Goal: Task Accomplishment & Management: Use online tool/utility

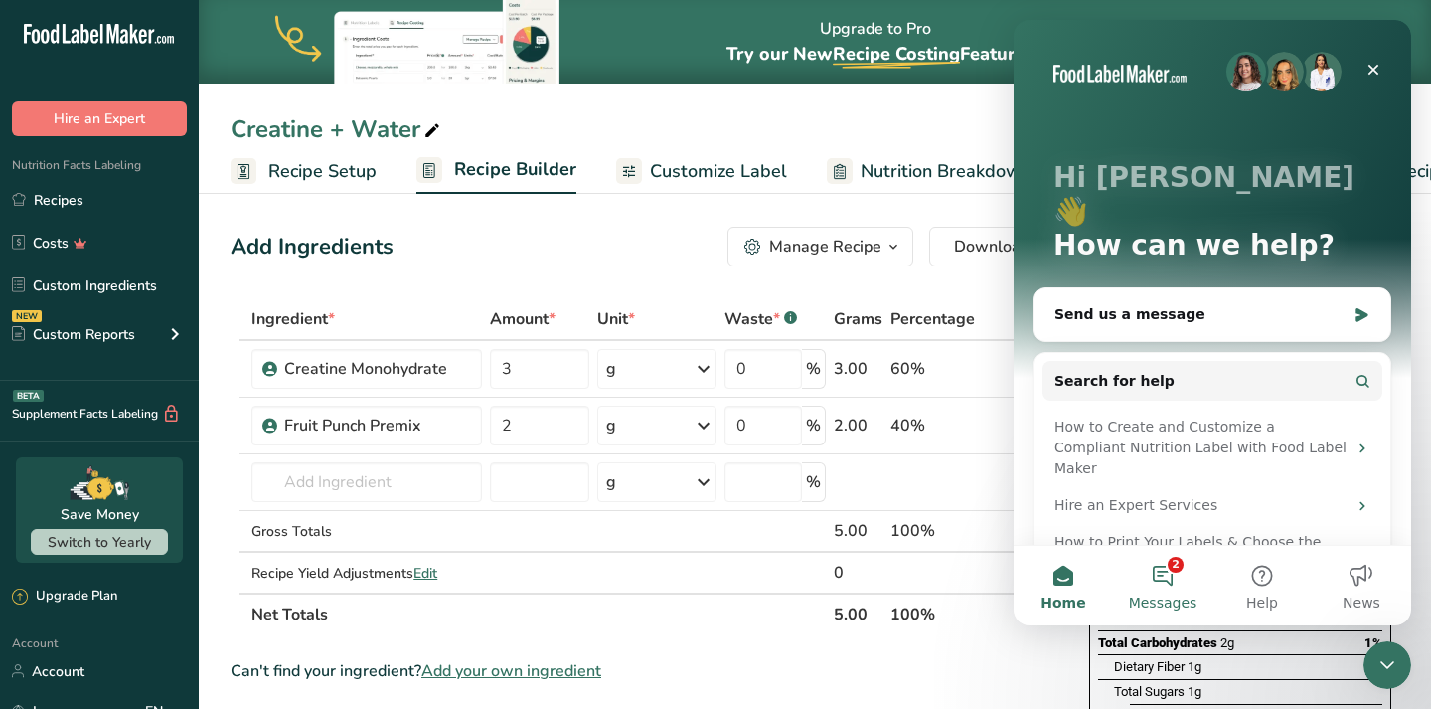
click at [1158, 573] on button "2 Messages" at bounding box center [1162, 586] width 99 height 80
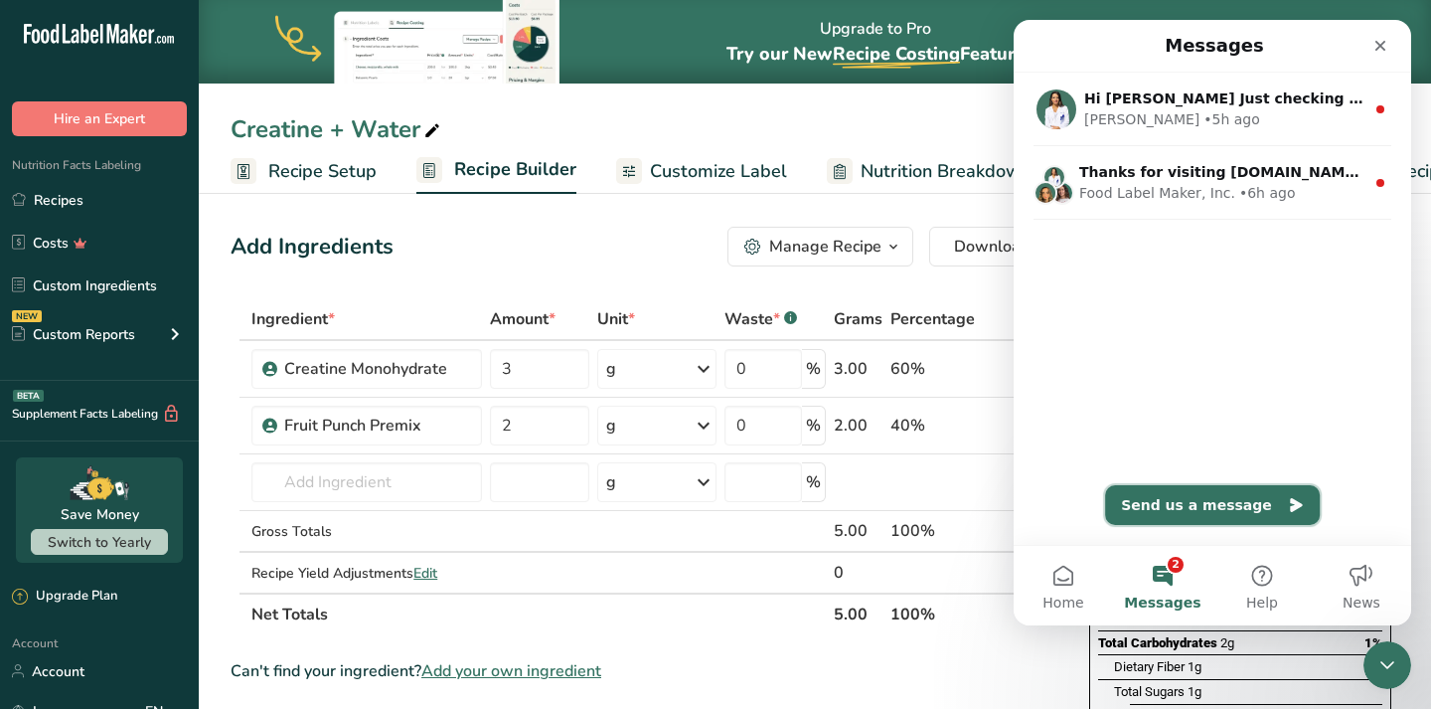
click at [1221, 496] on button "Send us a message" at bounding box center [1212, 505] width 215 height 40
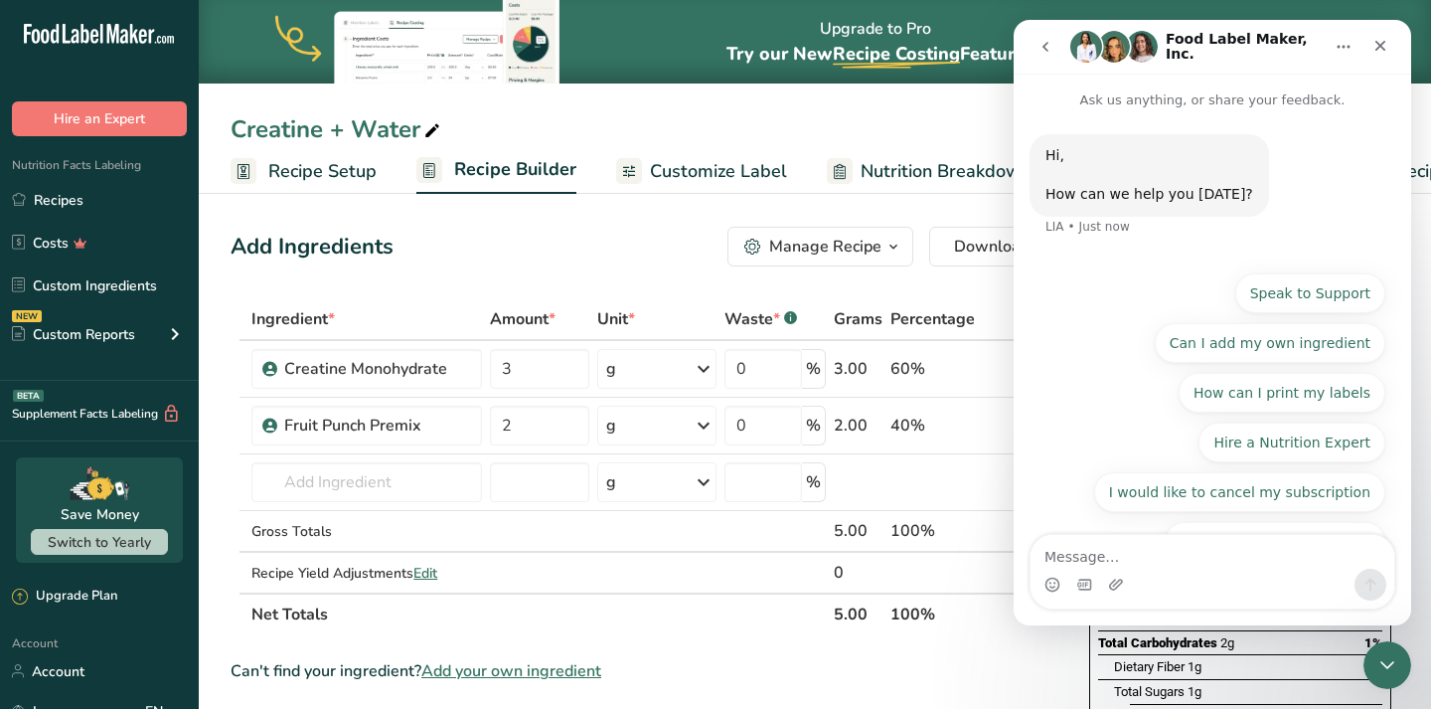
scroll to position [41, 0]
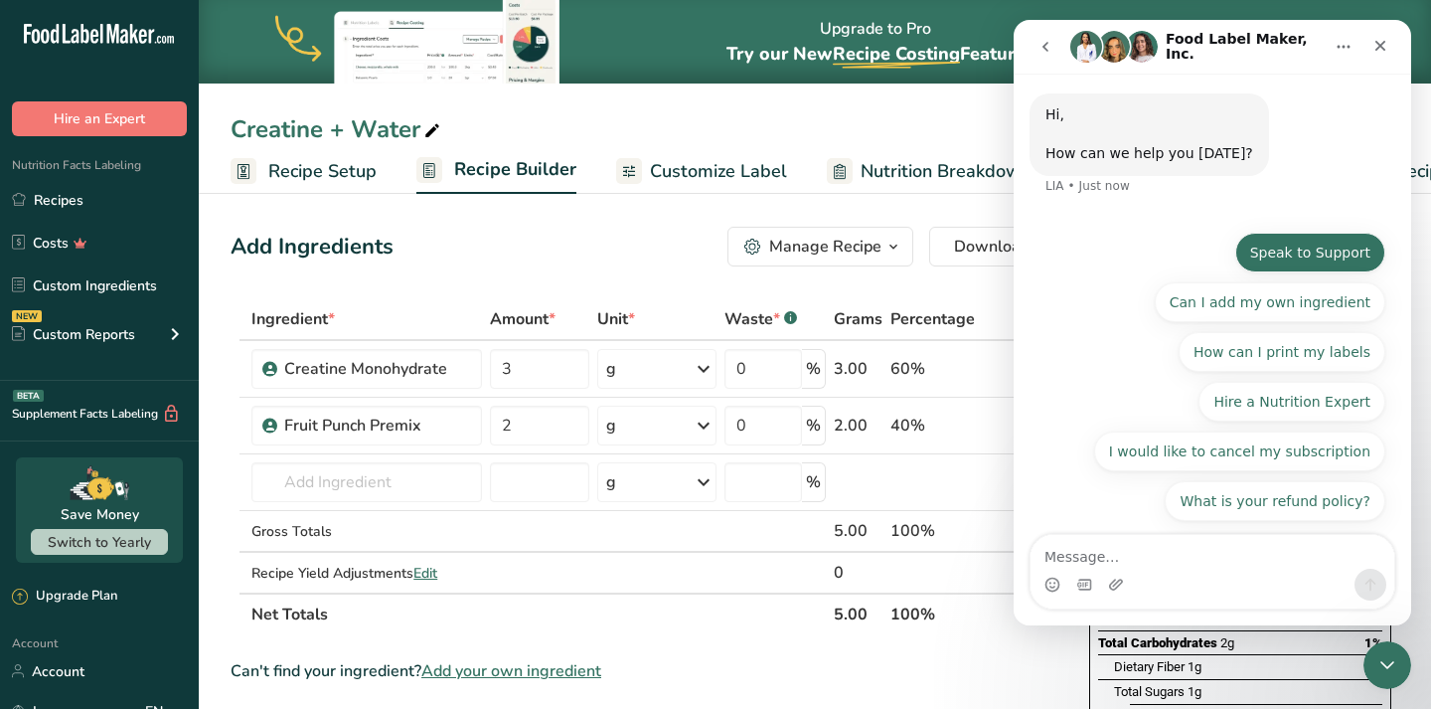
click at [1322, 245] on button "Speak to Support" at bounding box center [1310, 253] width 150 height 40
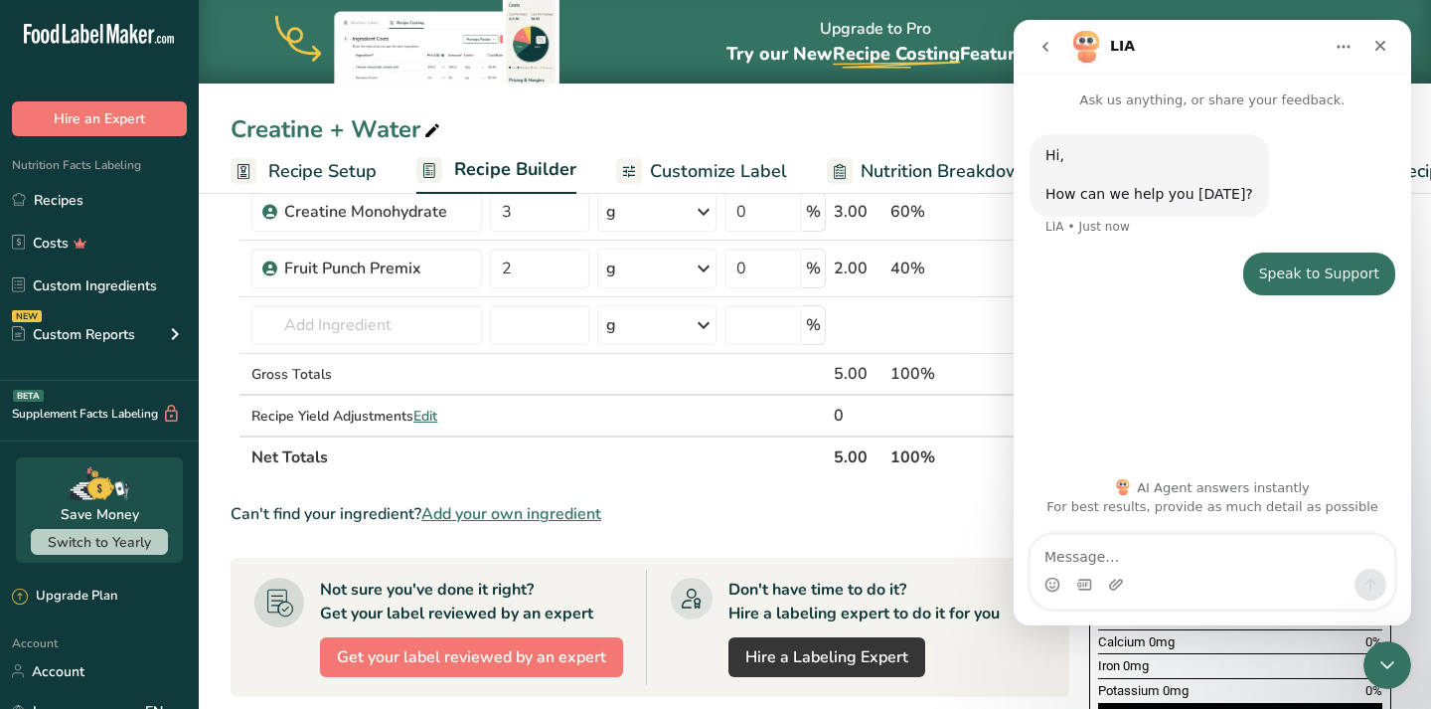
scroll to position [0, 0]
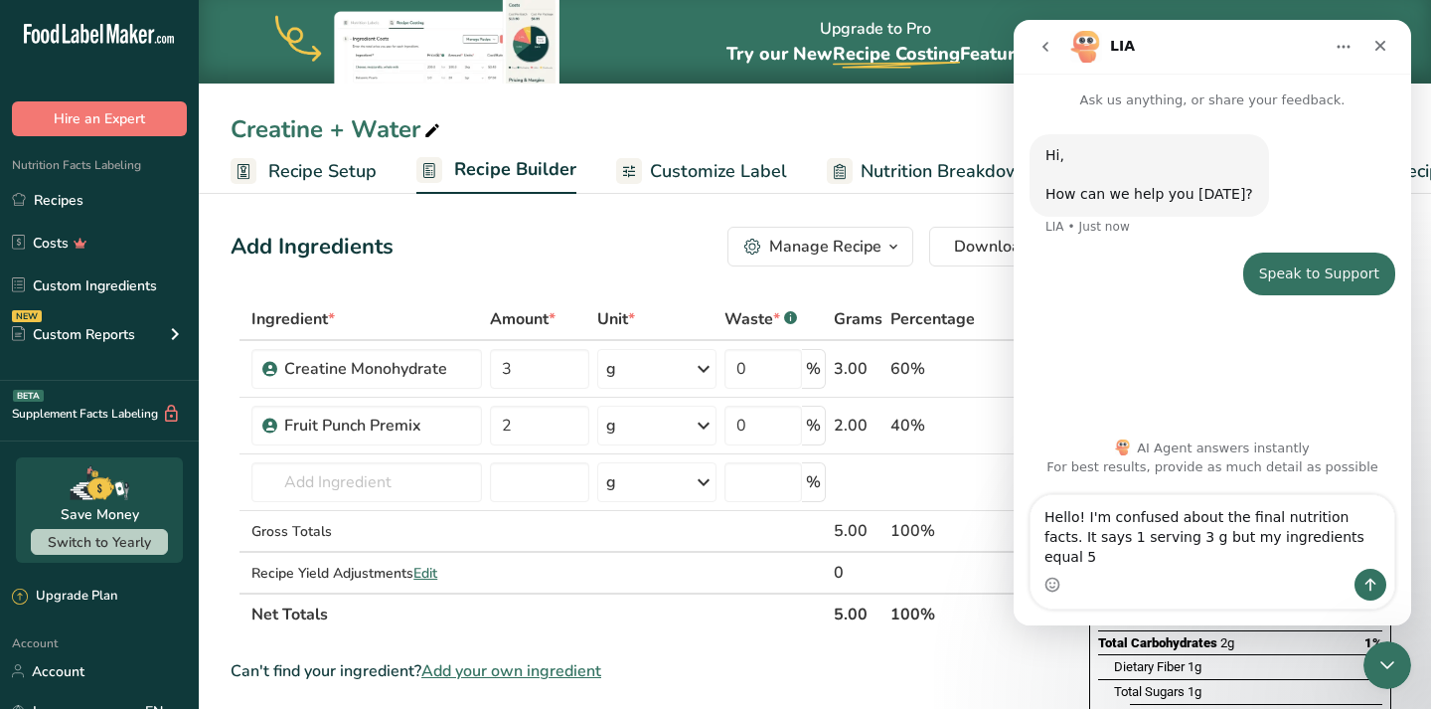
type textarea "Hello! I'm confused about the final nutrition facts. It says 1 serving 3 g but …"
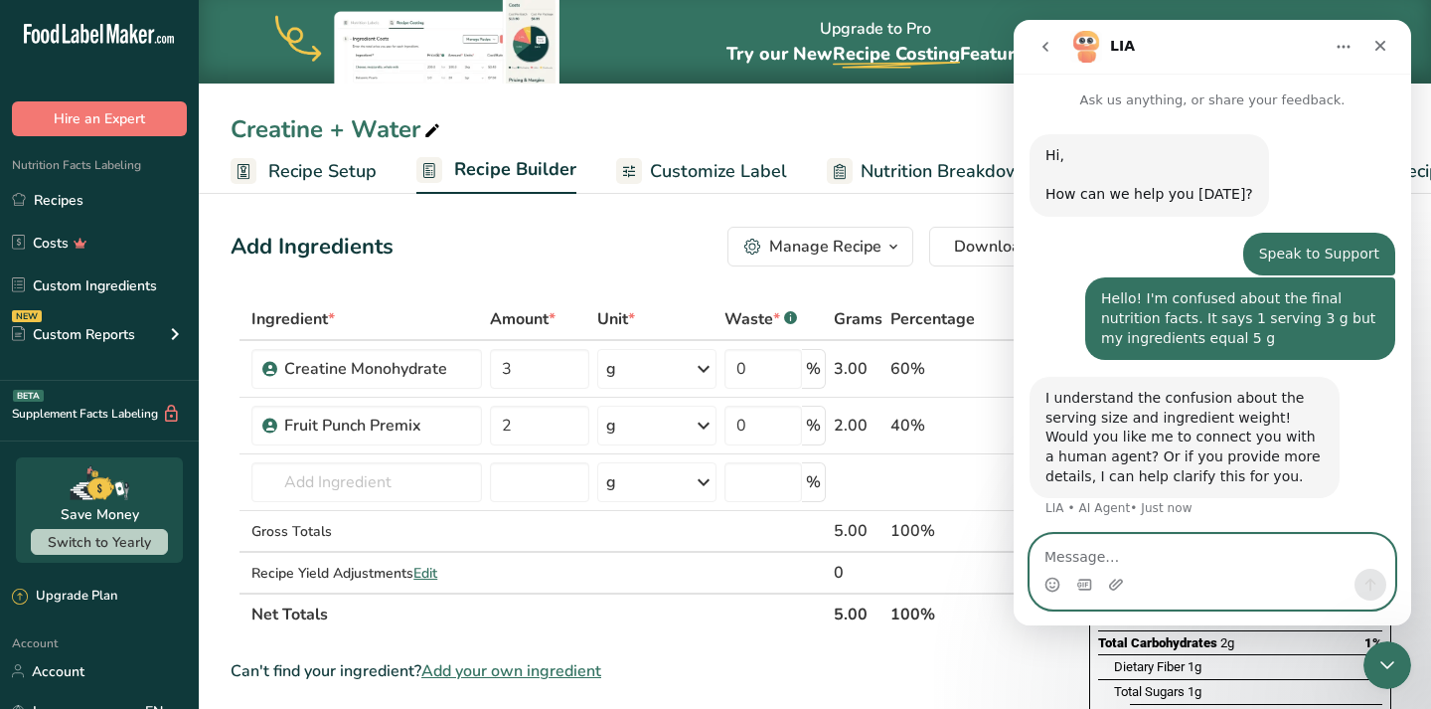
scroll to position [4, 0]
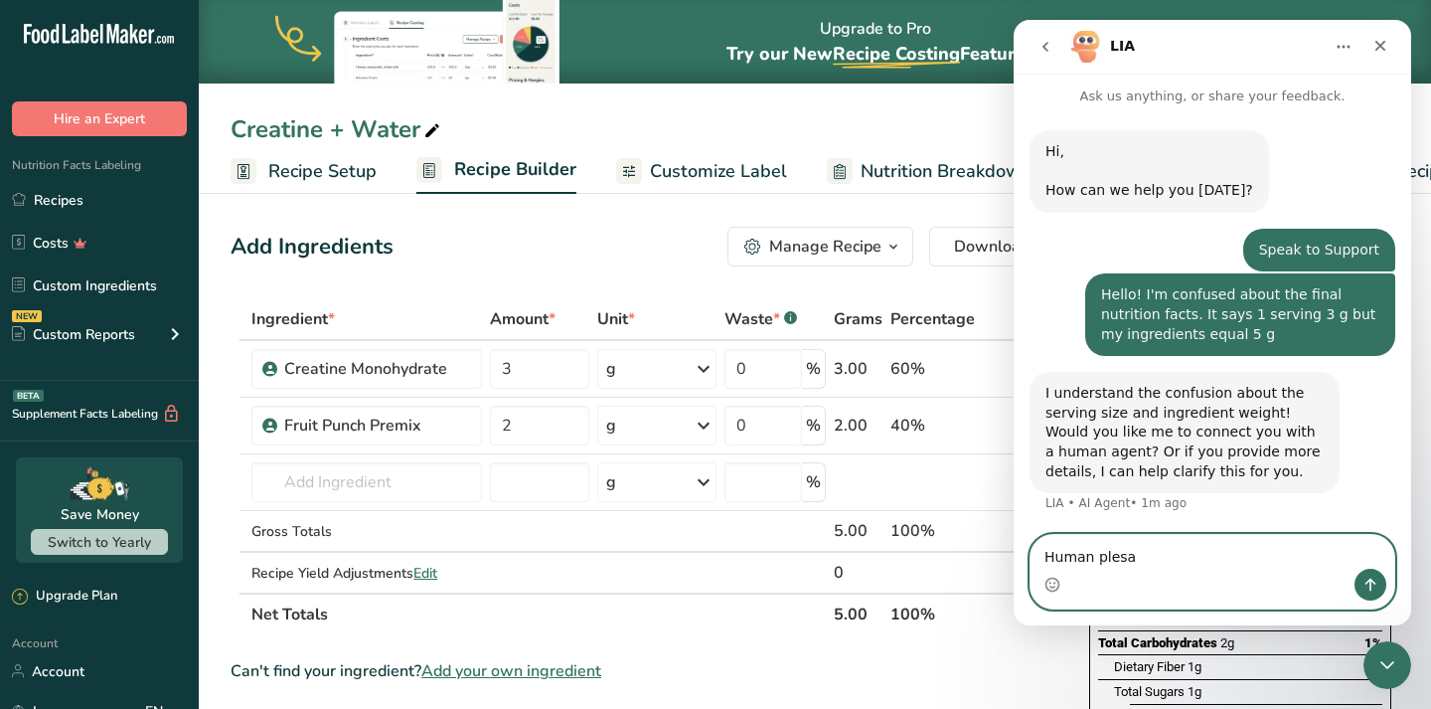
type textarea "Human plesae"
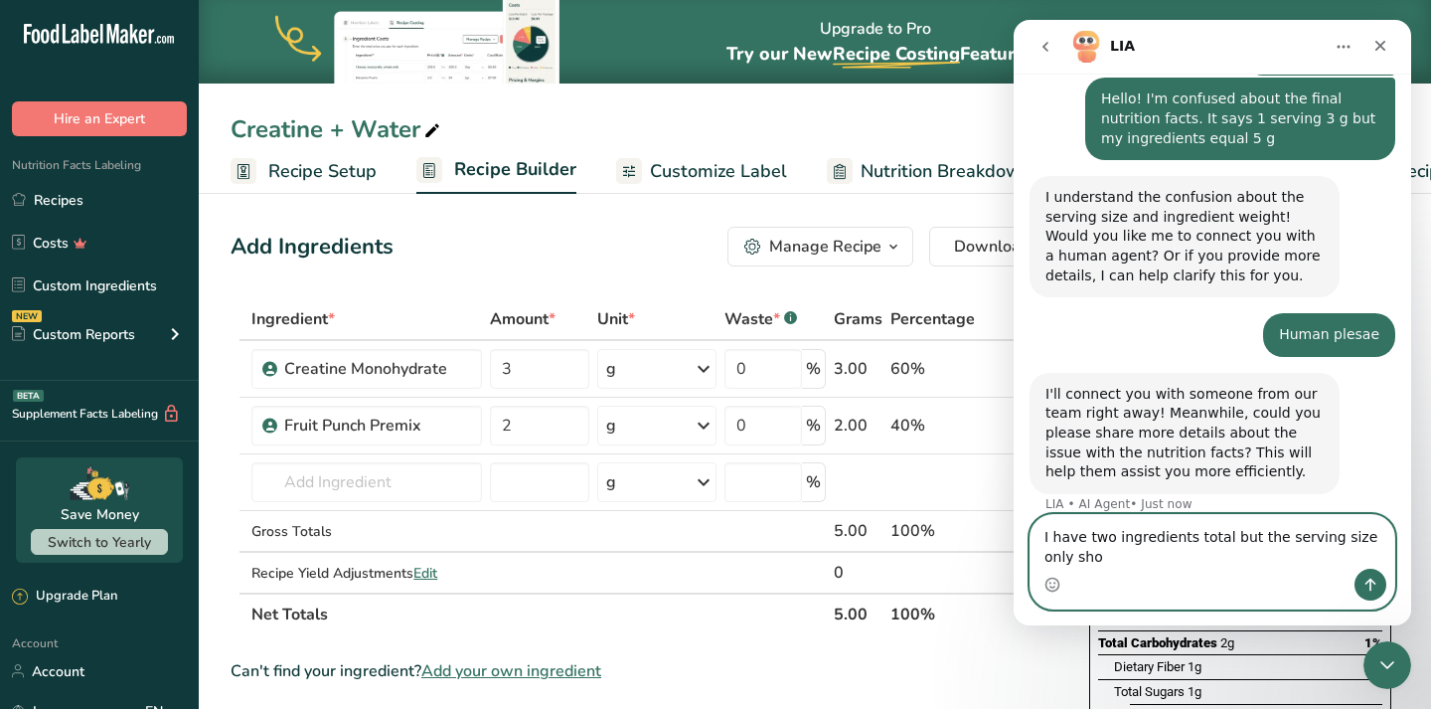
scroll to position [220, 0]
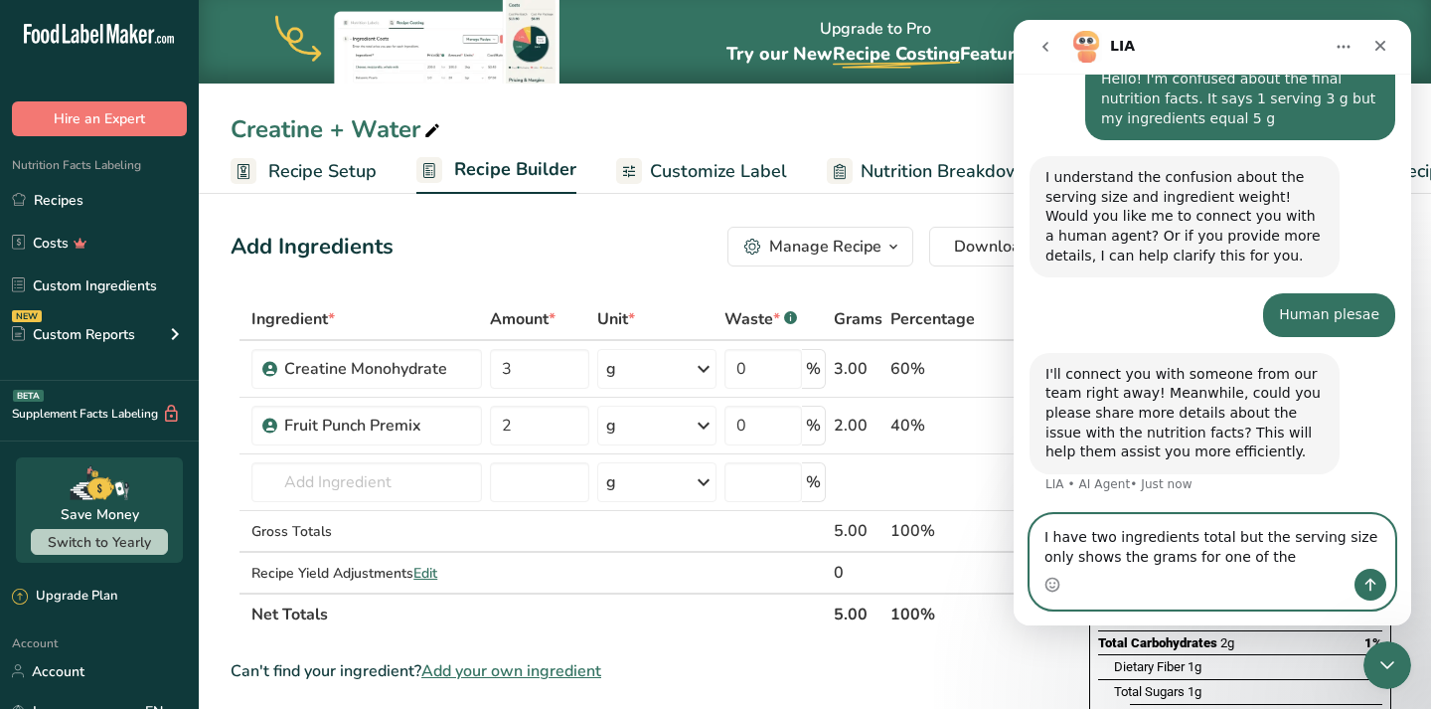
type textarea "I have two ingredients total but the serving size only shows the grams for one …"
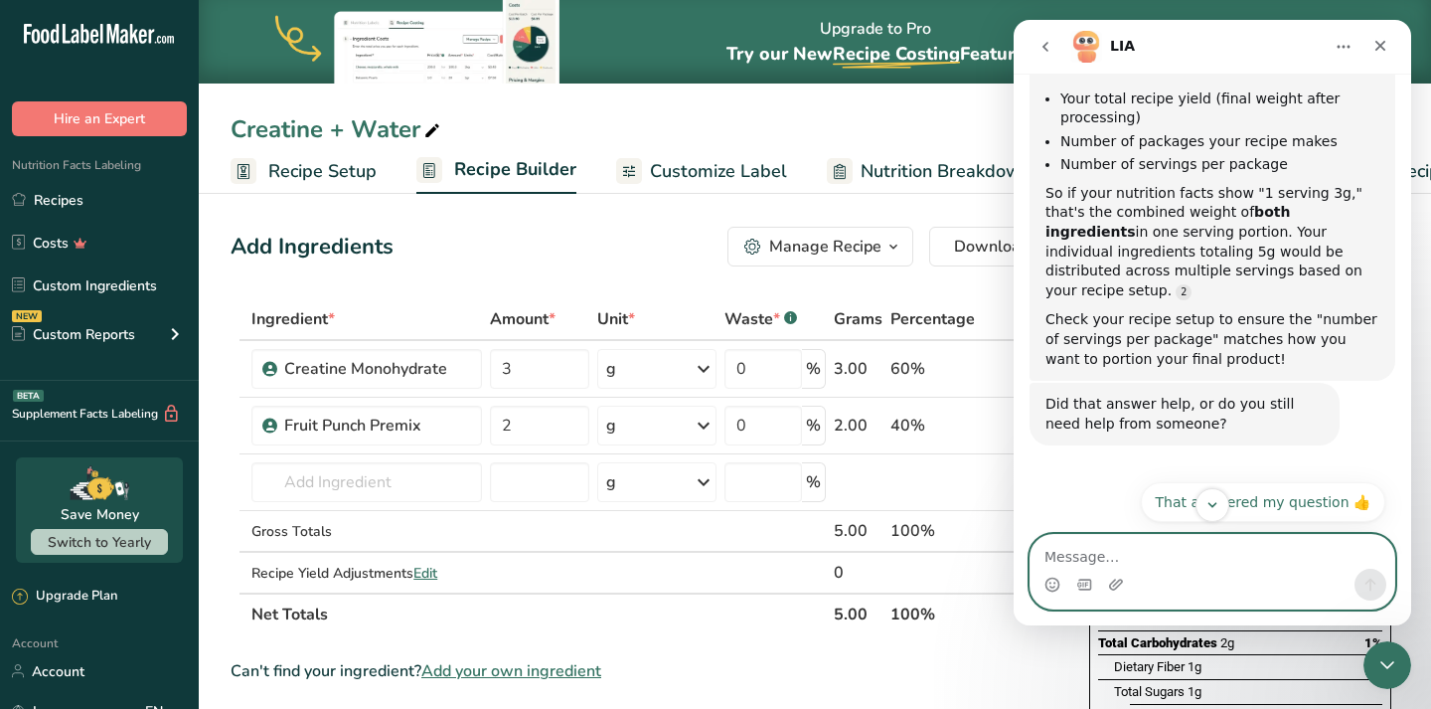
scroll to position [859, 0]
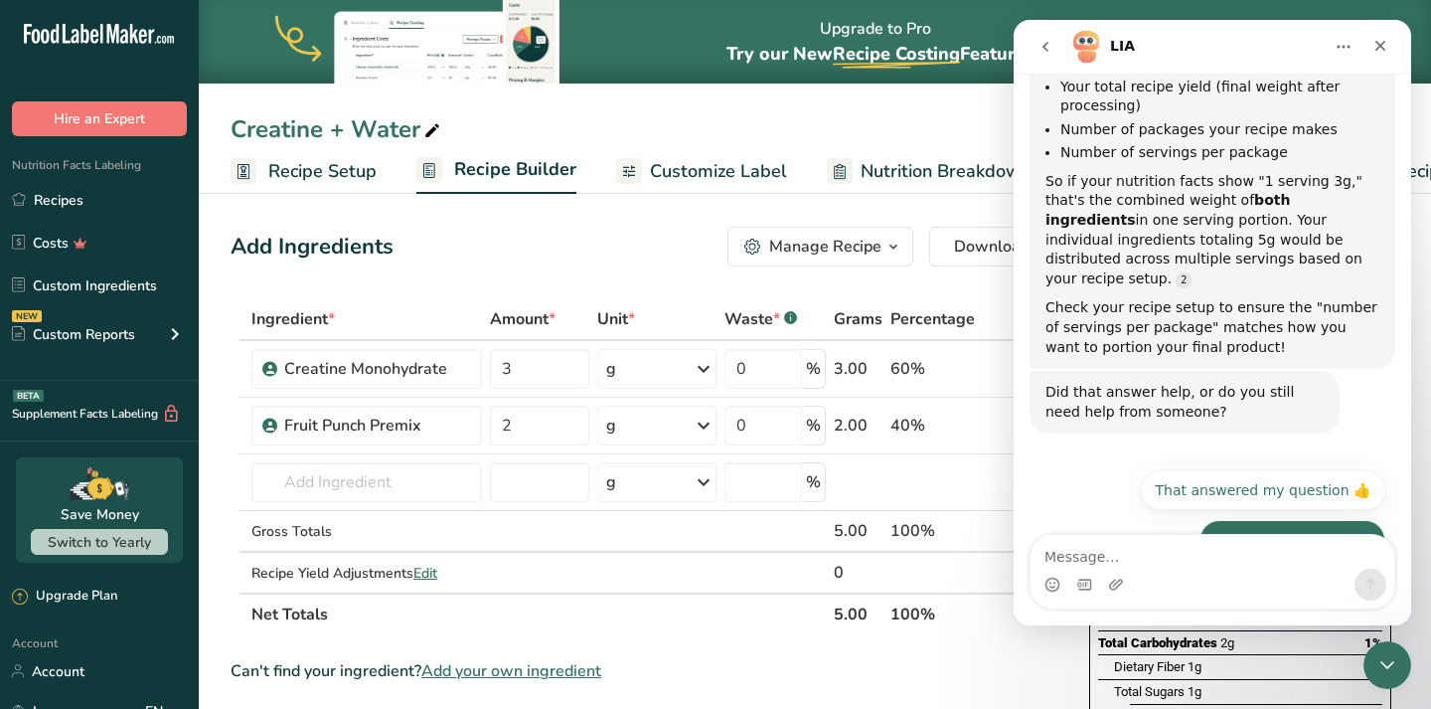
click at [1306, 520] on button "No, I still need help 👤" at bounding box center [1293, 540] width 186 height 40
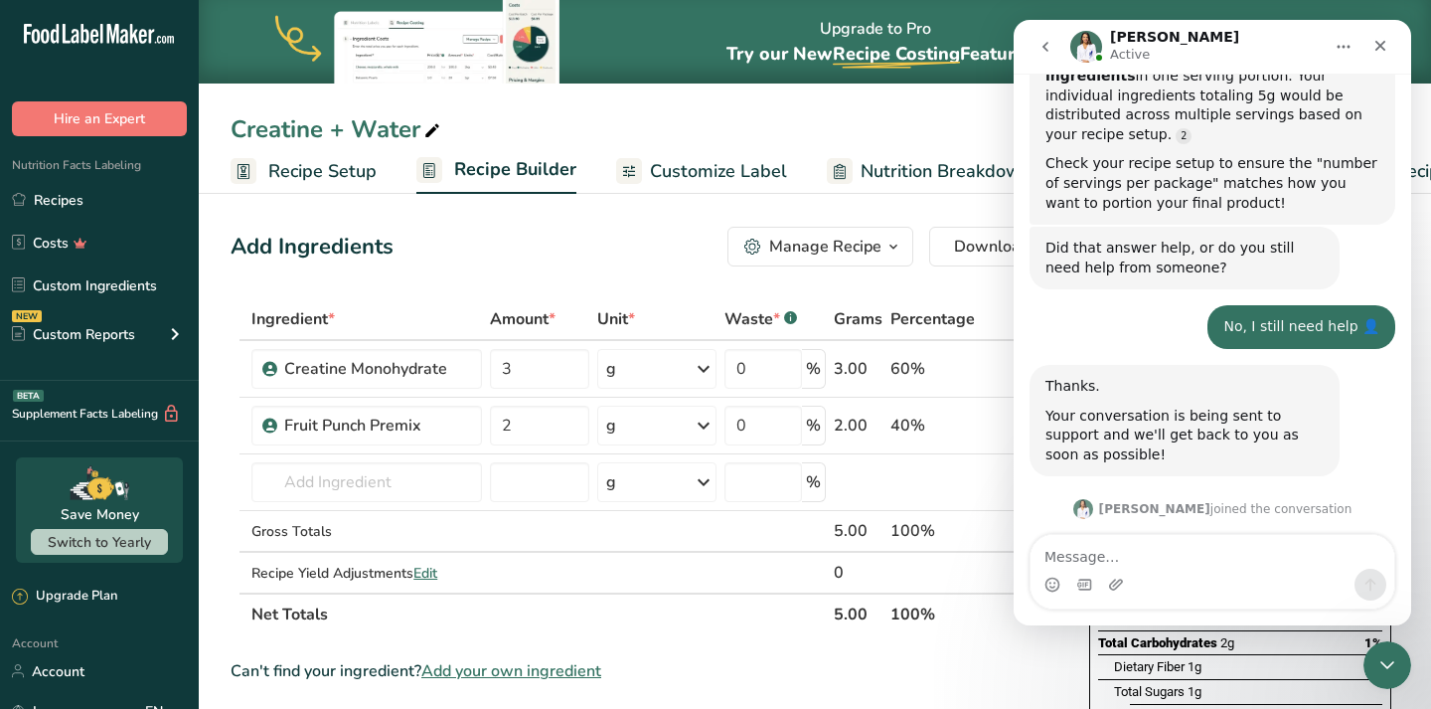
scroll to position [1071, 0]
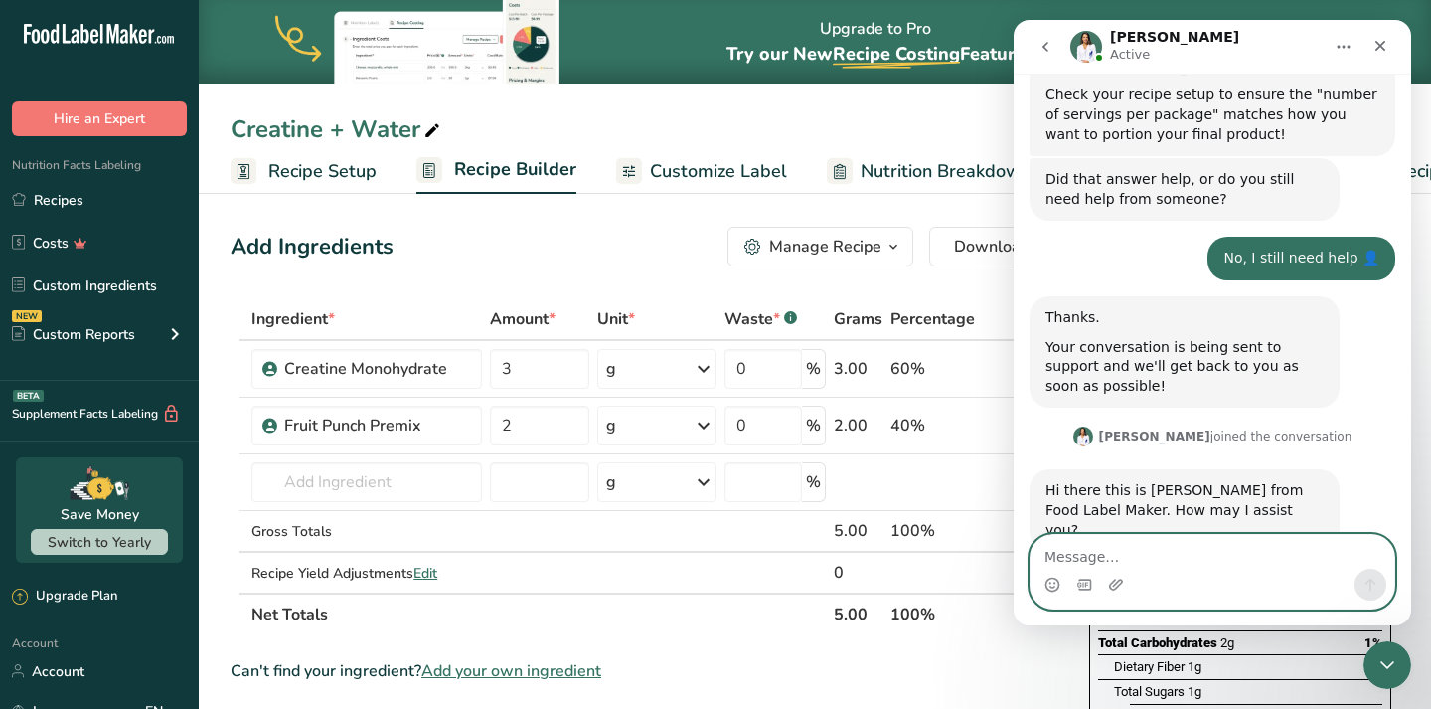
click at [1195, 563] on textarea "Message…" at bounding box center [1213, 552] width 364 height 34
type textarea "Hi!"
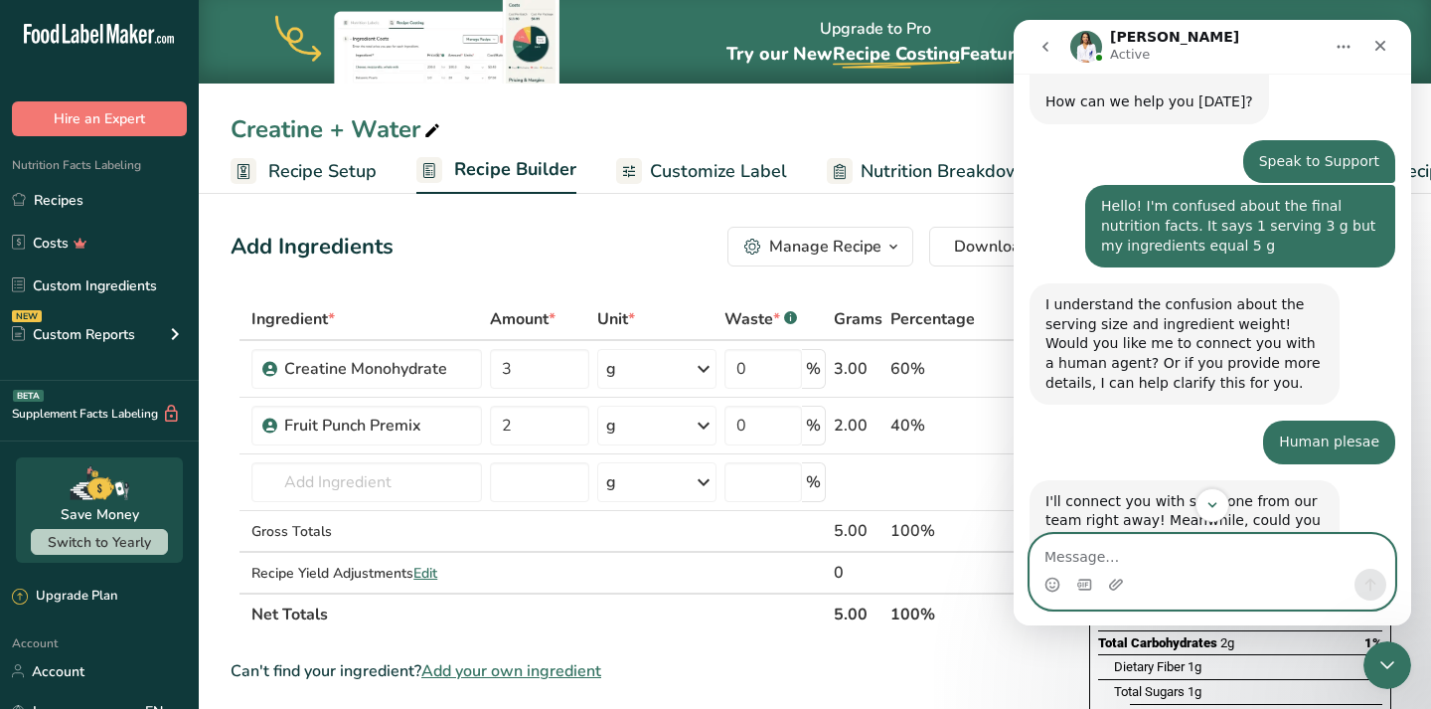
scroll to position [44, 0]
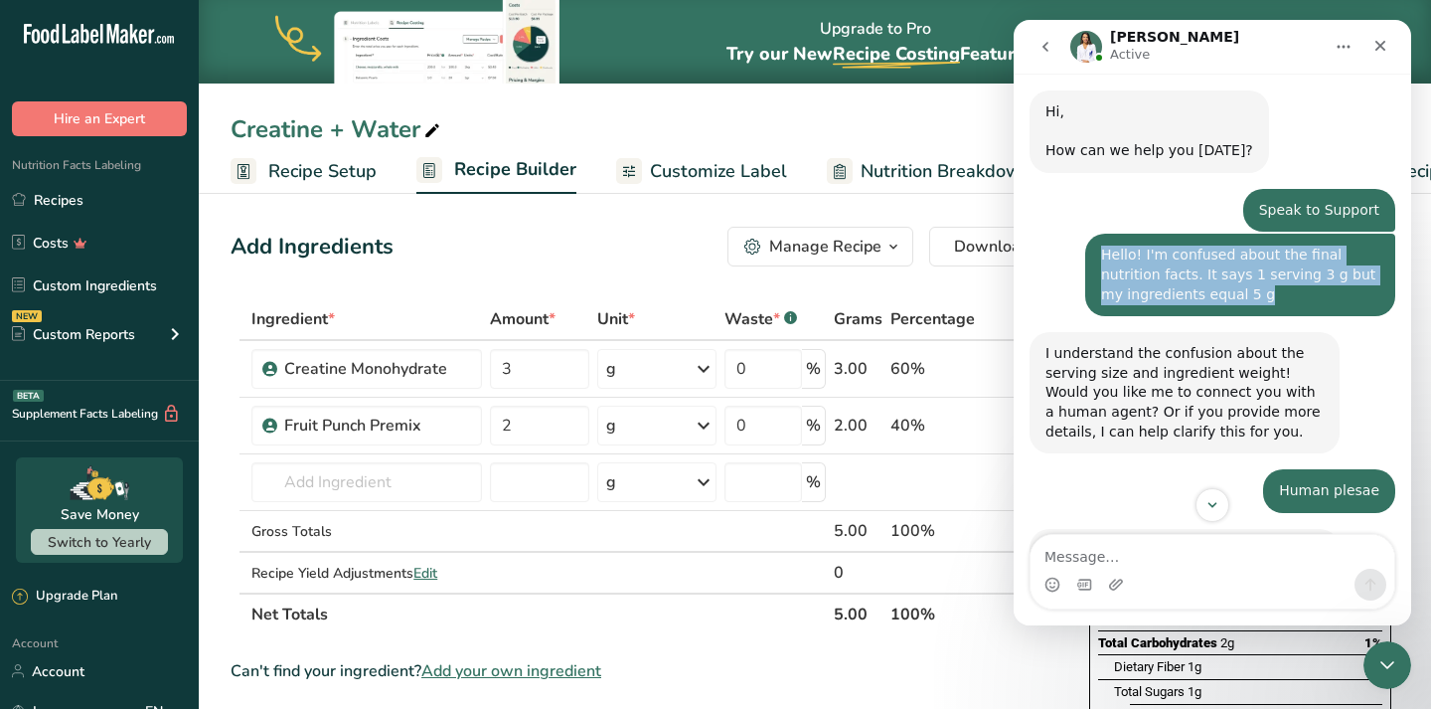
drag, startPoint x: 1246, startPoint y: 301, endPoint x: 1105, endPoint y: 259, distance: 147.2
click at [1105, 259] on div "Hello! I'm confused about the final nutrition facts. It says 1 serving 3 g but …" at bounding box center [1240, 275] width 278 height 59
copy div "Hello! I'm confused about the final nutrition facts. It says 1 serving 3 g but …"
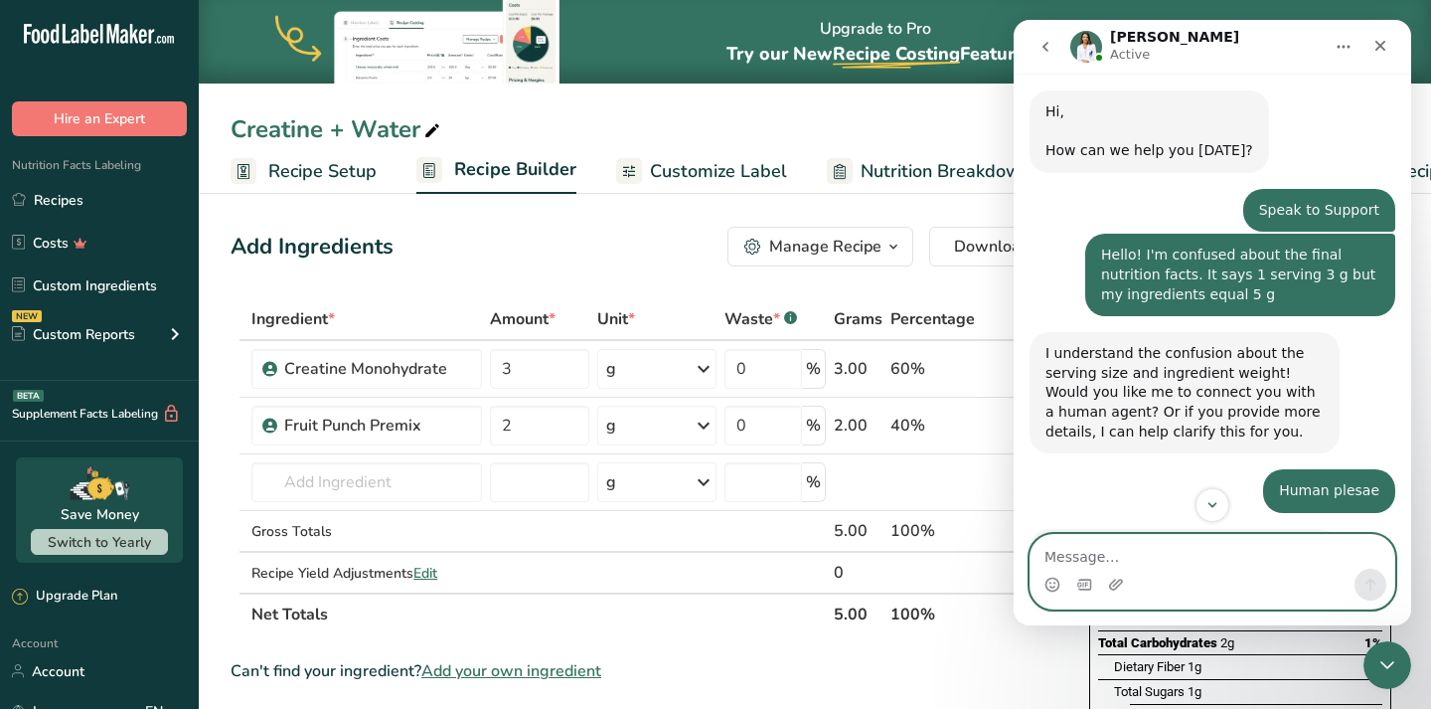
click at [1110, 549] on textarea "Message…" at bounding box center [1213, 552] width 364 height 34
paste textarea "Hello! I'm confused about the final nutrition facts. It says 1 serving 3 g but …"
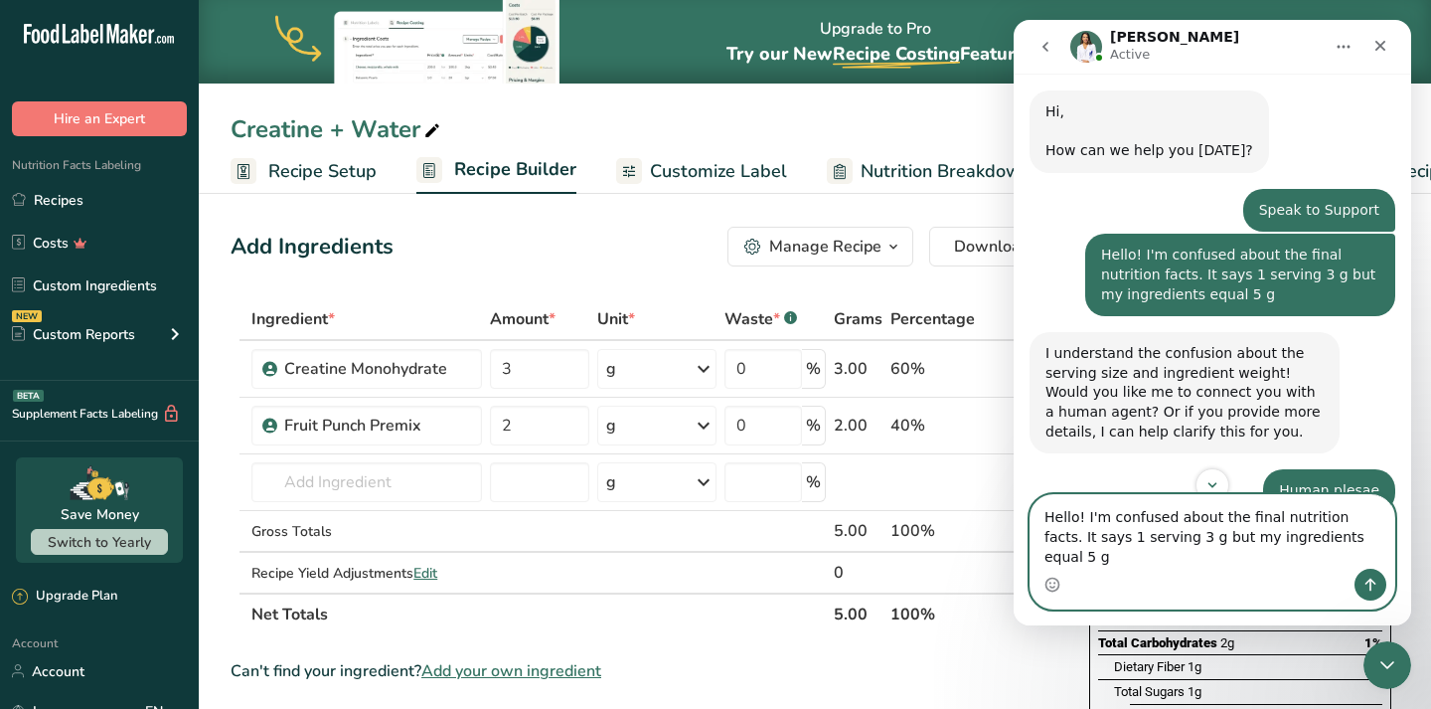
drag, startPoint x: 1083, startPoint y: 532, endPoint x: 1002, endPoint y: 532, distance: 81.5
click html "[PERSON_NAME] Active Ask us anything, or share your feedback. Hi, ​ How can we …"
type textarea "I'm confused about the final nutrition facts. It says 1 serving 3 g but my ingr…"
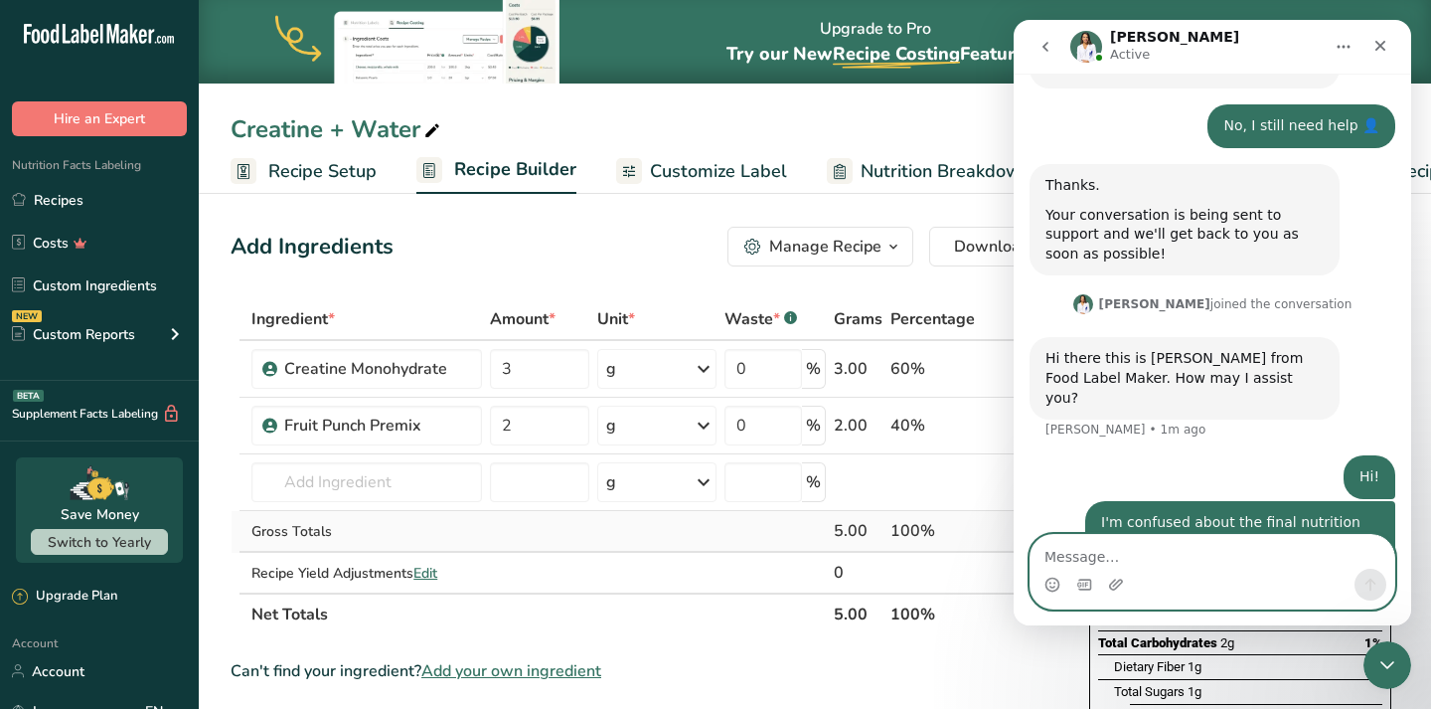
scroll to position [1216, 0]
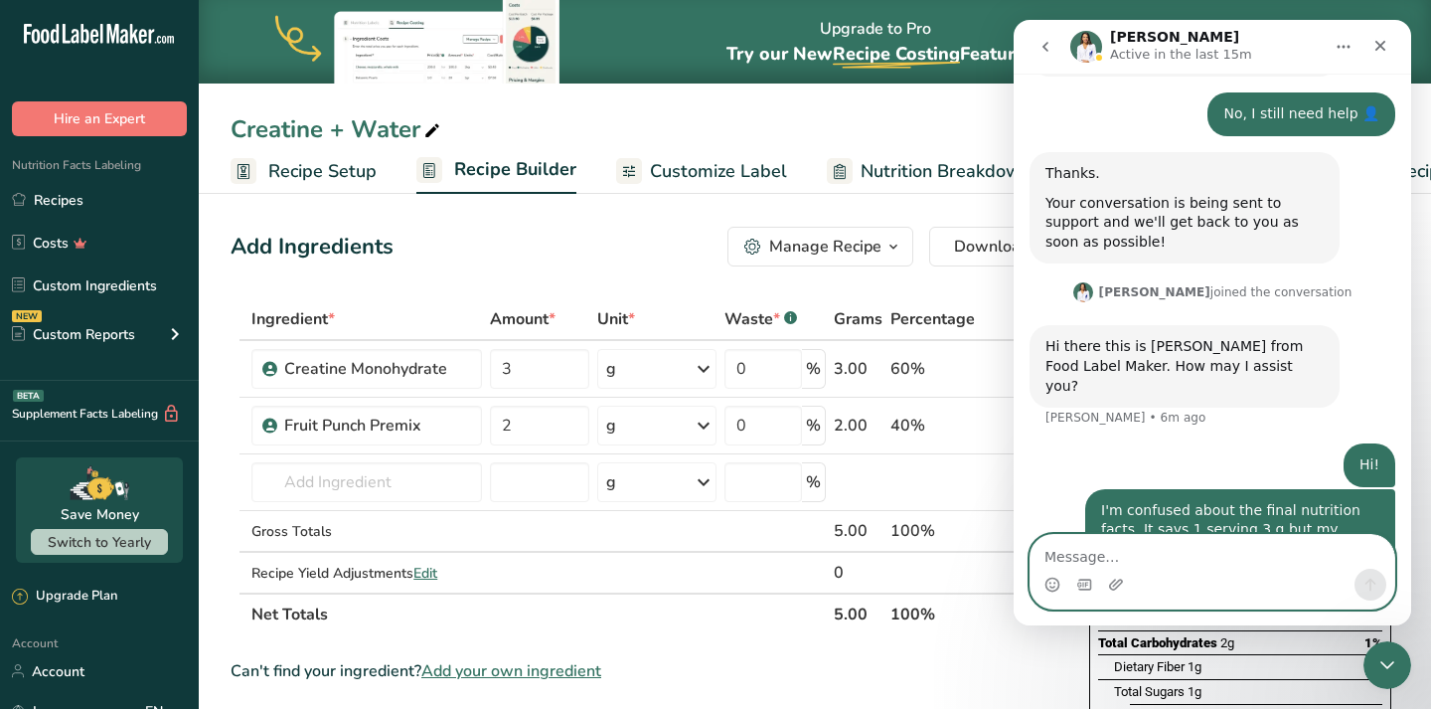
click at [1176, 552] on textarea "Message…" at bounding box center [1213, 552] width 364 height 34
click at [1174, 549] on textarea "Message…" at bounding box center [1213, 552] width 364 height 34
type textarea "Hello?"
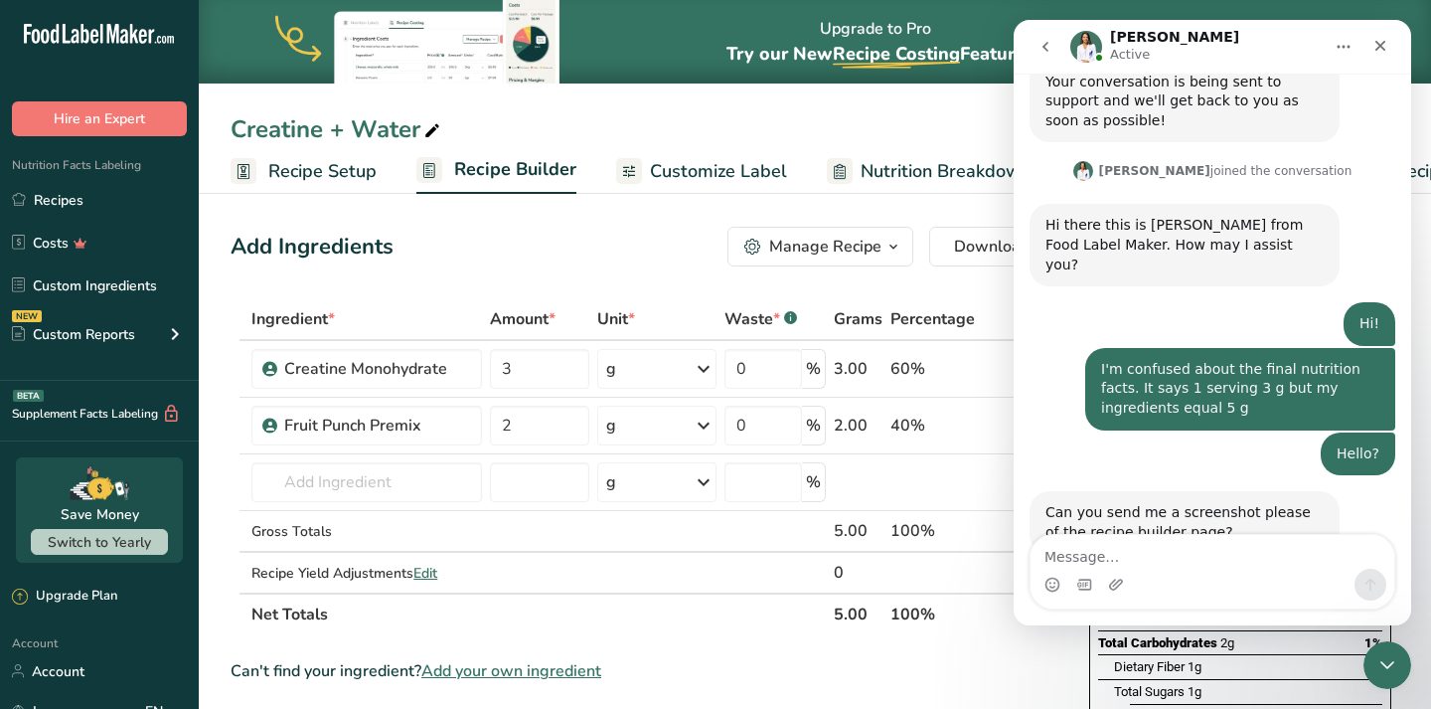
scroll to position [1339, 0]
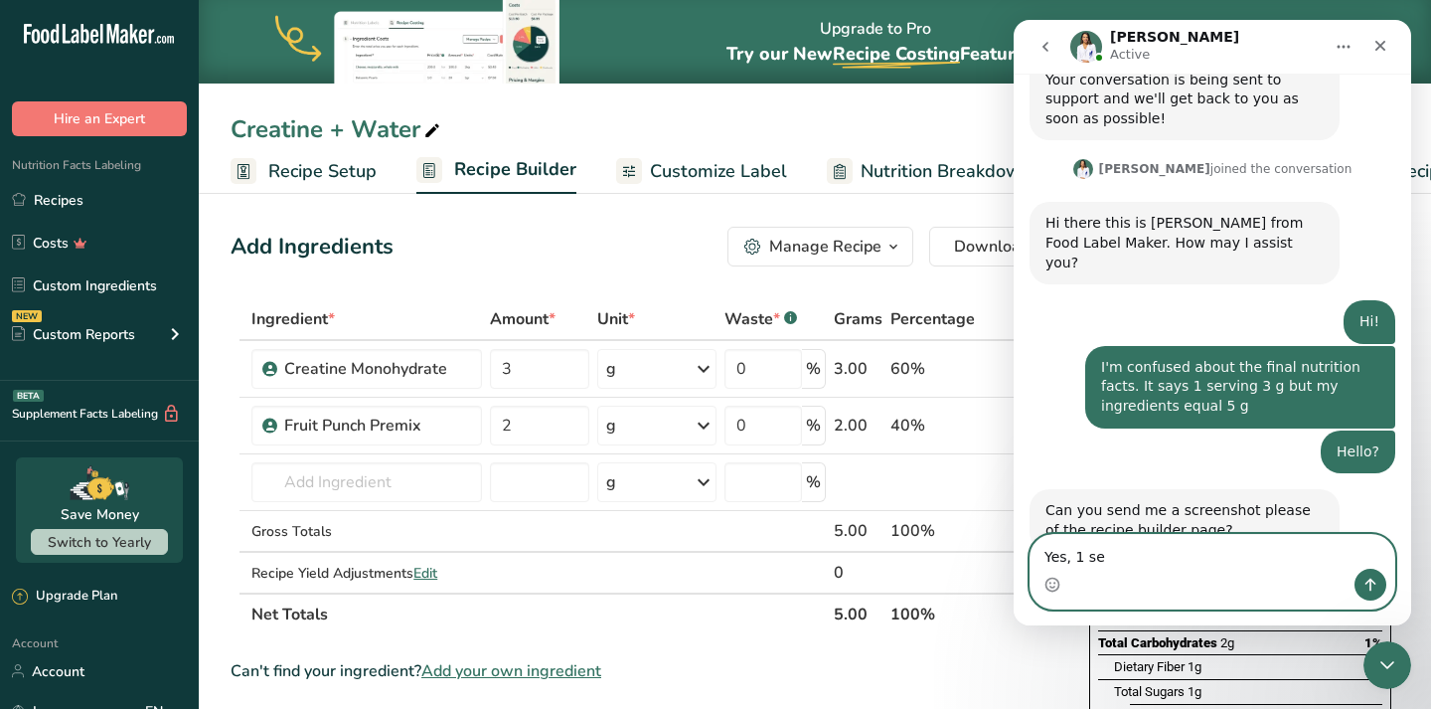
type textarea "Yes, 1 sec"
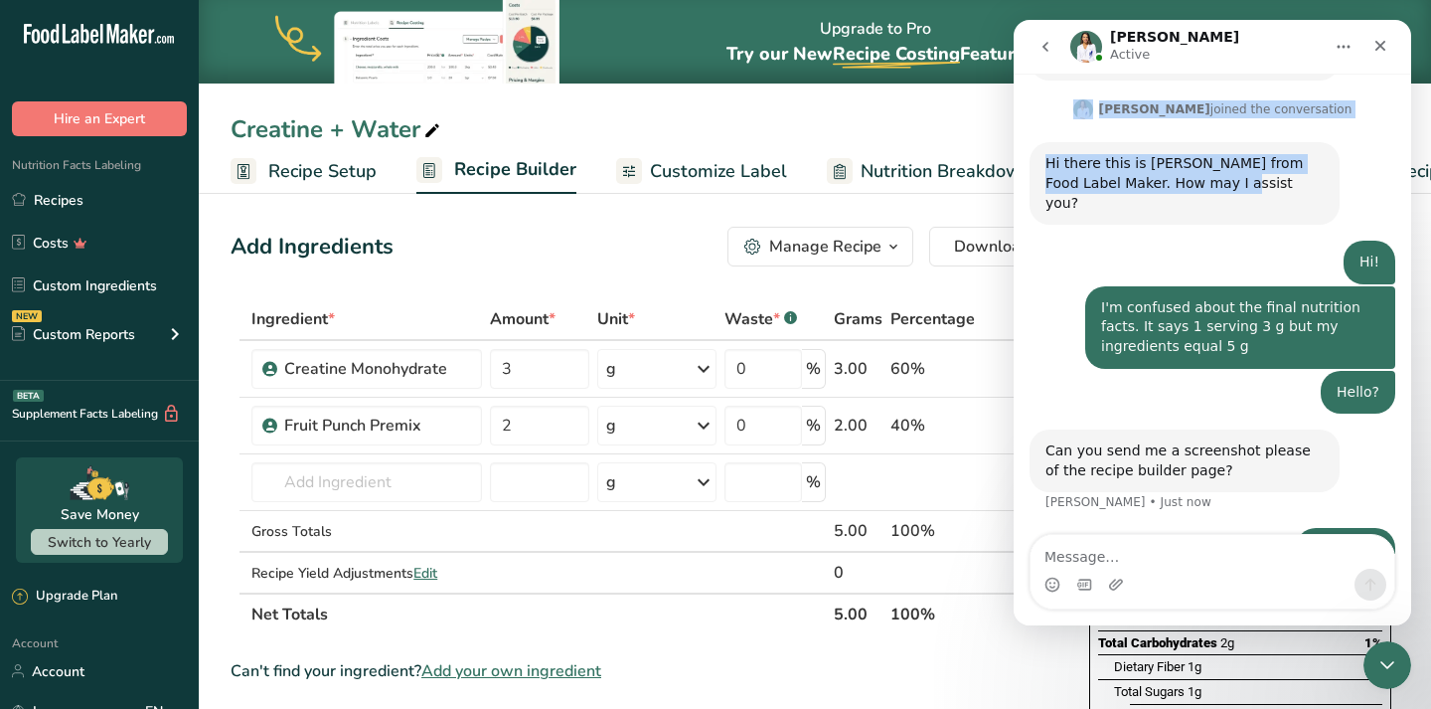
drag, startPoint x: 1225, startPoint y: 53, endPoint x: 1226, endPoint y: 150, distance: 97.4
click at [1226, 150] on div "[PERSON_NAME] Active Ask us anything, or share your feedback. Hi, ​ How can we …" at bounding box center [1213, 322] width 398 height 605
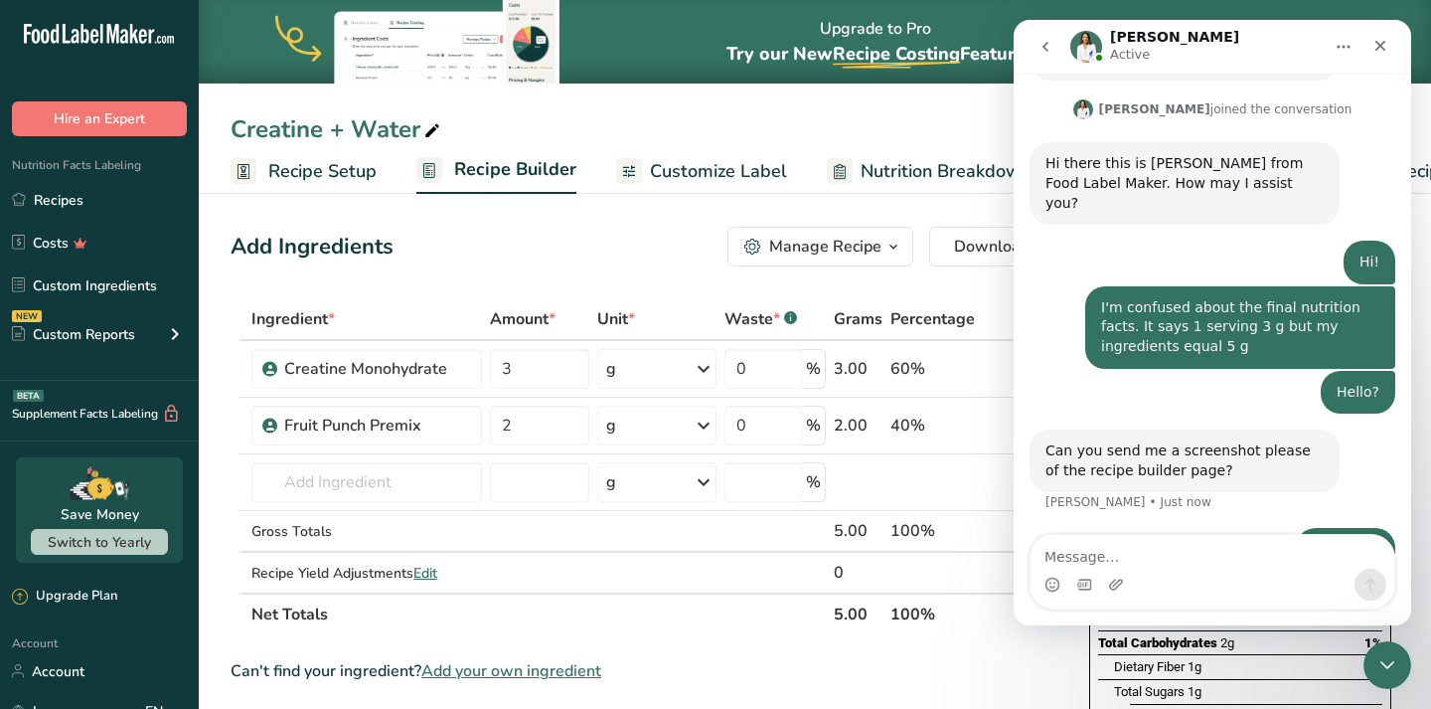
click at [1236, 528] on div "Yes, 1 sec [PERSON_NAME] • Just now" at bounding box center [1213, 562] width 366 height 68
click at [1373, 665] on icon "Close Intercom Messenger" at bounding box center [1385, 662] width 24 height 24
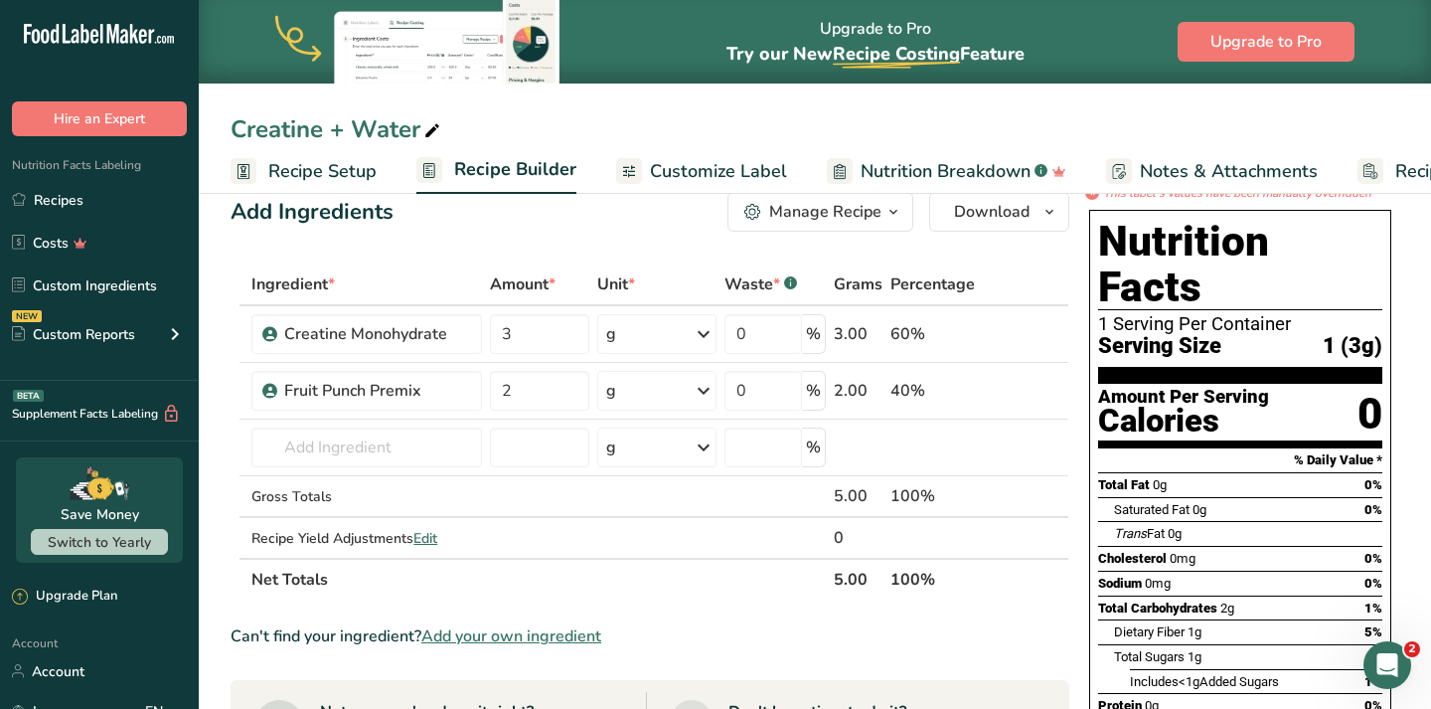
scroll to position [33, 0]
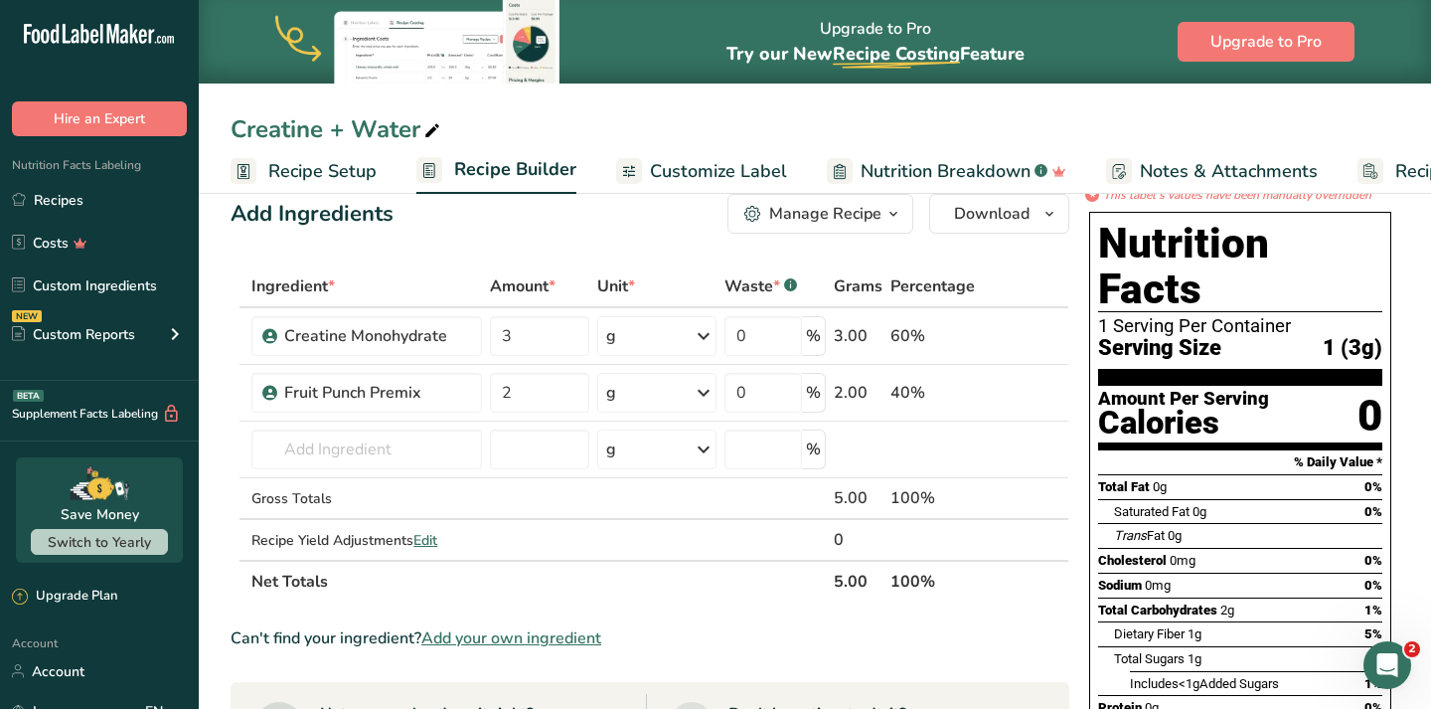
click at [982, 645] on div "Can't find your ingredient? Add your own ingredient" at bounding box center [650, 638] width 839 height 24
click at [1389, 665] on icon "Open Intercom Messenger" at bounding box center [1385, 662] width 33 height 33
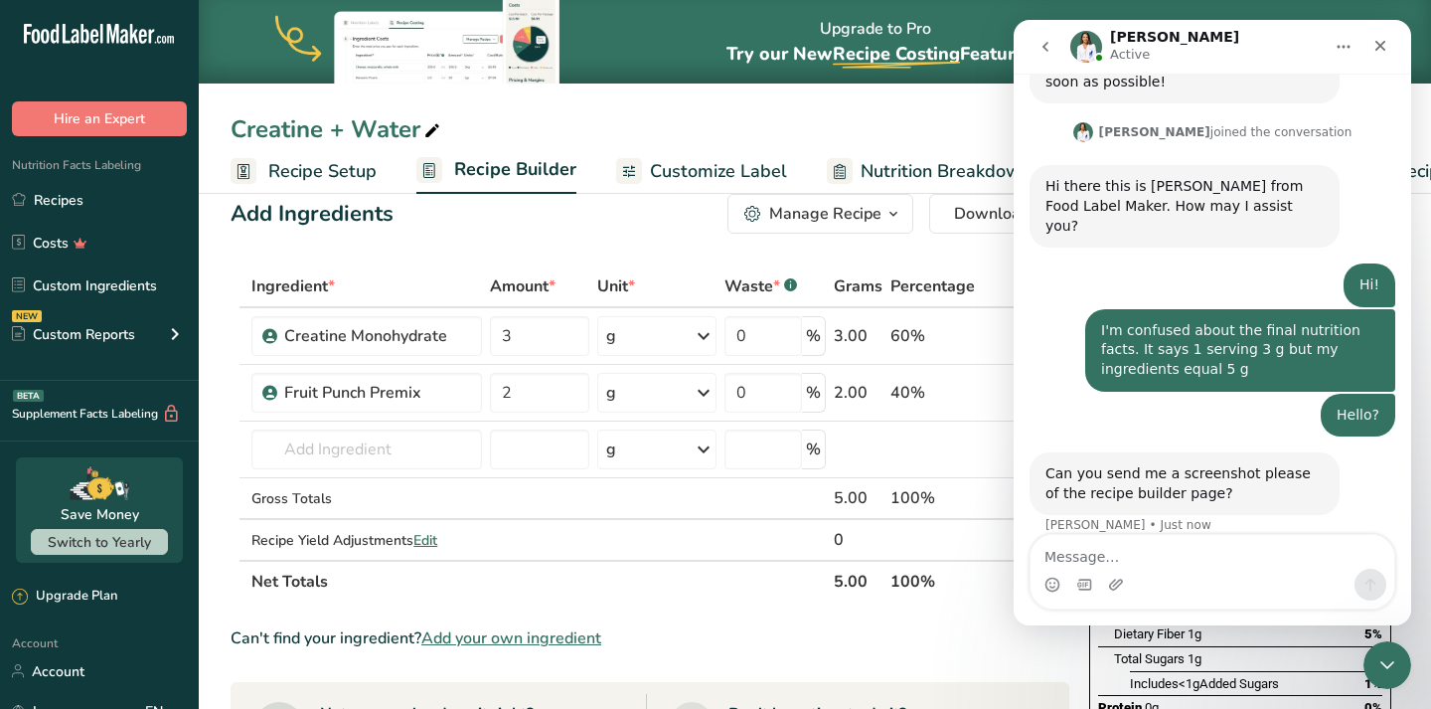
scroll to position [1398, 0]
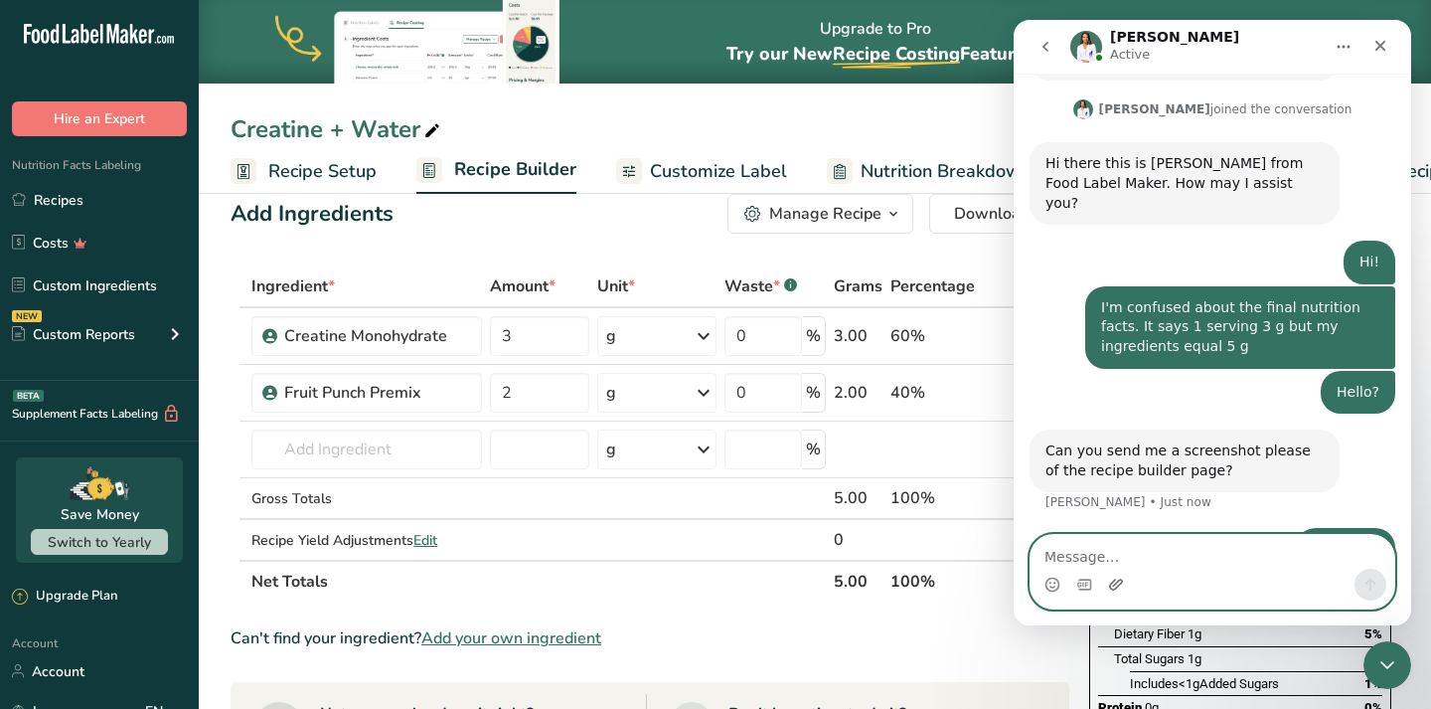
click at [1117, 585] on icon "Upload attachment" at bounding box center [1116, 583] width 14 height 11
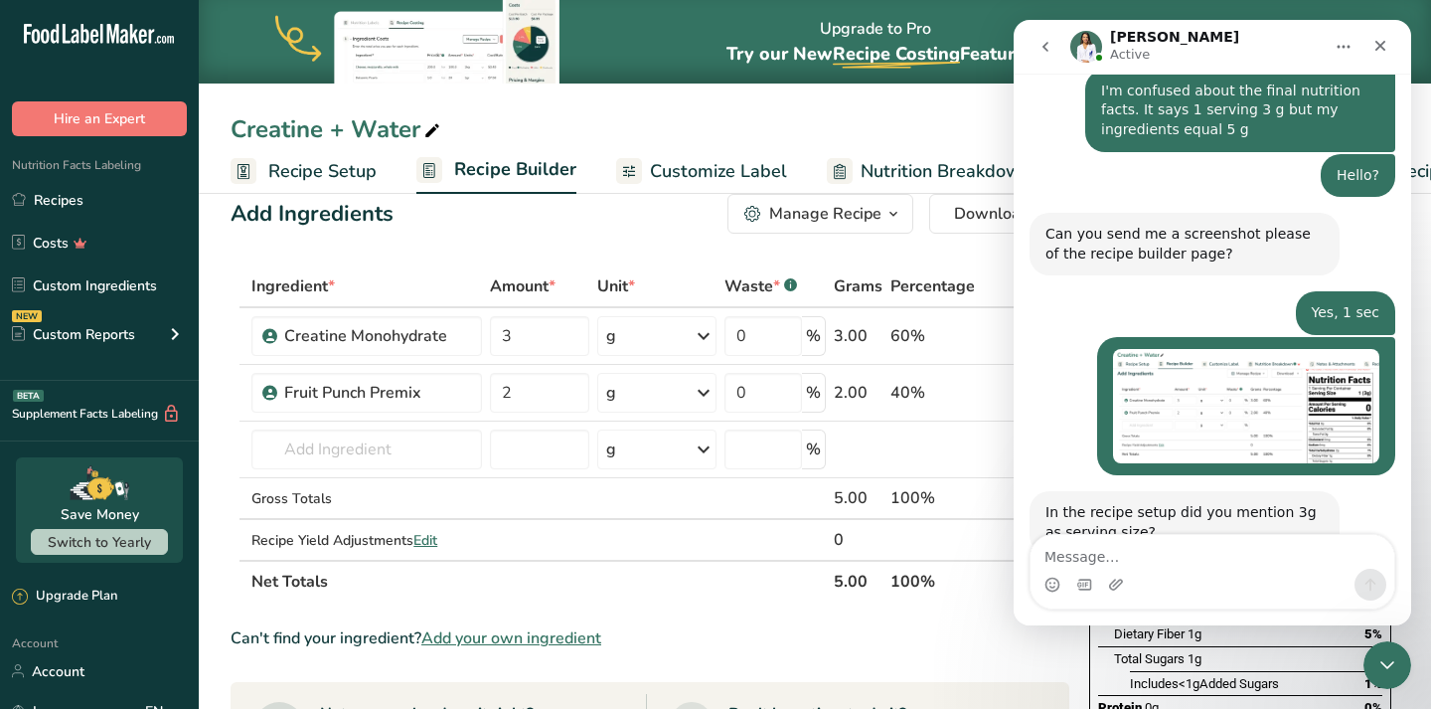
scroll to position [1618, 0]
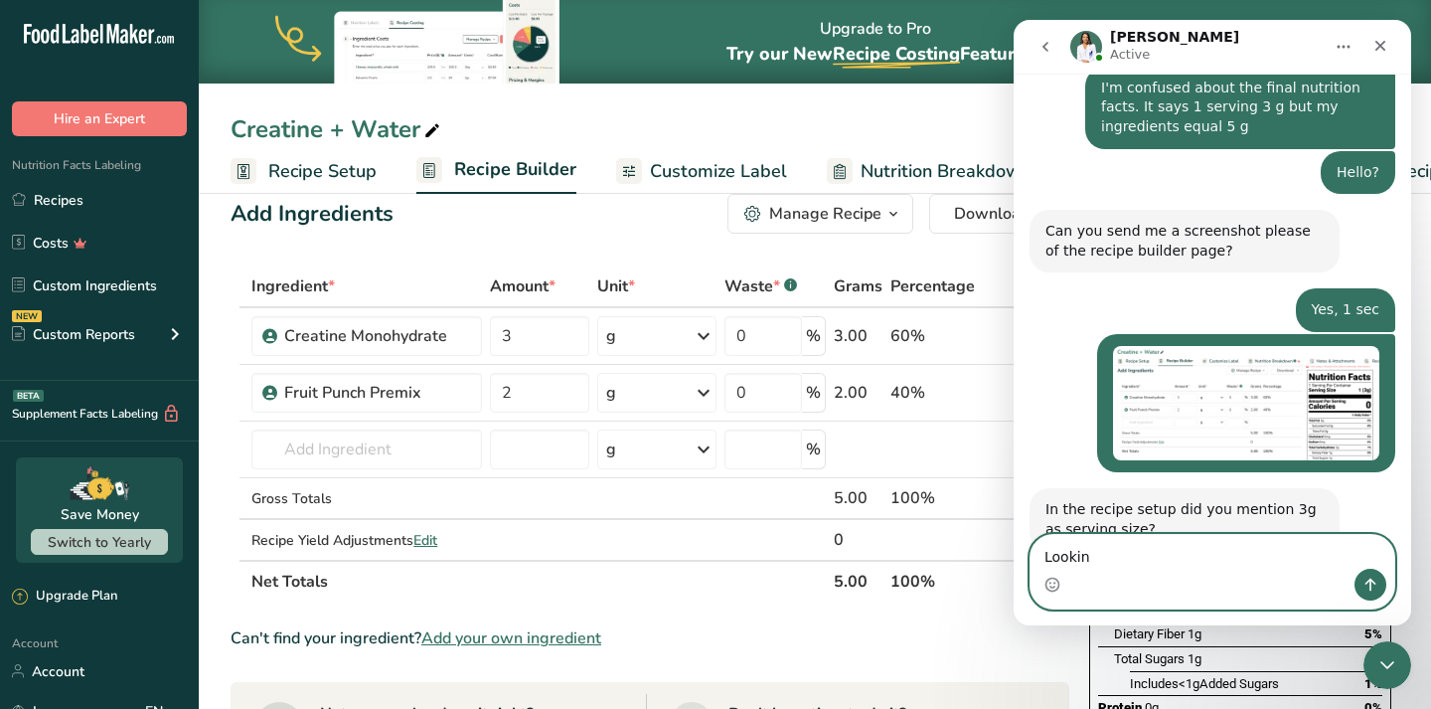
type textarea "Looking"
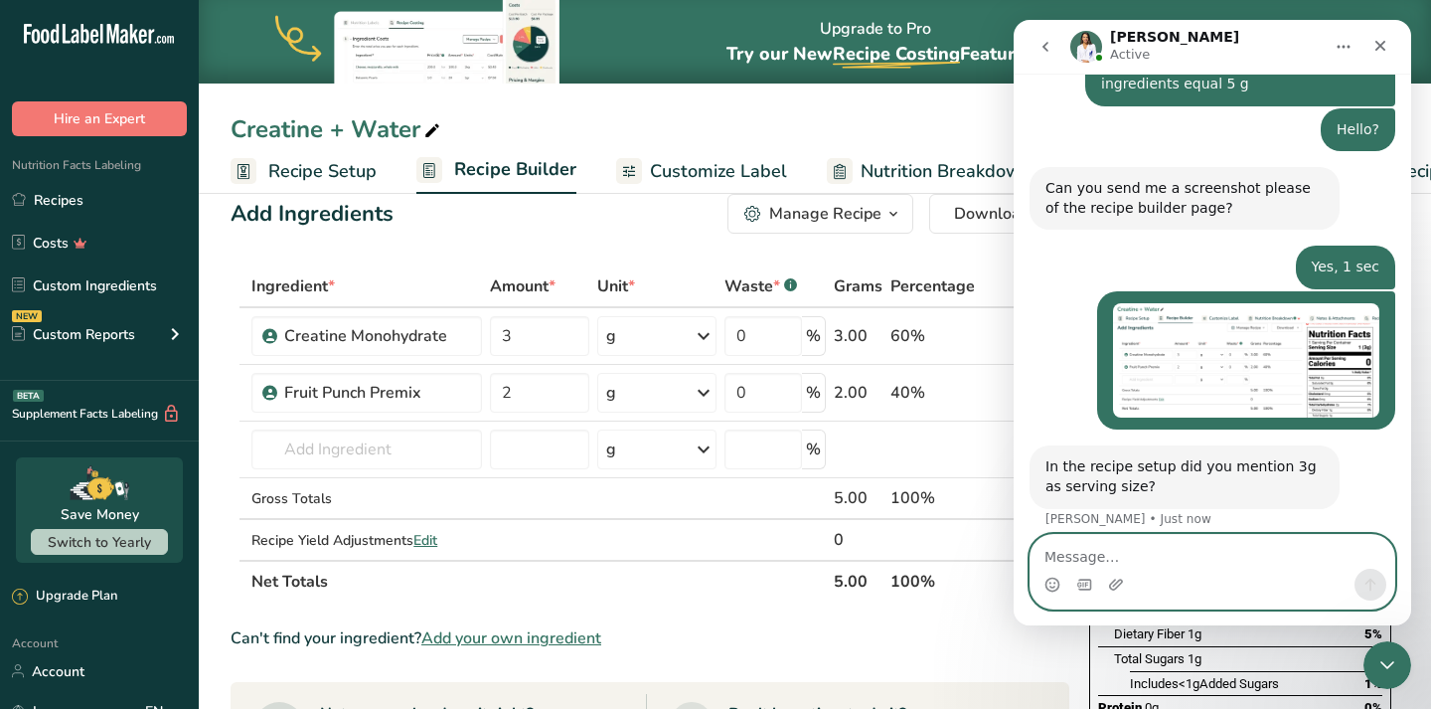
scroll to position [1677, 0]
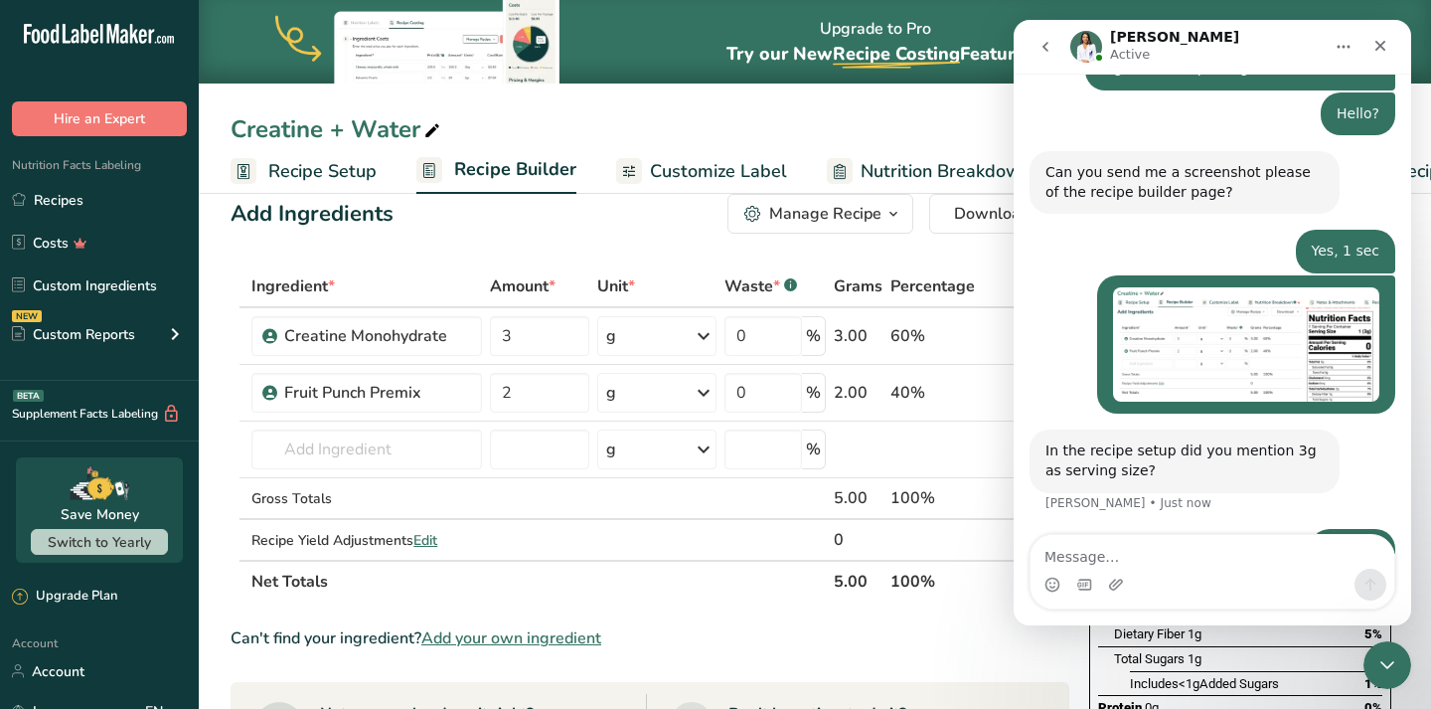
click at [326, 174] on span "Recipe Setup" at bounding box center [322, 171] width 108 height 27
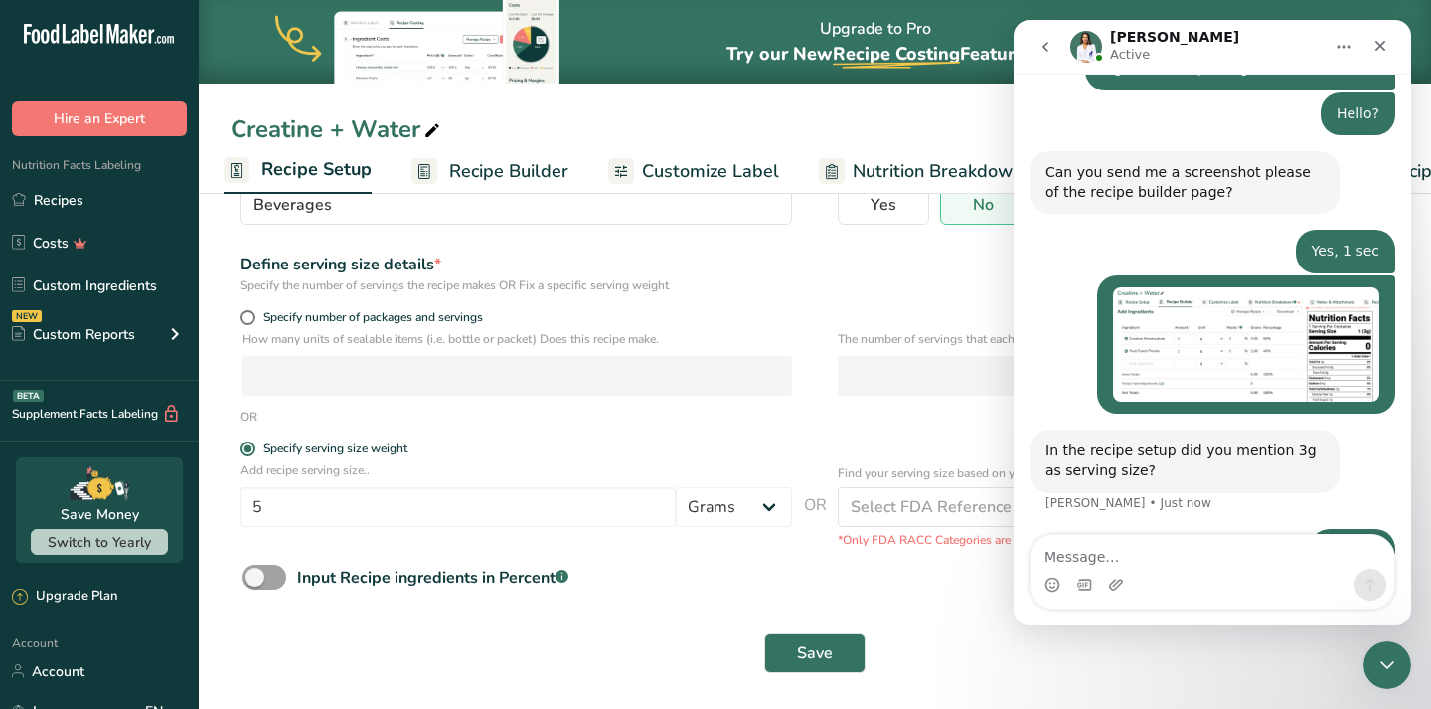
scroll to position [199, 0]
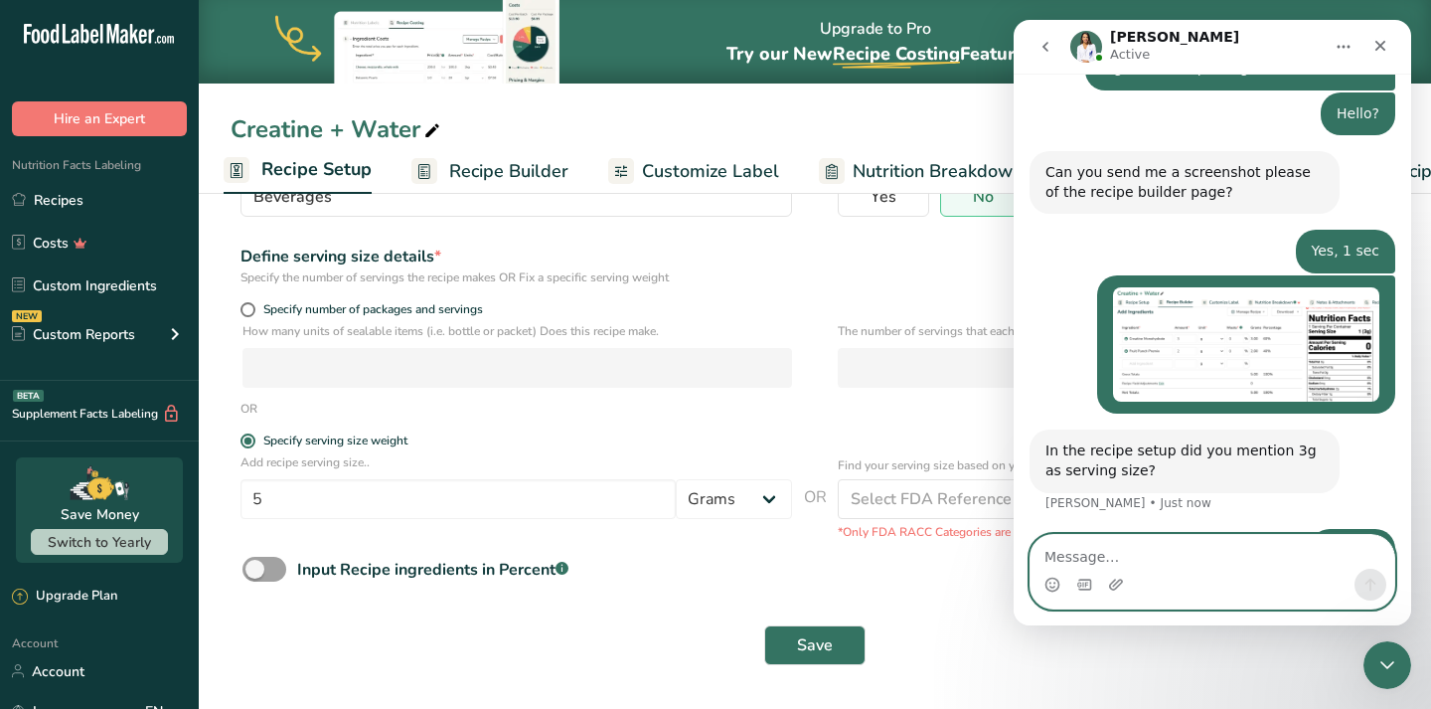
click at [1172, 566] on textarea "Message…" at bounding box center [1213, 552] width 364 height 34
type textarea "No, it says 5g"
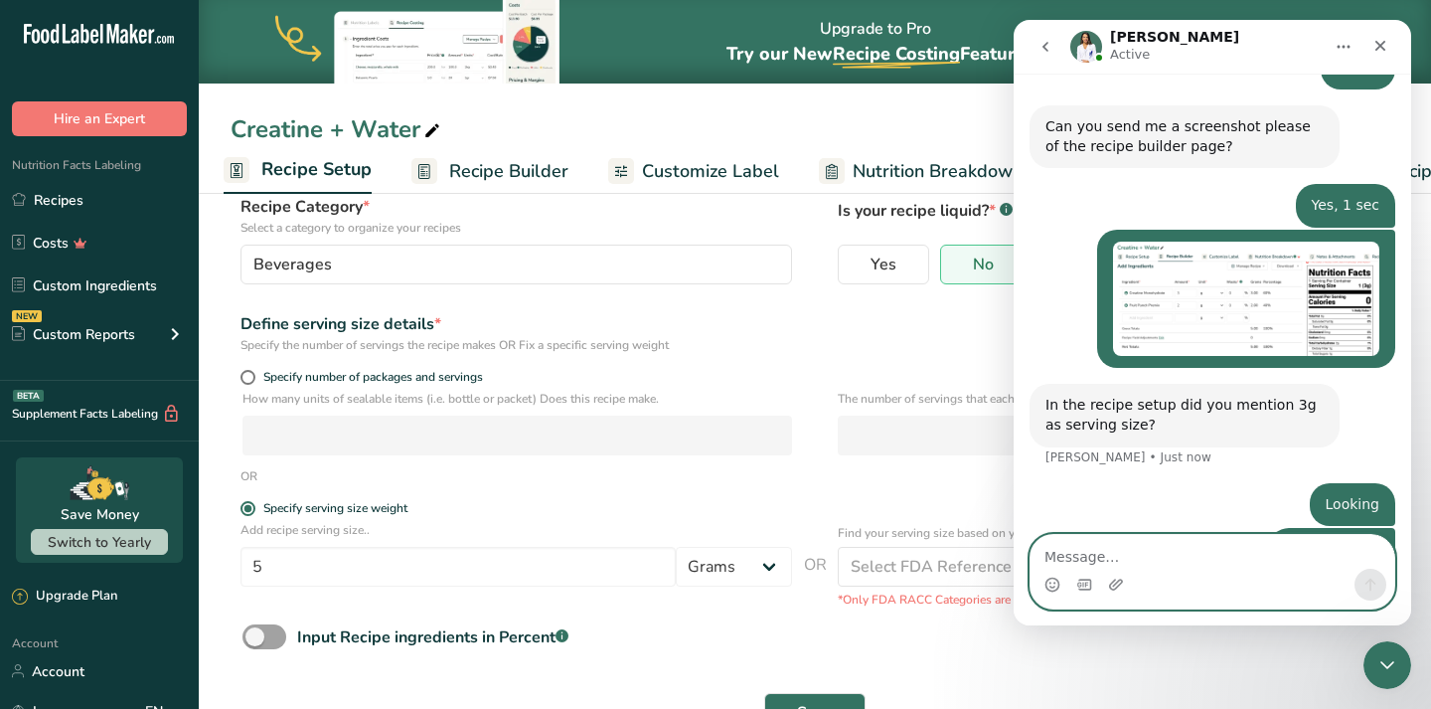
scroll to position [129, 0]
click at [1111, 582] on icon "Upload attachment" at bounding box center [1116, 583] width 14 height 11
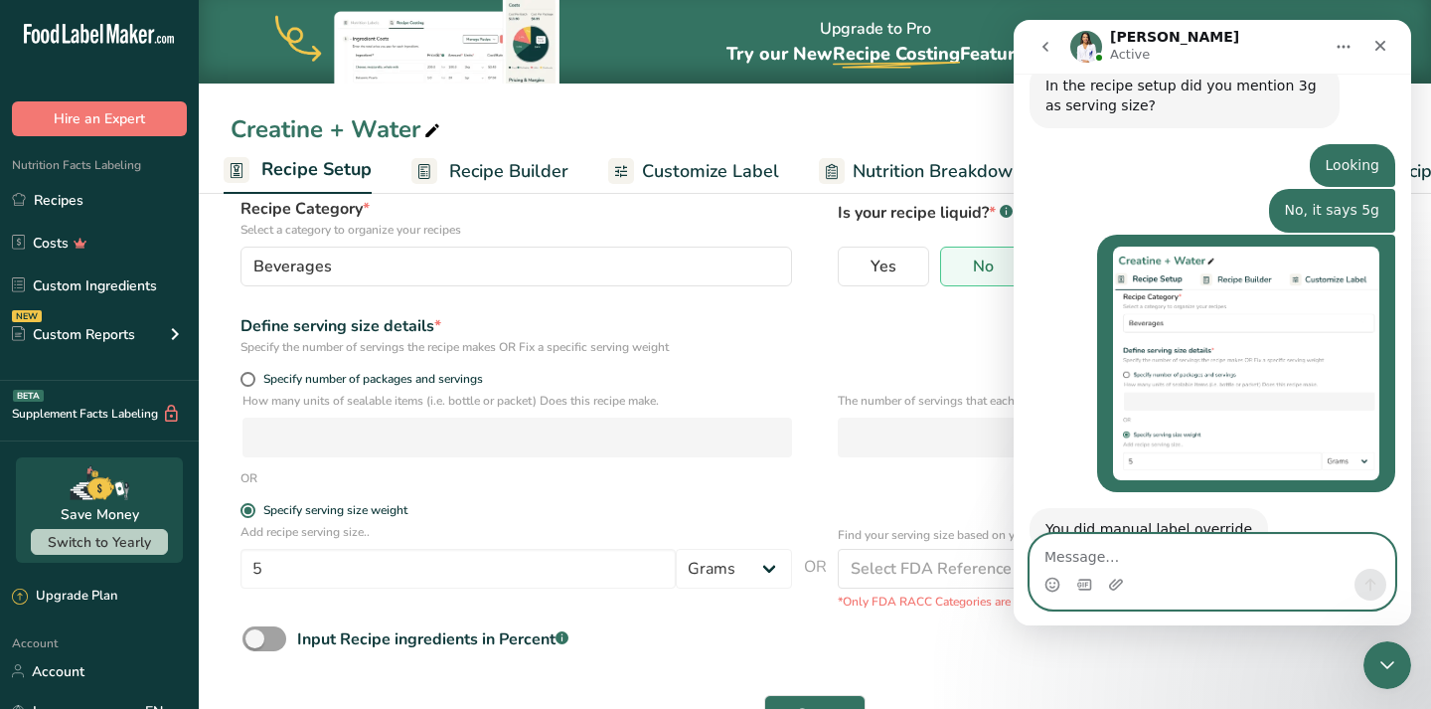
scroll to position [2041, 0]
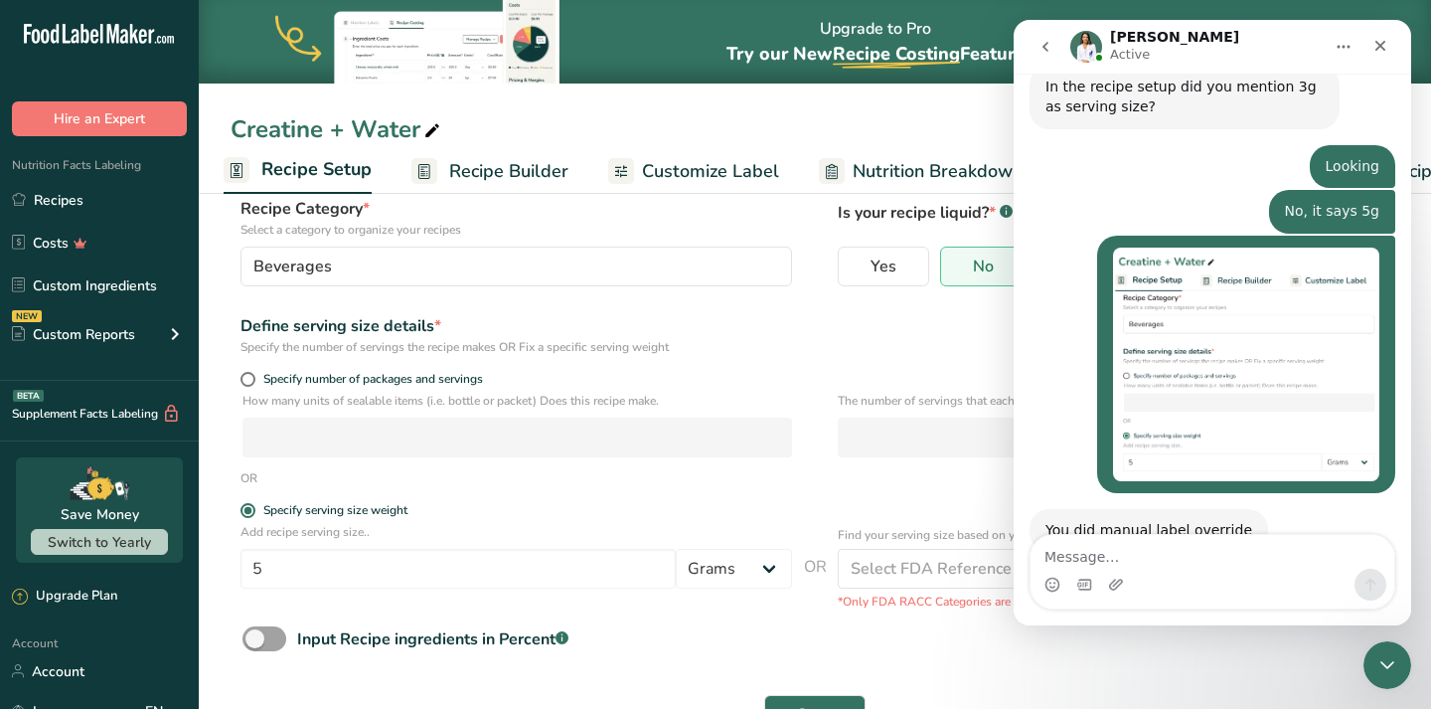
click at [1288, 509] on div "You did manual label override Rana • Just now" at bounding box center [1213, 552] width 366 height 87
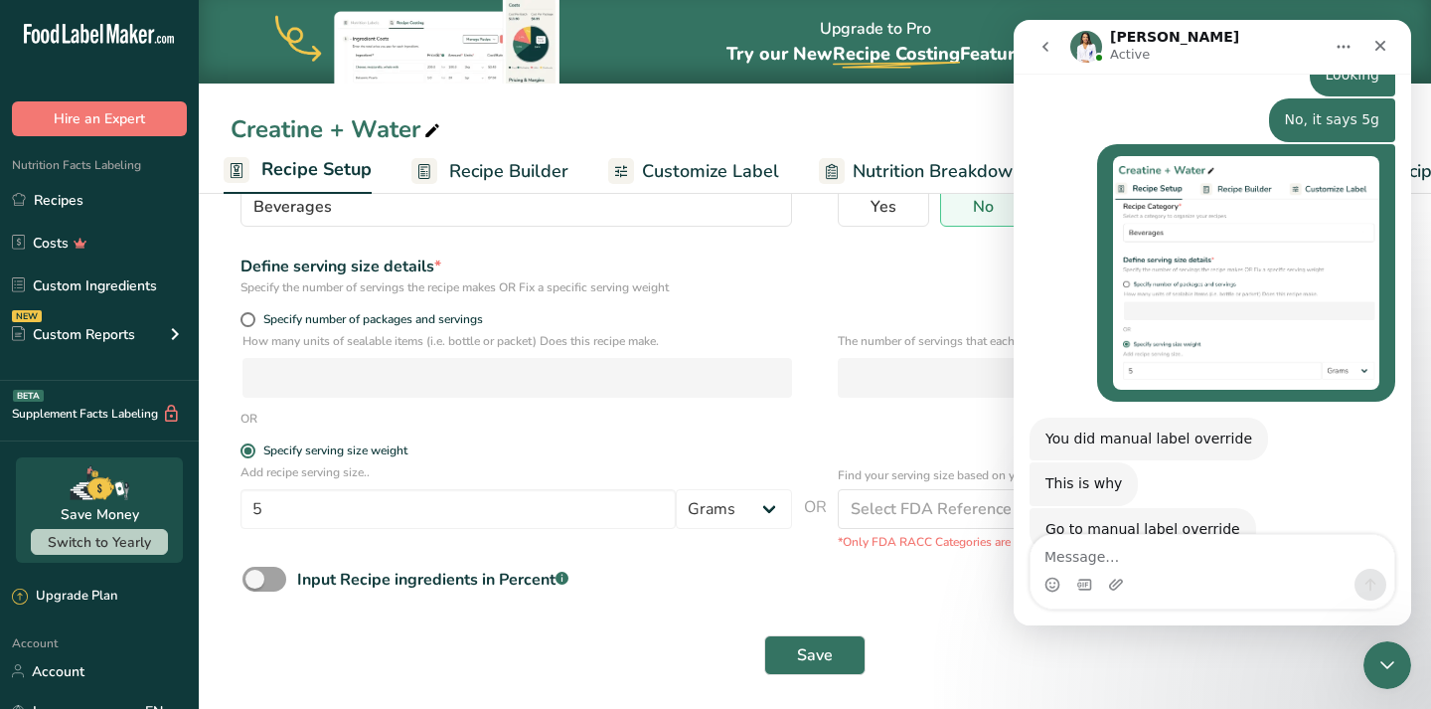
scroll to position [194, 0]
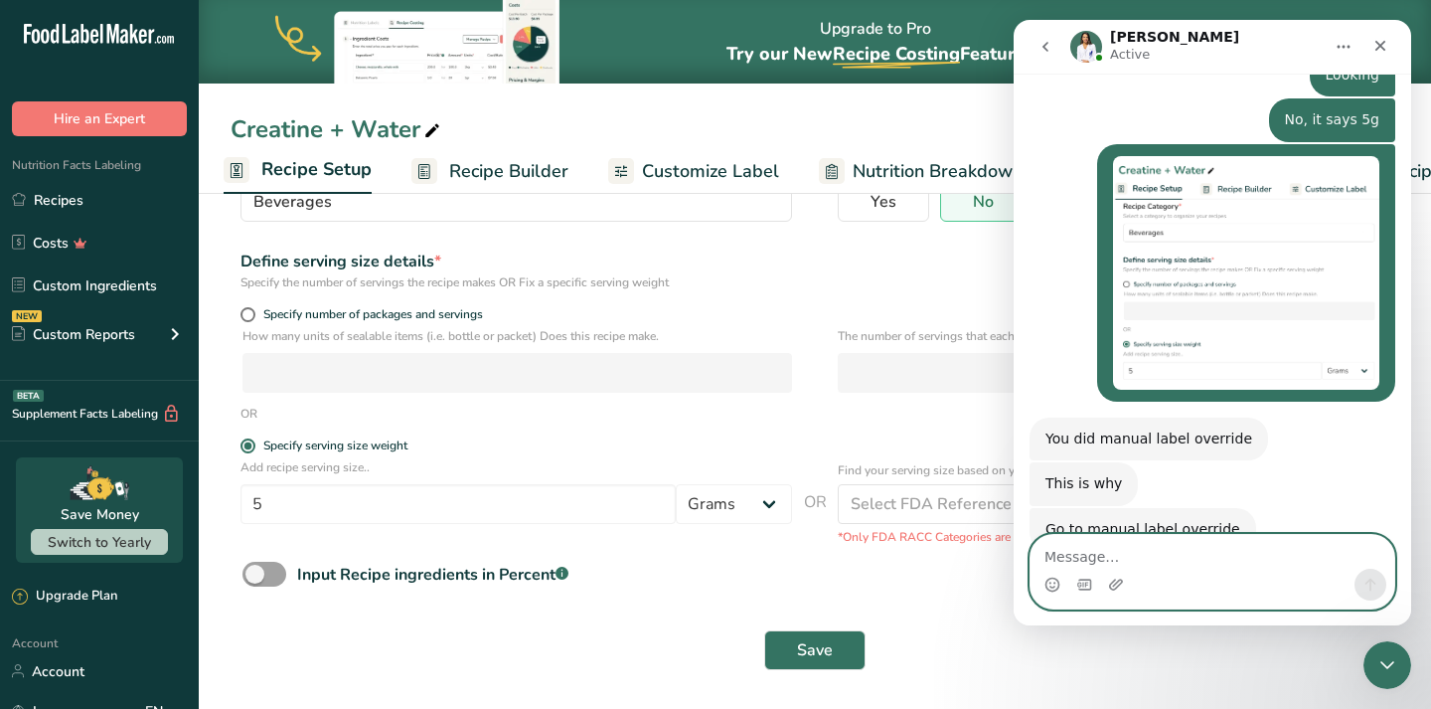
click at [1101, 564] on textarea "Message…" at bounding box center [1213, 552] width 364 height 34
type textarea "Where is that?"
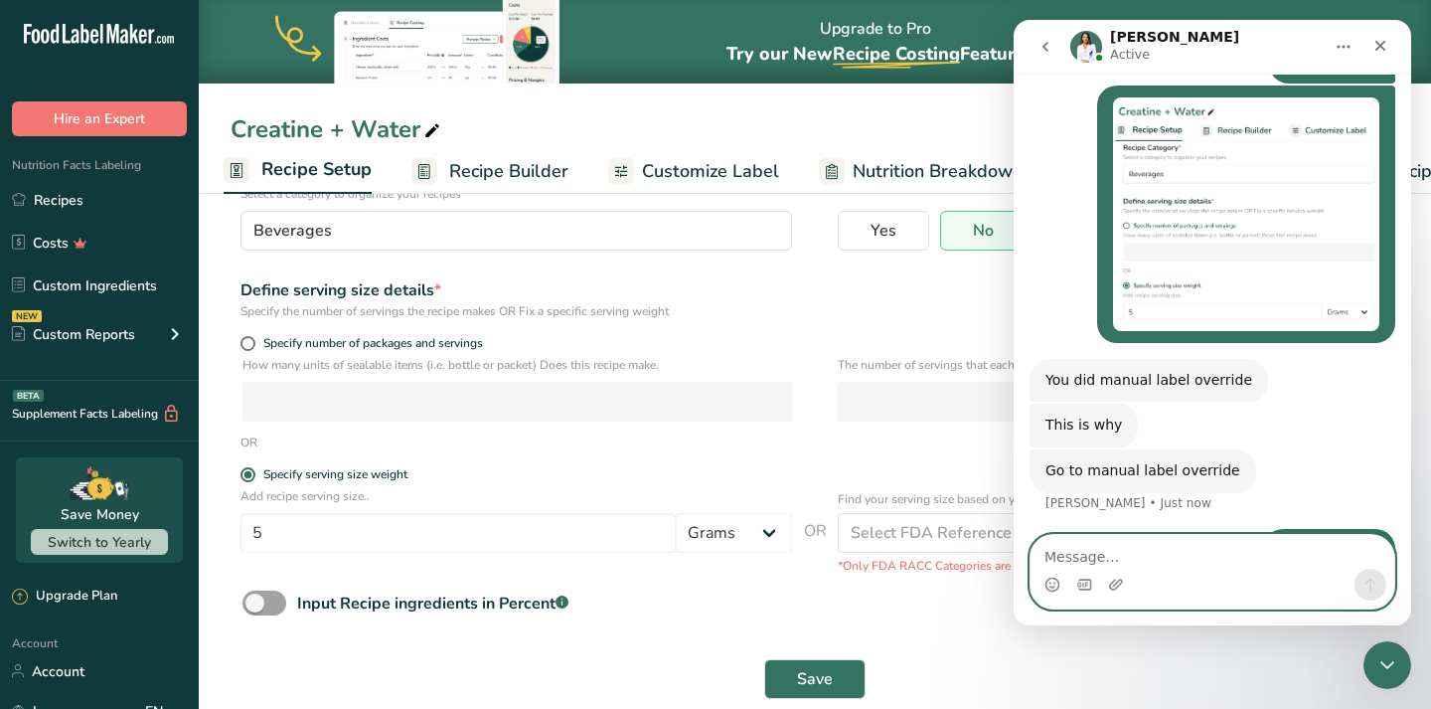
scroll to position [199, 0]
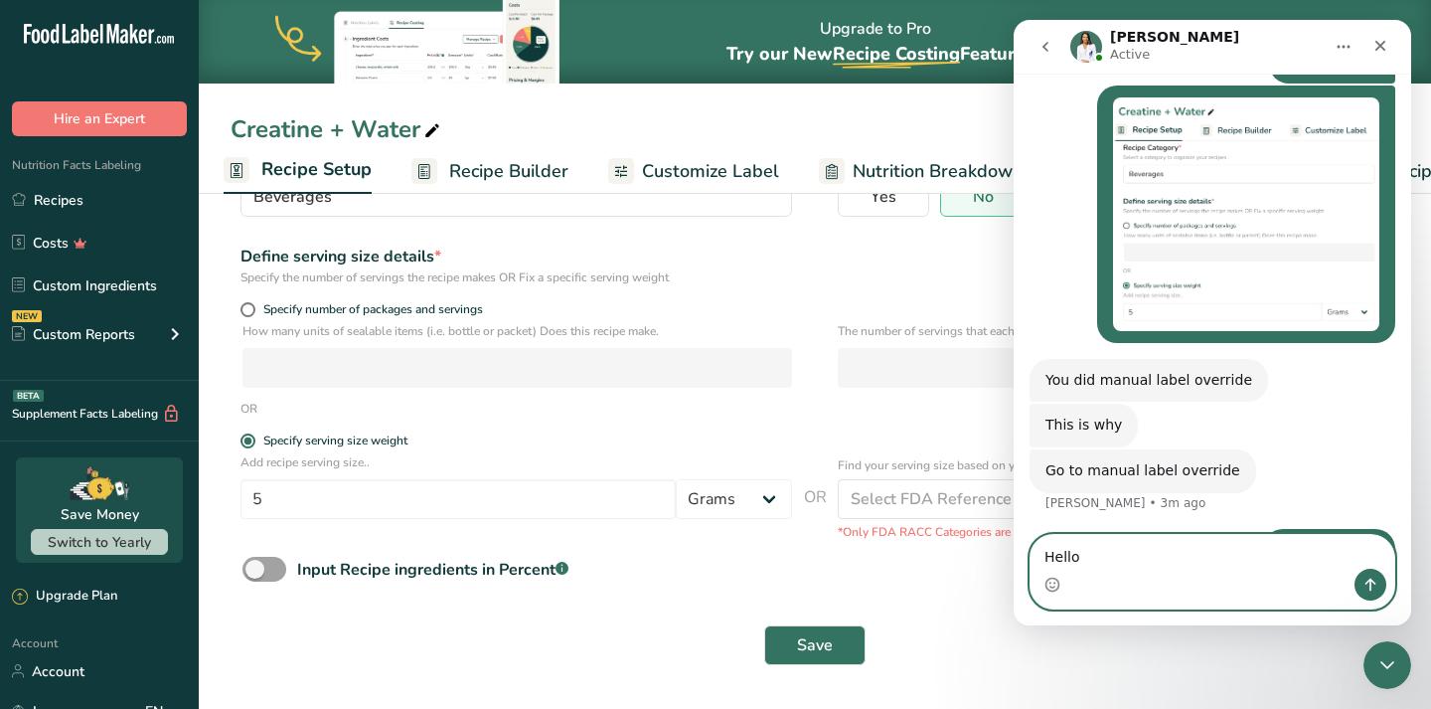
type textarea "Hello?"
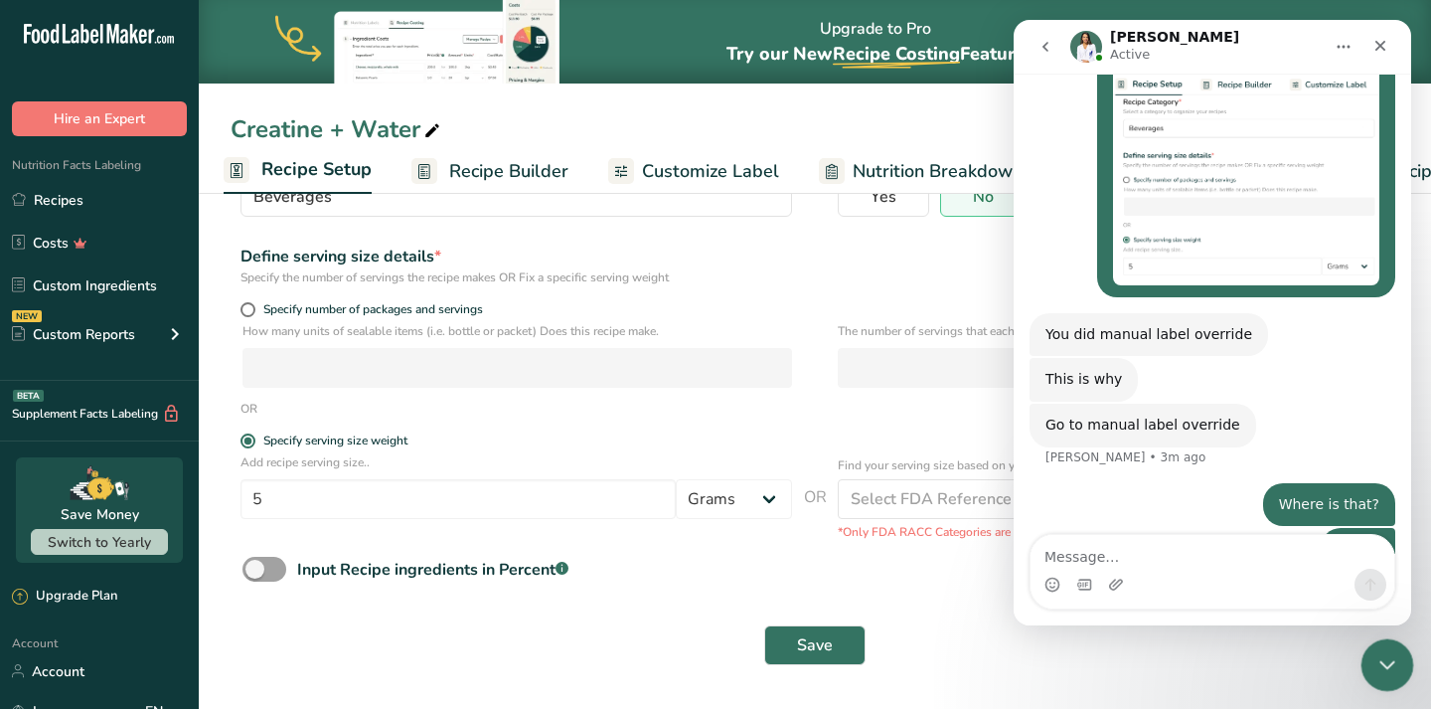
click at [1396, 654] on icon "Close Intercom Messenger" at bounding box center [1385, 662] width 24 height 24
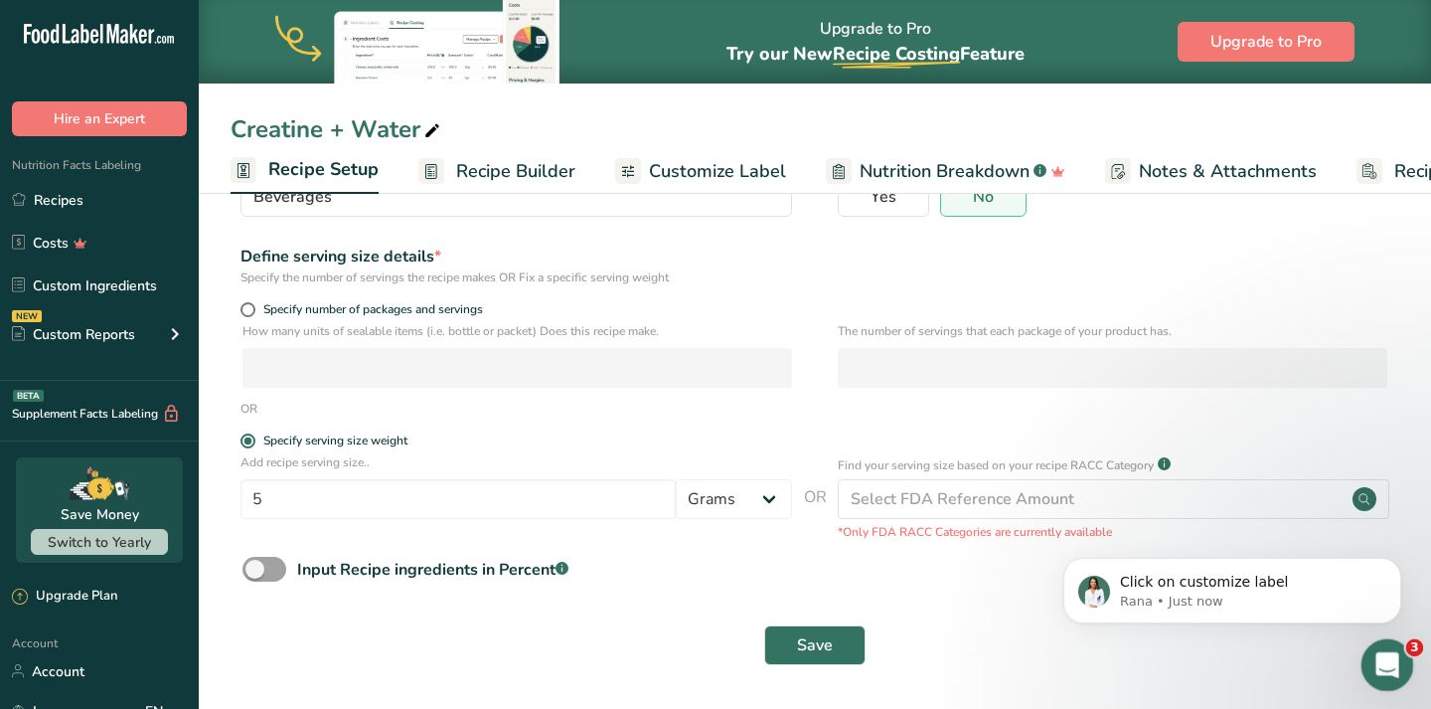
scroll to position [0, 0]
click at [1372, 661] on icon "Open Intercom Messenger" at bounding box center [1385, 662] width 33 height 33
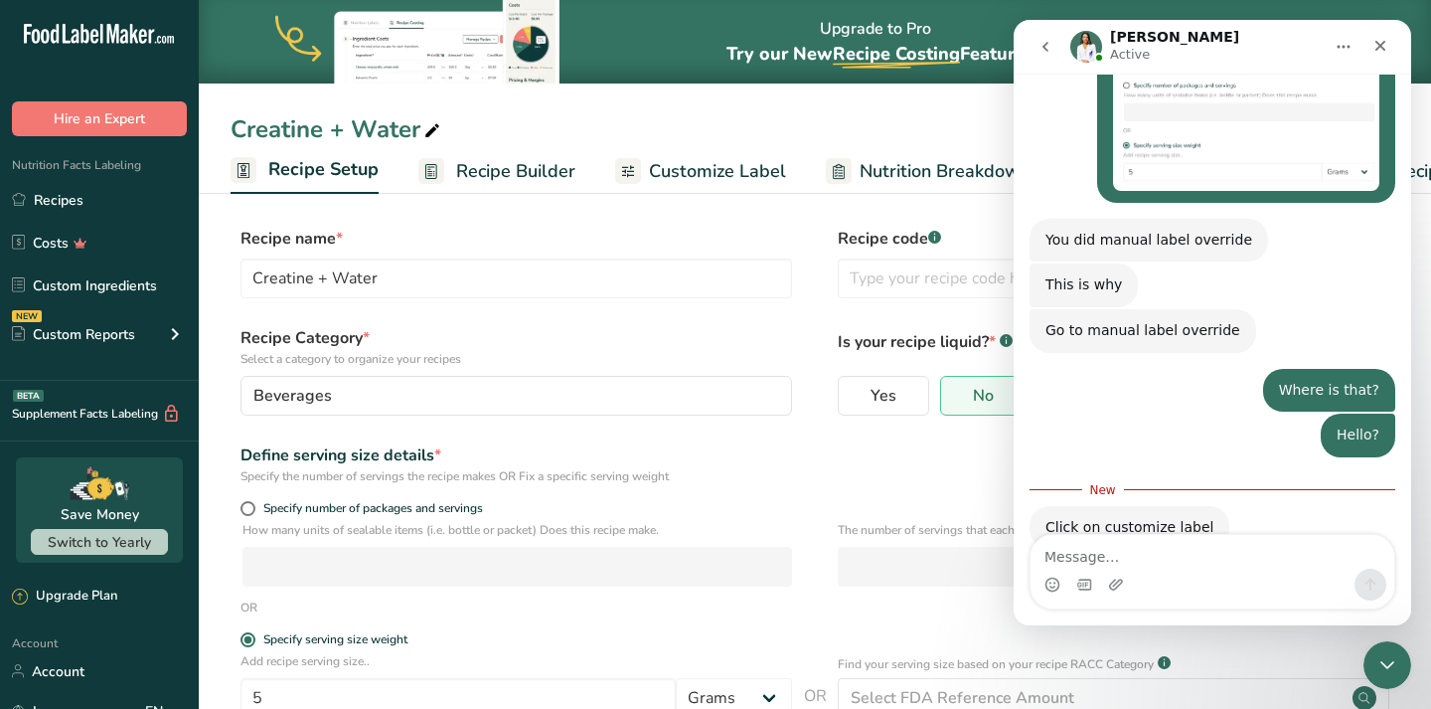
click at [712, 166] on span "Customize Label" at bounding box center [717, 171] width 137 height 27
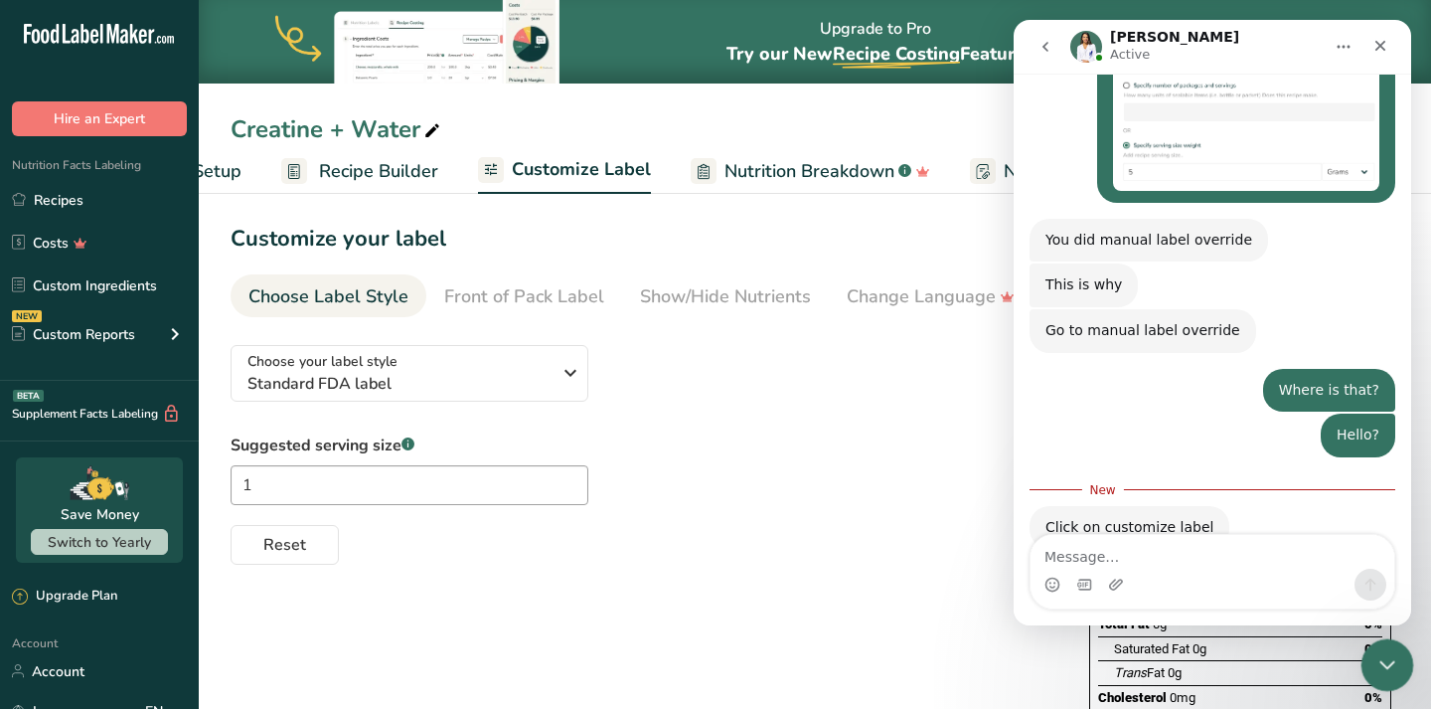
click at [1390, 669] on icon "Close Intercom Messenger" at bounding box center [1385, 662] width 24 height 24
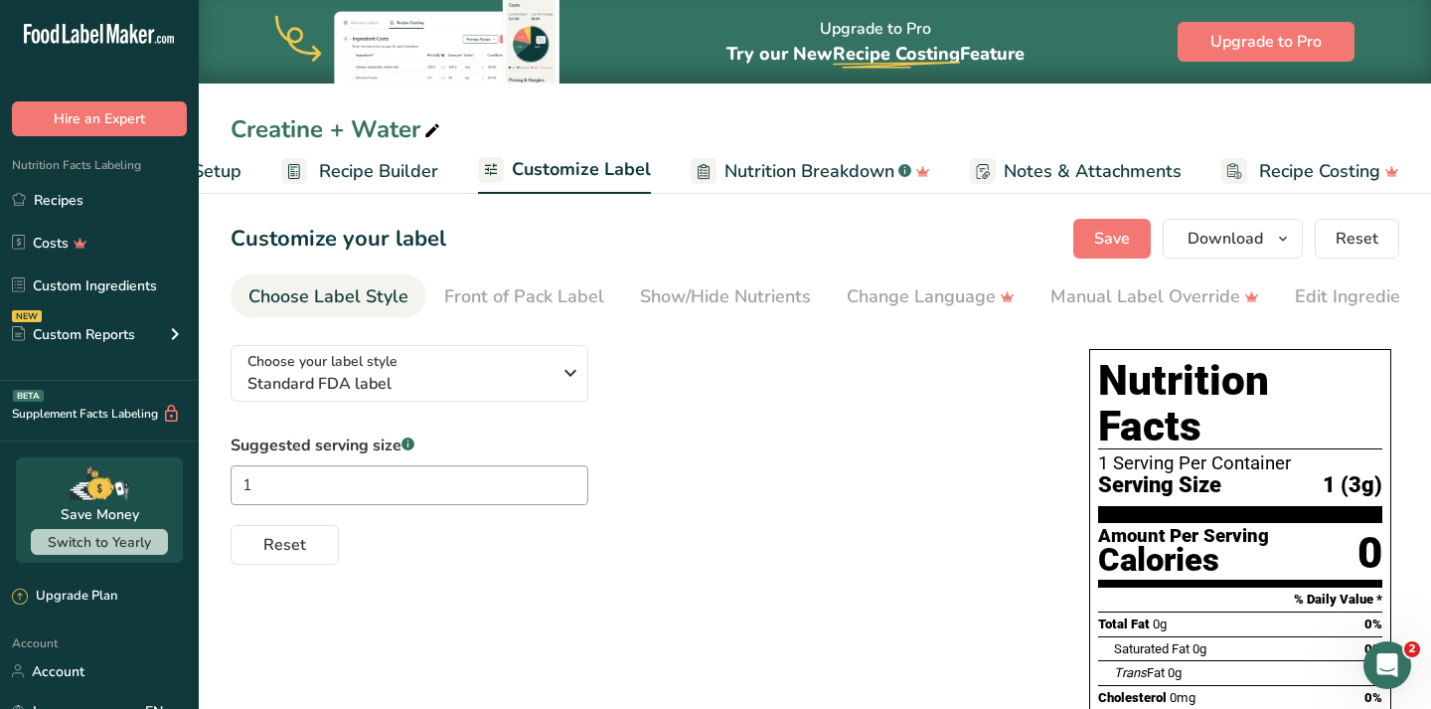
click at [896, 500] on div "Suggested serving size .a-a{fill:#347362;}.b-a{fill:#fff;} 1 Reset" at bounding box center [640, 498] width 819 height 131
click at [1177, 301] on div "Manual Label Override" at bounding box center [1155, 296] width 209 height 27
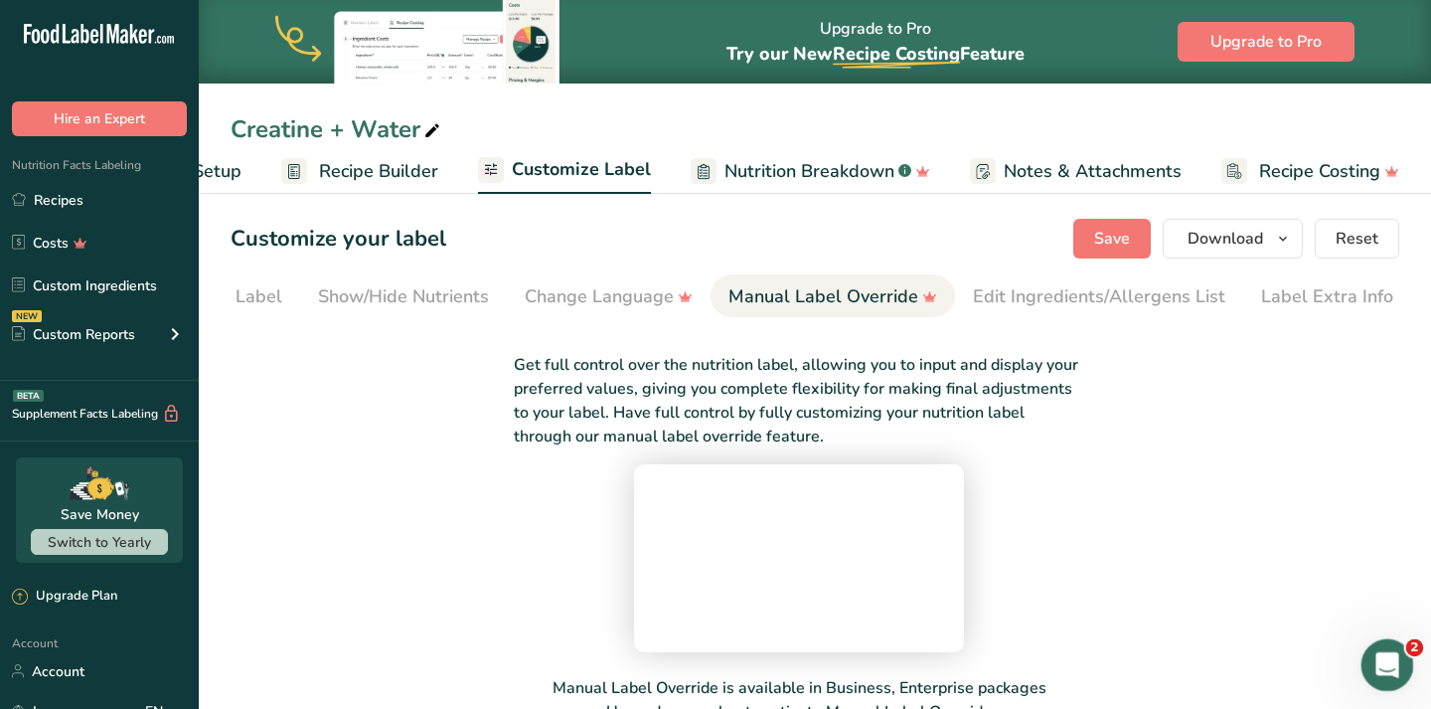
click at [1400, 640] on div "Open Intercom Messenger" at bounding box center [1385, 662] width 48 height 48
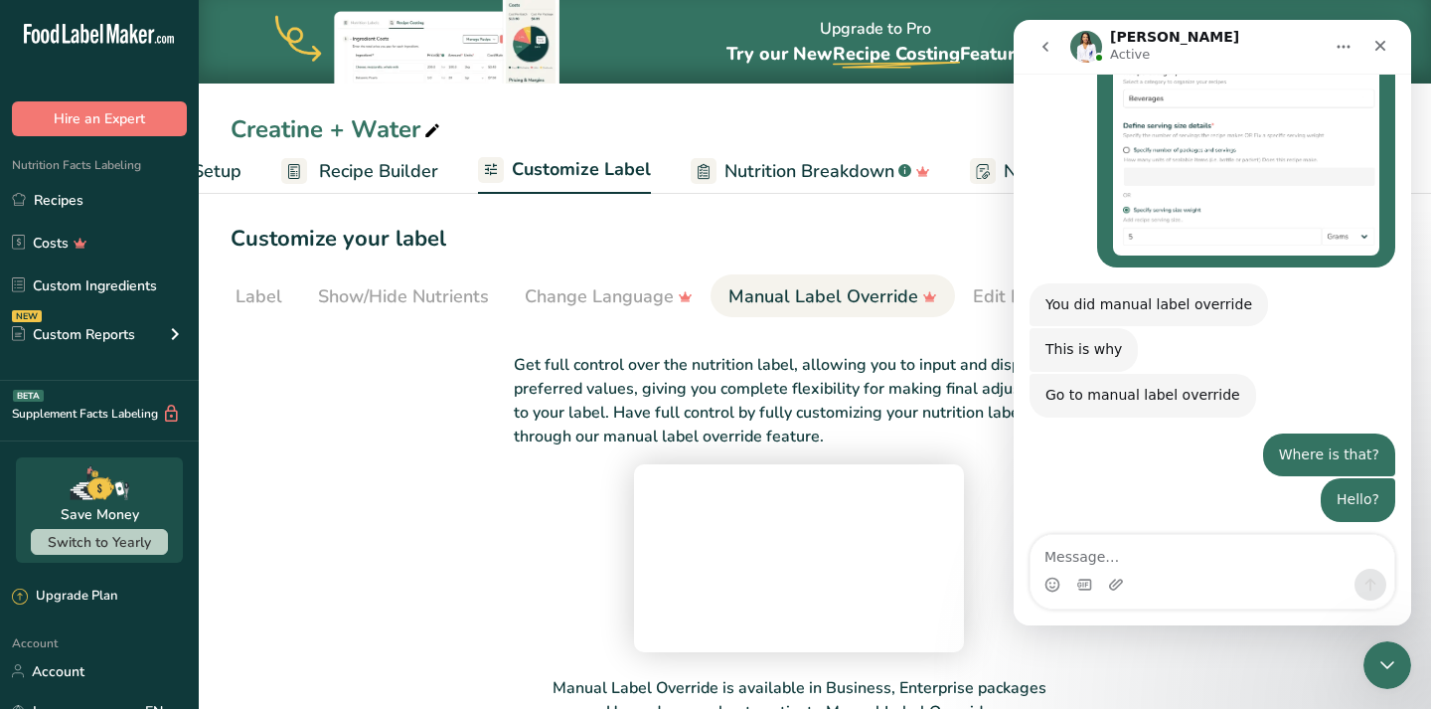
scroll to position [2295, 0]
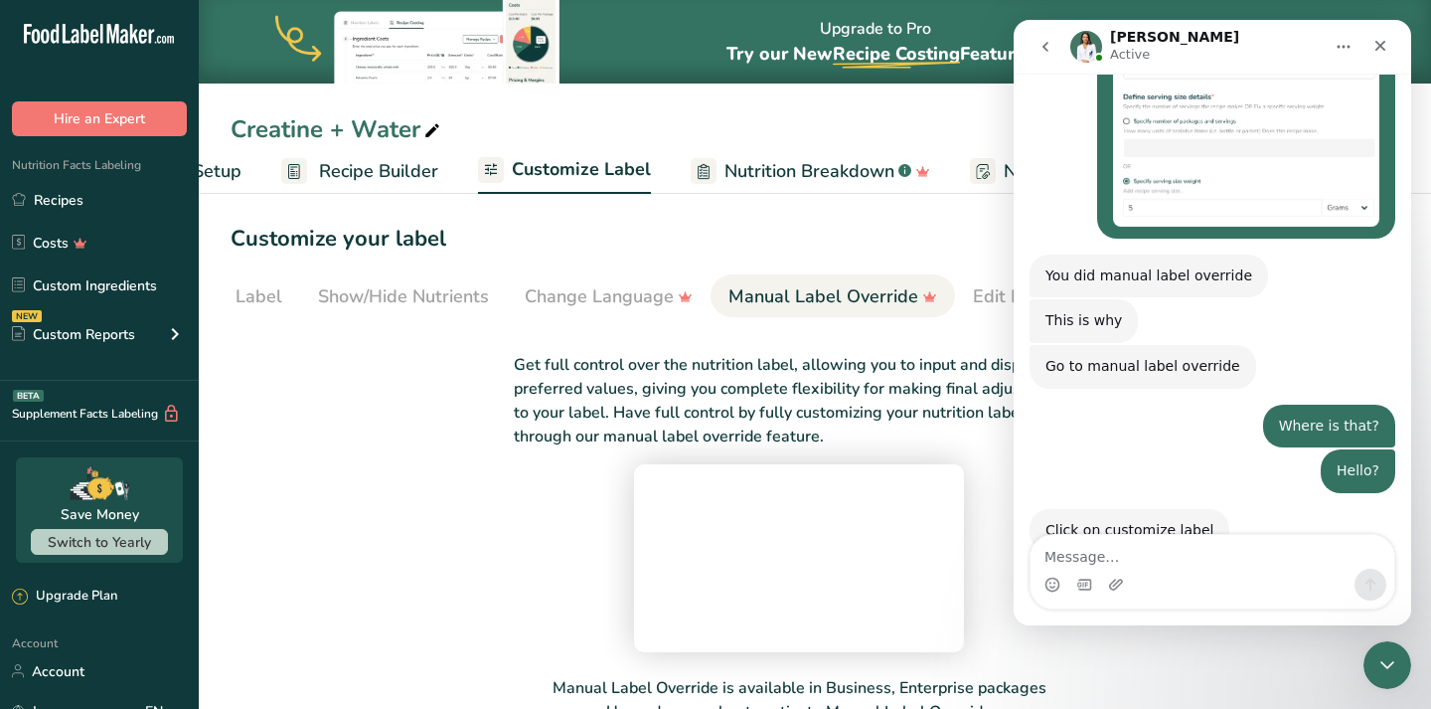
click at [1189, 560] on textarea "Message…" at bounding box center [1213, 552] width 364 height 34
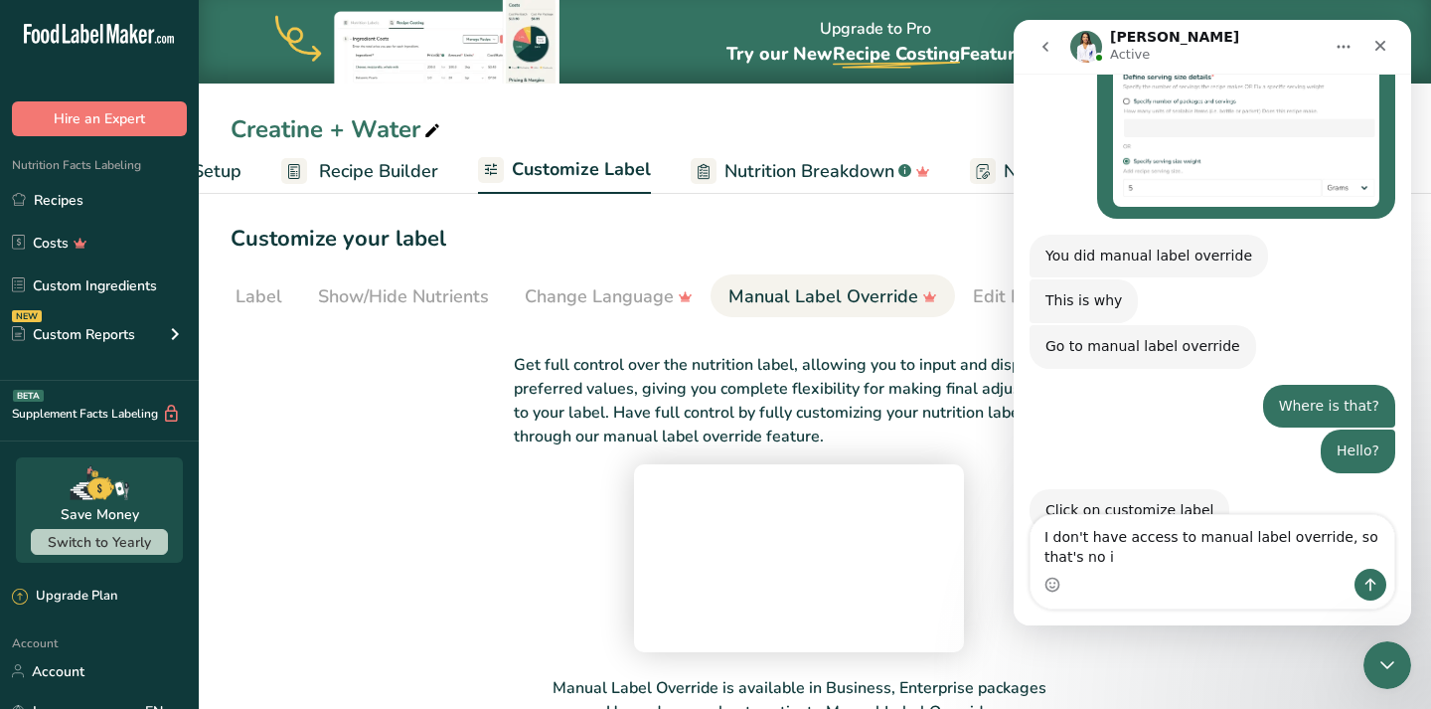
type textarea "I don't have access to manual label override, so that's no it"
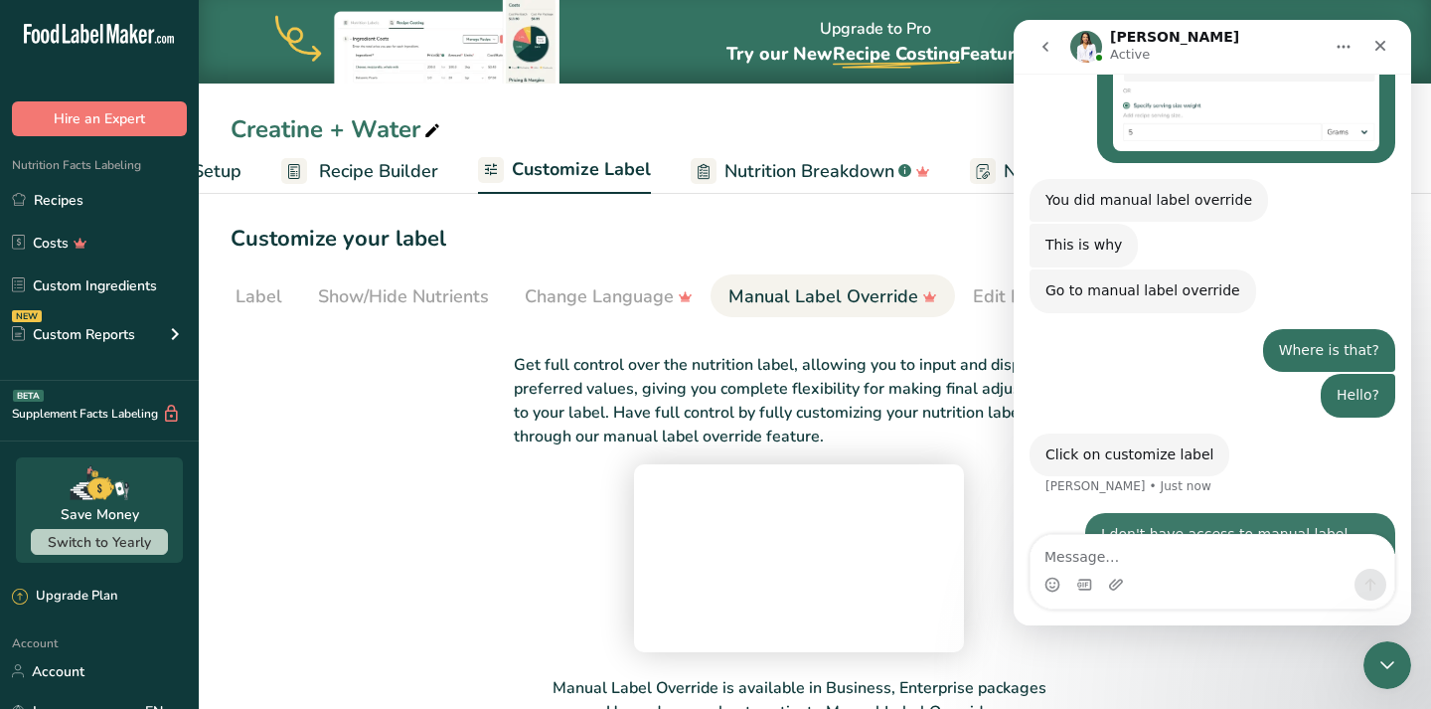
scroll to position [2375, 0]
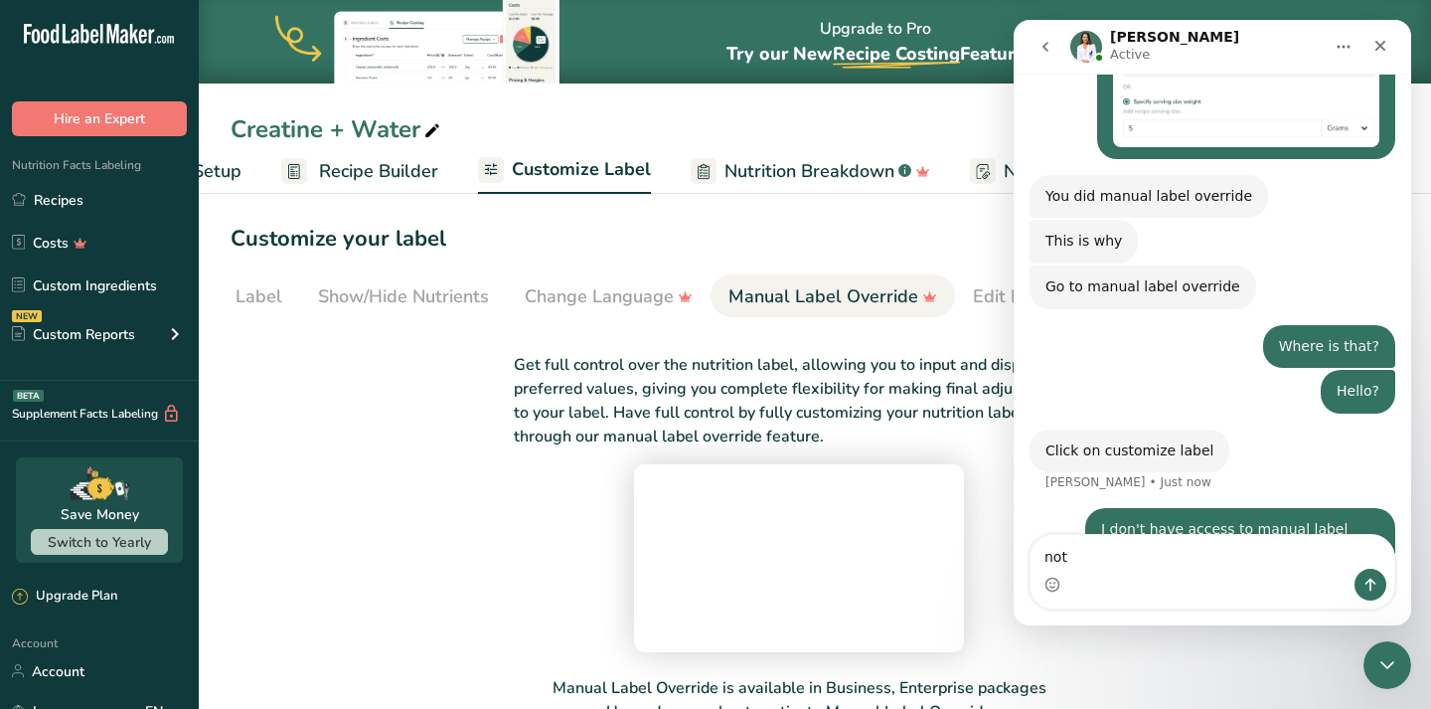
type textarea "not*"
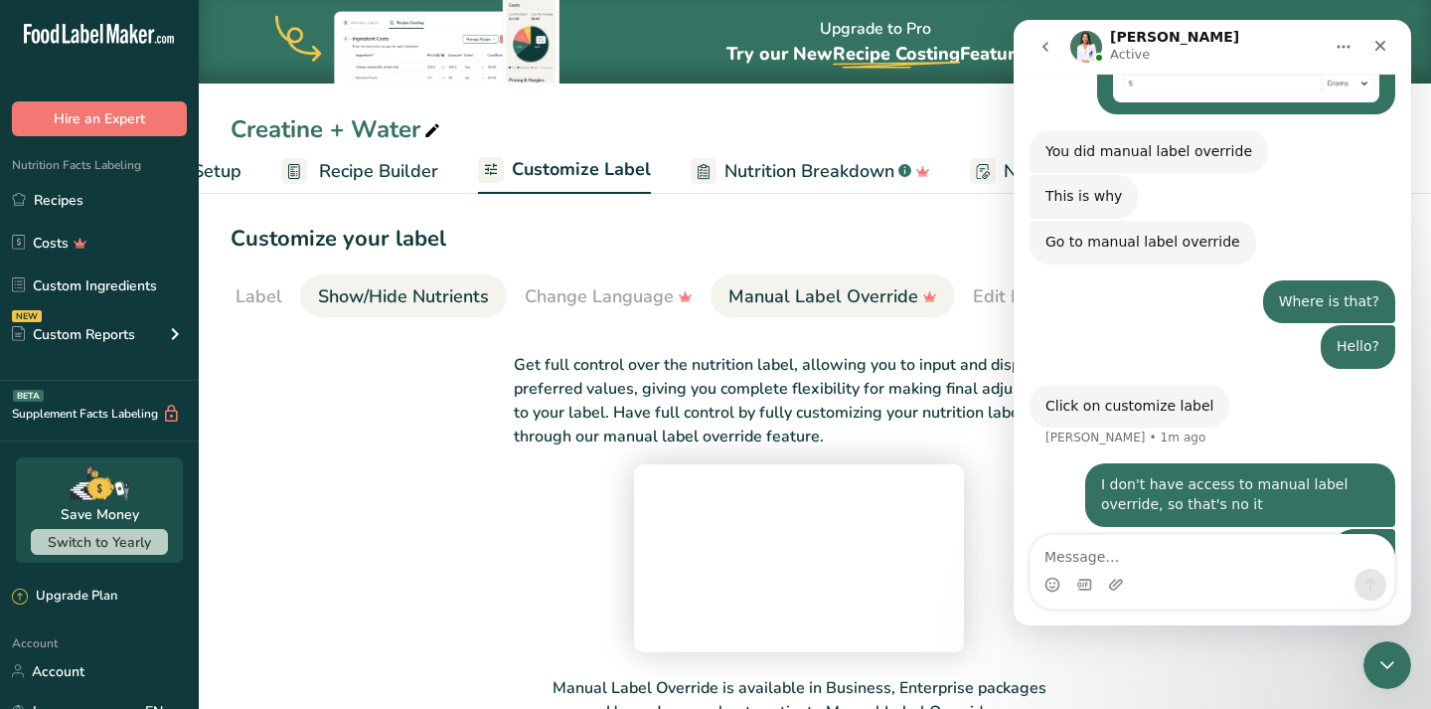
click at [395, 282] on link "Show/Hide Nutrients" at bounding box center [403, 296] width 171 height 45
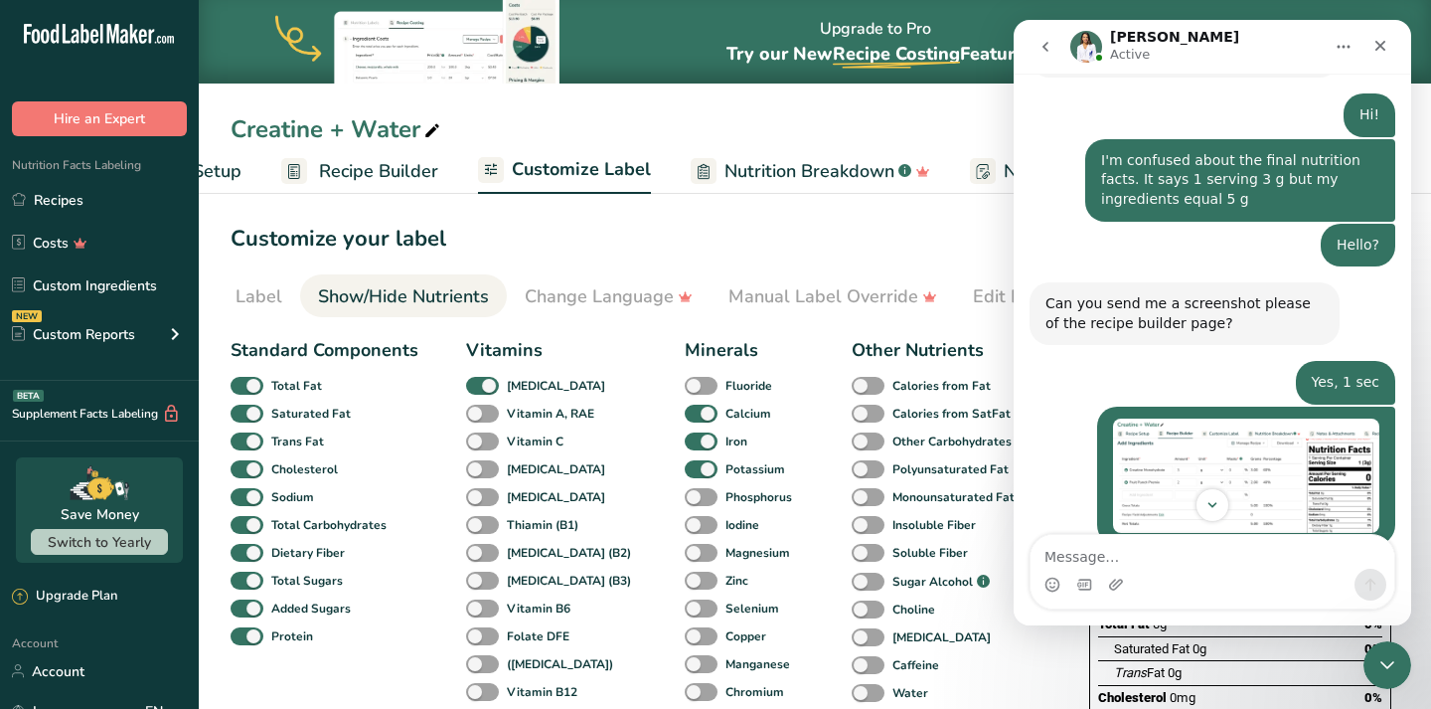
scroll to position [1667, 0]
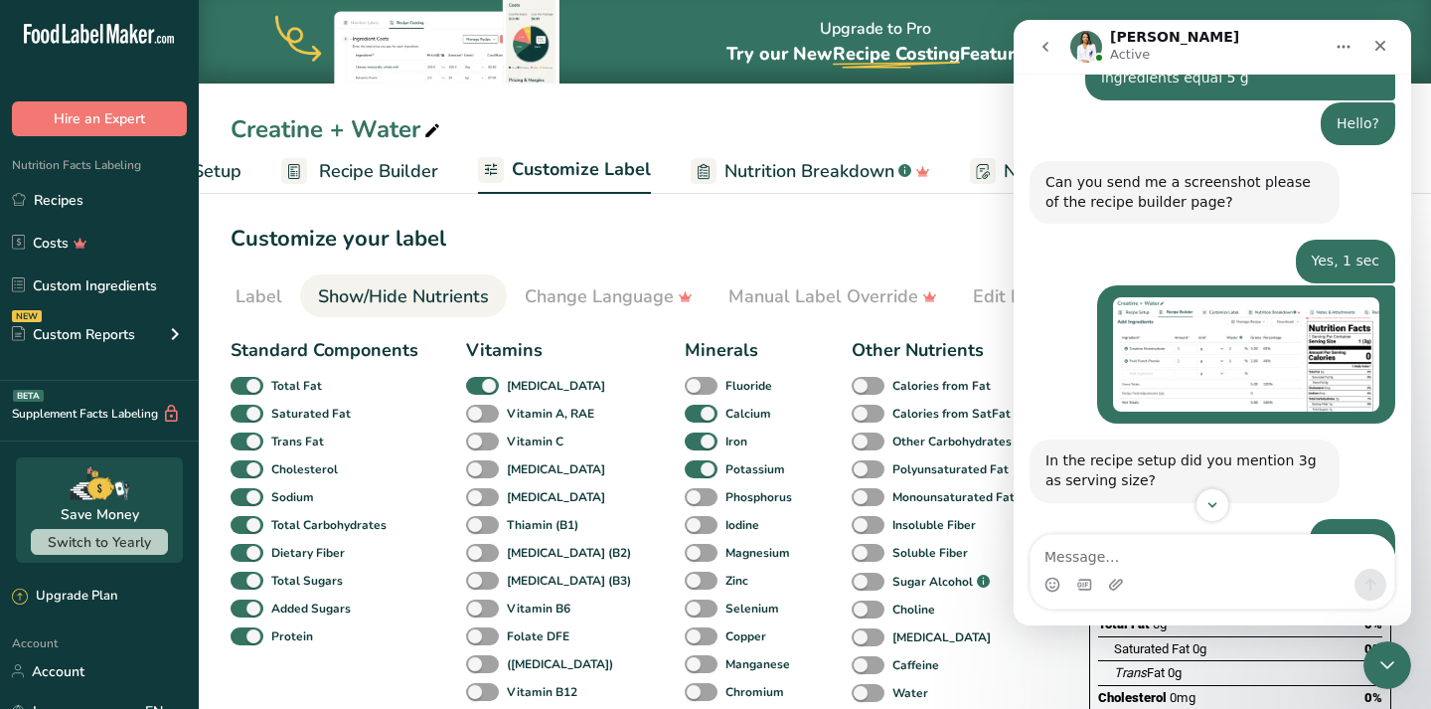
click at [1312, 297] on img "Gloria says…" at bounding box center [1246, 354] width 266 height 114
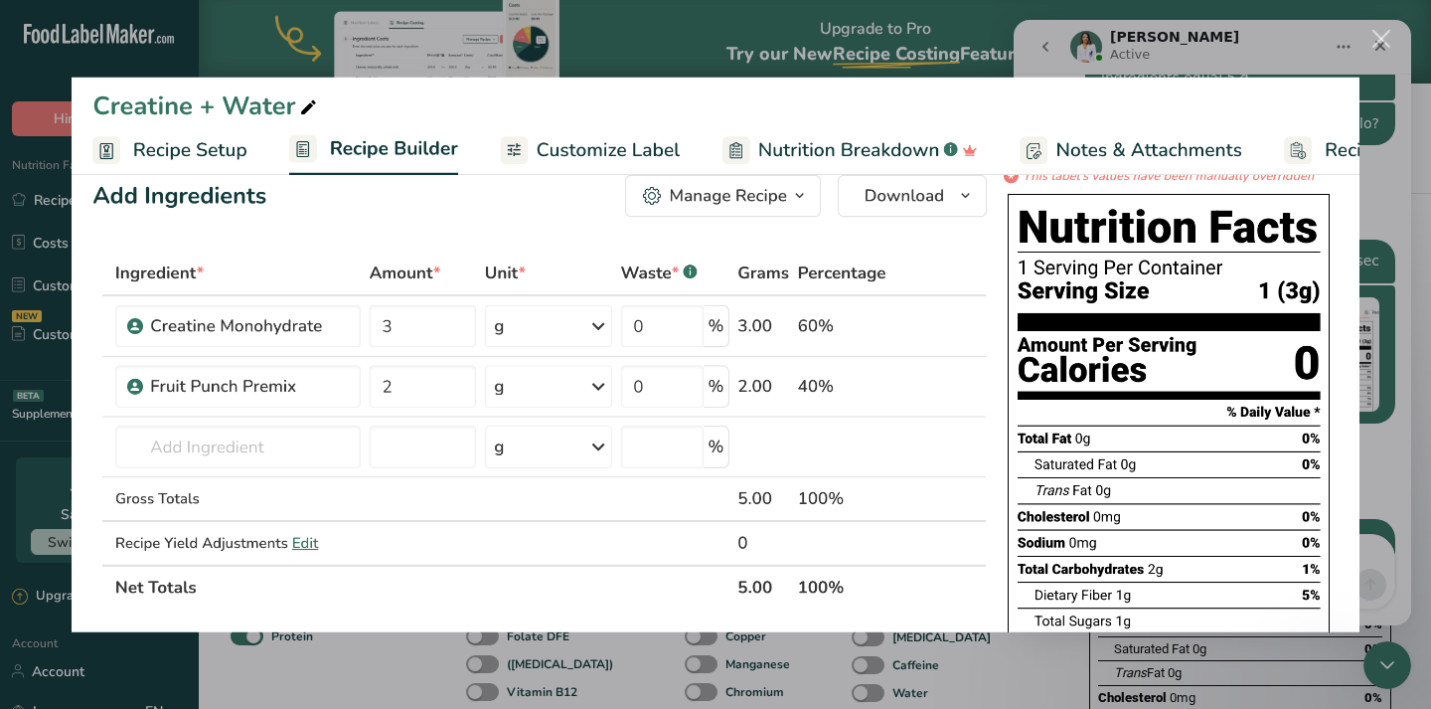
click at [1382, 37] on div "Close" at bounding box center [1382, 39] width 19 height 19
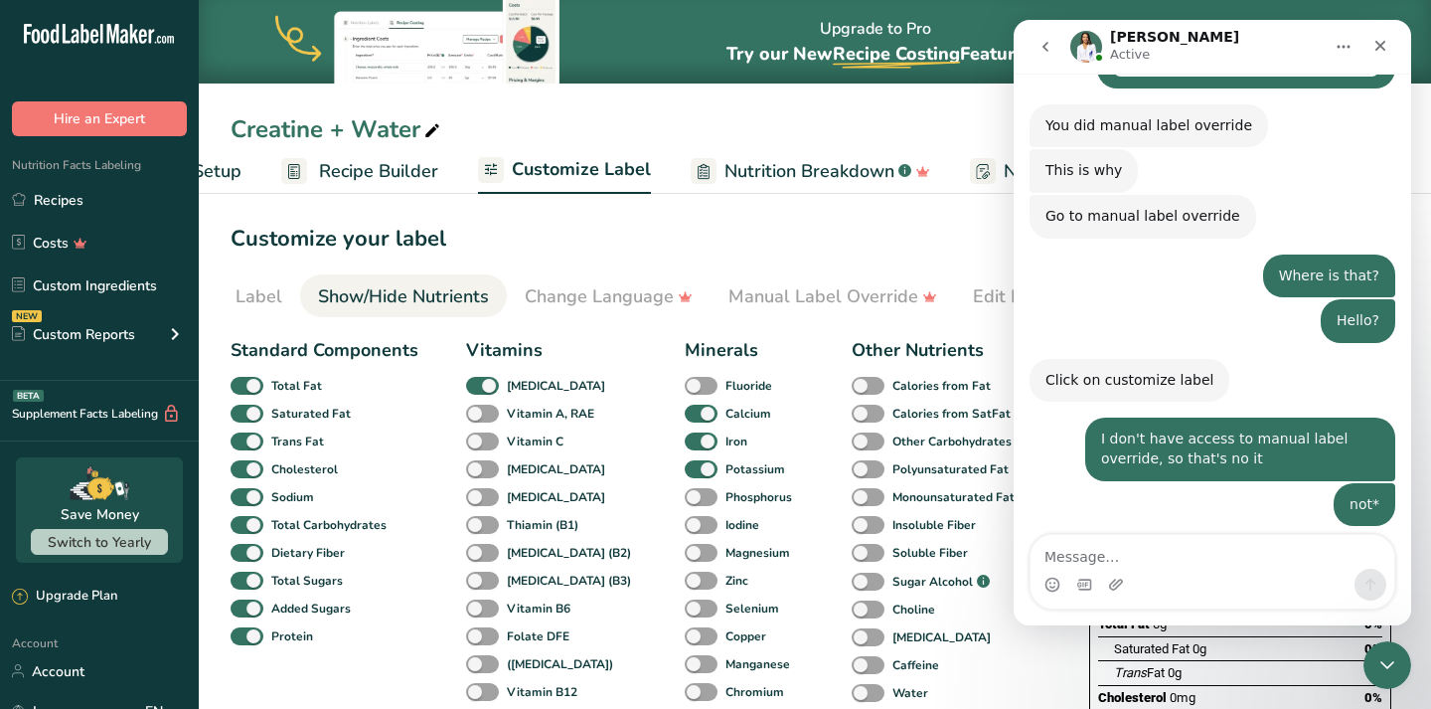
scroll to position [2556, 0]
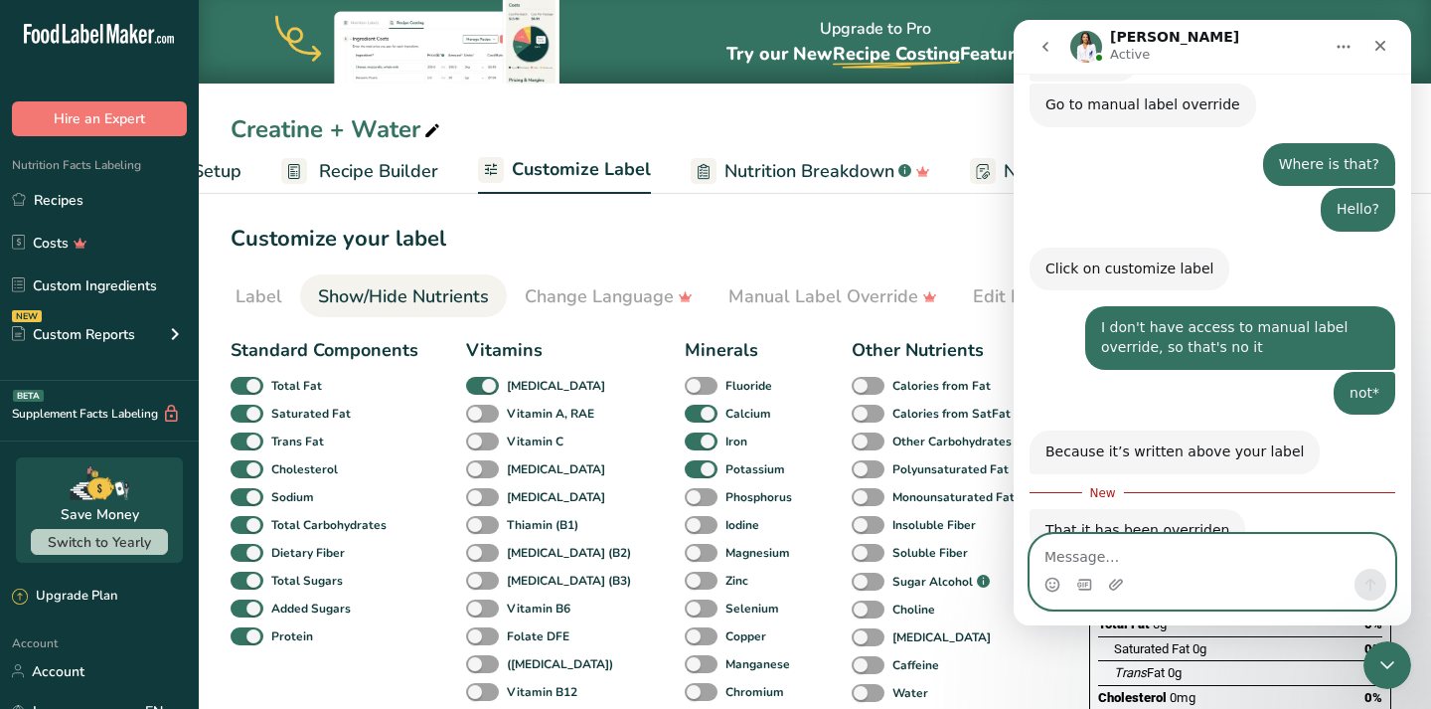
click at [1163, 567] on textarea "Message…" at bounding box center [1213, 552] width 364 height 34
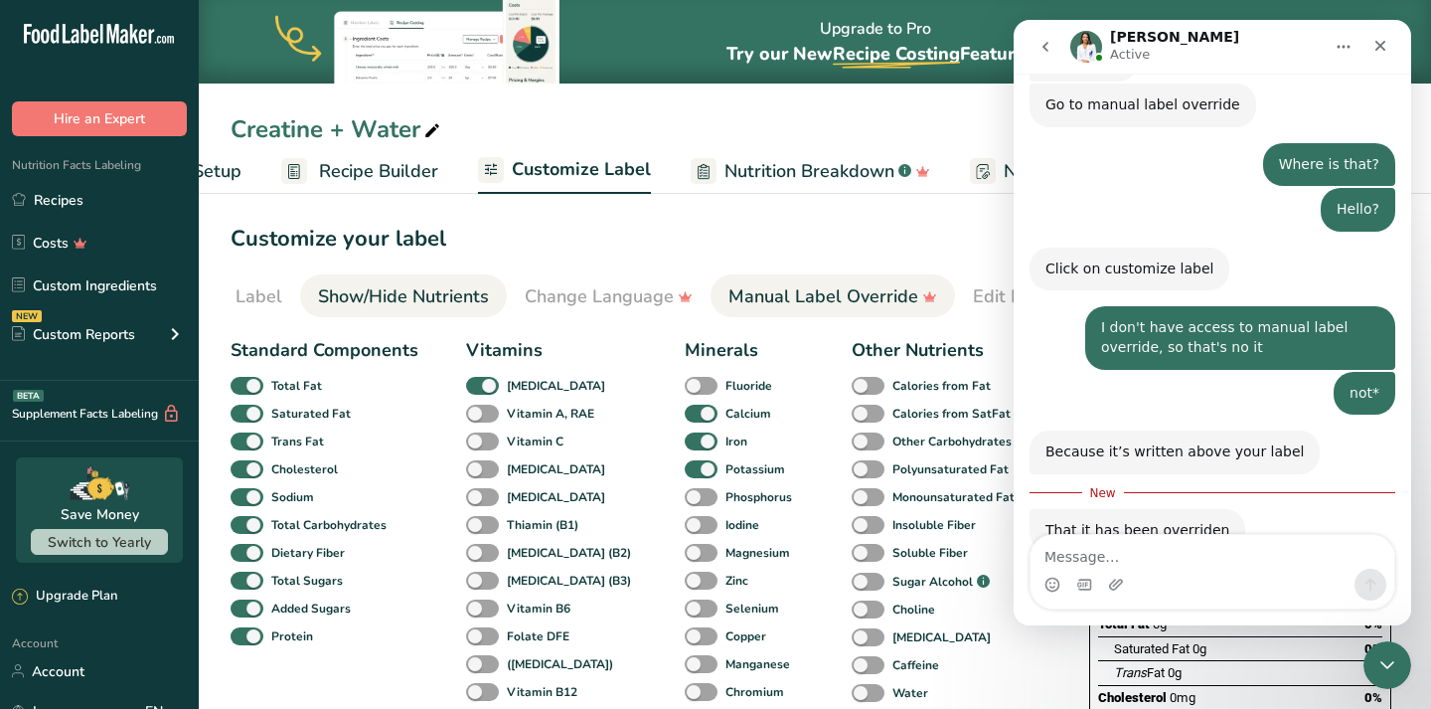
click at [873, 309] on div "Manual Label Override" at bounding box center [833, 296] width 209 height 27
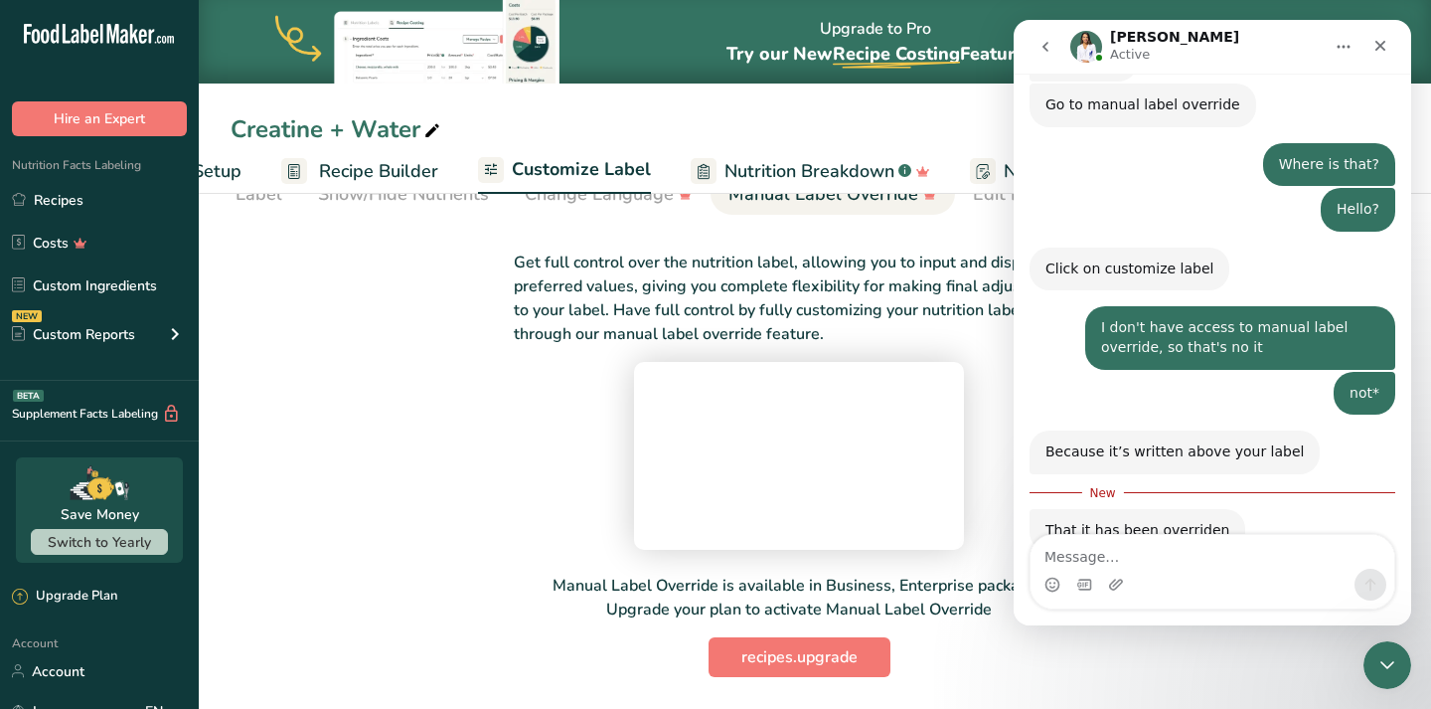
scroll to position [142, 0]
click at [419, 498] on div "Get full control over the nutrition label, allowing you to input and display yo…" at bounding box center [799, 452] width 1137 height 450
click at [1385, 659] on icon "Close Intercom Messenger" at bounding box center [1385, 662] width 24 height 24
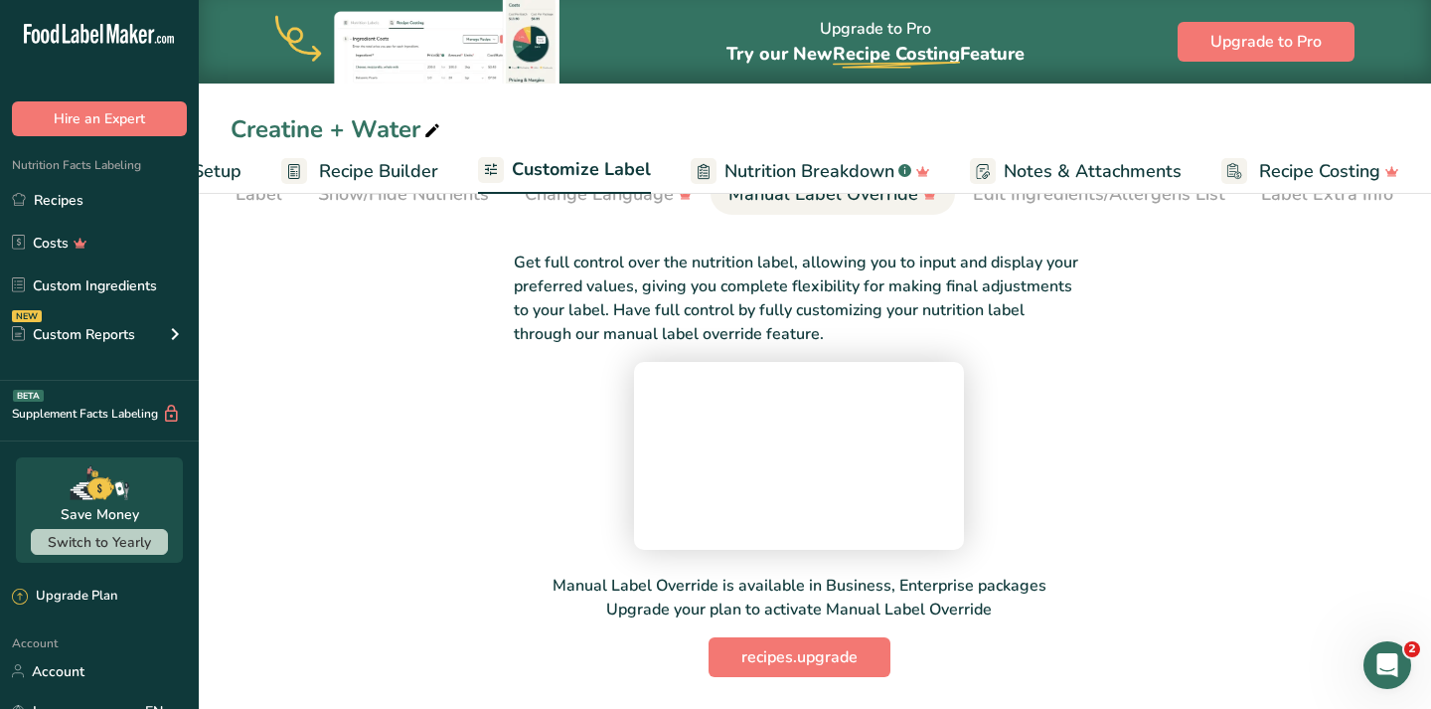
scroll to position [152, 0]
click at [1319, 464] on div "Get full control over the nutrition label, allowing you to input and display yo…" at bounding box center [799, 452] width 1137 height 450
click at [1387, 670] on icon "Open Intercom Messenger" at bounding box center [1385, 662] width 33 height 33
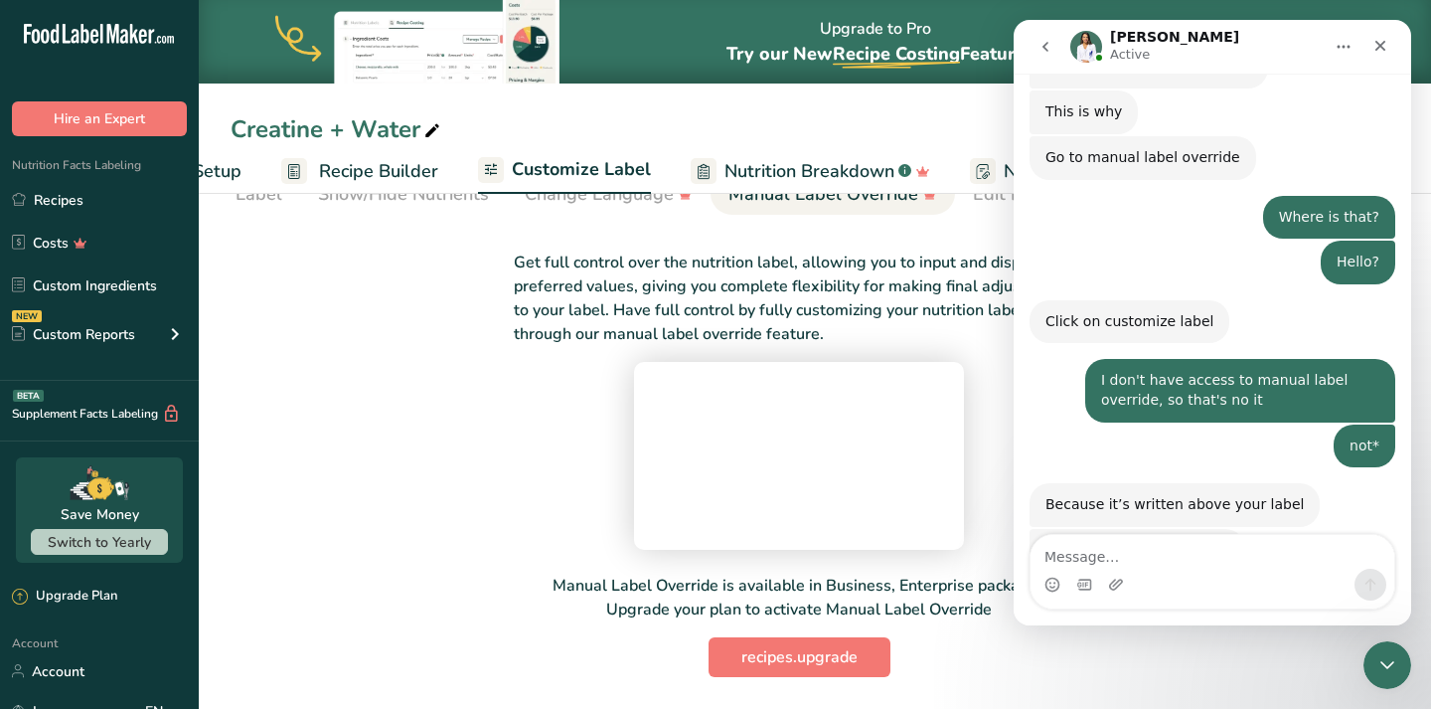
scroll to position [2524, 0]
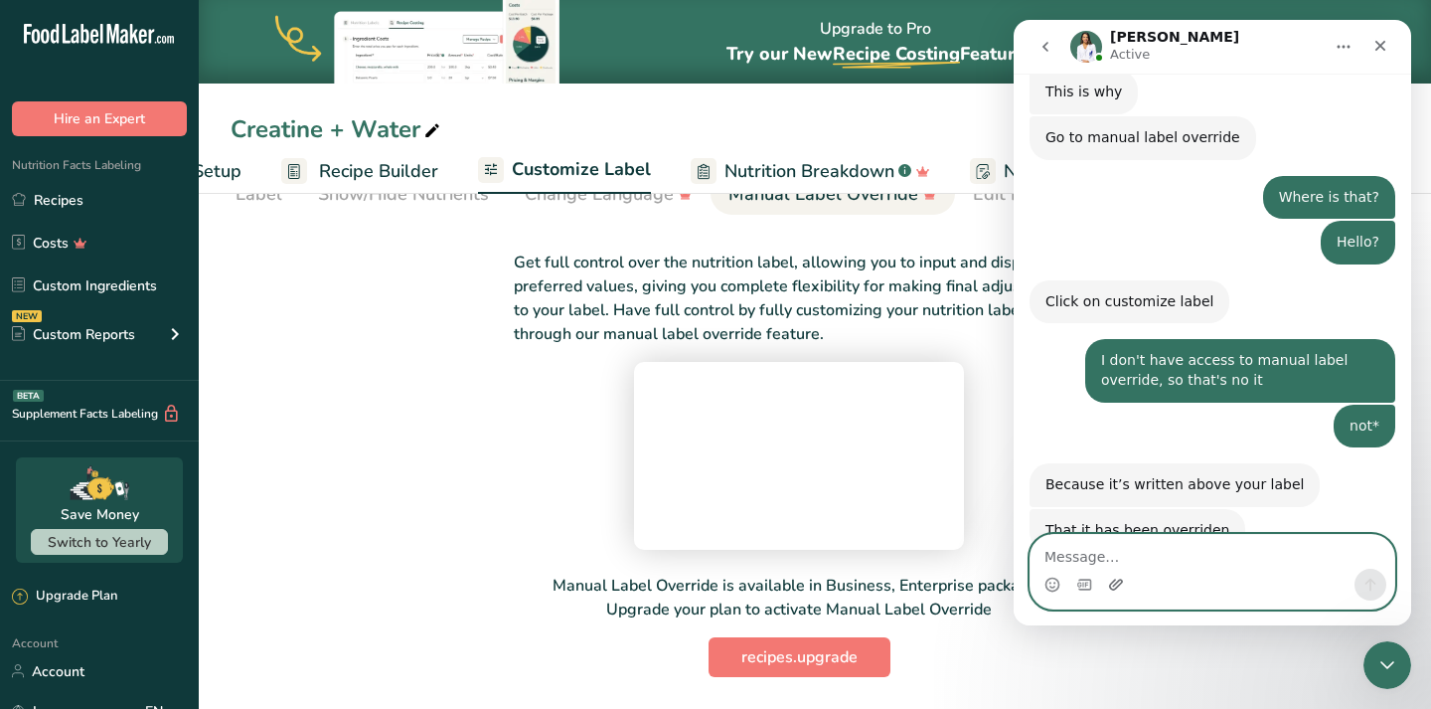
click at [1115, 583] on icon "Upload attachment" at bounding box center [1116, 583] width 14 height 11
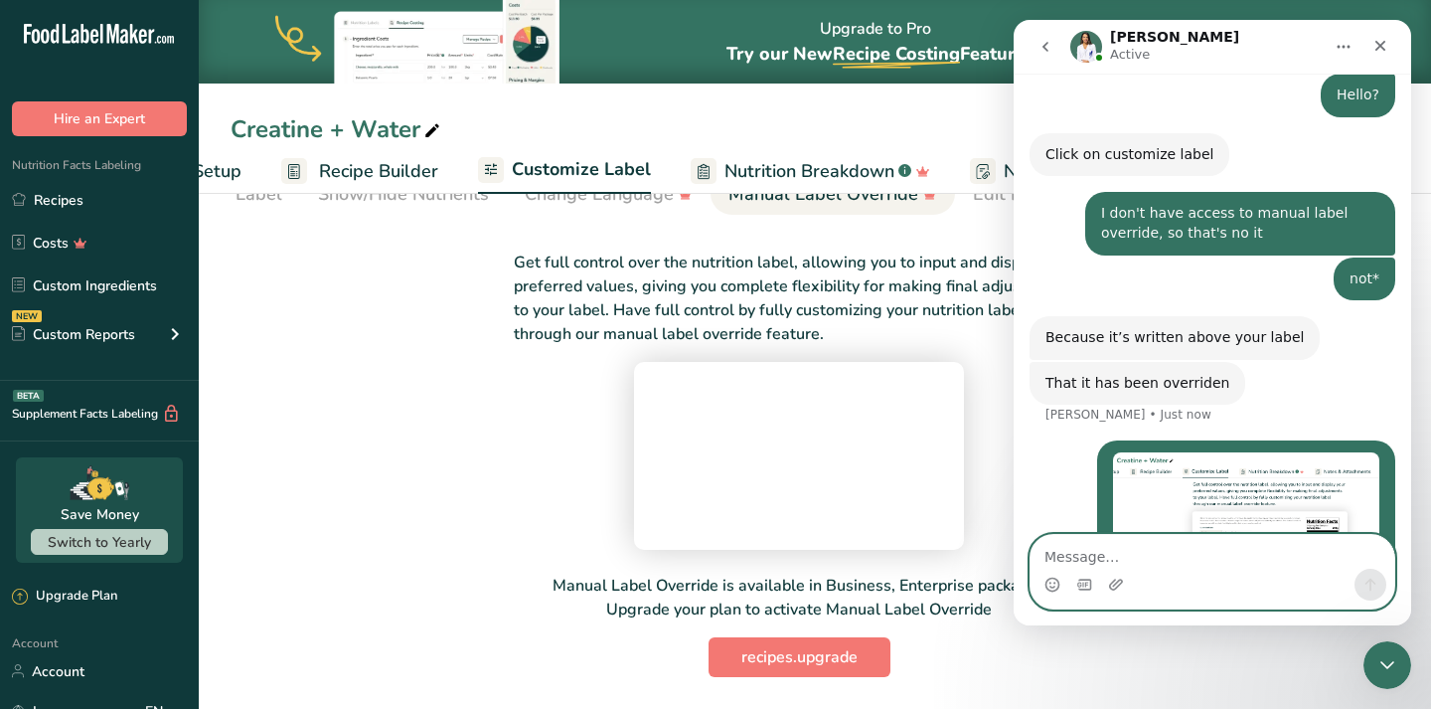
scroll to position [2720, 0]
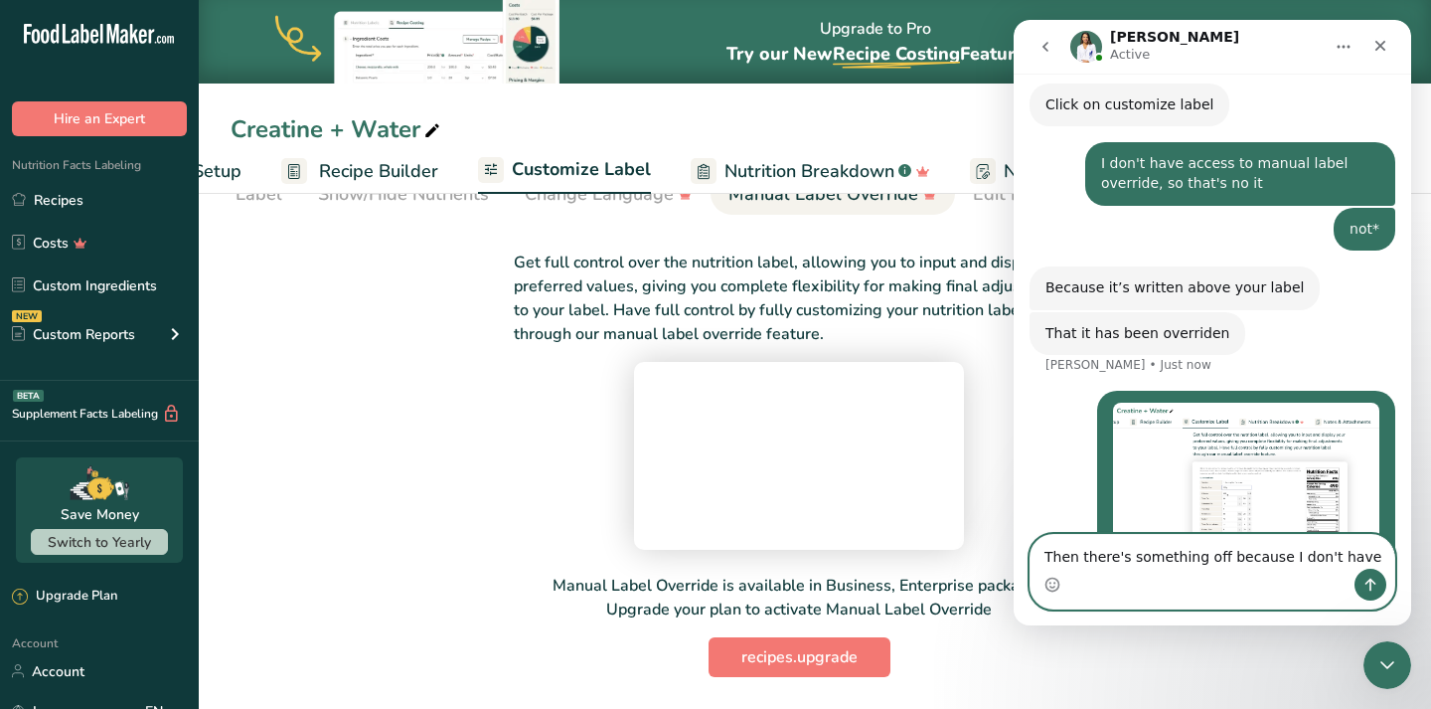
type textarea "Then there's something off because I don't have that"
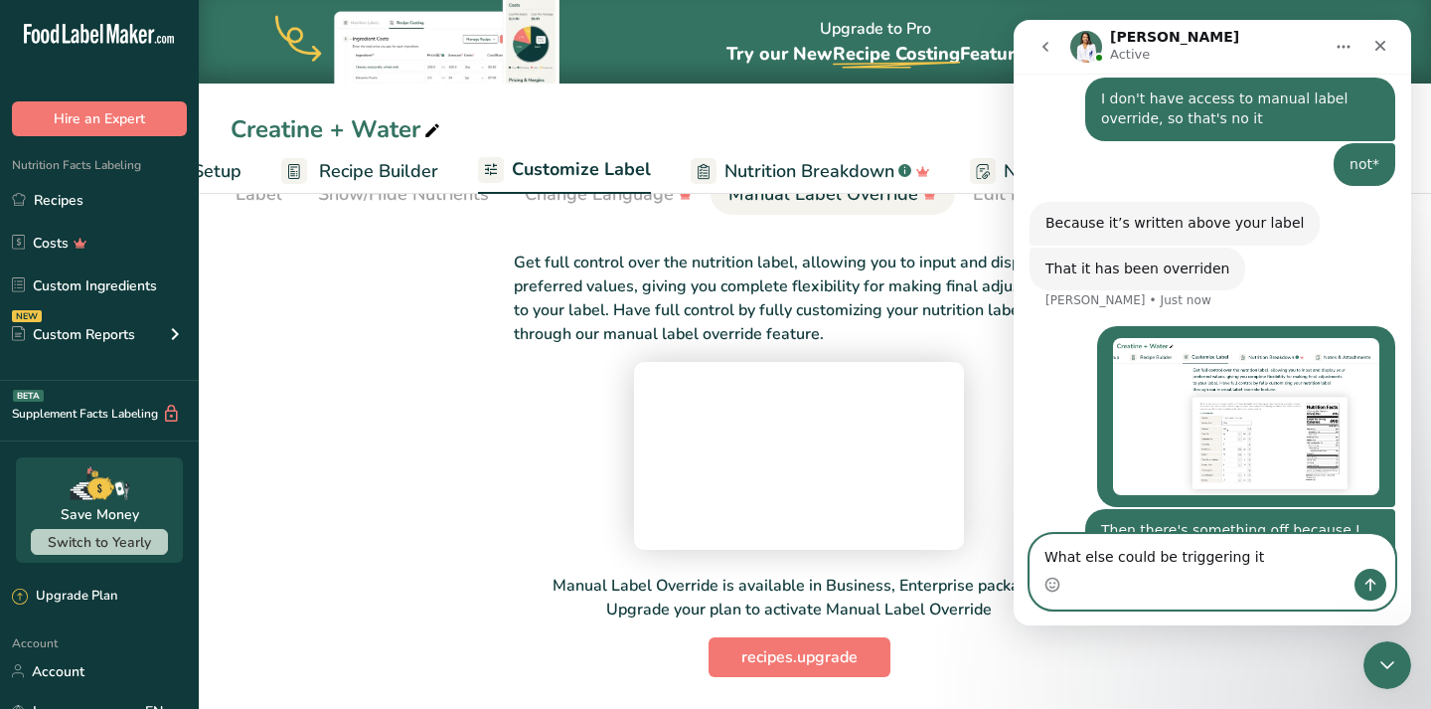
type textarea "What else could be triggering it?"
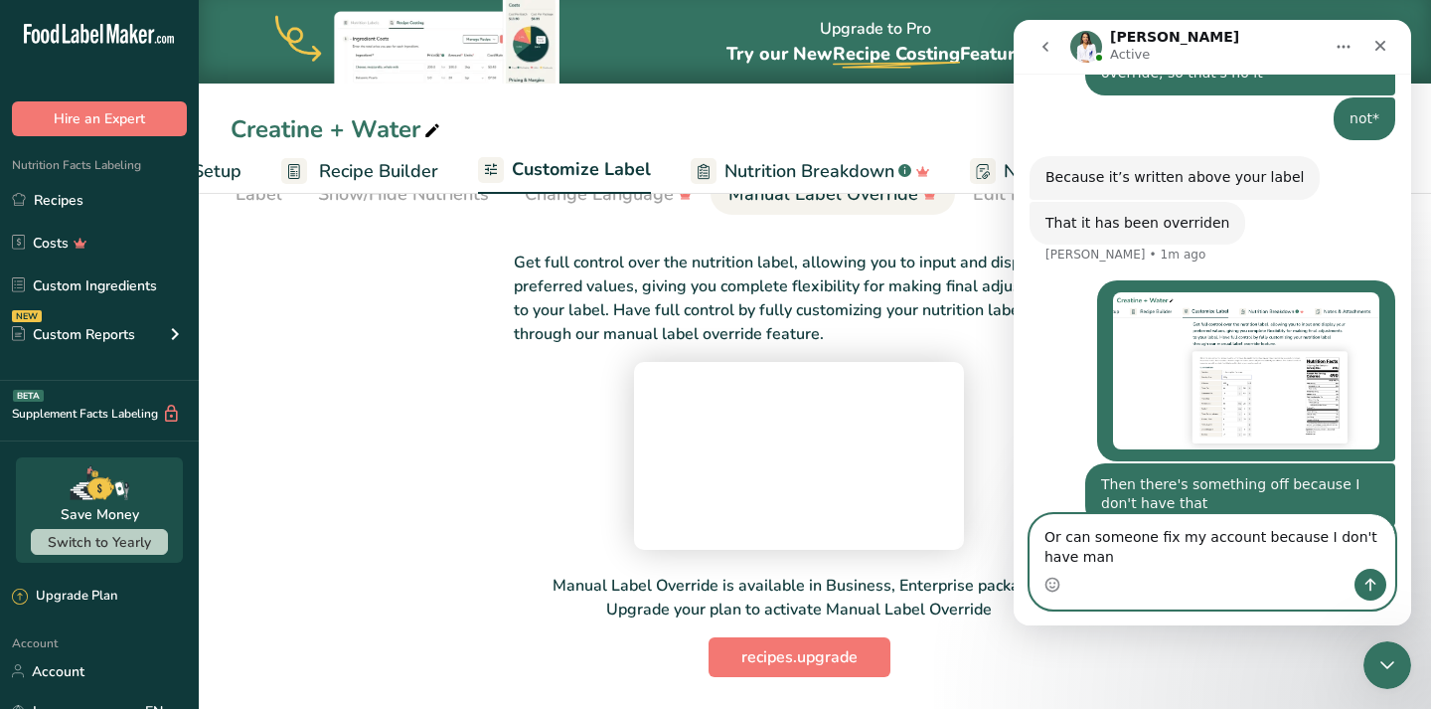
scroll to position [2851, 0]
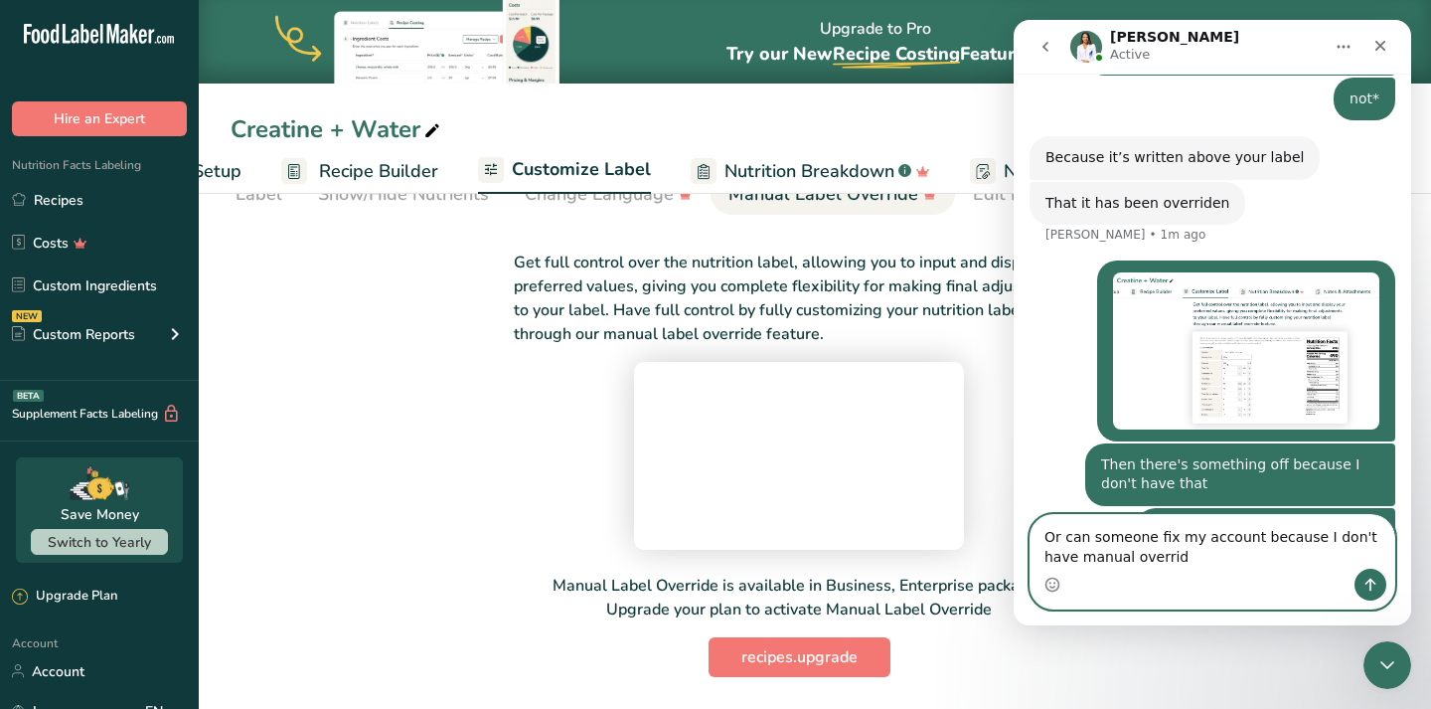
type textarea "Or can someone fix my account because I don't have manual override"
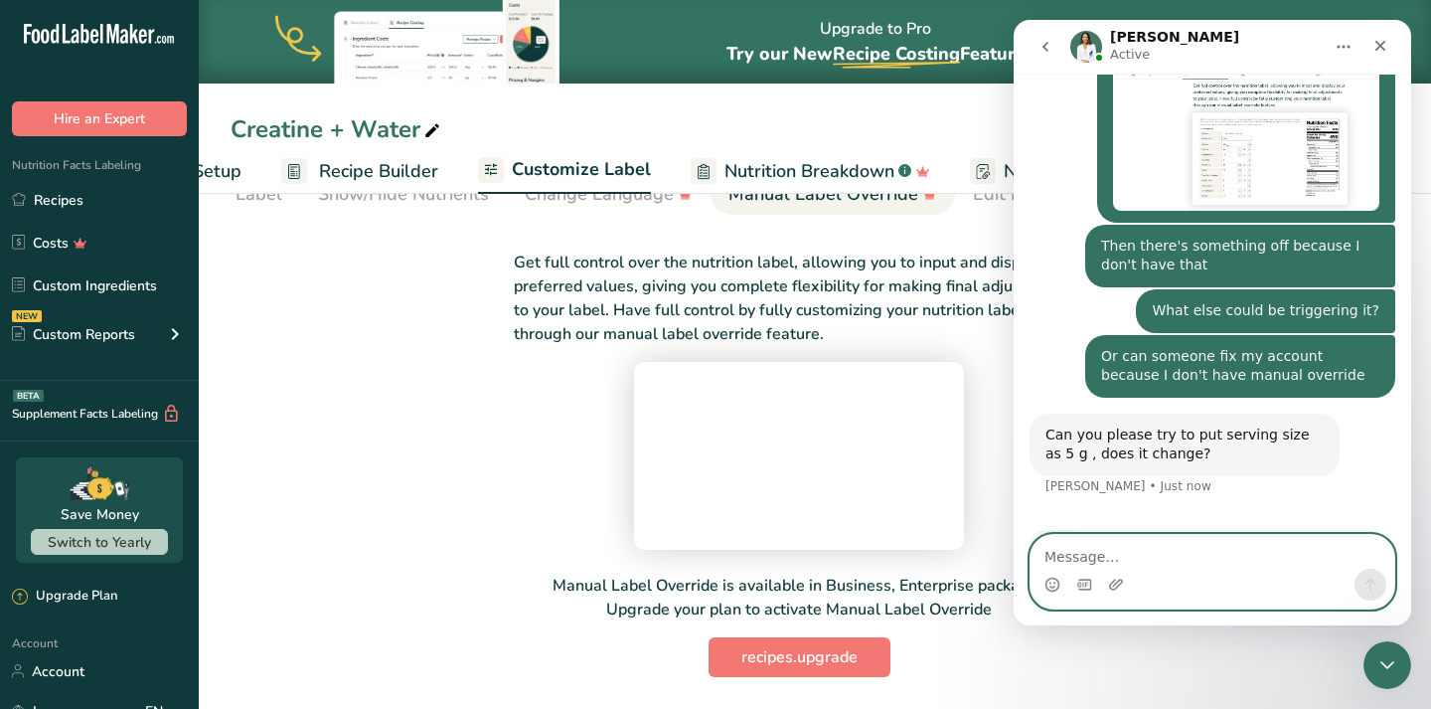
scroll to position [3050, 0]
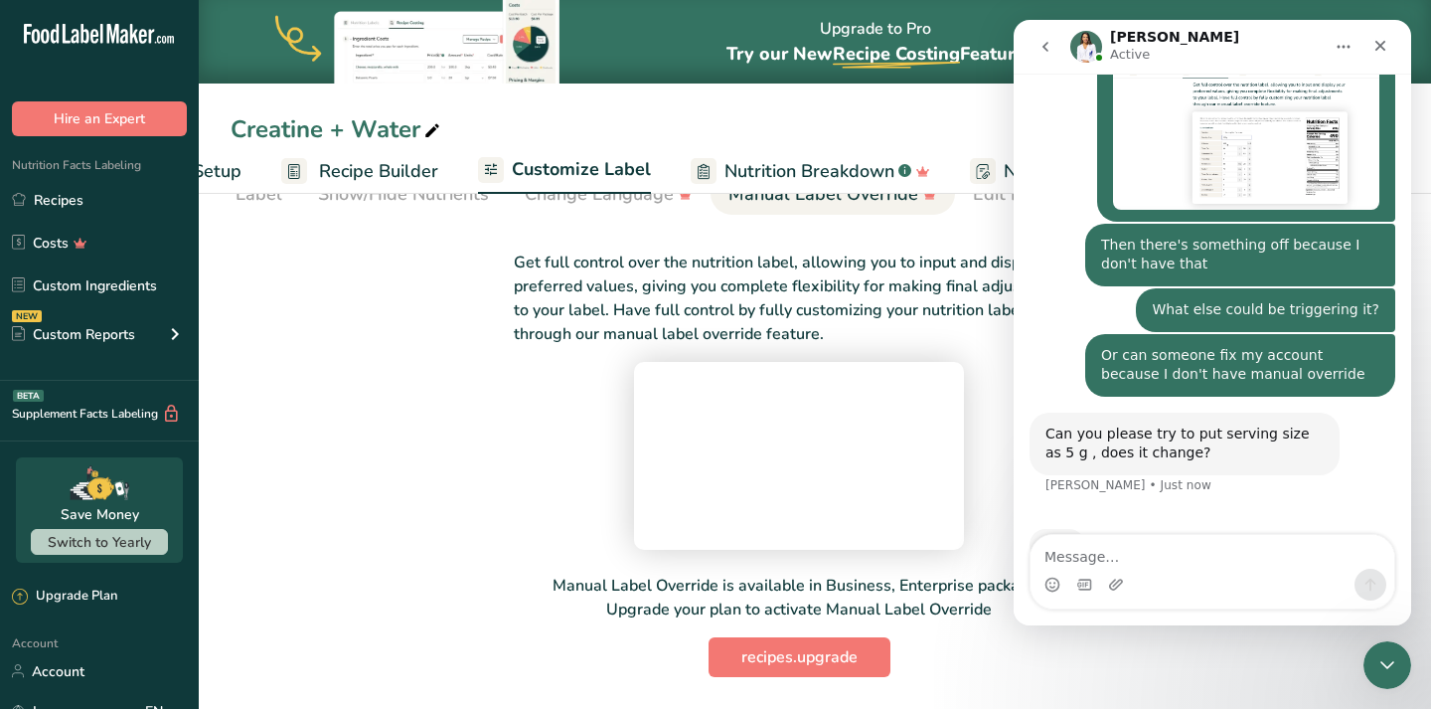
click at [716, 396] on video at bounding box center [799, 452] width 298 height 149
click at [765, 425] on video at bounding box center [799, 452] width 298 height 149
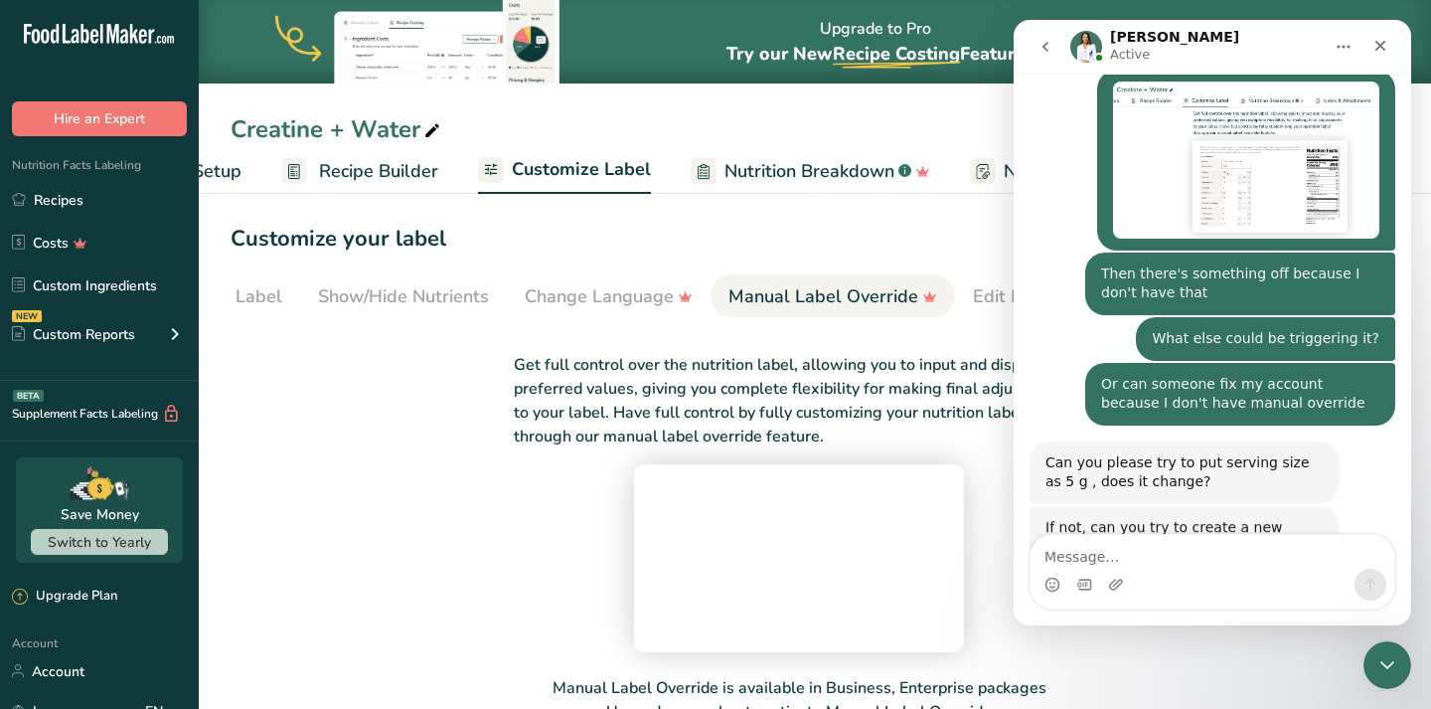
scroll to position [3019, 0]
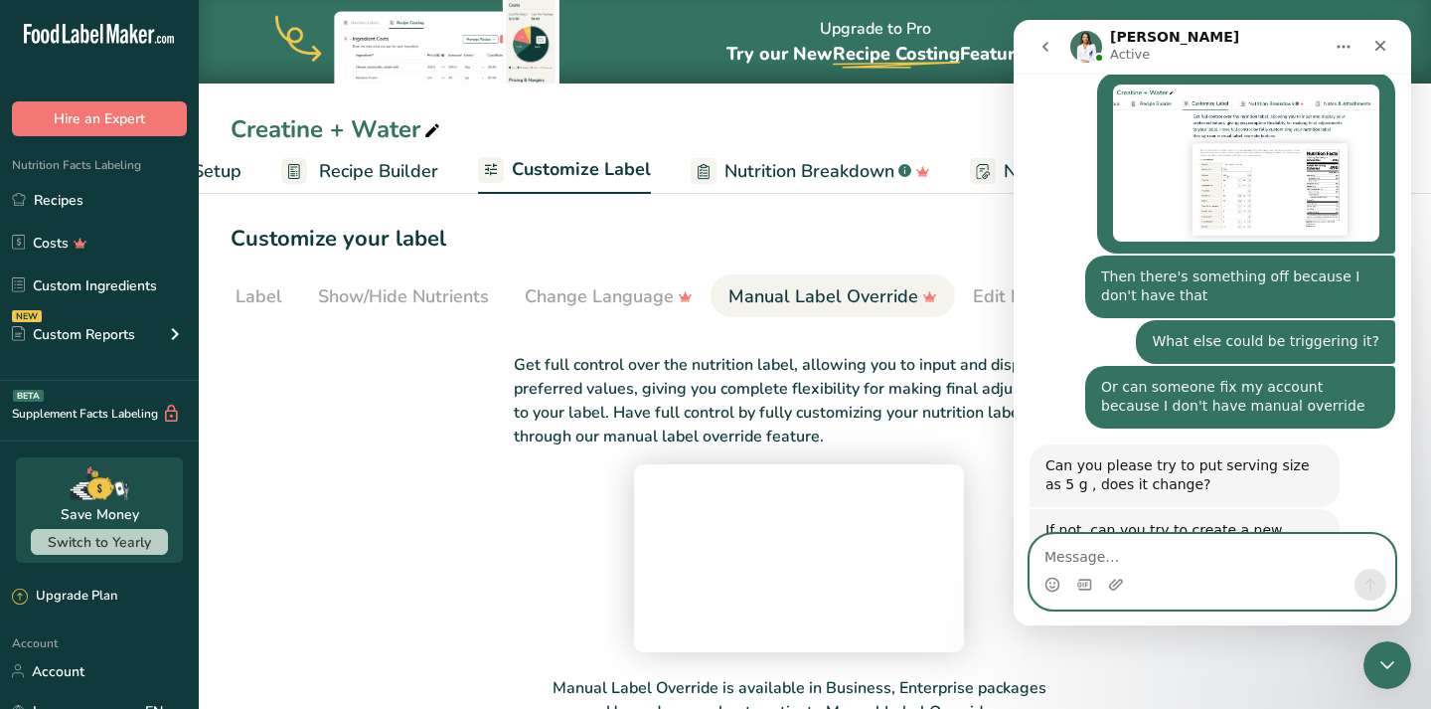
click at [1180, 551] on textarea "Message…" at bounding box center [1213, 552] width 364 height 34
type textarea "S"
type textarea "Serving size is already set as 5g"
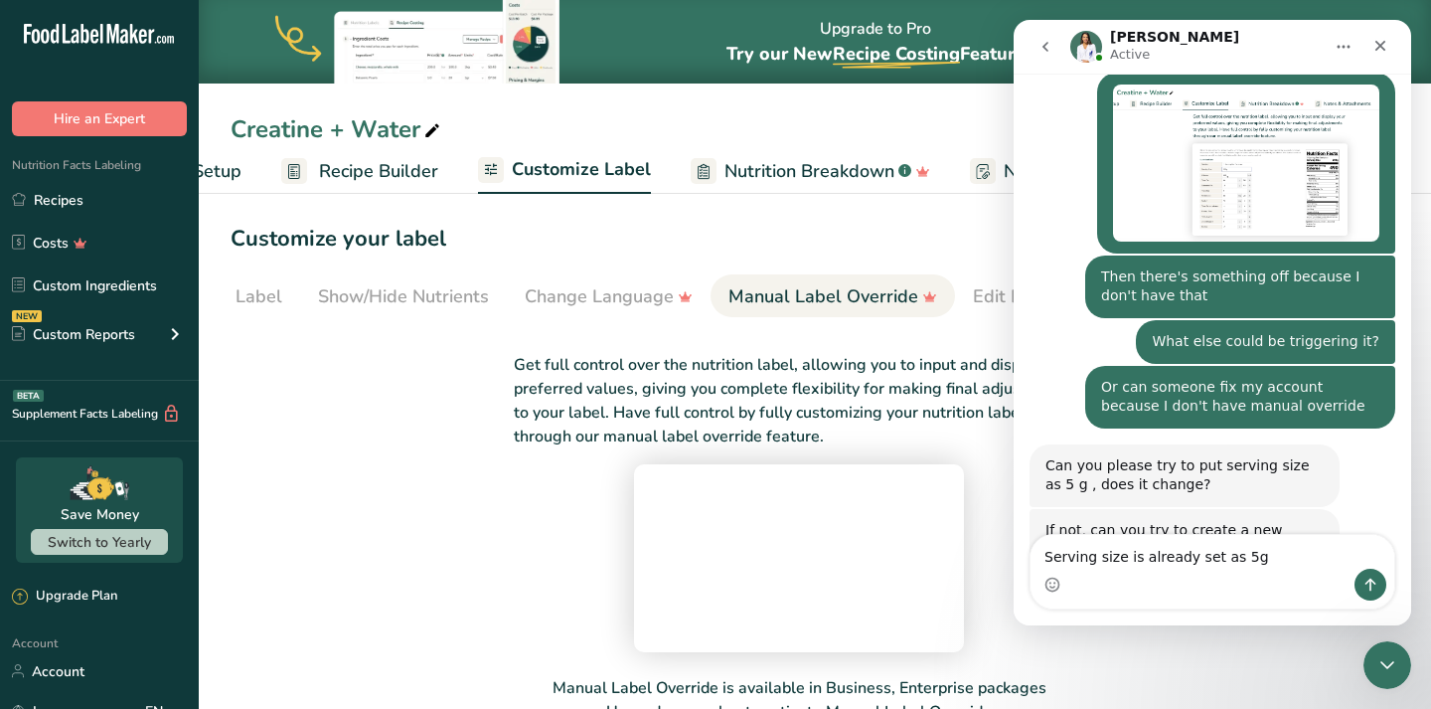
click at [375, 179] on span "Recipe Builder" at bounding box center [378, 171] width 119 height 27
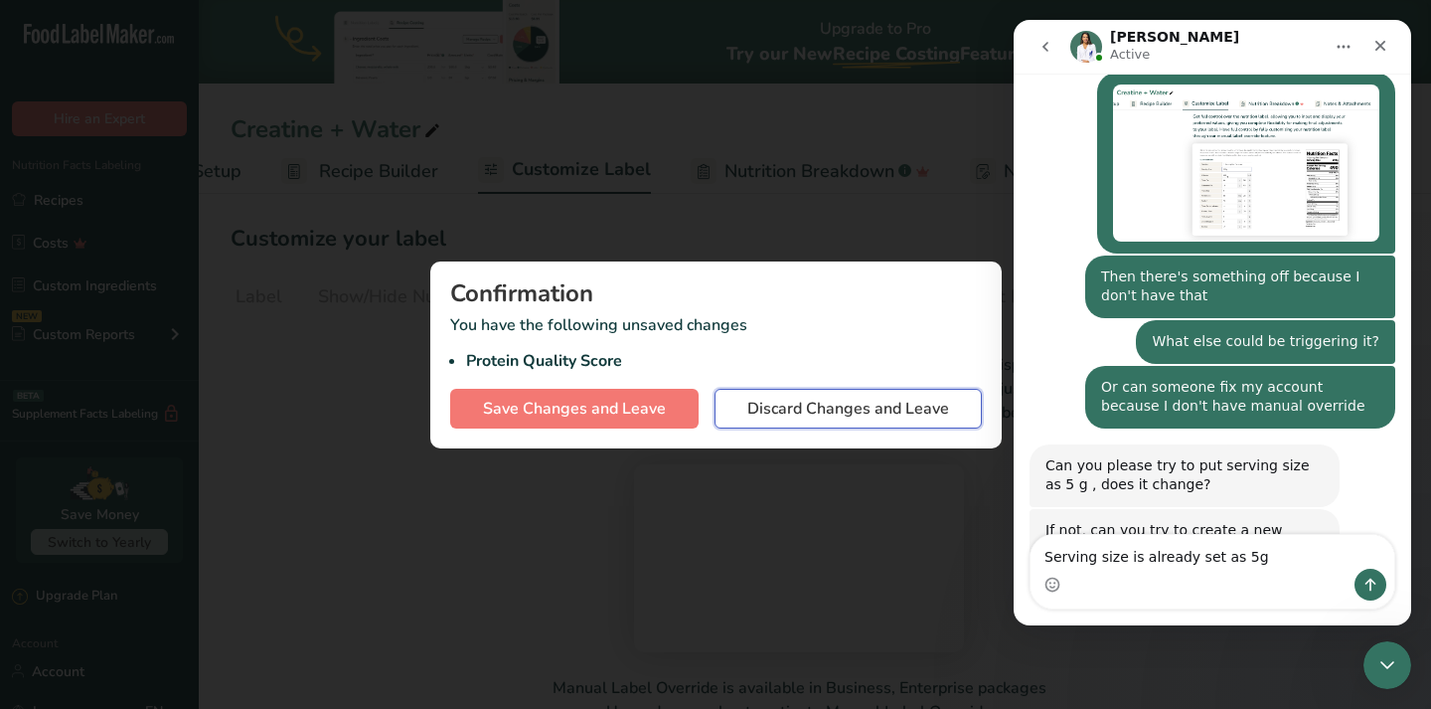
click at [792, 399] on span "Discard Changes and Leave" at bounding box center [848, 409] width 202 height 24
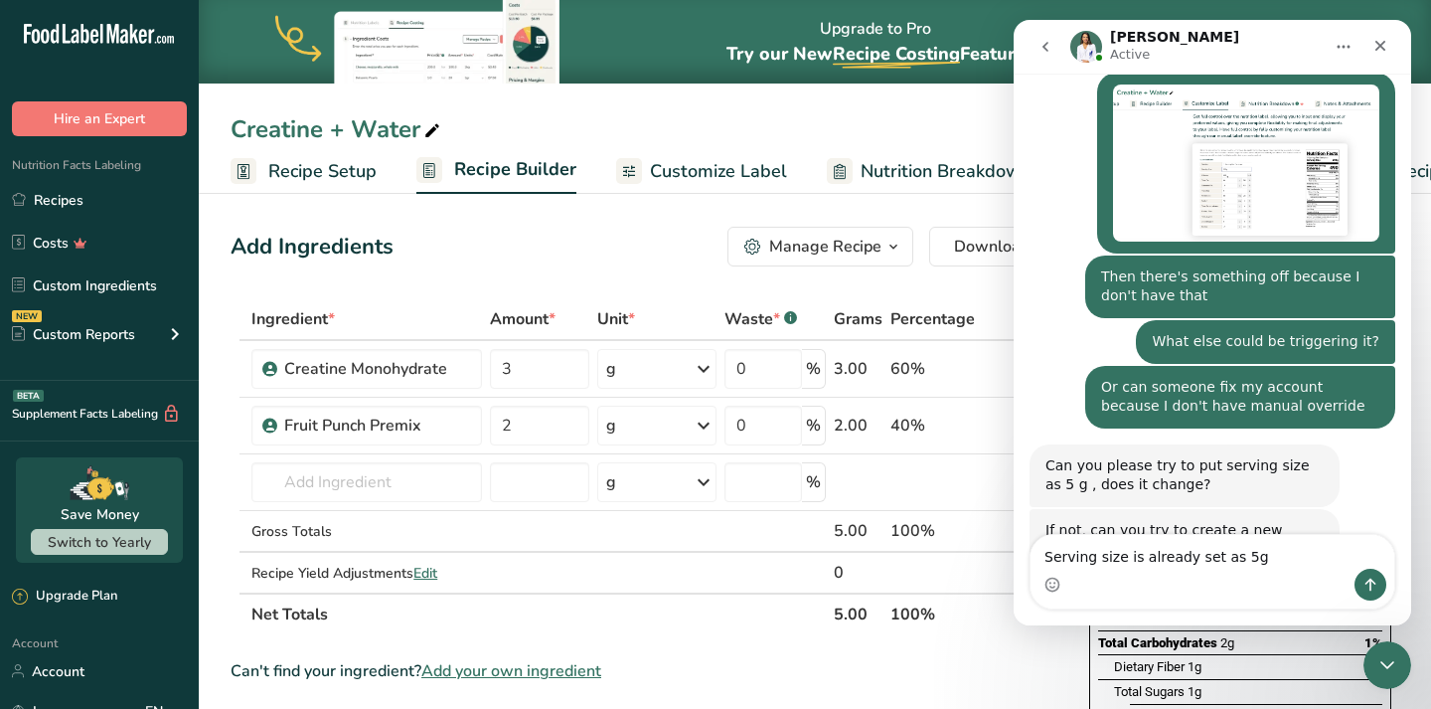
click at [304, 163] on span "Recipe Setup" at bounding box center [322, 171] width 108 height 27
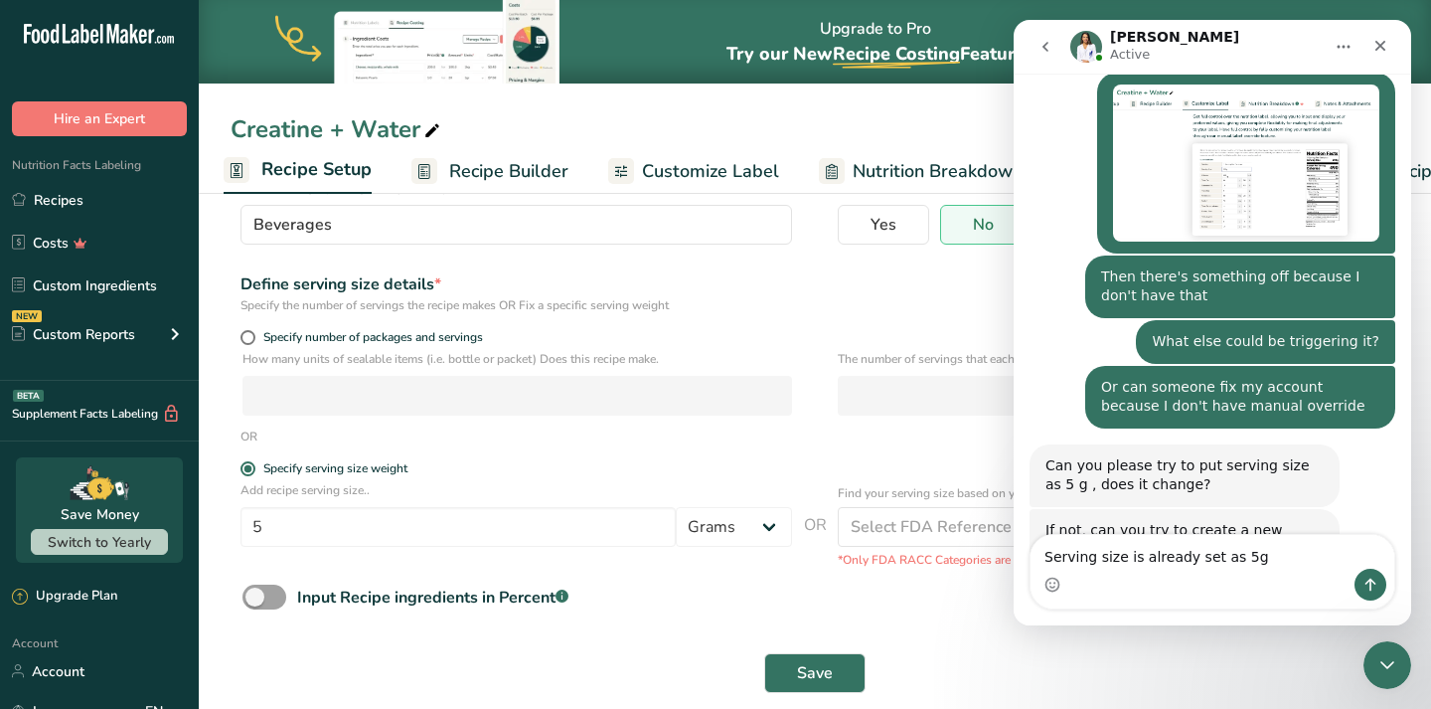
scroll to position [173, 0]
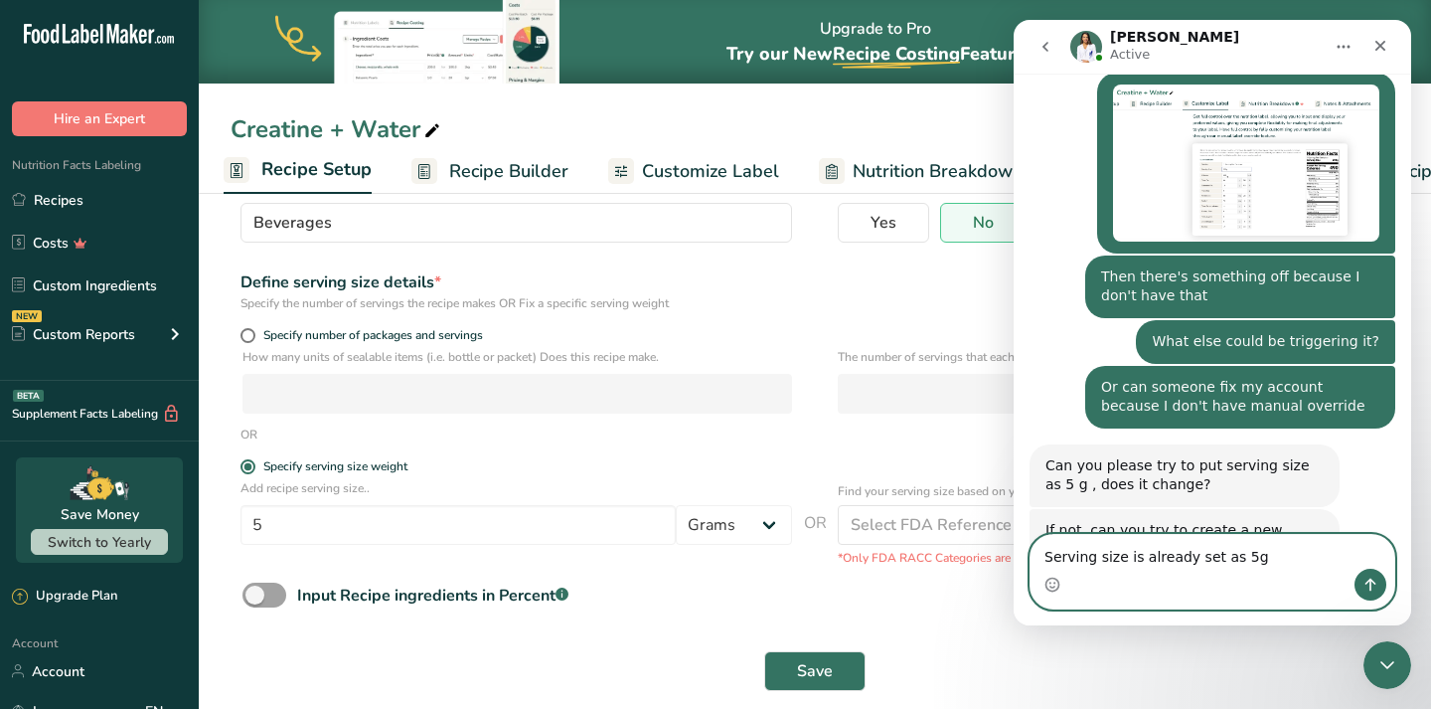
click at [1252, 550] on textarea "Serving size is already set as 5g" at bounding box center [1213, 552] width 364 height 34
click at [1377, 587] on icon "Send a message…" at bounding box center [1371, 584] width 16 height 16
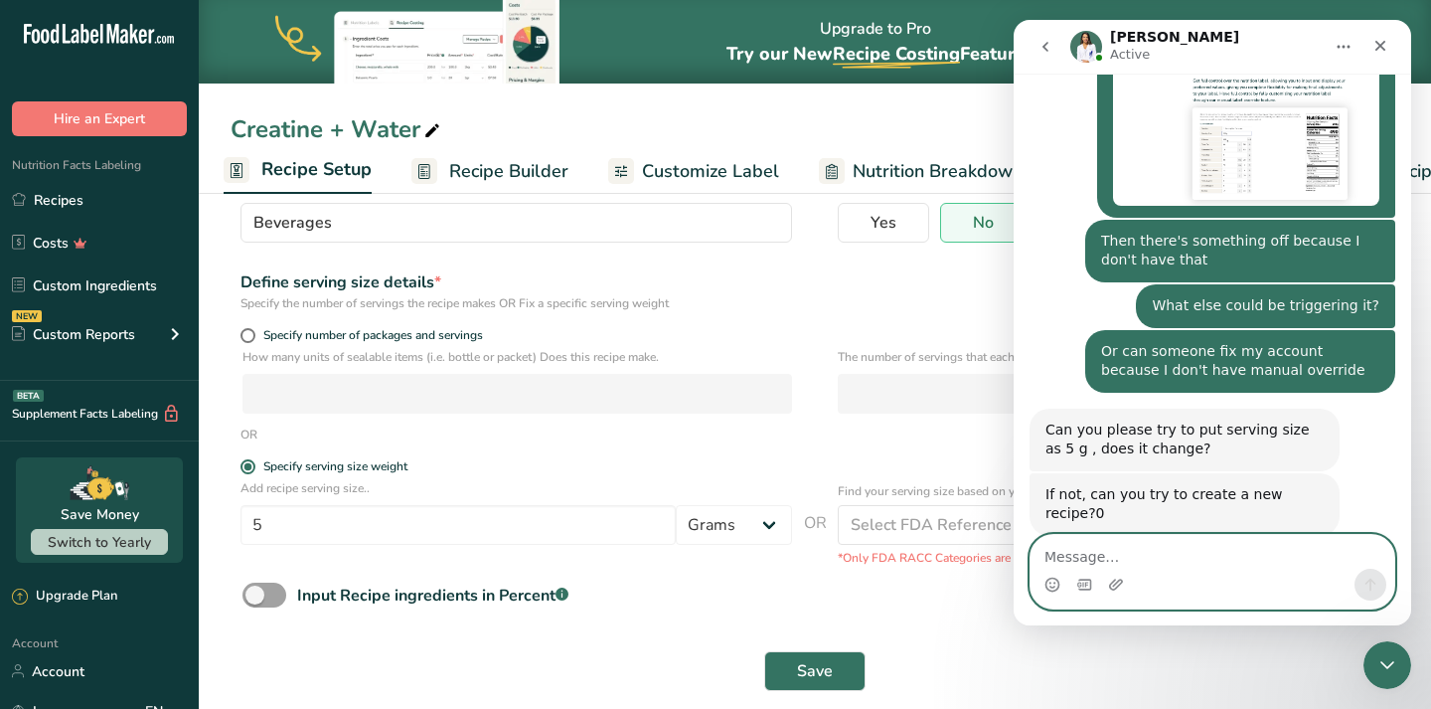
scroll to position [3078, 0]
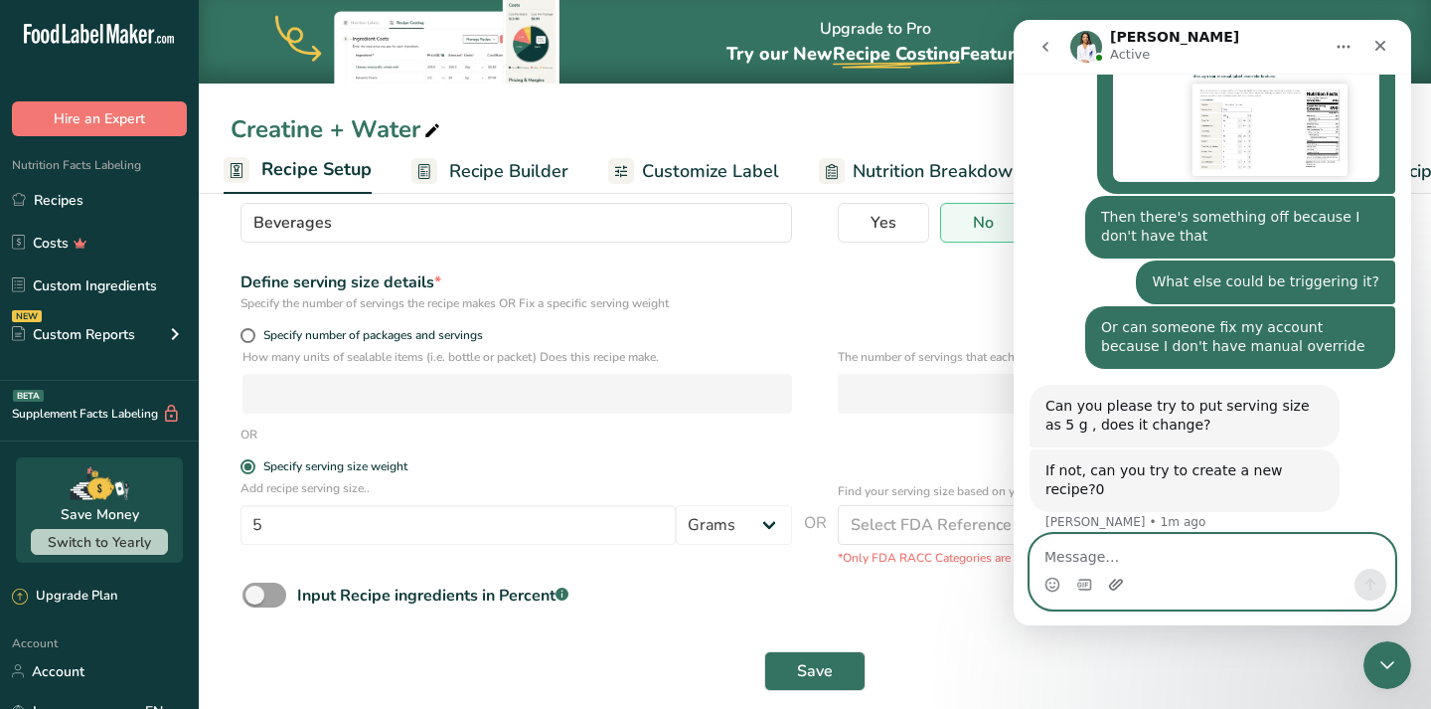
click at [1118, 585] on icon "Upload attachment" at bounding box center [1116, 583] width 14 height 11
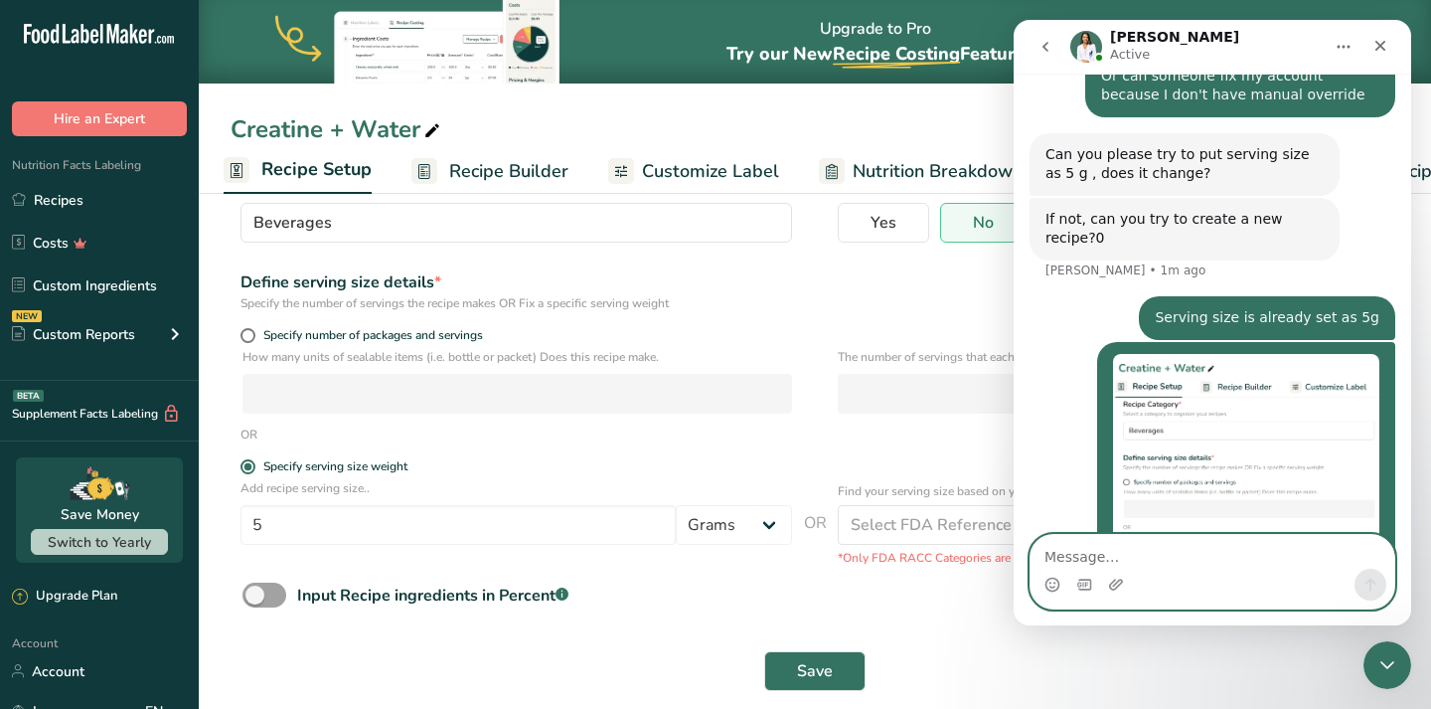
scroll to position [3338, 0]
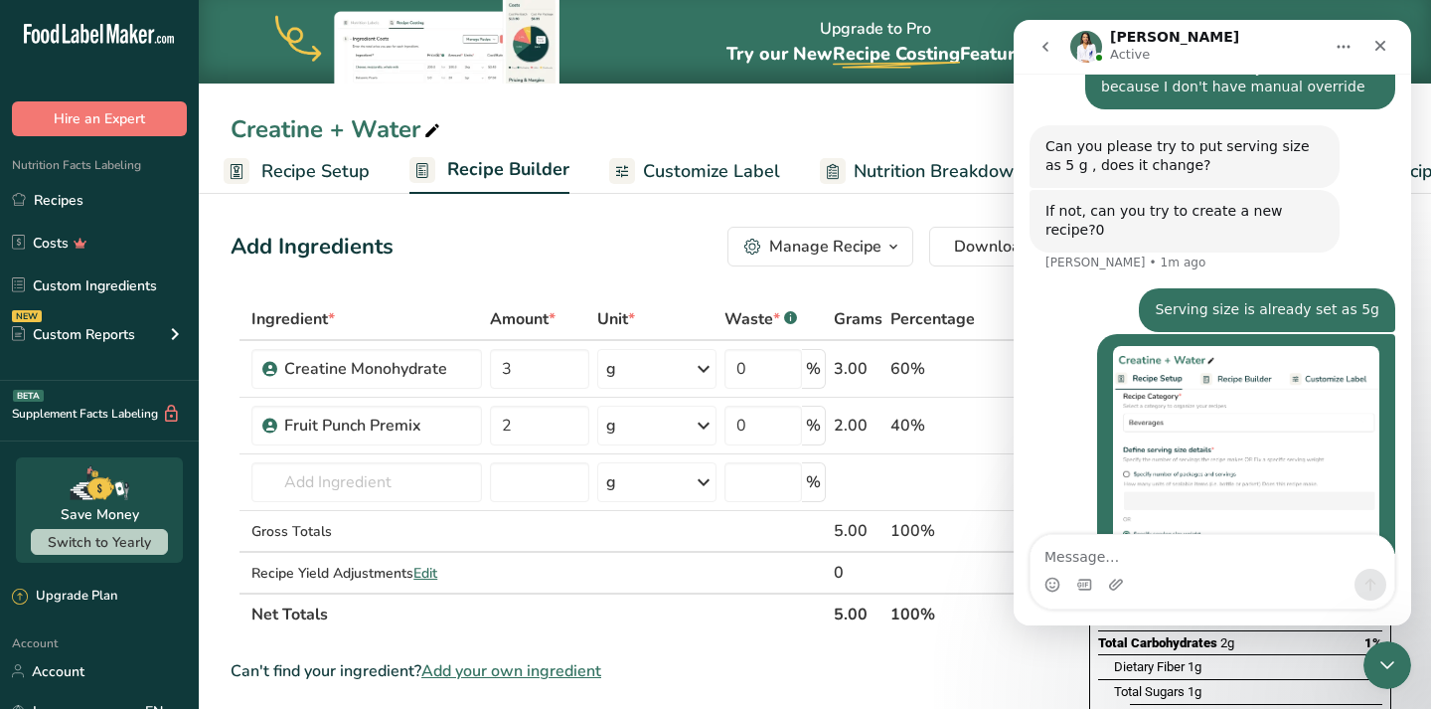
click at [299, 158] on span "Recipe Setup" at bounding box center [315, 171] width 108 height 27
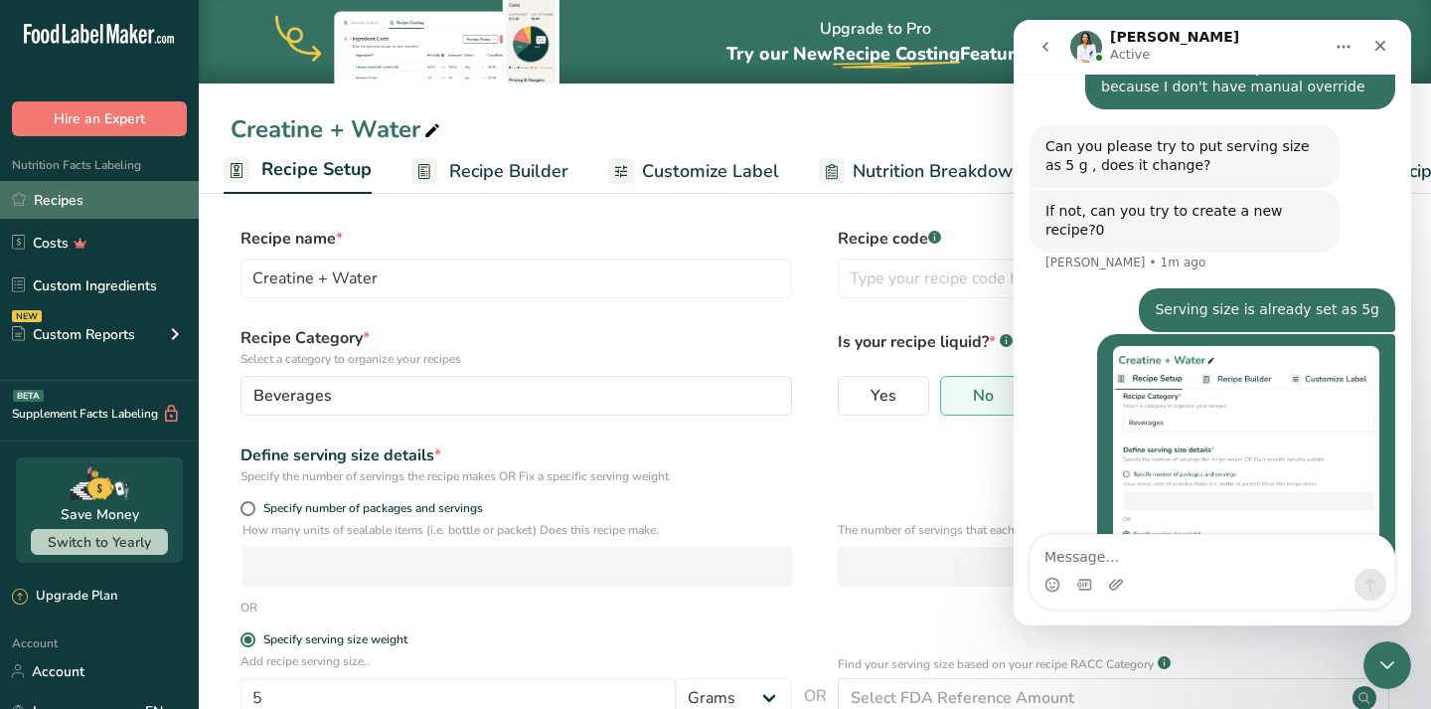
click at [103, 213] on link "Recipes" at bounding box center [99, 200] width 199 height 38
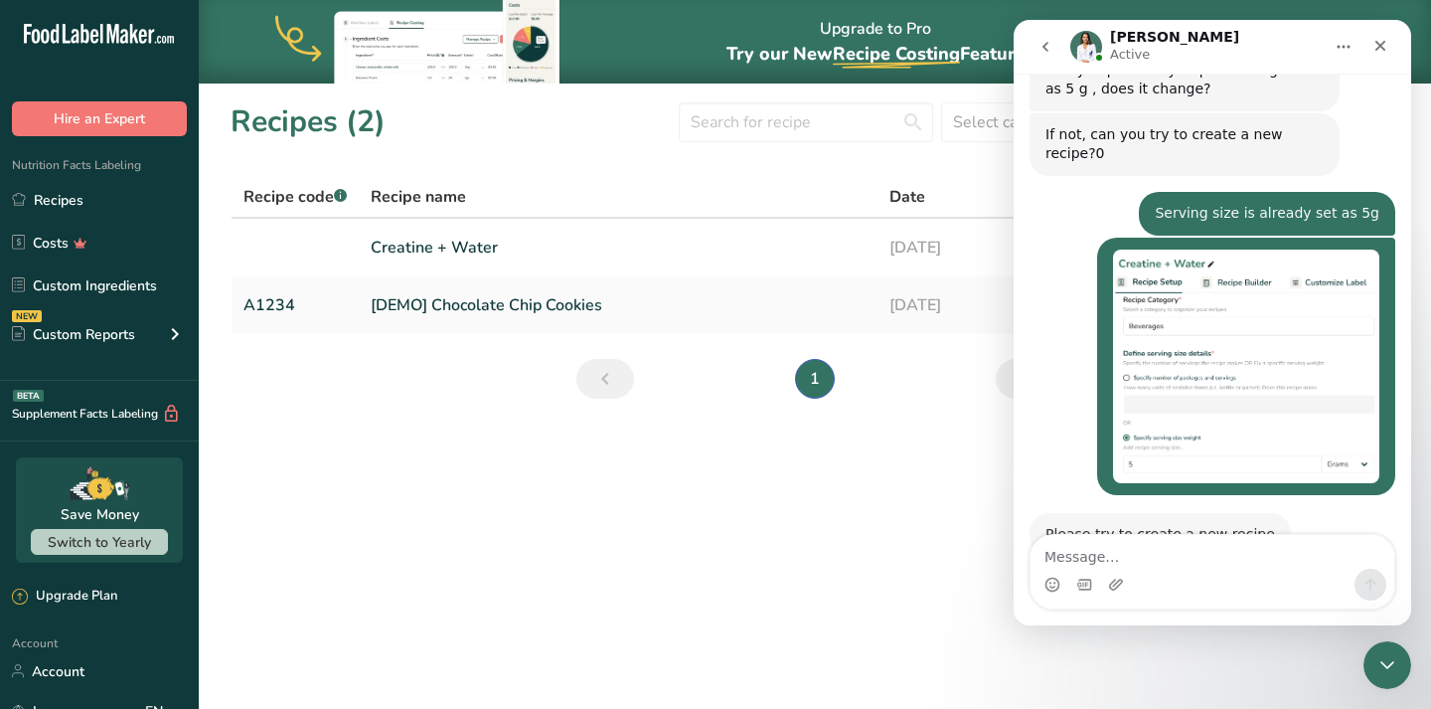
scroll to position [3474, 0]
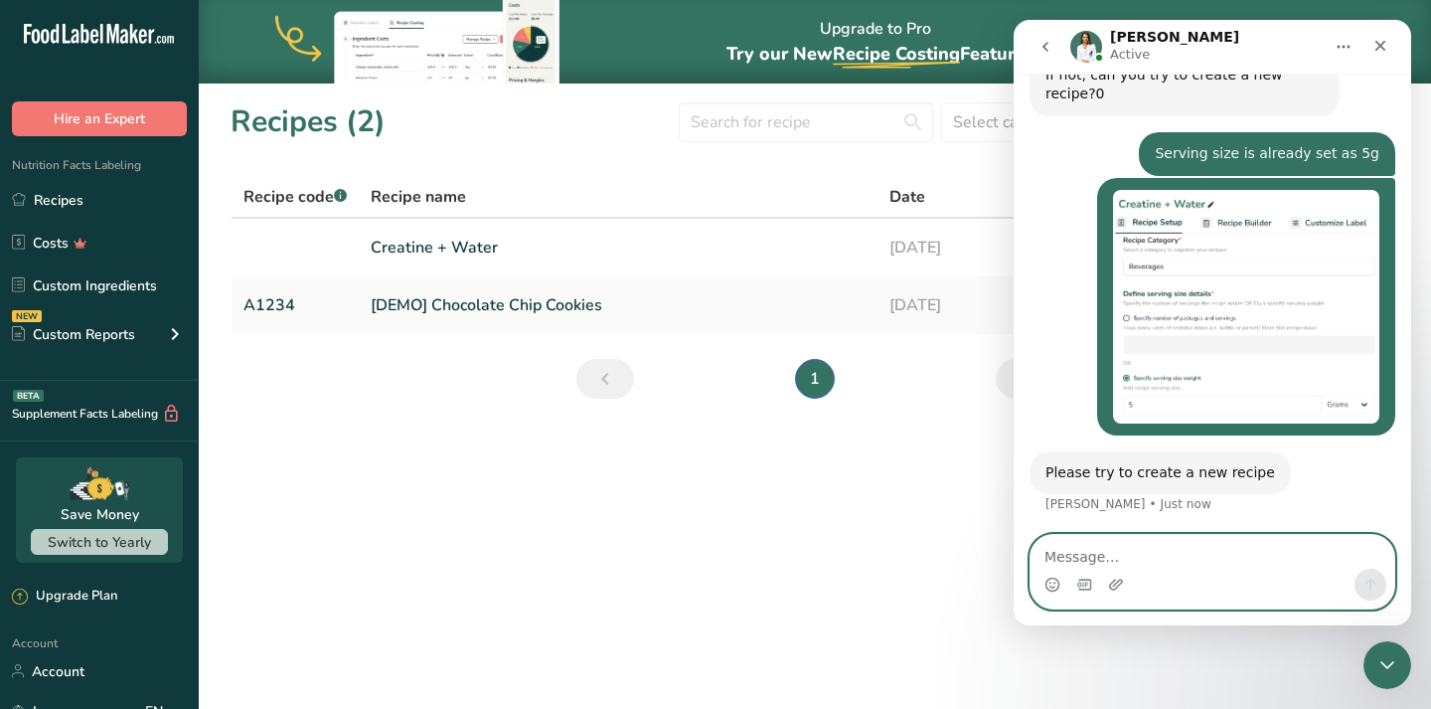
click at [1067, 544] on textarea "Message…" at bounding box center [1213, 552] width 364 height 34
type textarea "That's really annoying..."
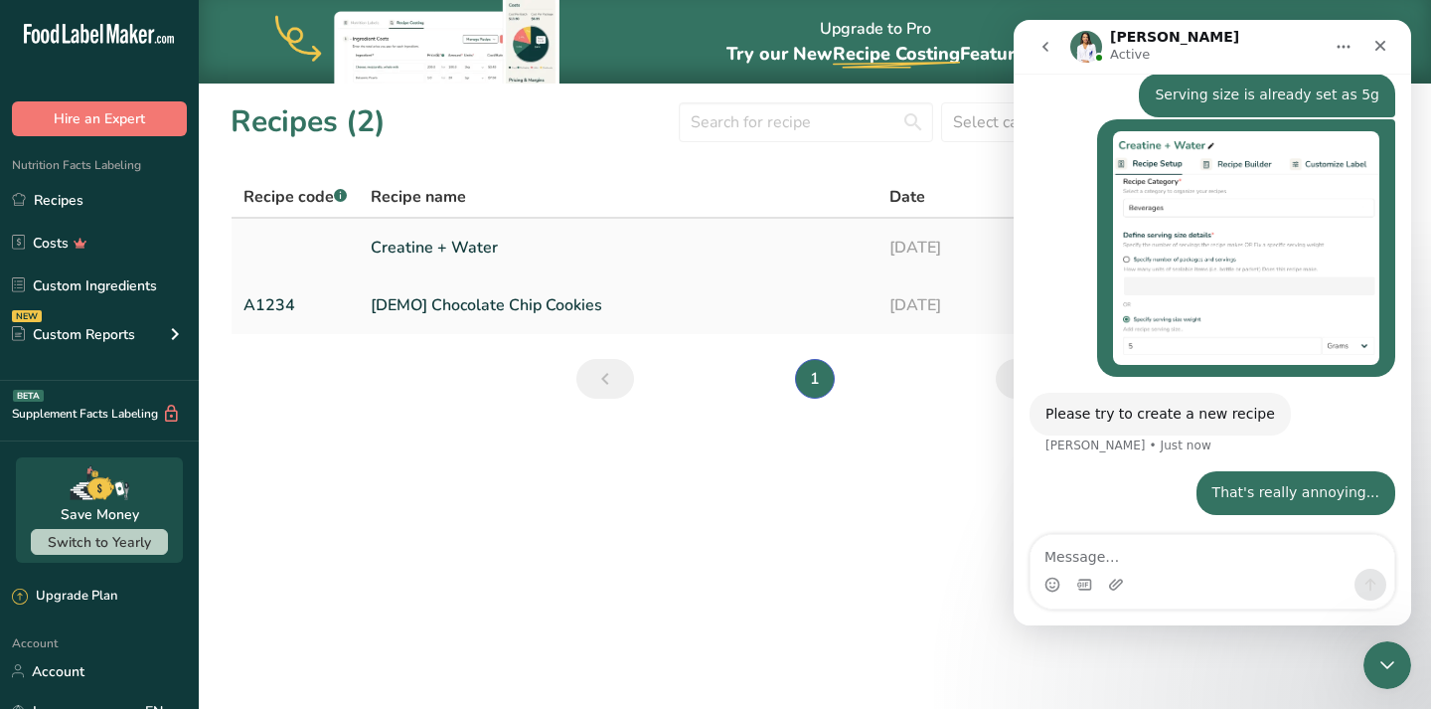
click at [466, 248] on link "Creatine + Water" at bounding box center [618, 248] width 495 height 42
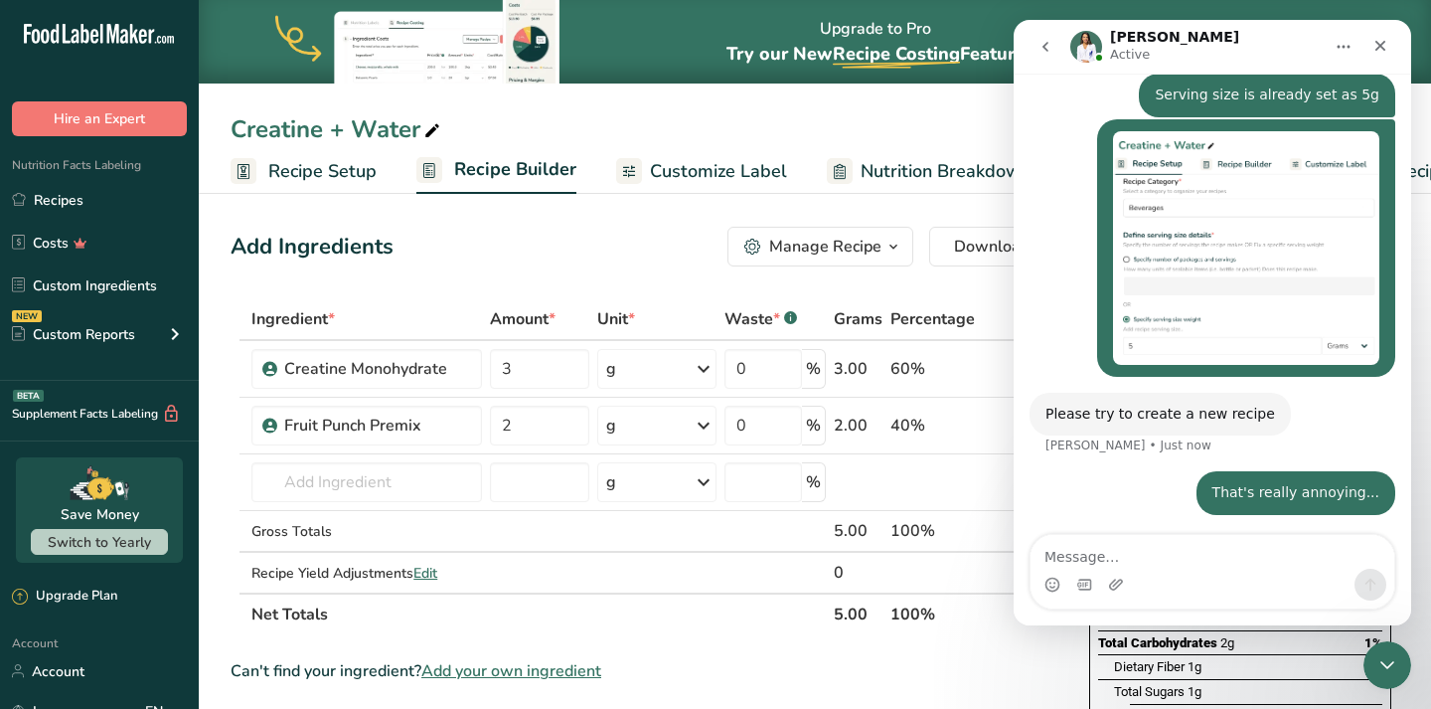
click at [538, 237] on div "Add Ingredients Manage Recipe Delete Recipe Duplicate Recipe Scale Recipe Save …" at bounding box center [650, 247] width 839 height 40
click at [995, 368] on icon at bounding box center [995, 369] width 14 height 21
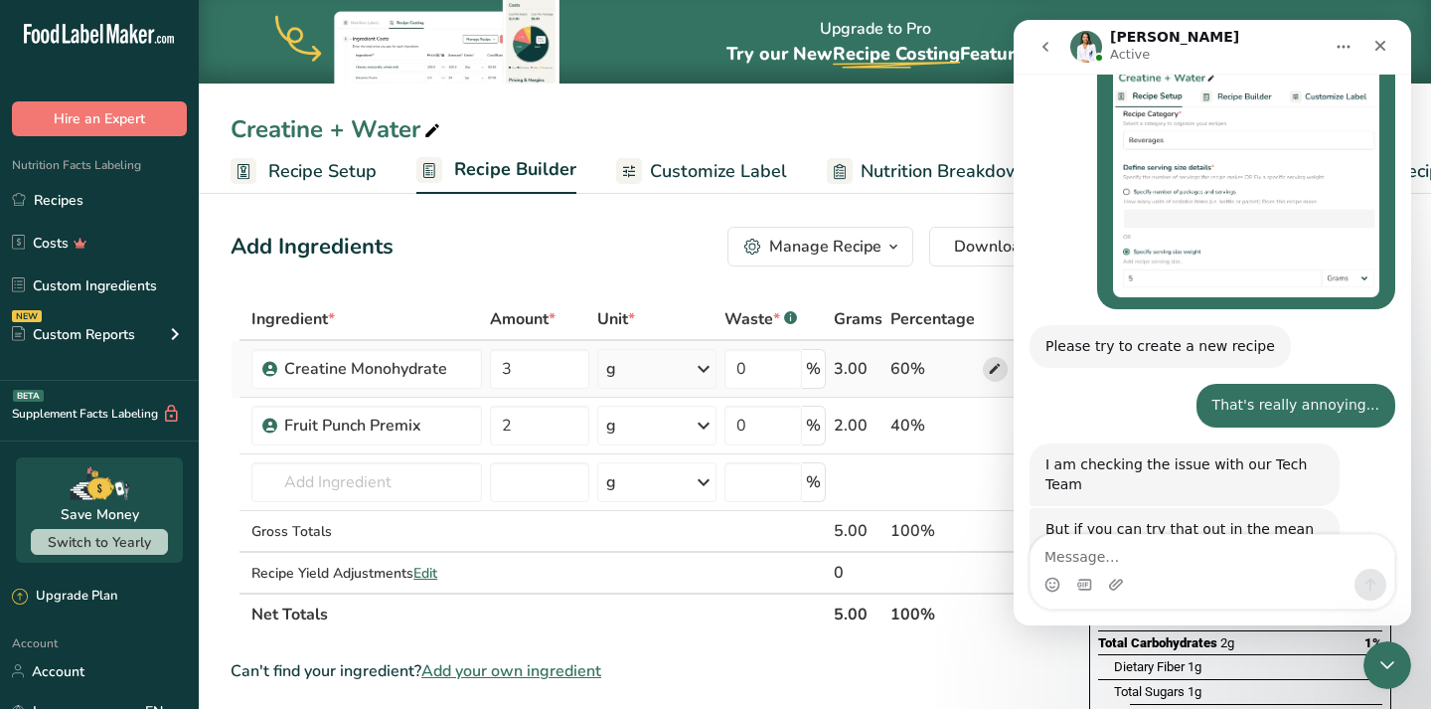
scroll to position [3704, 0]
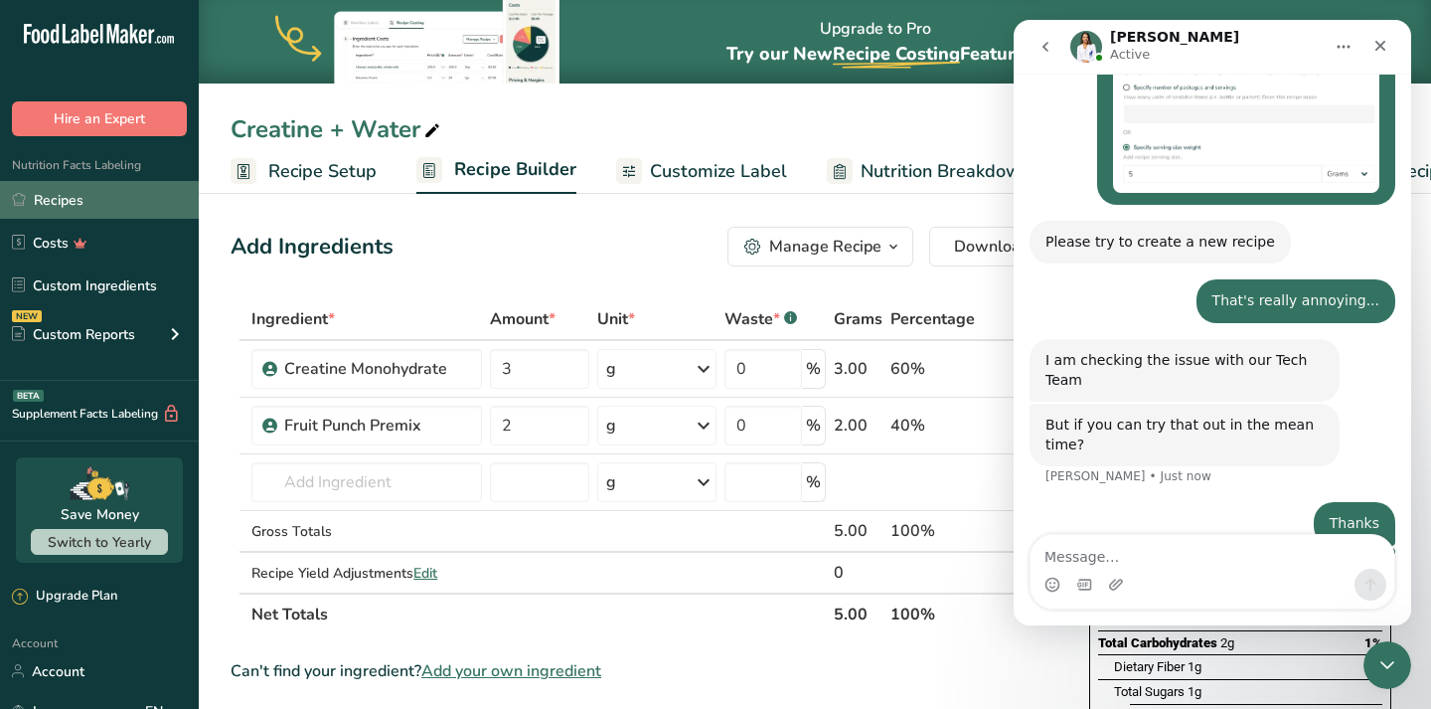
click at [54, 206] on link "Recipes" at bounding box center [99, 200] width 199 height 38
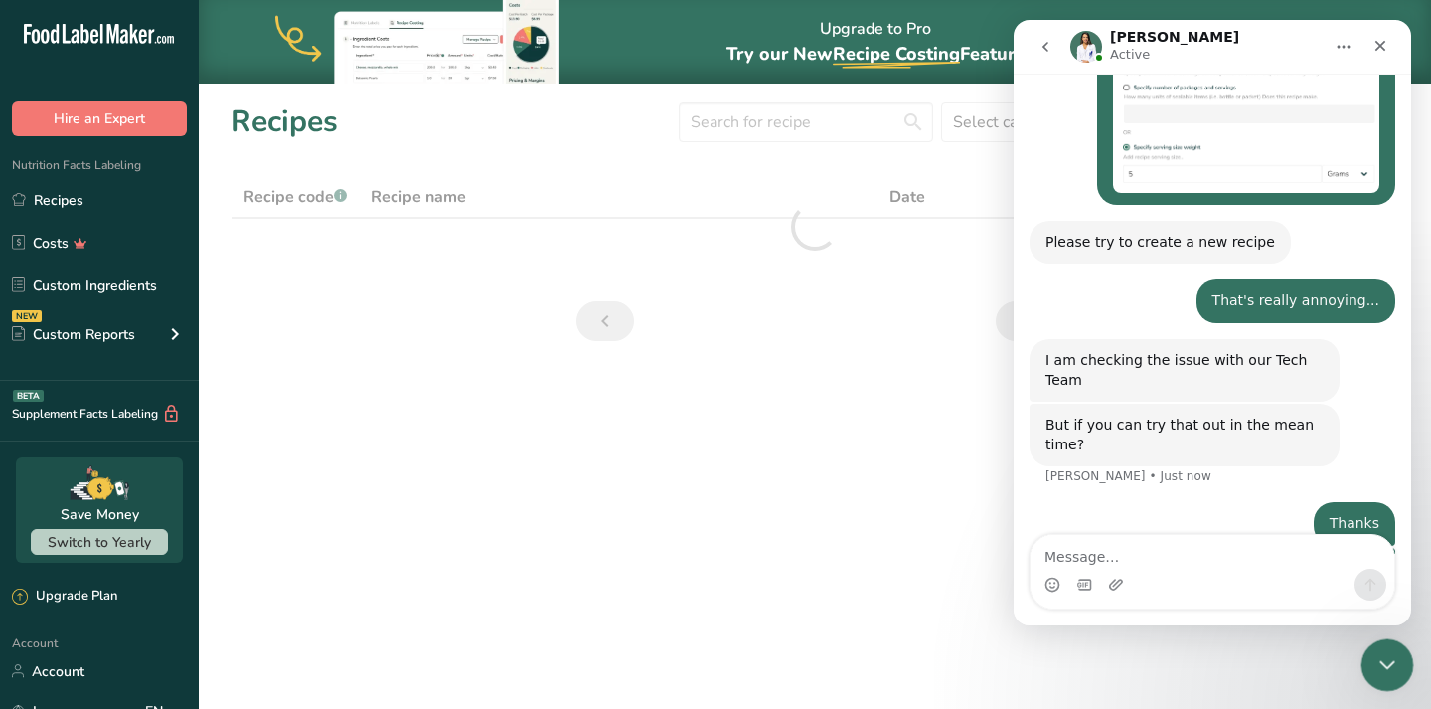
click at [1390, 654] on icon "Close Intercom Messenger" at bounding box center [1385, 662] width 24 height 24
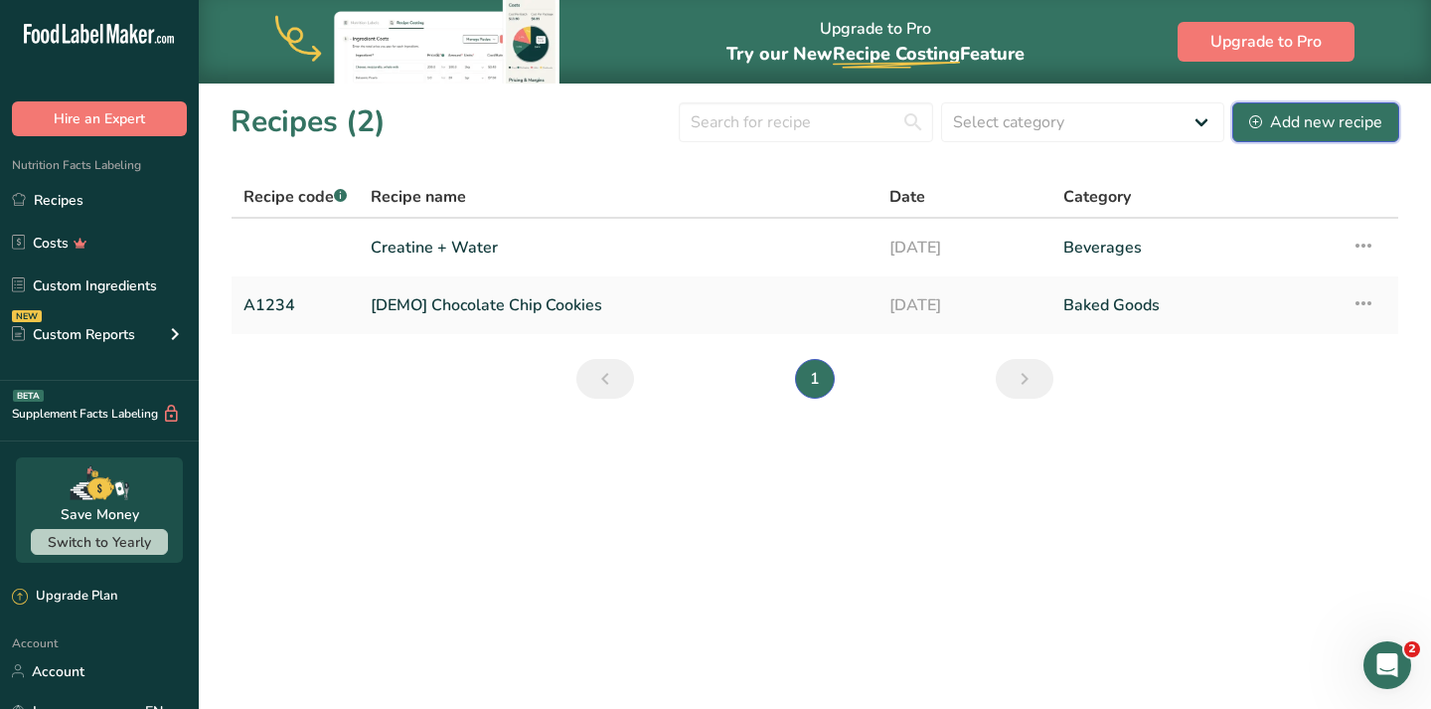
click at [1337, 123] on div "Add new recipe" at bounding box center [1315, 122] width 133 height 24
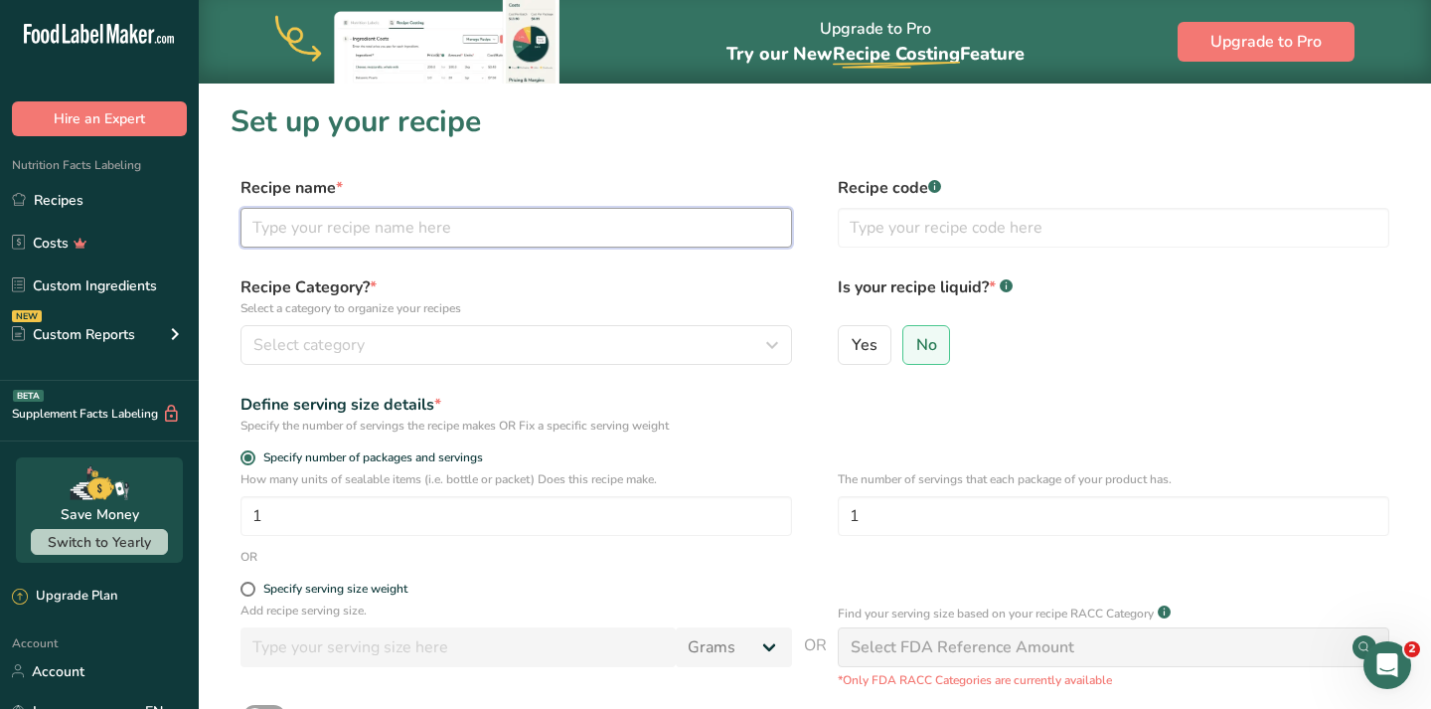
click at [377, 228] on input "text" at bounding box center [517, 228] width 552 height 40
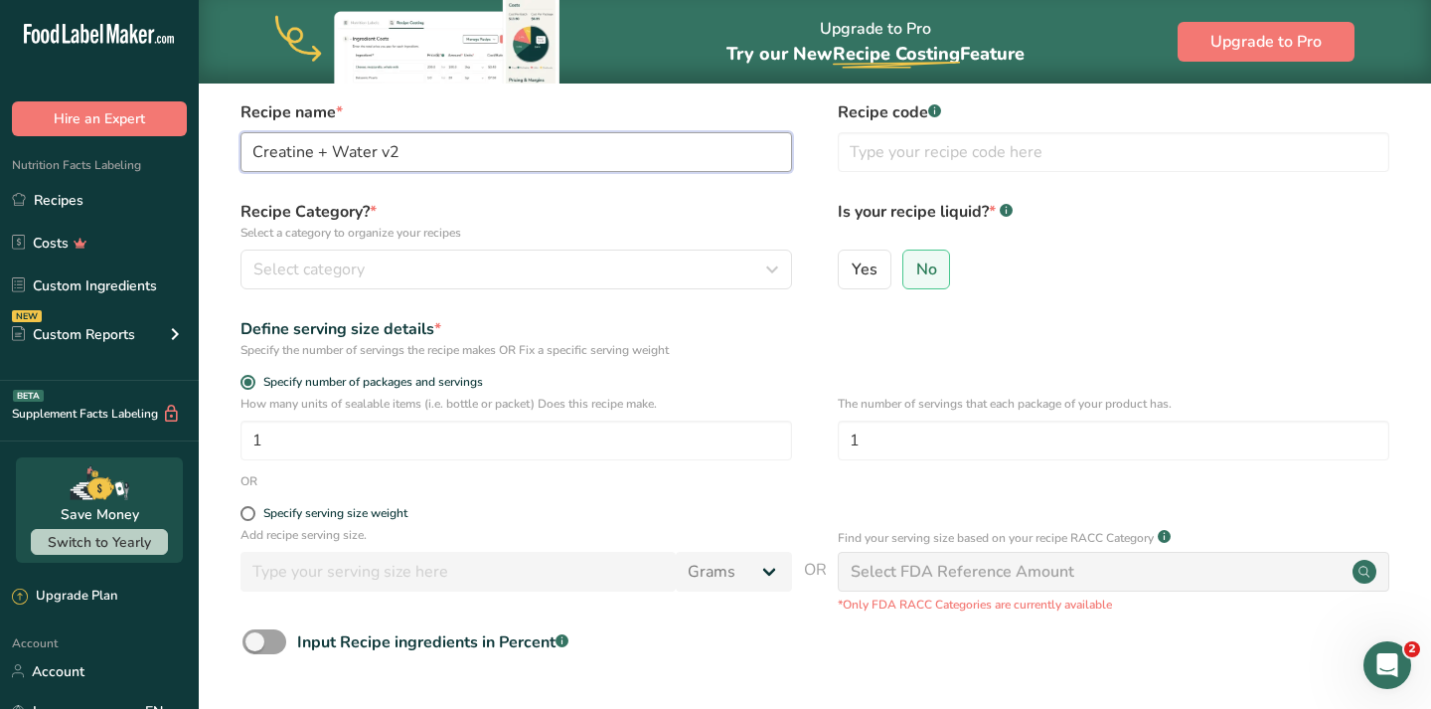
scroll to position [78, 0]
type input "Creatine + Water v2"
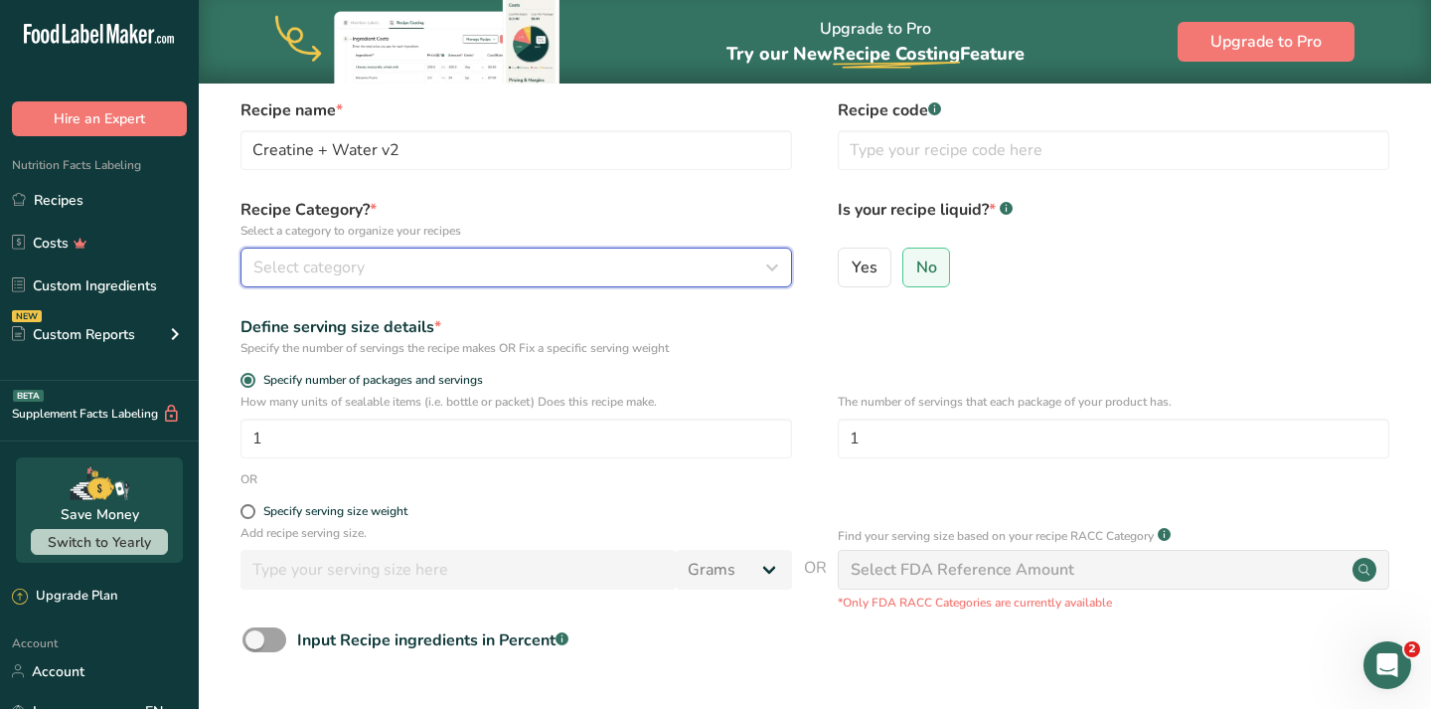
click at [373, 268] on div "Select category" at bounding box center [510, 267] width 514 height 24
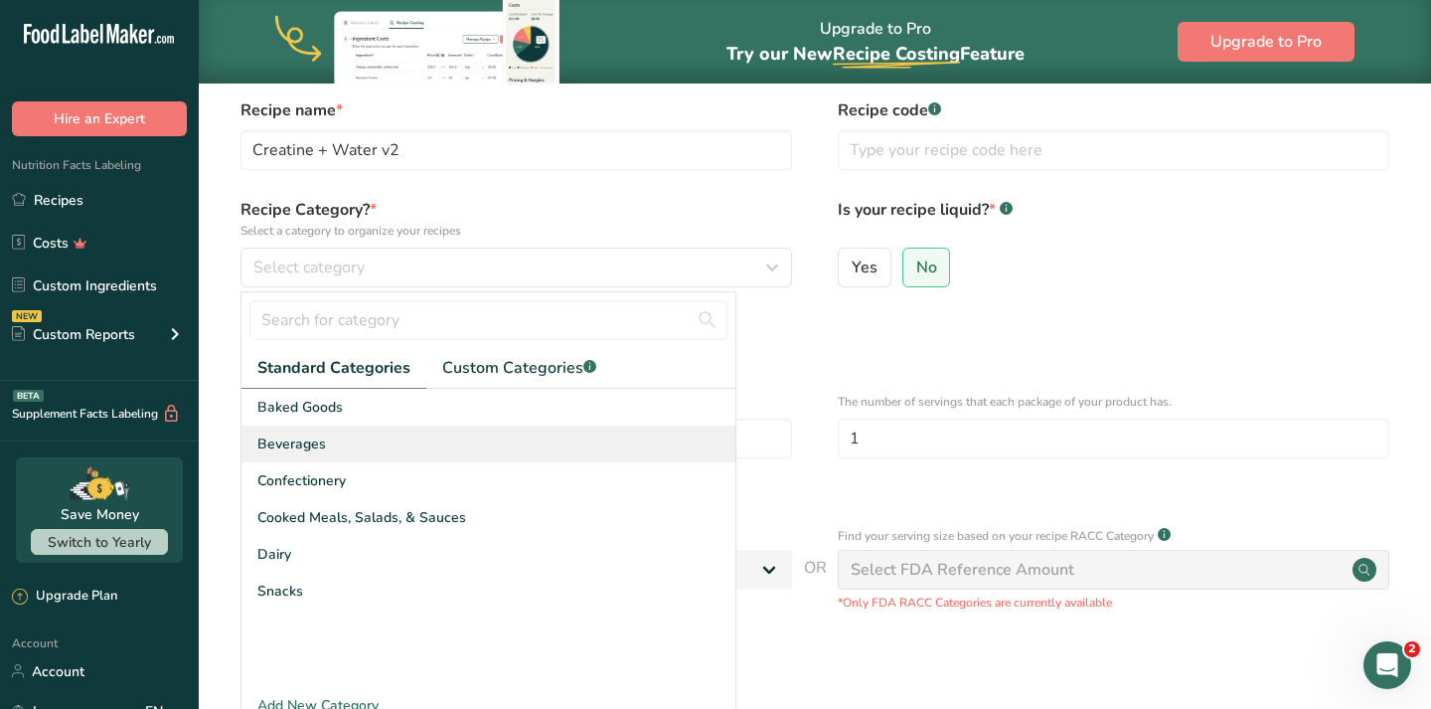
click at [327, 442] on div "Beverages" at bounding box center [489, 443] width 494 height 37
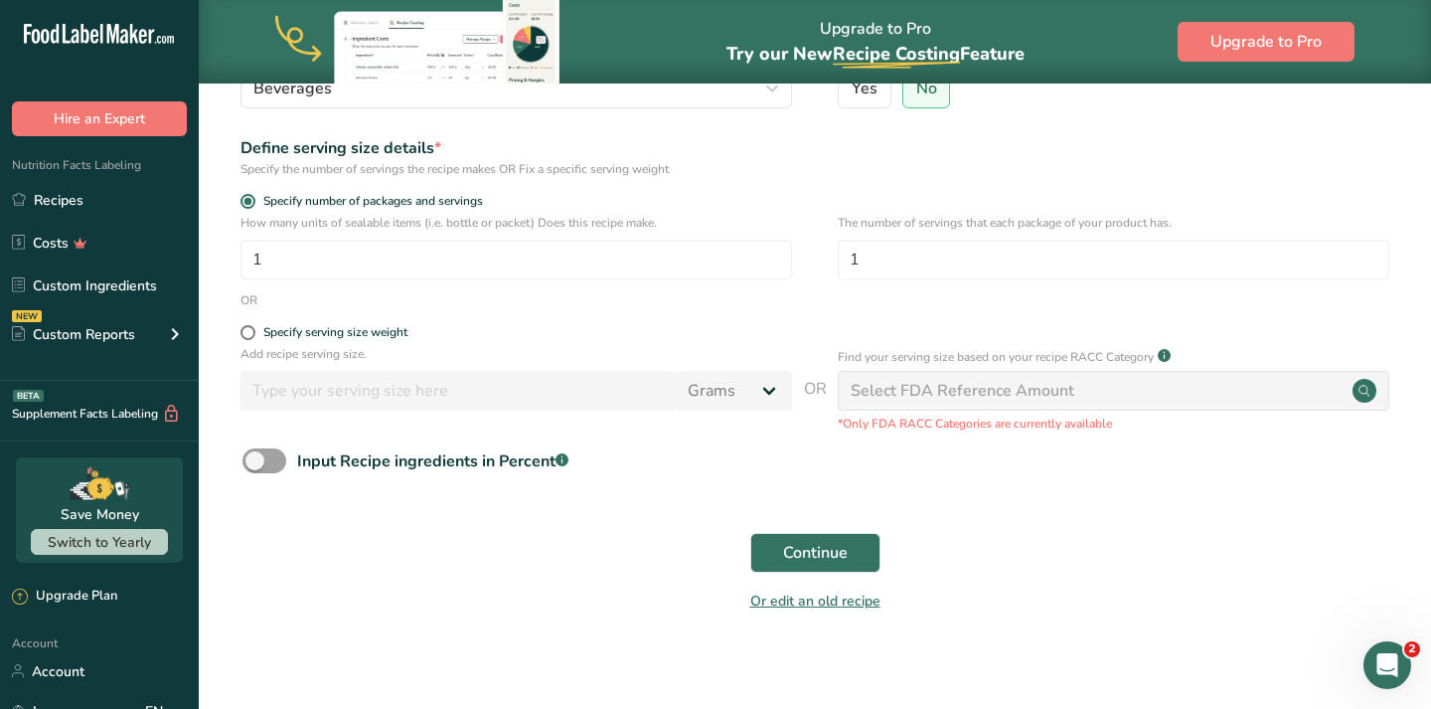
scroll to position [259, 0]
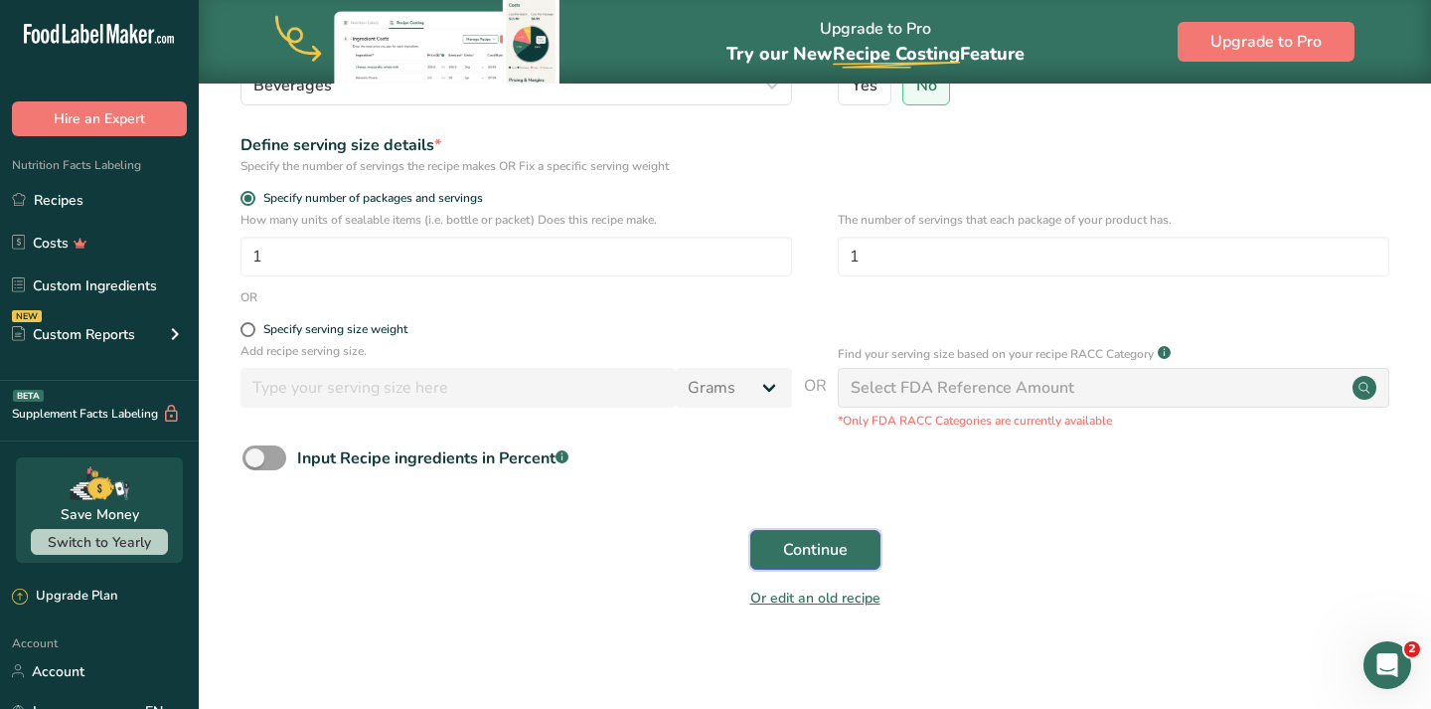
click at [756, 551] on button "Continue" at bounding box center [815, 550] width 130 height 40
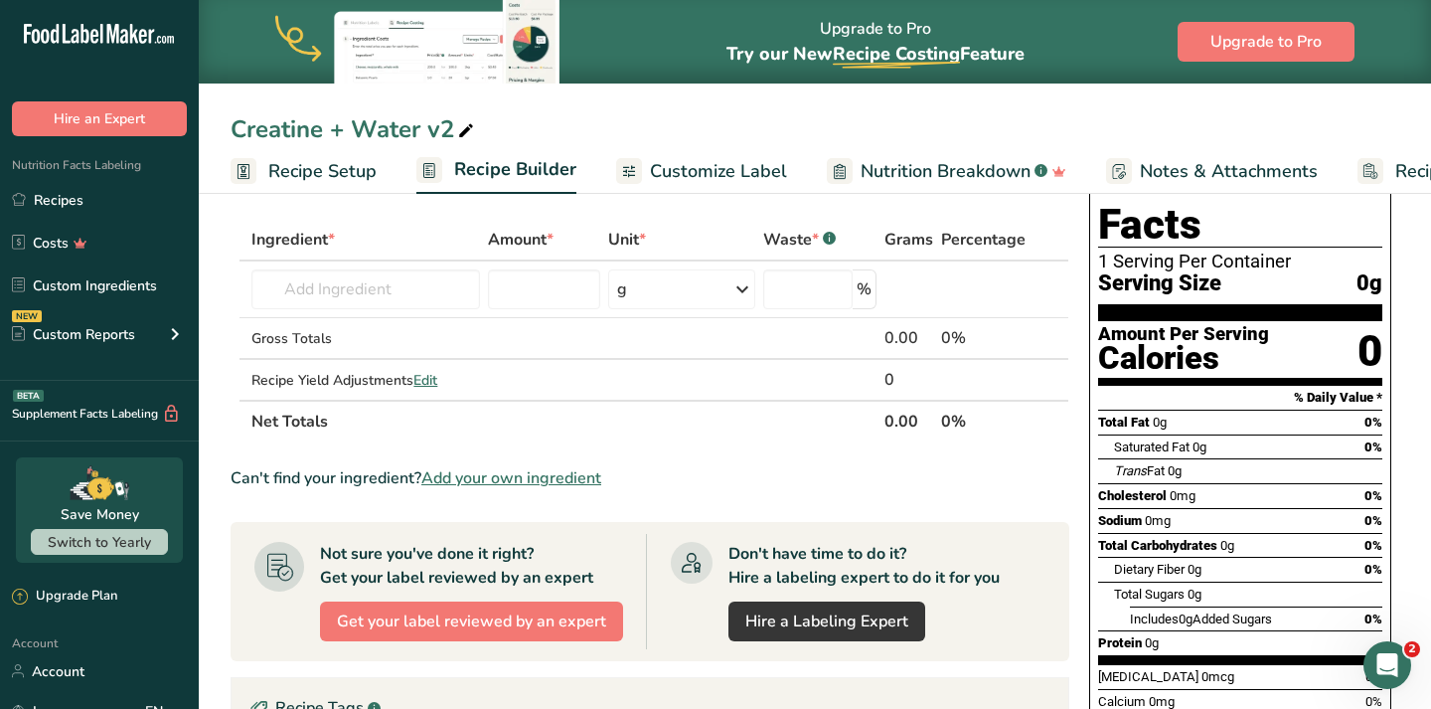
scroll to position [82, 0]
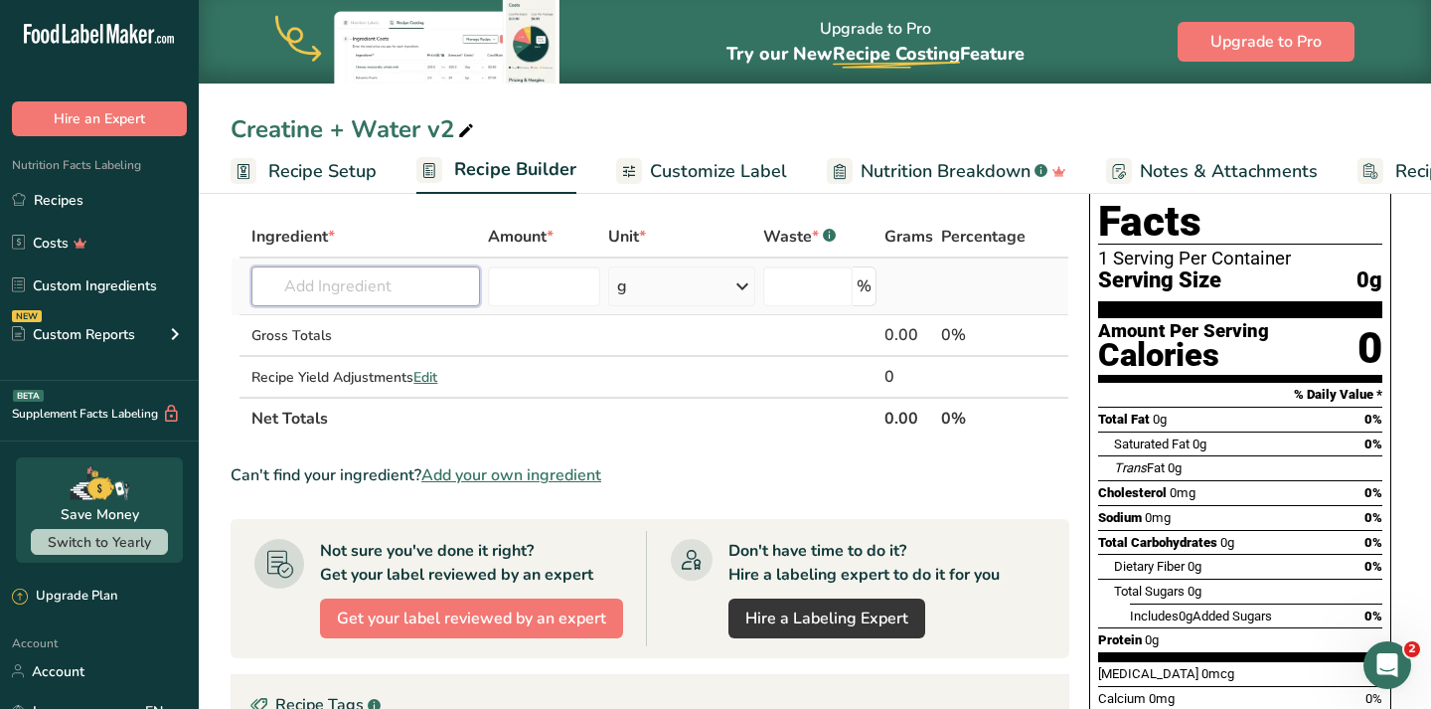
click at [379, 278] on input "text" at bounding box center [365, 286] width 229 height 40
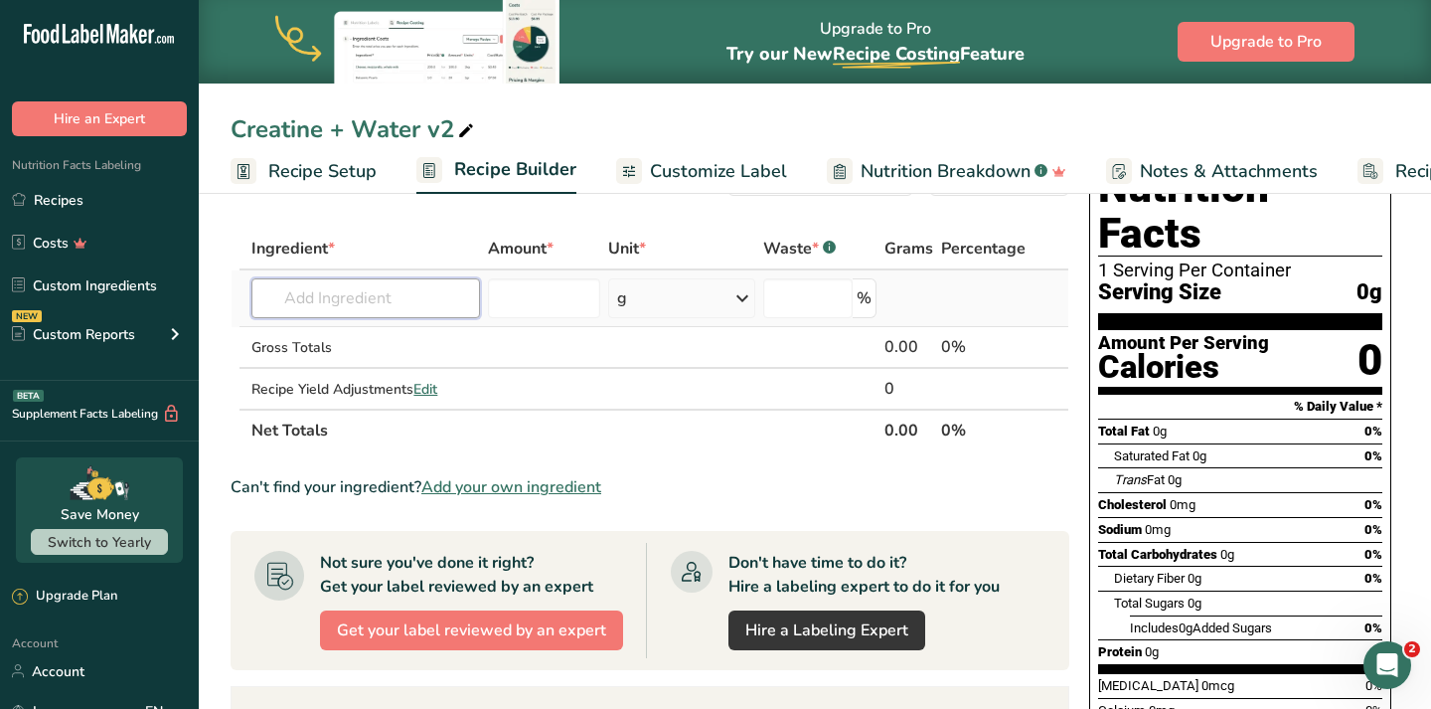
scroll to position [68, 0]
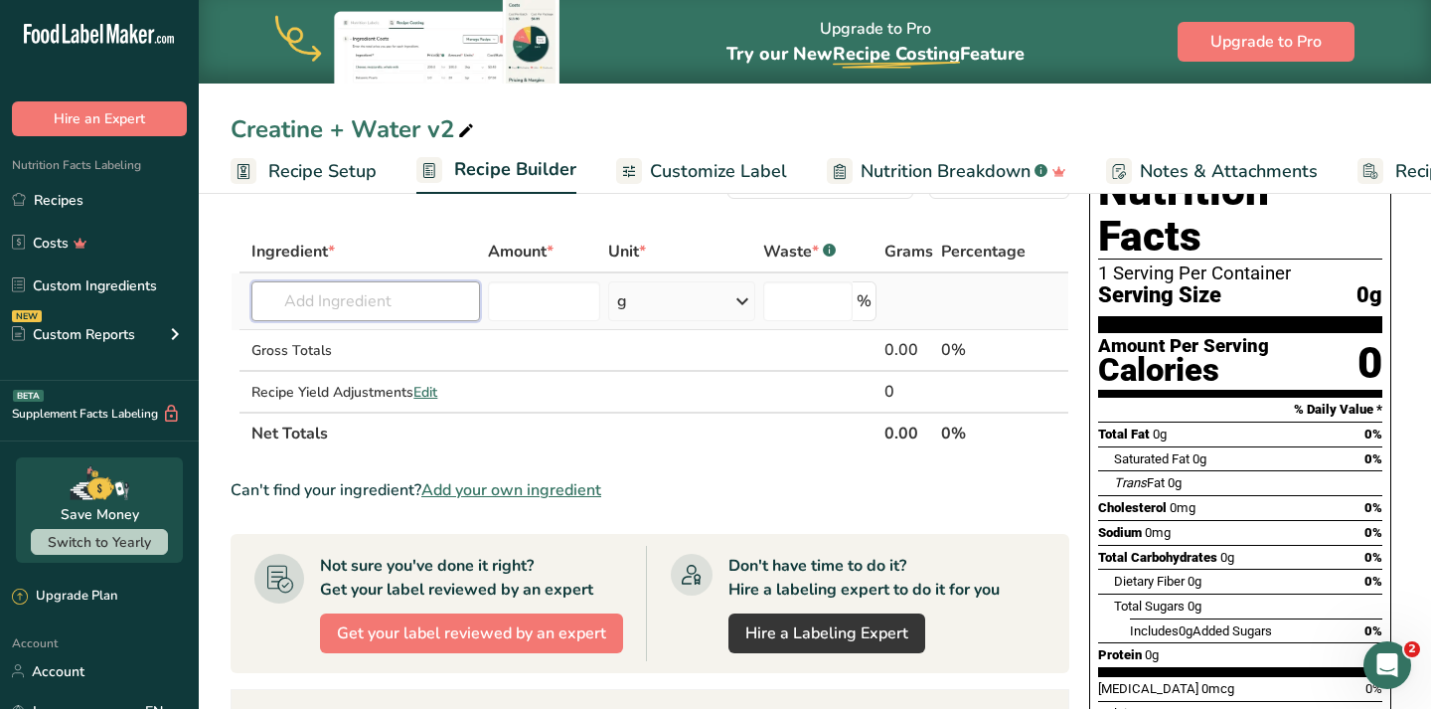
paste input "Creatine Monohydrate"
type input "Creatine Monohydrate"
click at [425, 346] on div "Creatine Monohydrate" at bounding box center [349, 341] width 165 height 21
type input "Creatine Monohydrate"
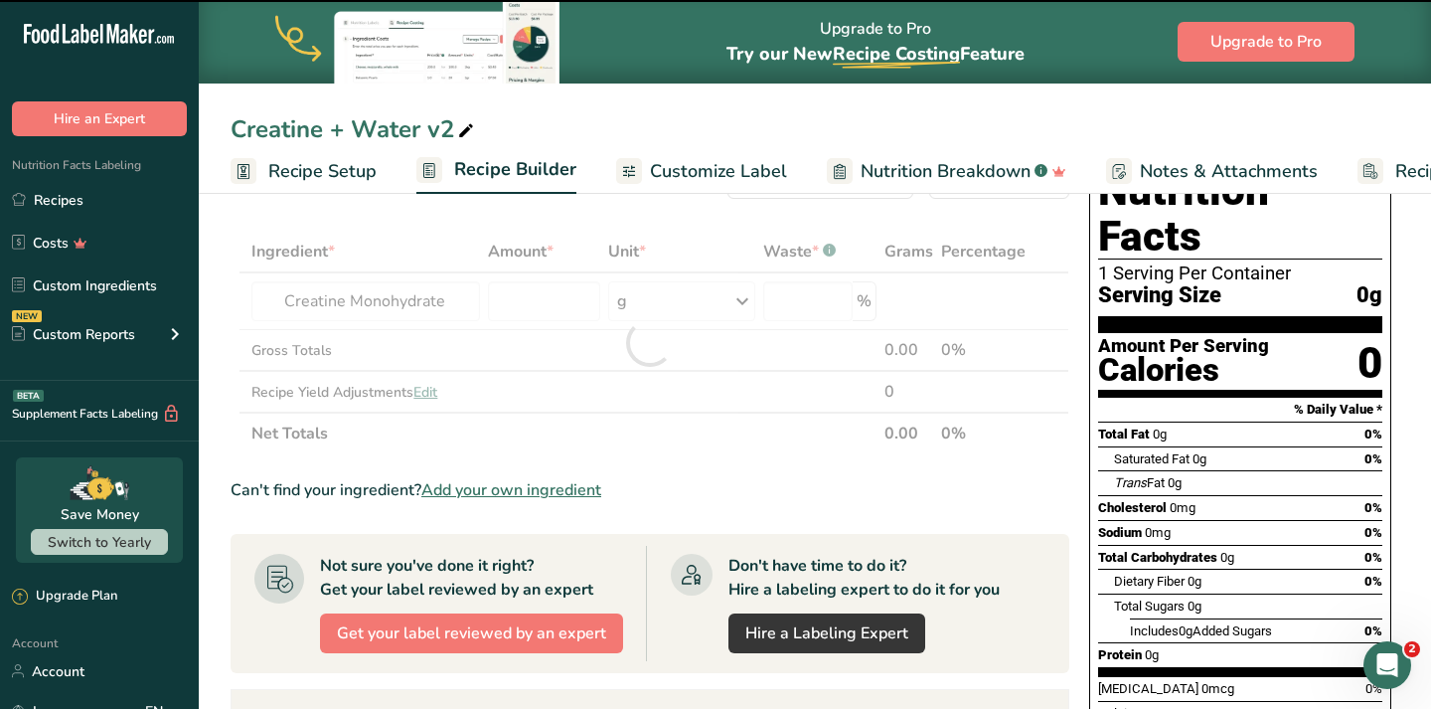
type input "0"
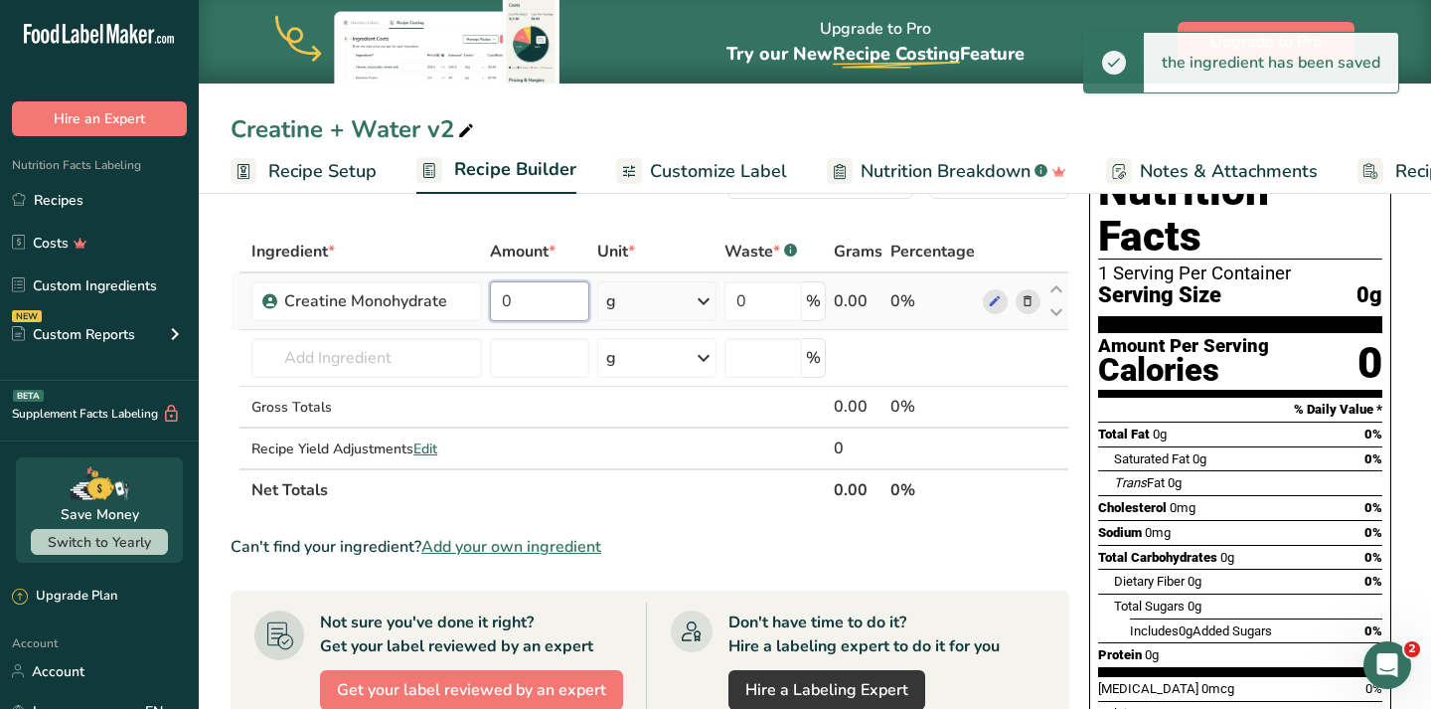
click at [539, 302] on input "0" at bounding box center [539, 301] width 99 height 40
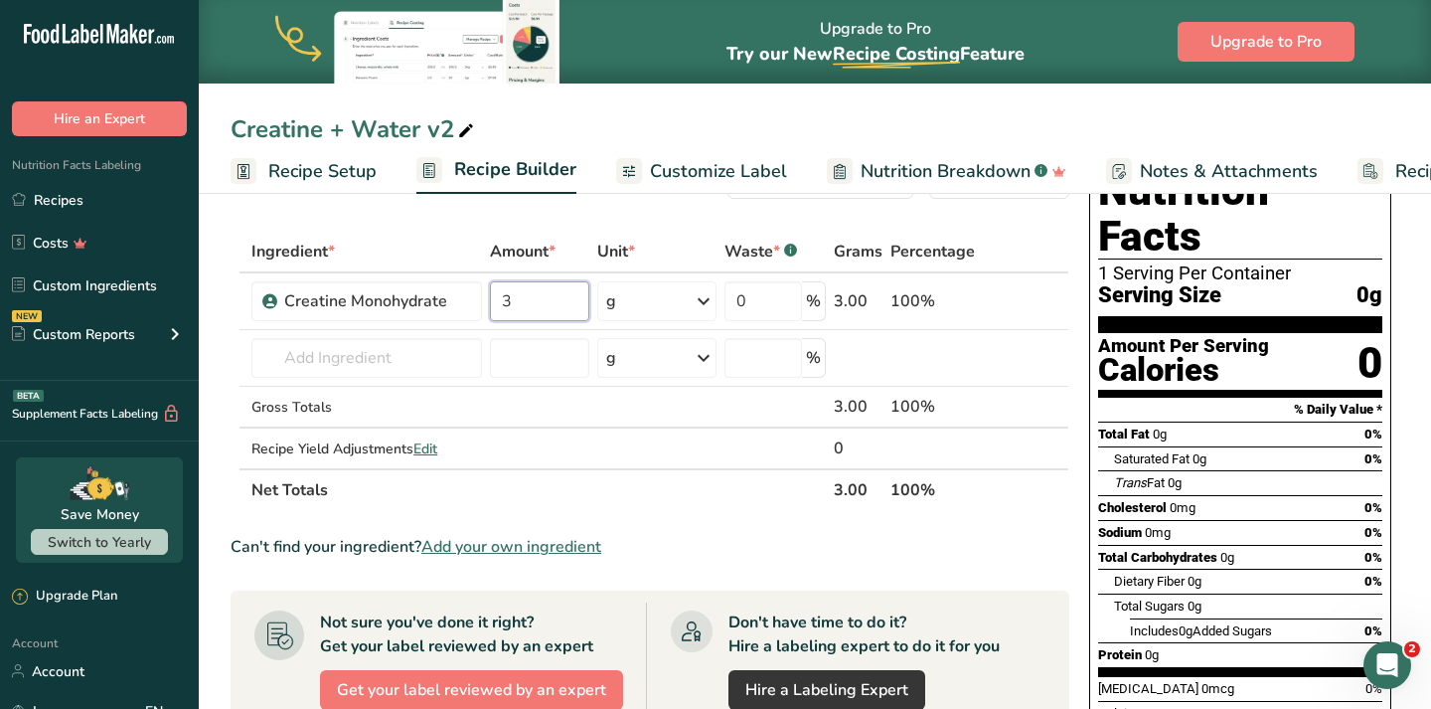
type input "3"
click at [650, 212] on div "Add Ingredients Manage Recipe Delete Recipe Duplicate Recipe Scale Recipe Save …" at bounding box center [656, 666] width 851 height 1031
click at [396, 361] on input "text" at bounding box center [366, 358] width 231 height 40
paste input "Fruit Punch Premix"
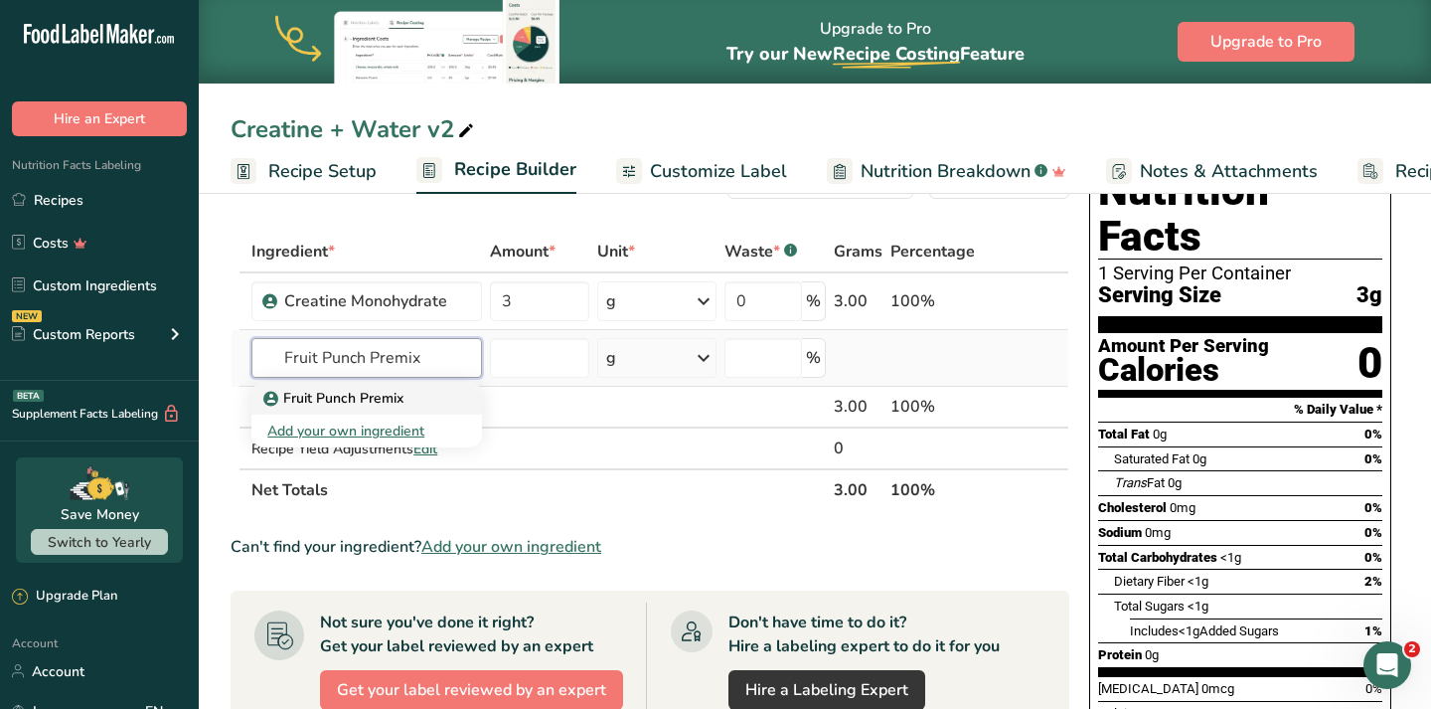
type input "Fruit Punch Premix"
click at [394, 399] on p "Fruit Punch Premix" at bounding box center [335, 398] width 136 height 21
type input "Fruit Punch Premix"
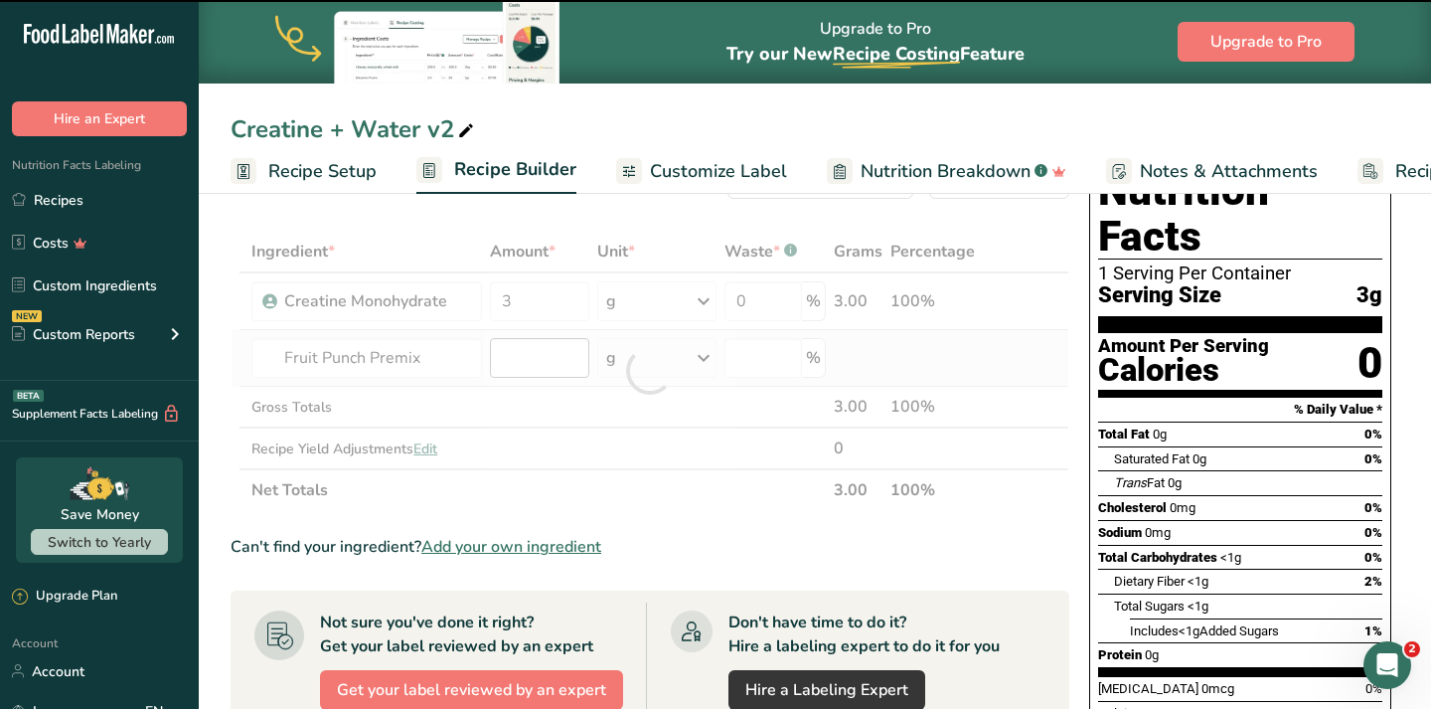
type input "0"
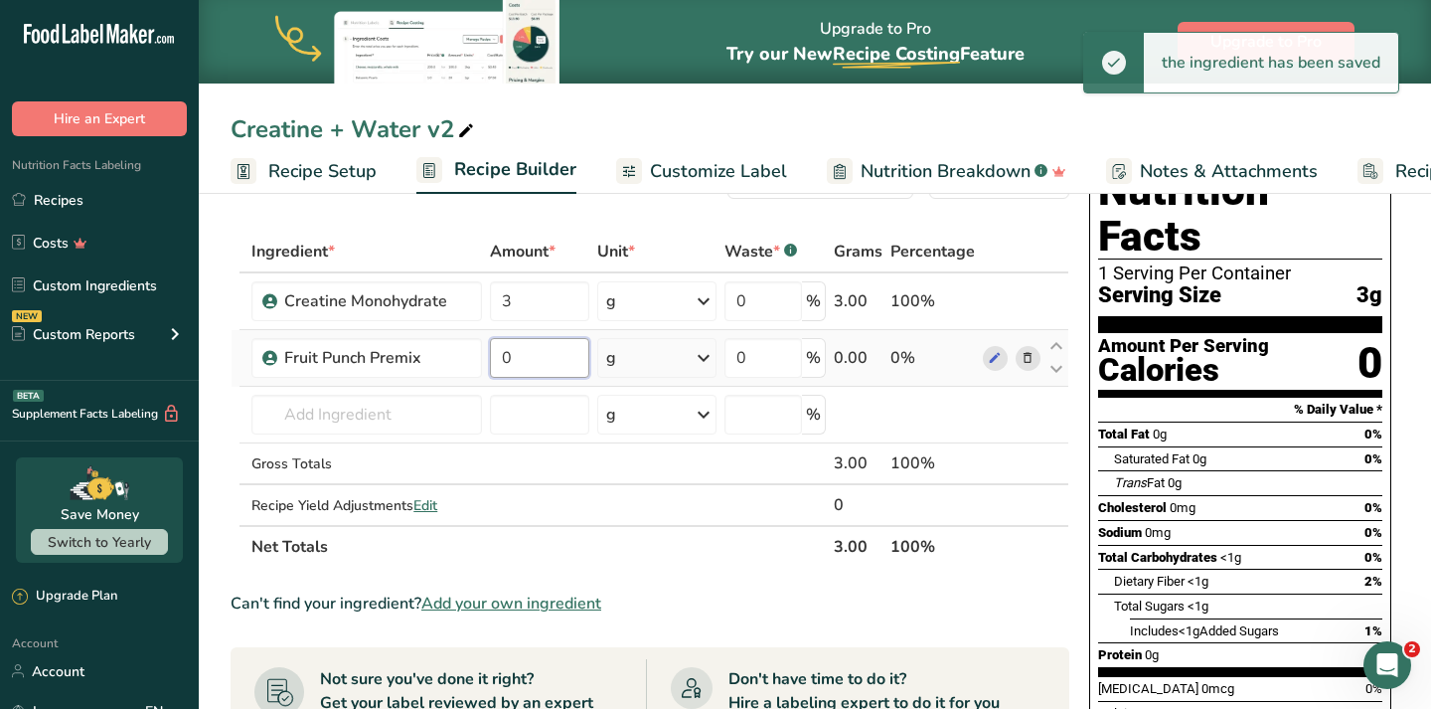
click at [541, 370] on input "0" at bounding box center [539, 358] width 99 height 40
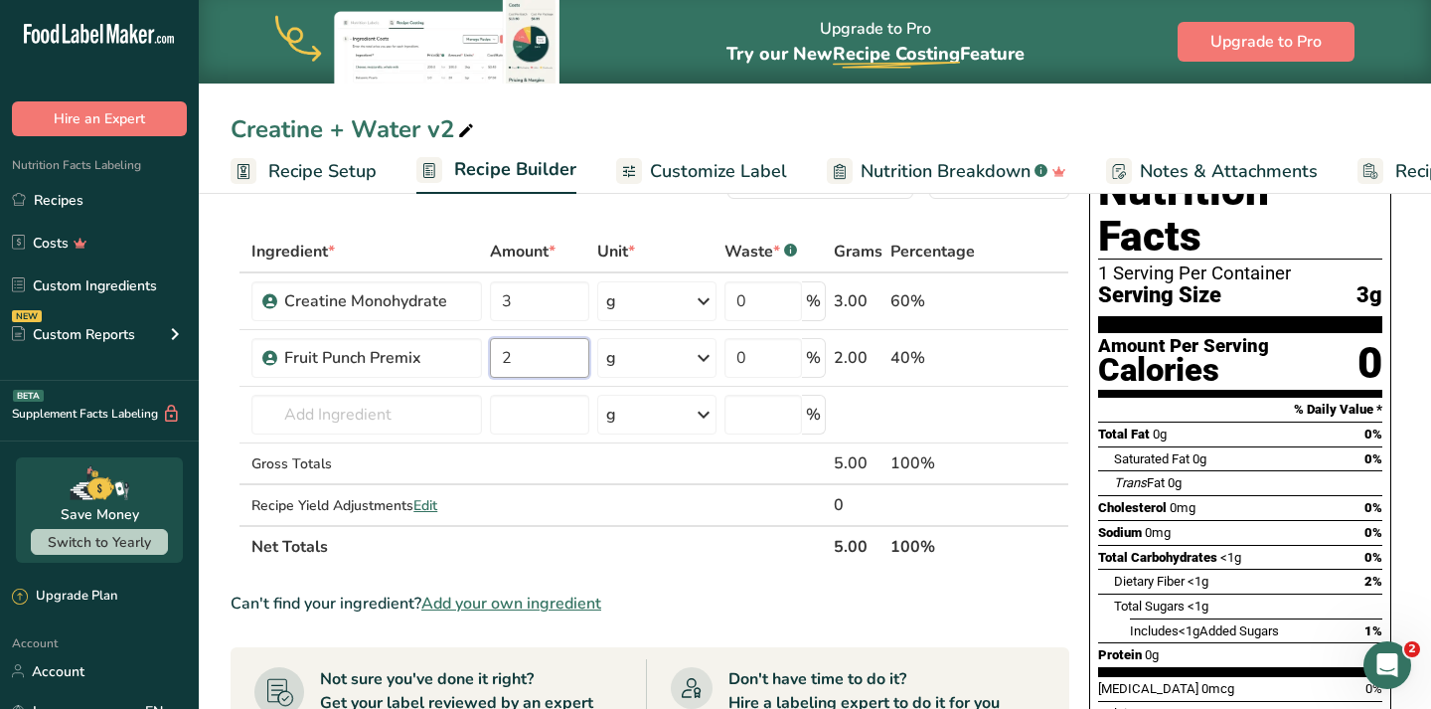
type input "2"
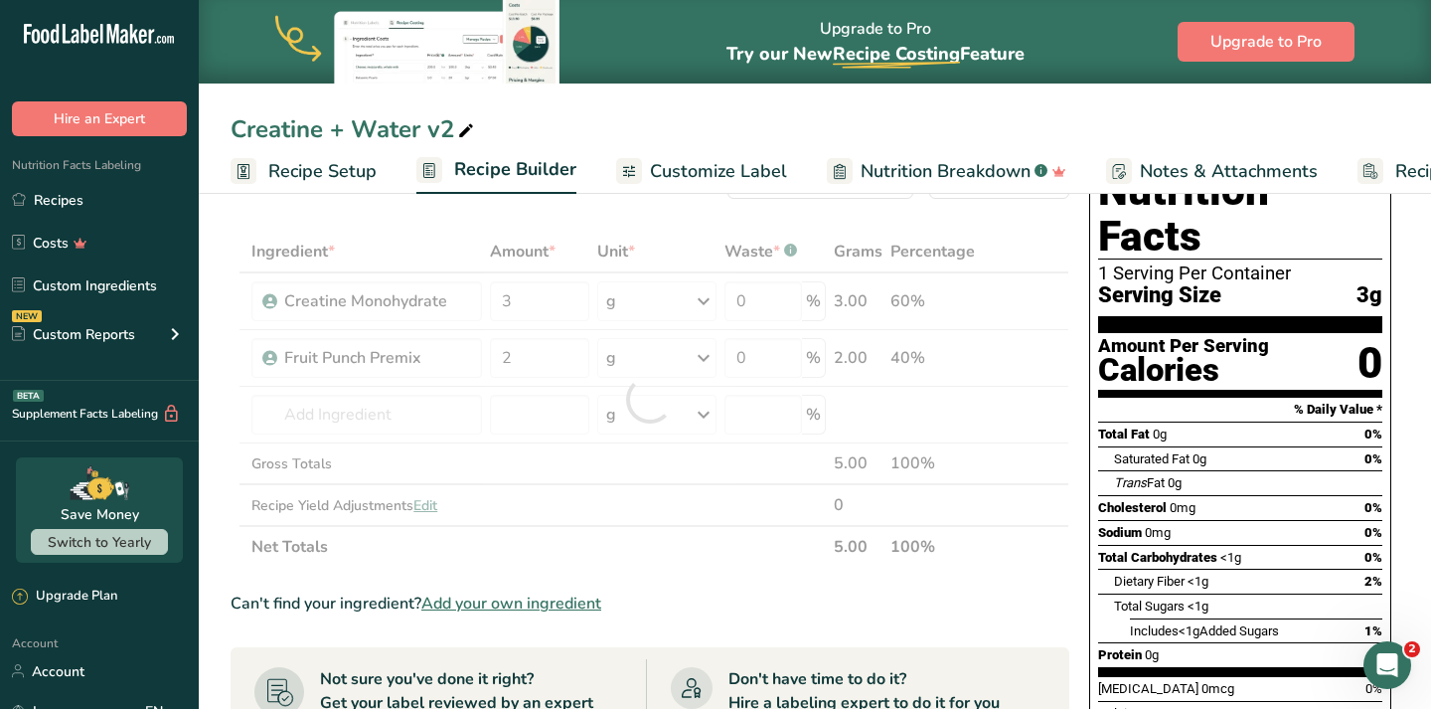
click at [771, 552] on div "Ingredient * Amount * Unit * Waste * .a-a{fill:#347362;}.b-a{fill:#fff;} Grams …" at bounding box center [650, 399] width 839 height 337
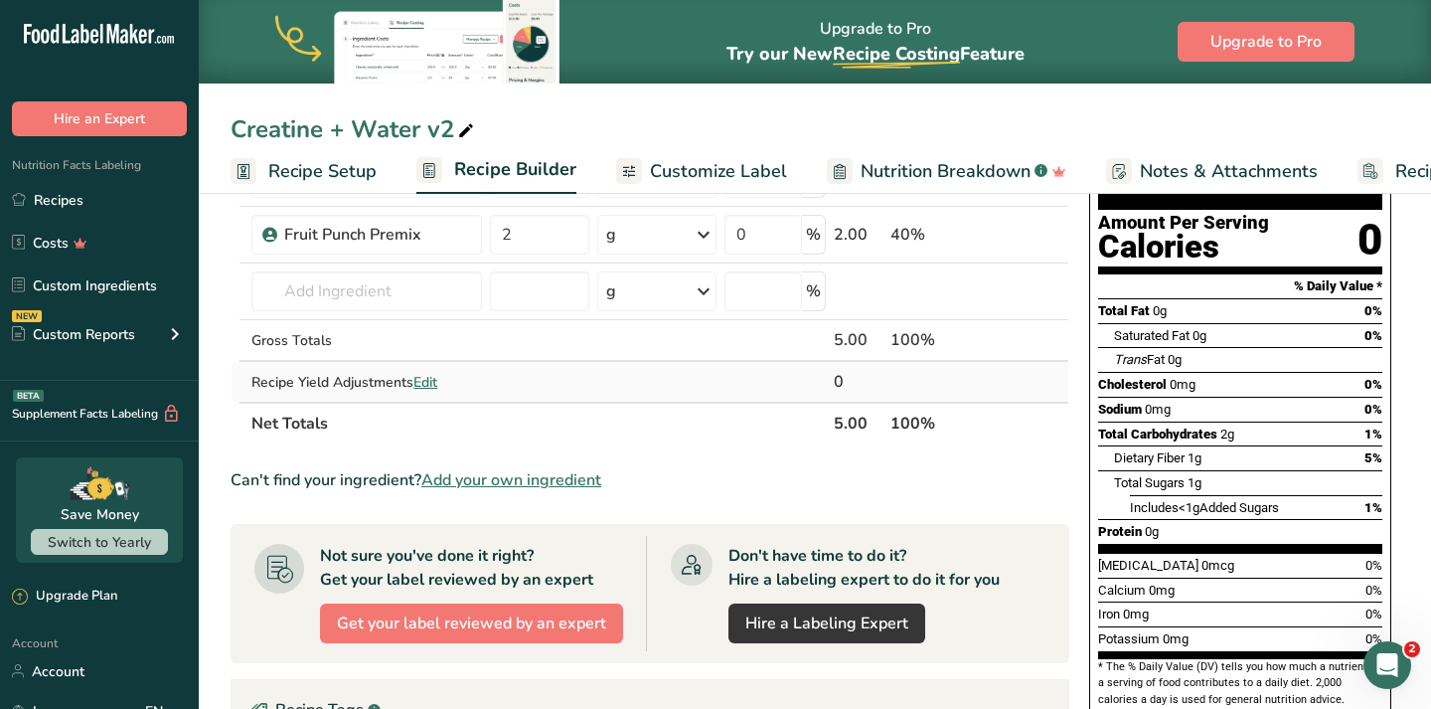
scroll to position [0, 0]
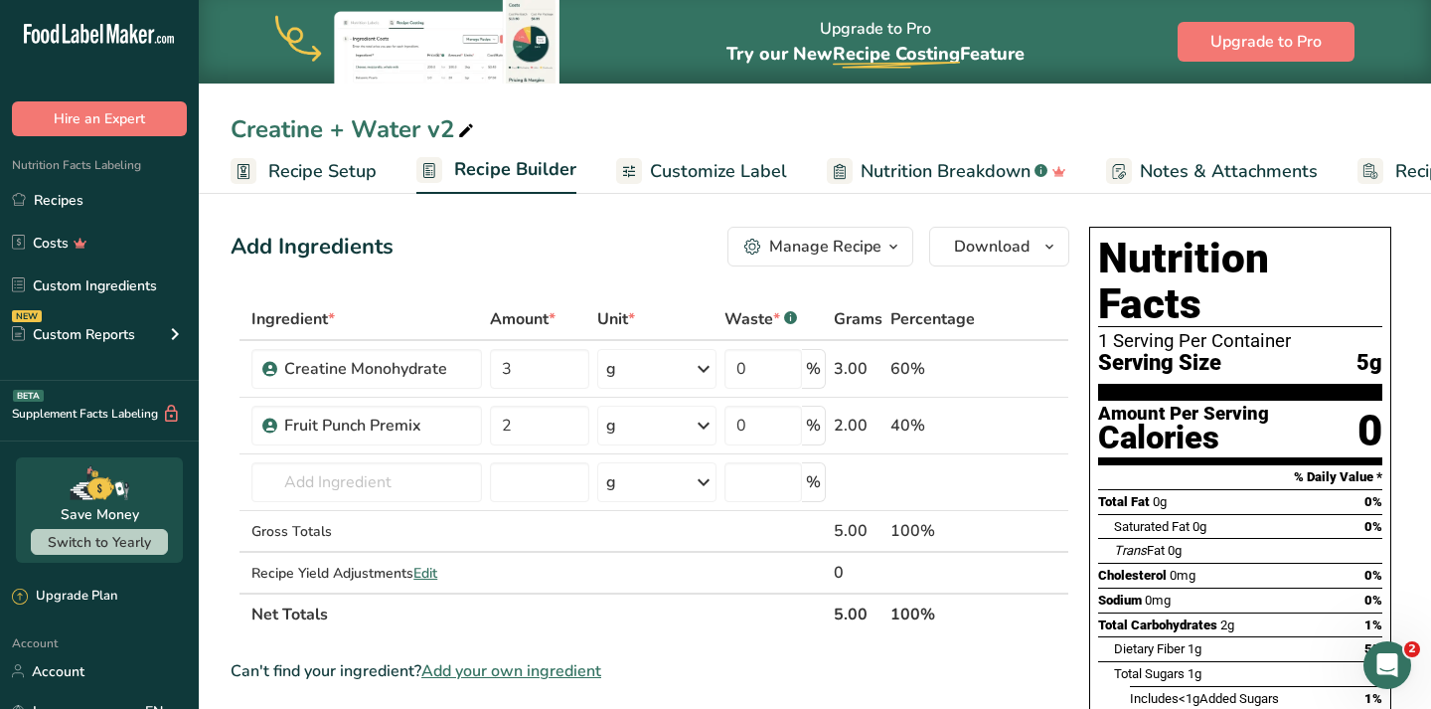
click at [664, 228] on div "Add Ingredients Manage Recipe Delete Recipe Duplicate Recipe Scale Recipe Save …" at bounding box center [650, 247] width 839 height 40
click at [1001, 371] on icon at bounding box center [995, 369] width 14 height 21
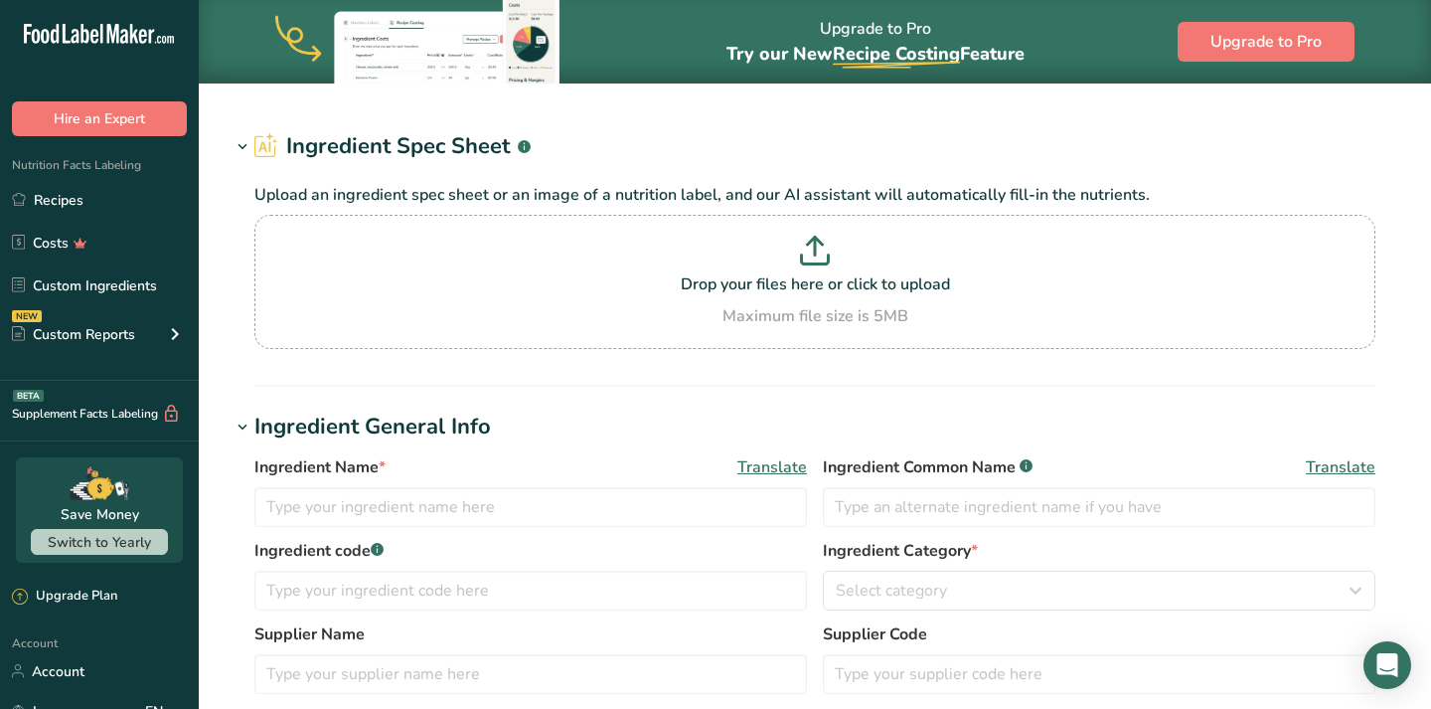
type input "Creatine Monohydrate"
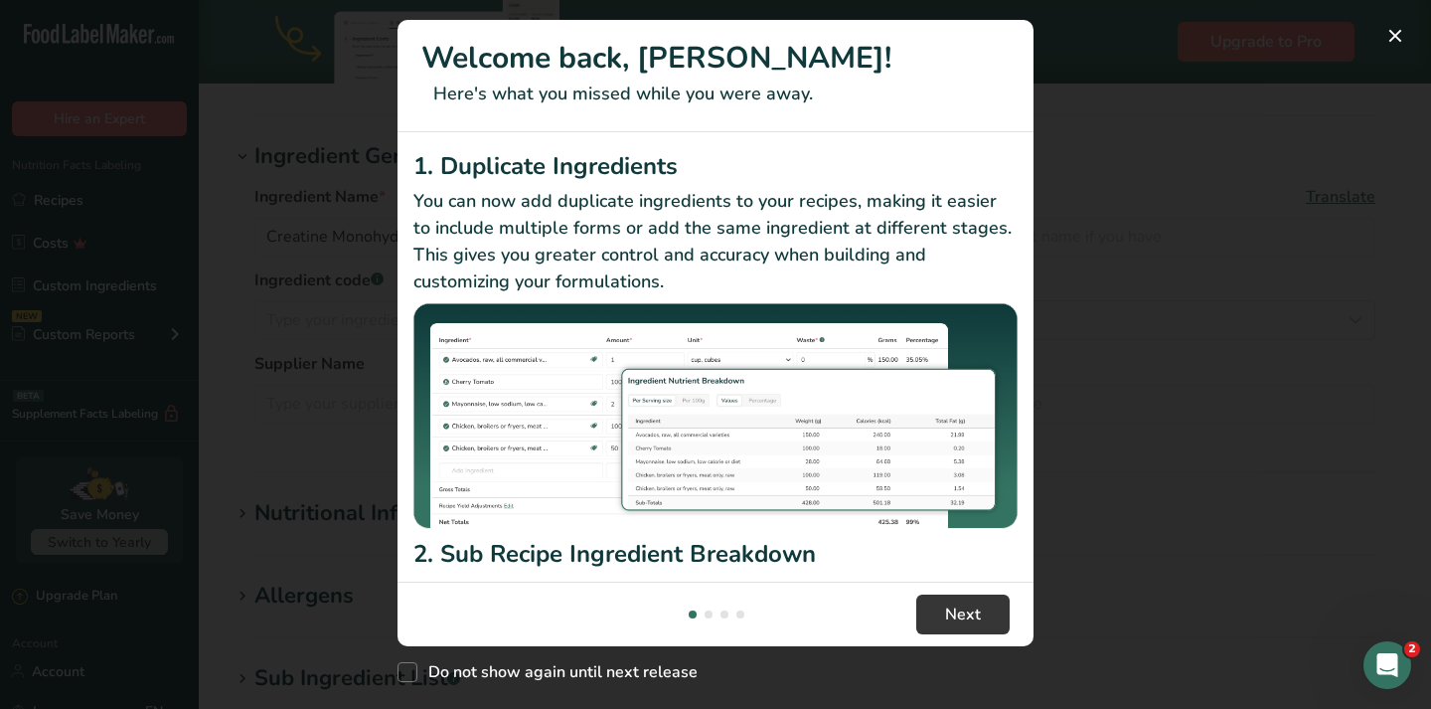
click at [1245, 533] on div "New Features" at bounding box center [715, 354] width 1431 height 709
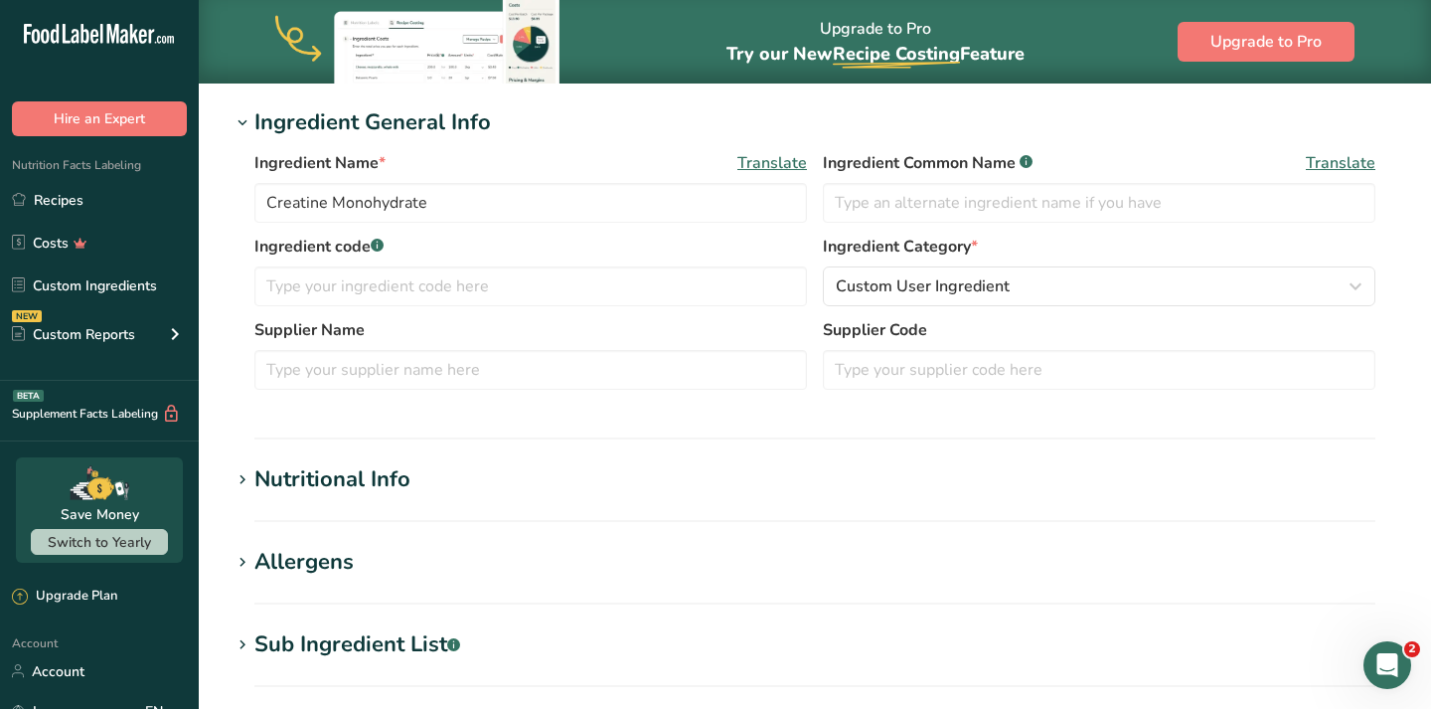
scroll to position [355, 0]
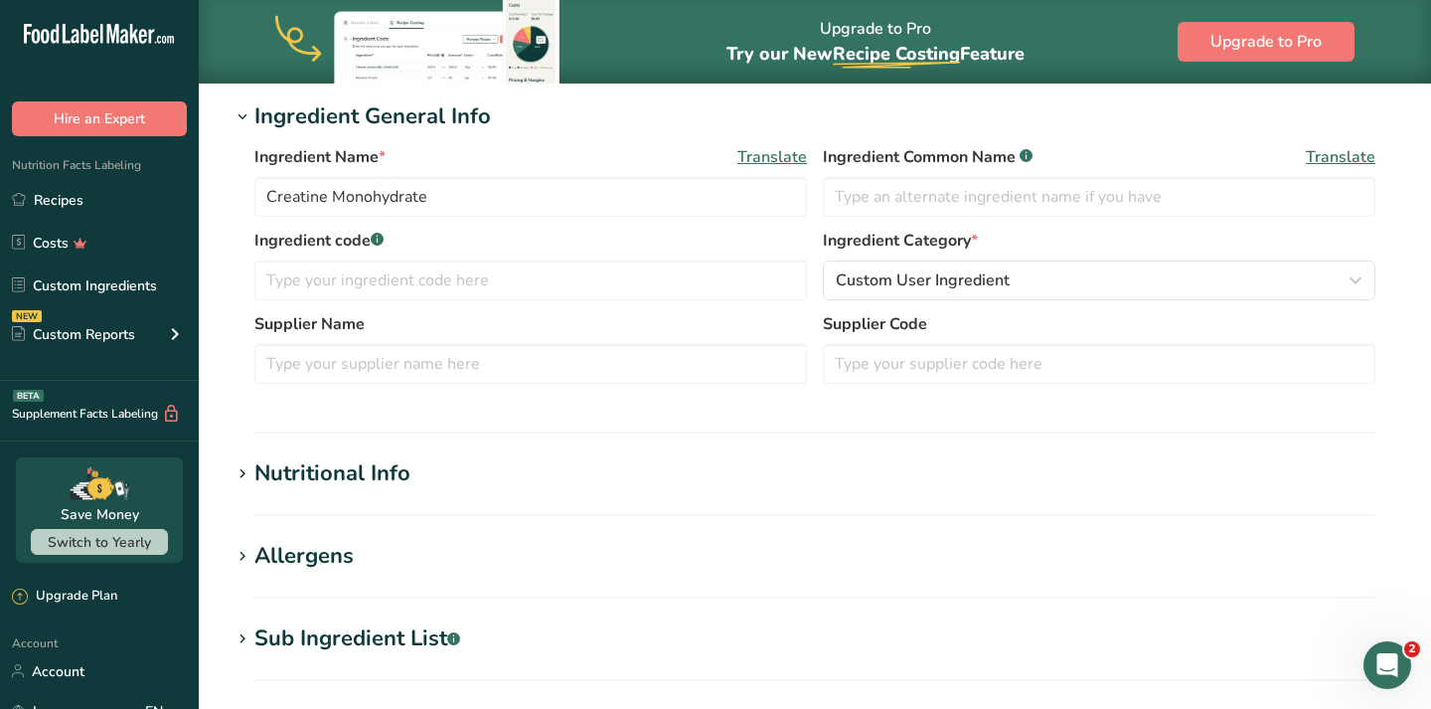
click at [320, 471] on div "Nutritional Info" at bounding box center [332, 473] width 156 height 33
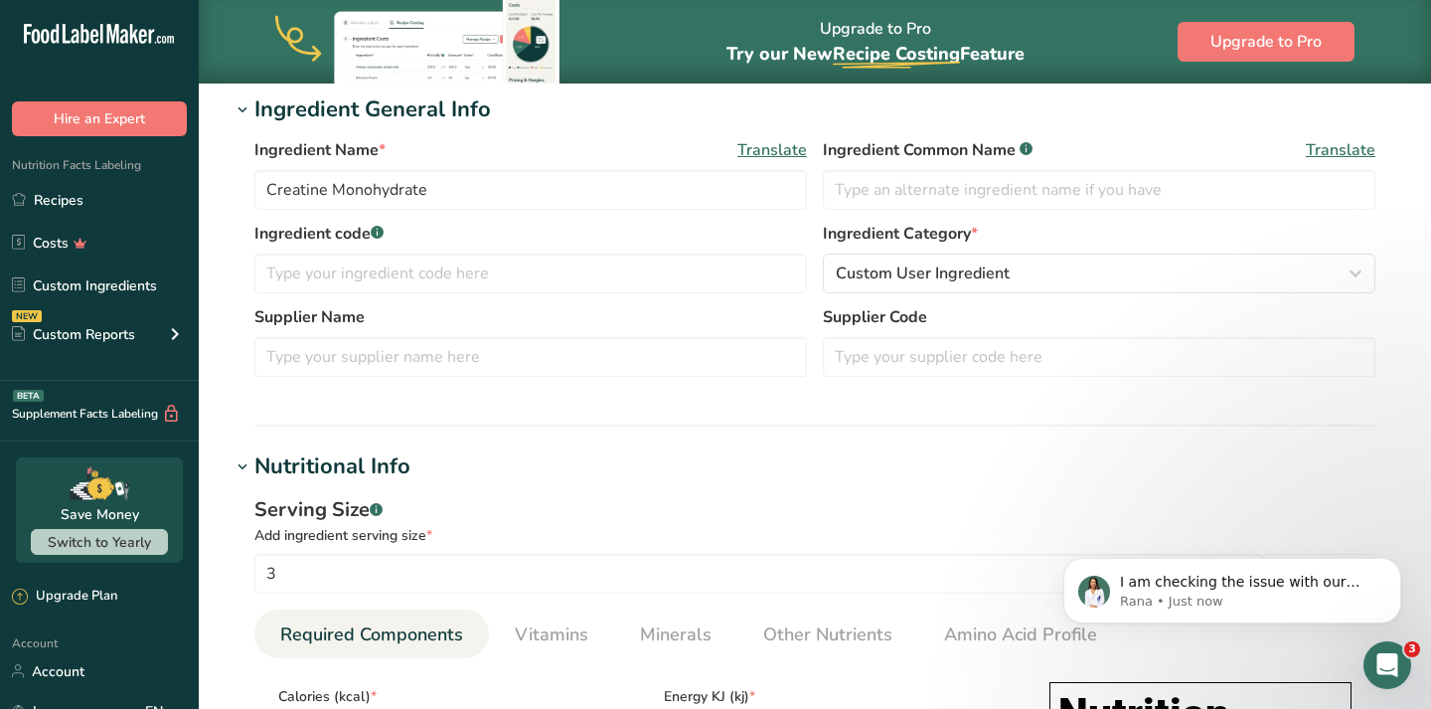
scroll to position [360, 0]
click at [1385, 662] on icon "Open Intercom Messenger" at bounding box center [1385, 662] width 33 height 33
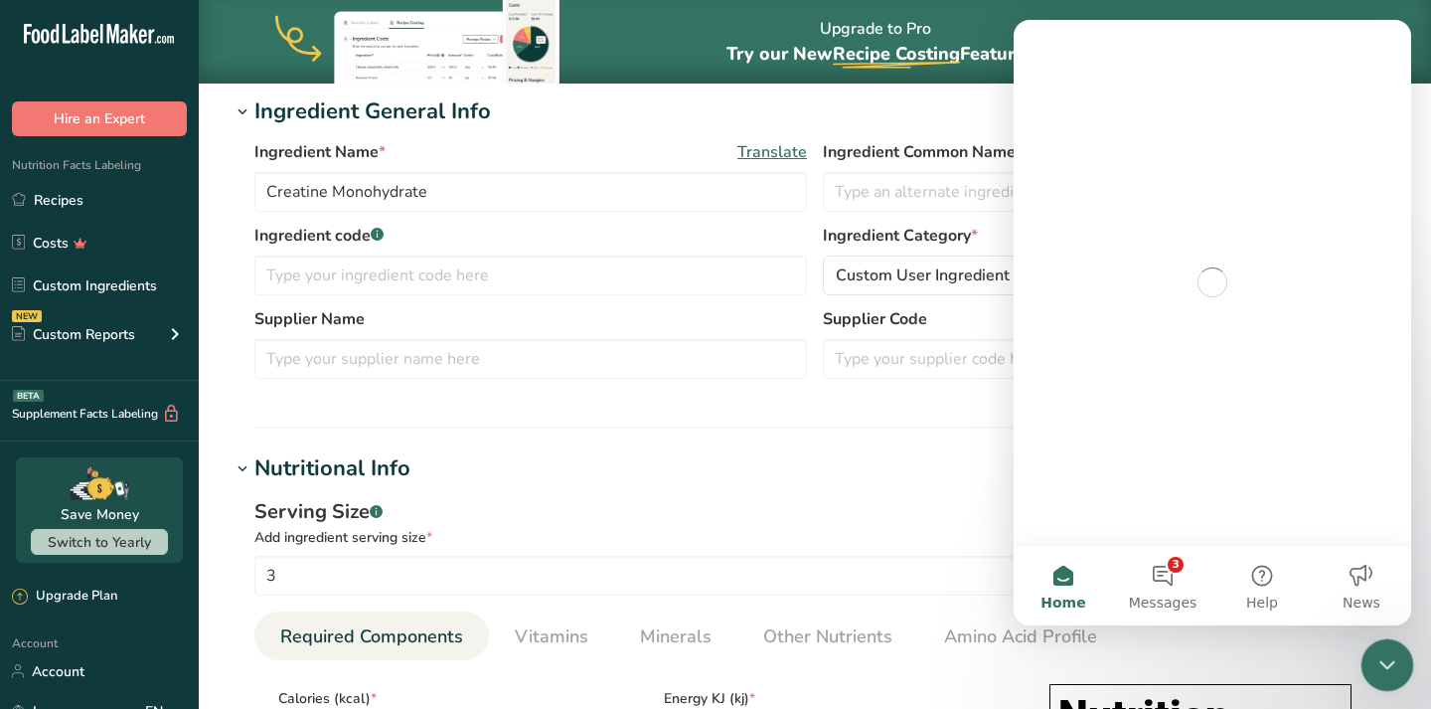
scroll to position [0, 0]
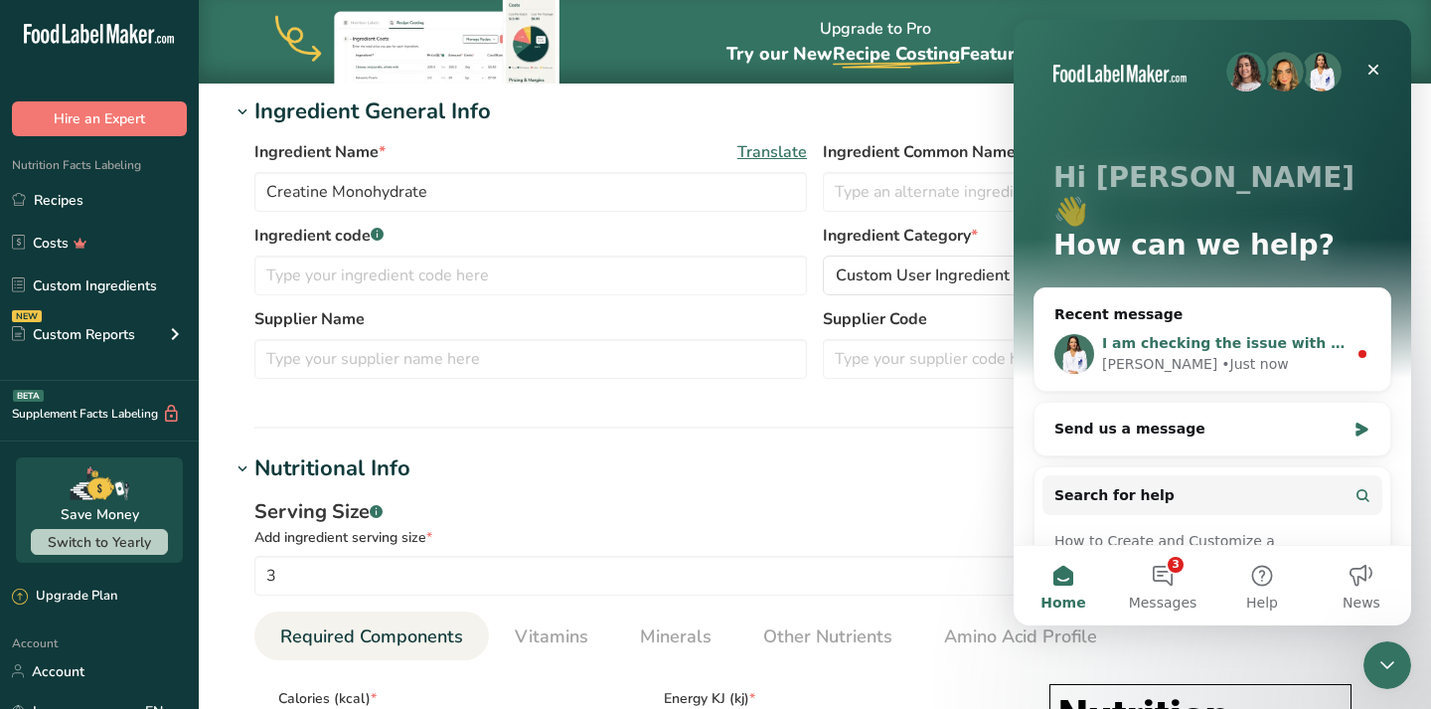
click at [1242, 333] on div "I am checking the issue with our Tech Team" at bounding box center [1224, 343] width 245 height 21
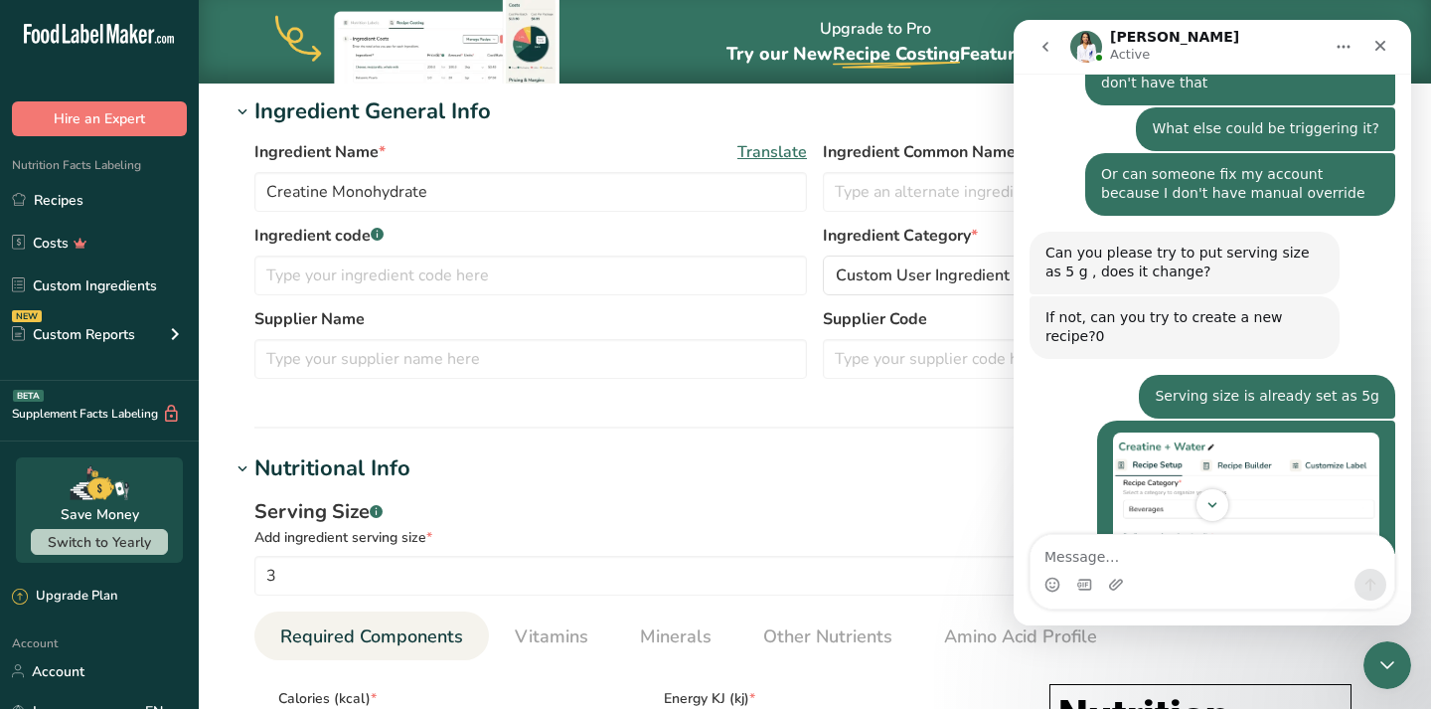
scroll to position [3645, 0]
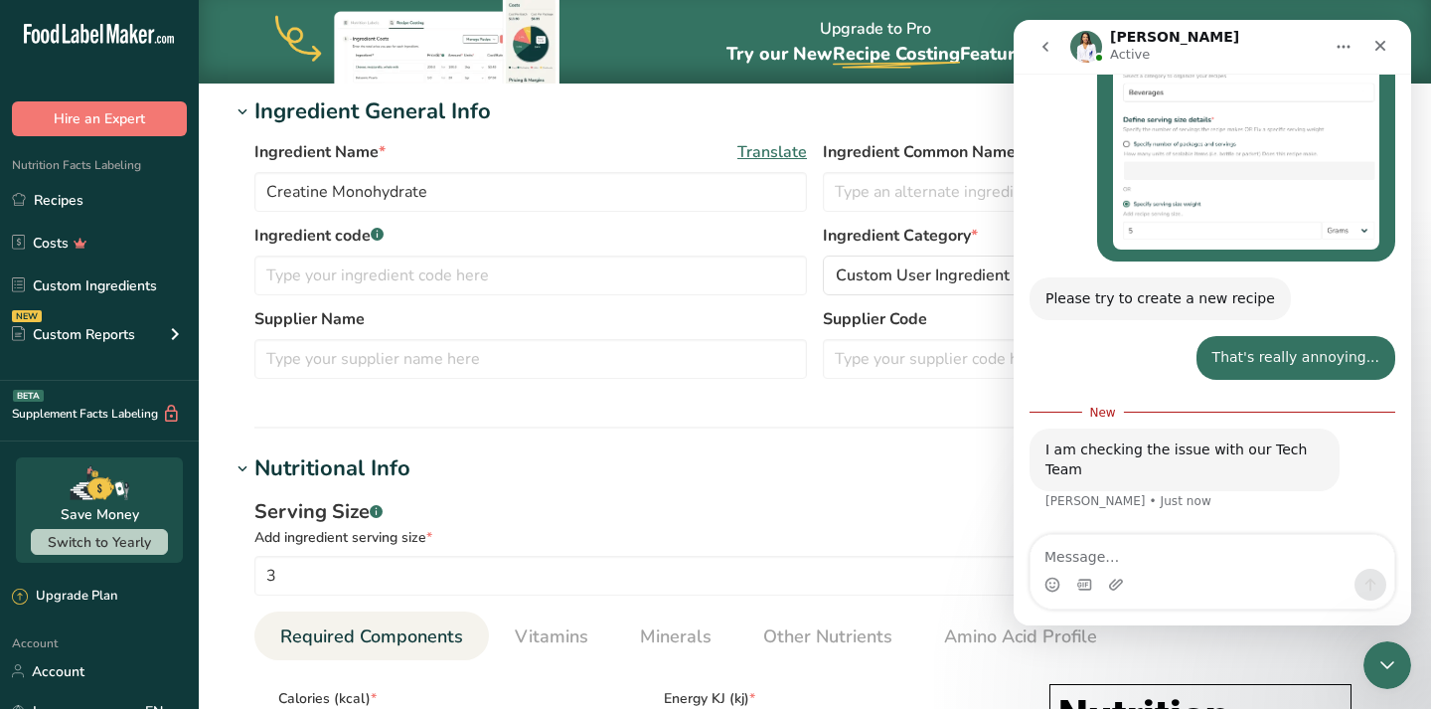
click at [1173, 555] on textarea "Message…" at bounding box center [1213, 552] width 364 height 34
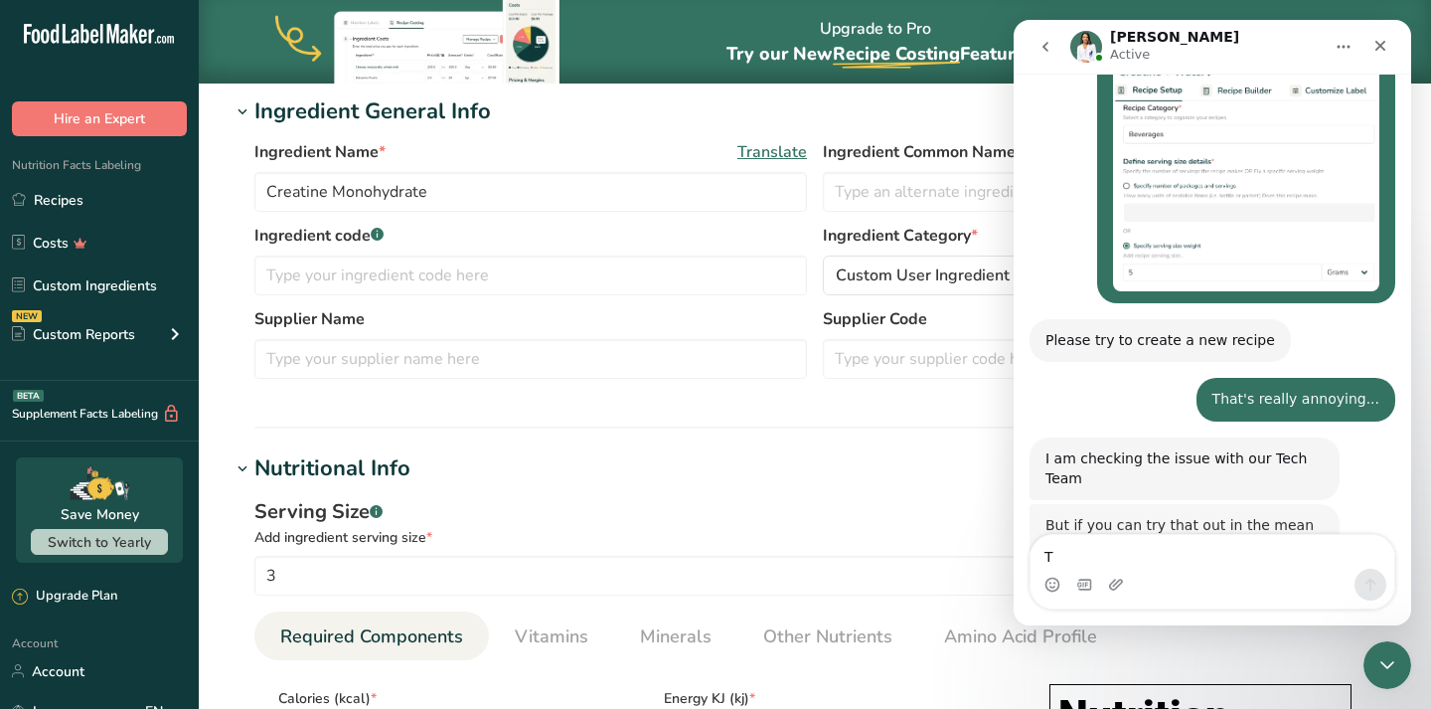
scroll to position [3600, 0]
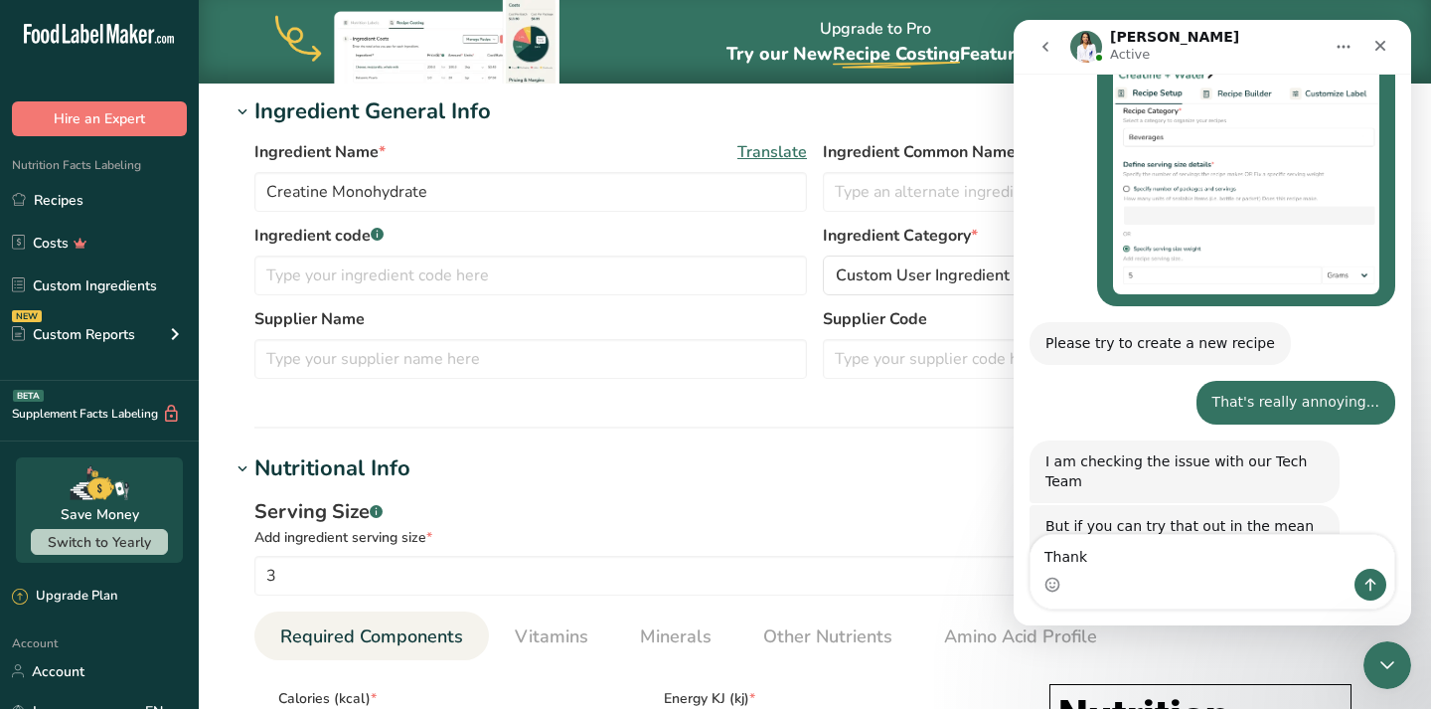
type textarea "Thanks"
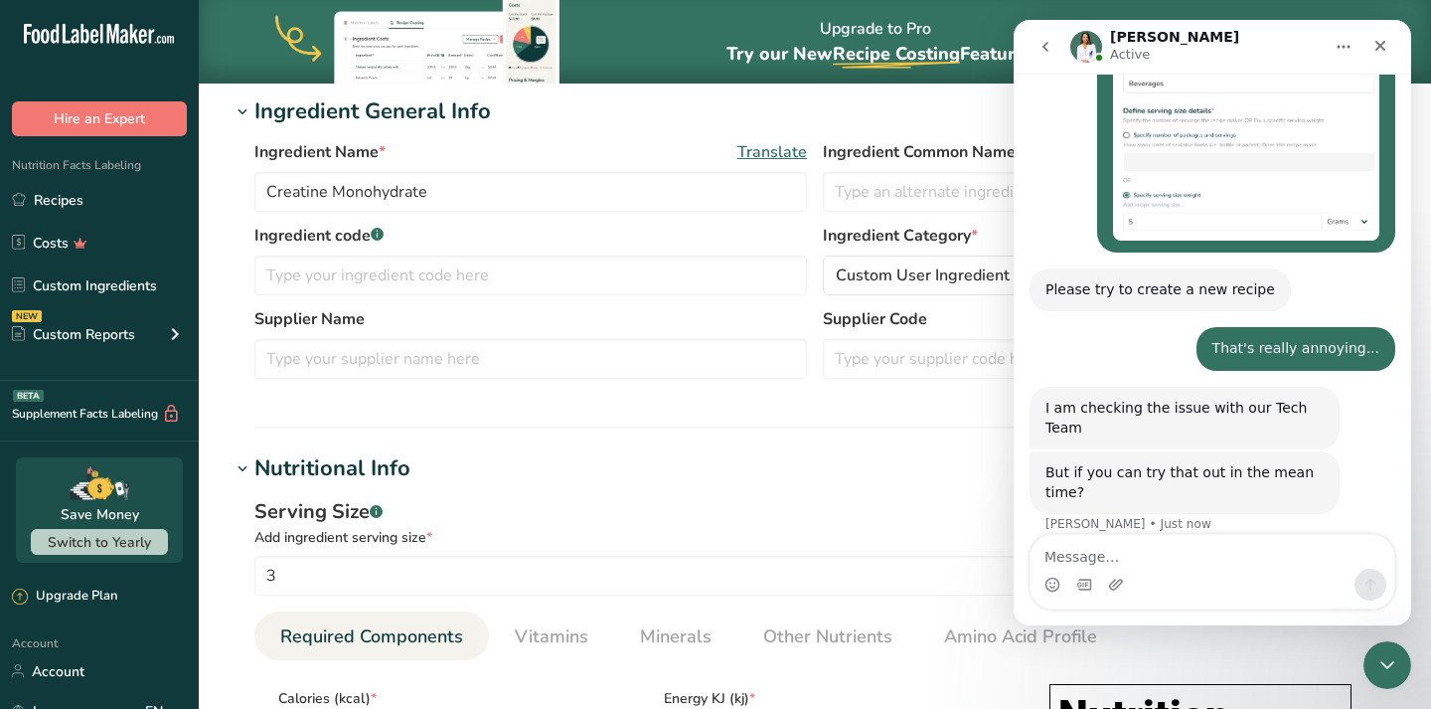
scroll to position [3659, 0]
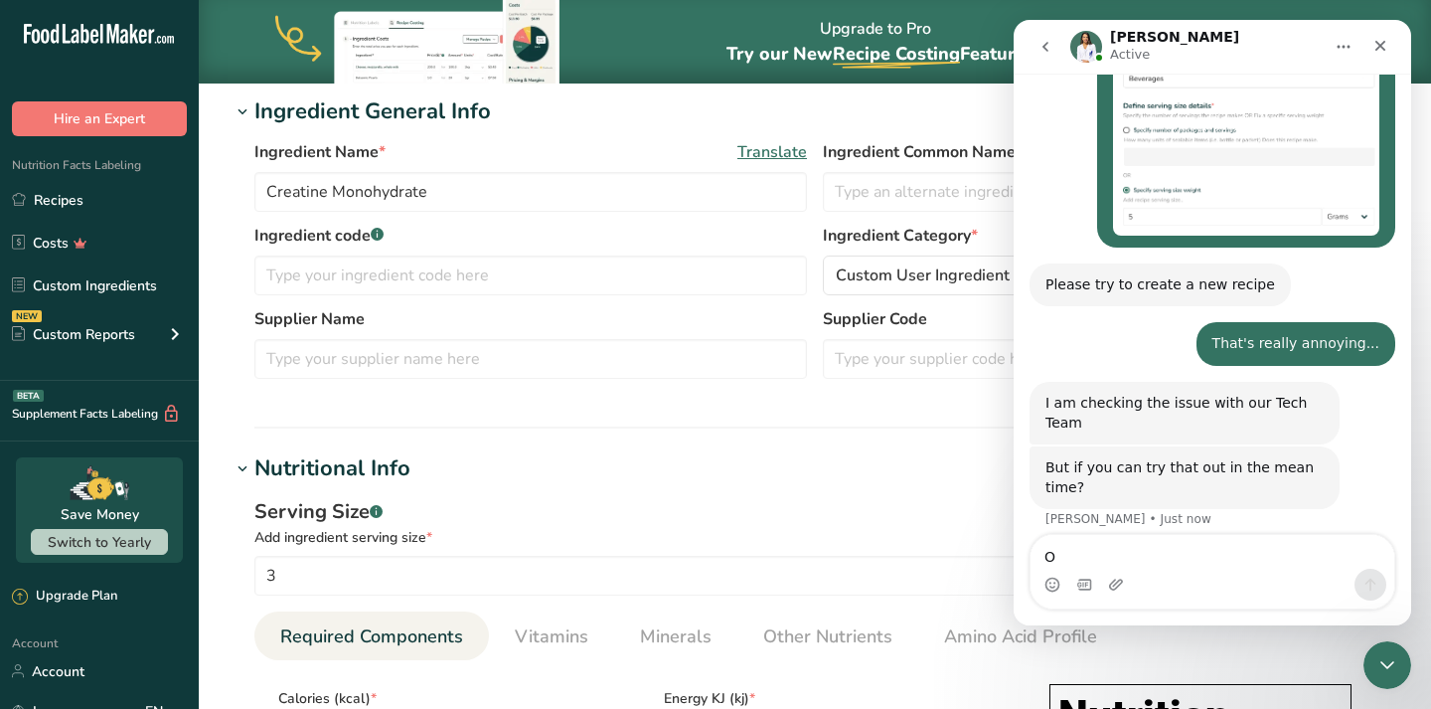
type textarea "OK"
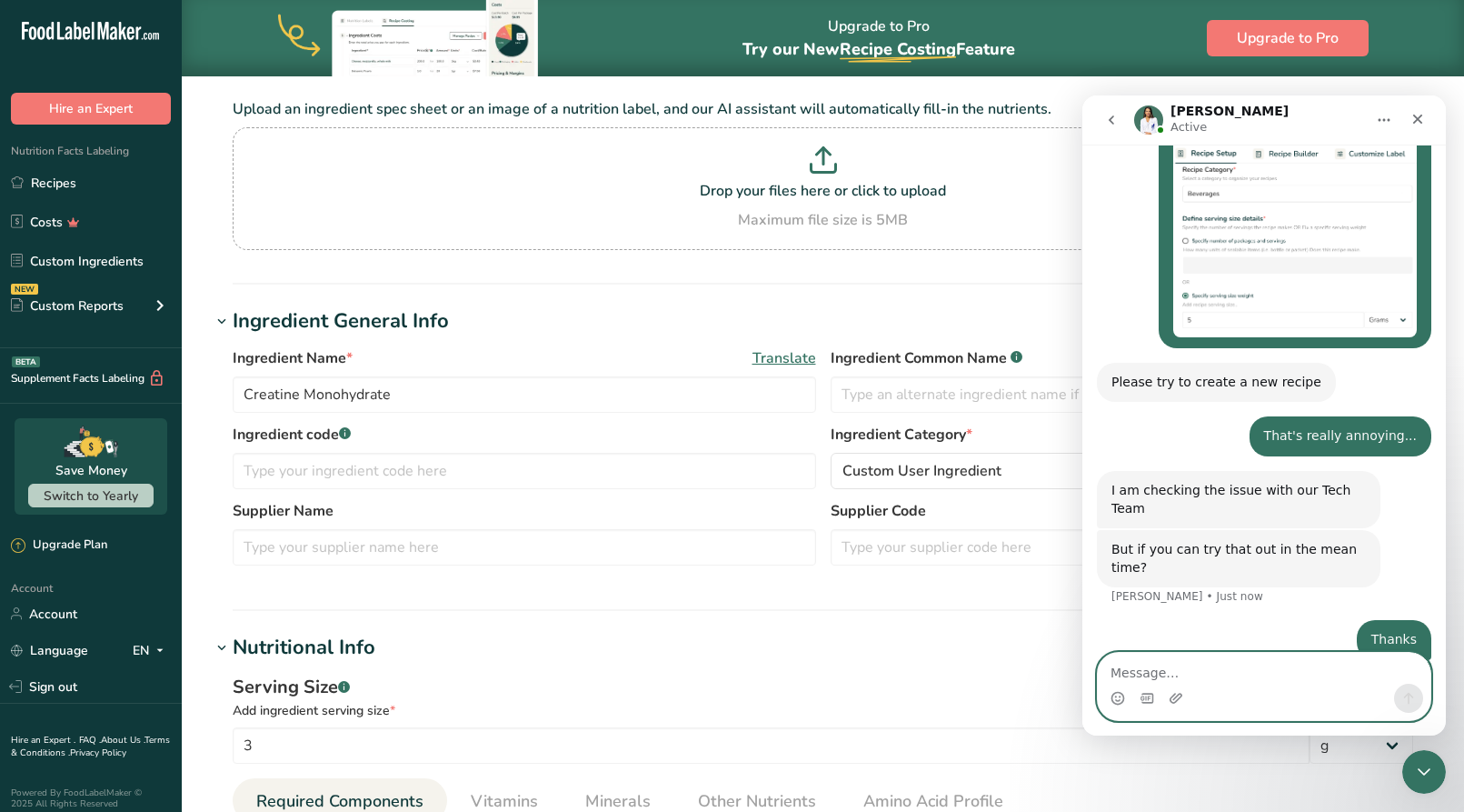
scroll to position [0, 0]
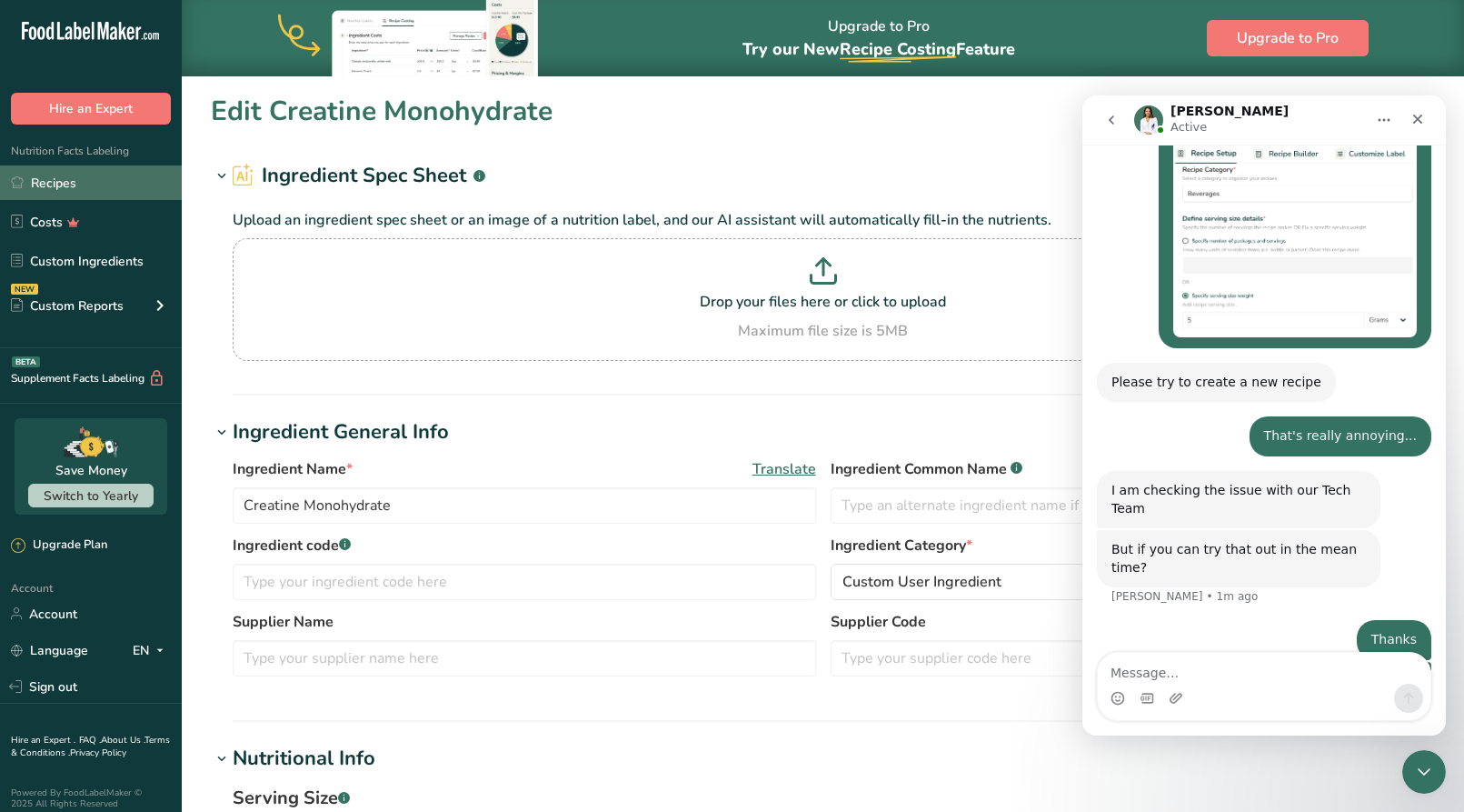
click at [130, 187] on link "Recipes" at bounding box center [91, 183] width 182 height 35
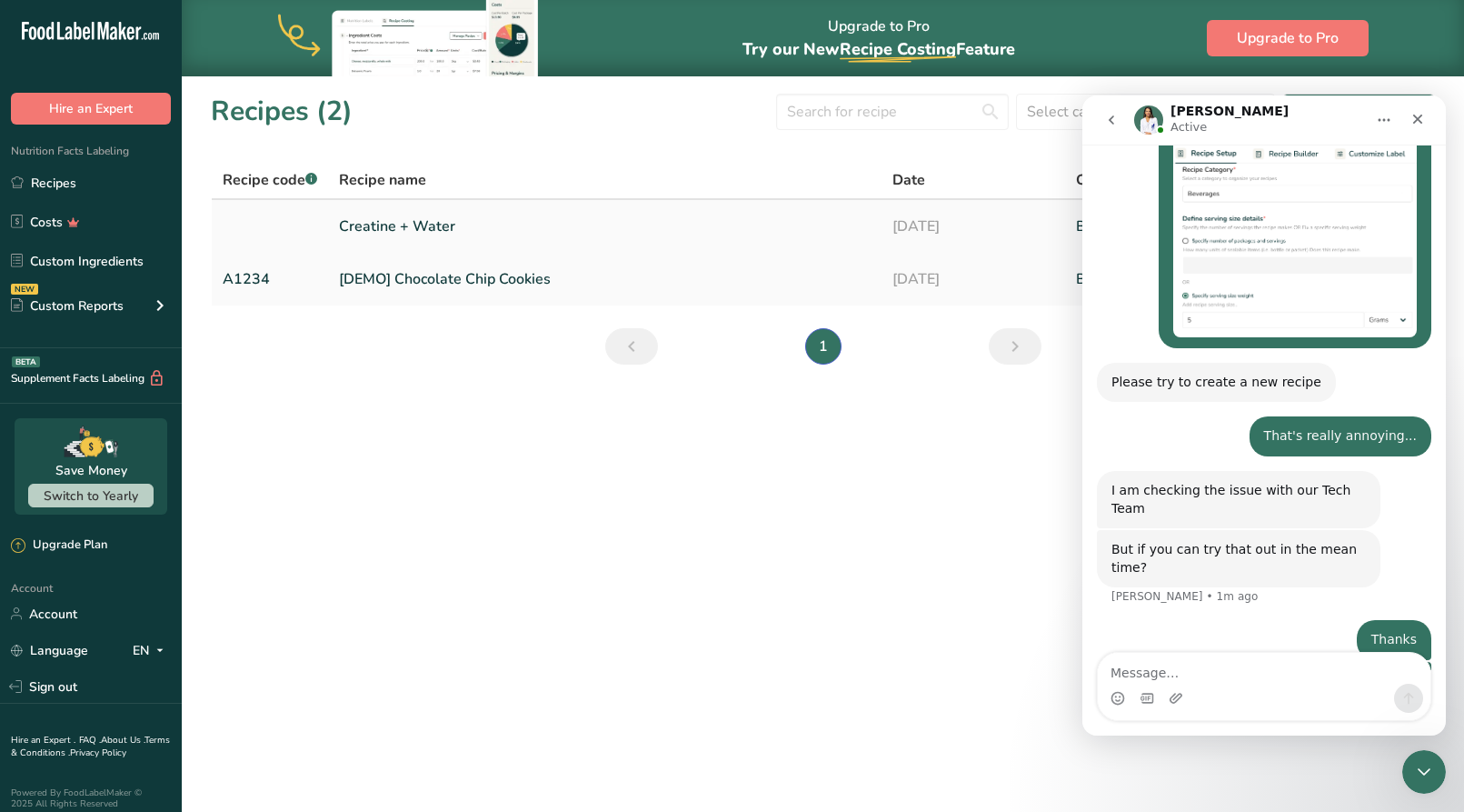
click at [404, 224] on link "Creatine + Water" at bounding box center [604, 227] width 530 height 38
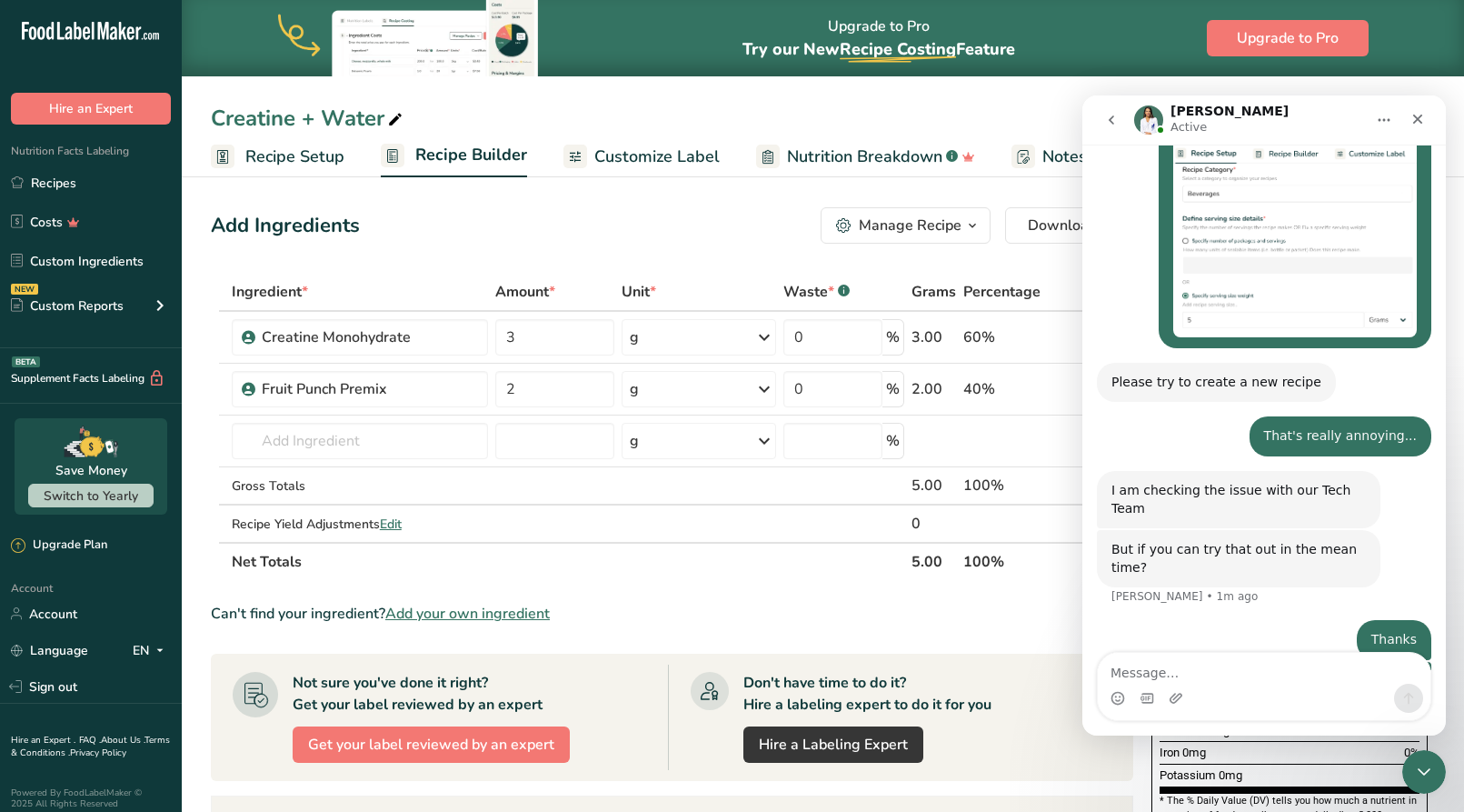
click at [305, 158] on span "Recipe Setup" at bounding box center [294, 156] width 99 height 25
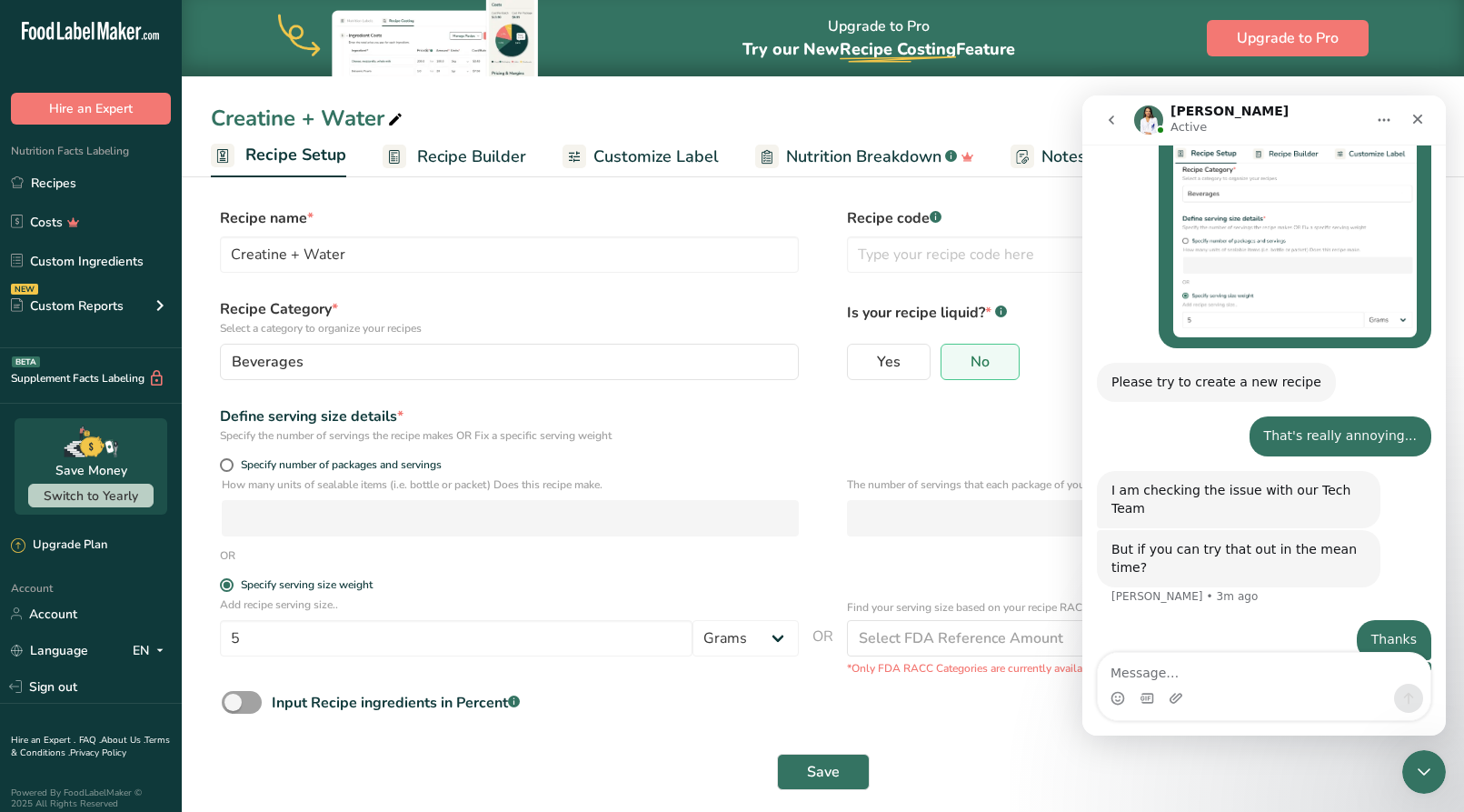
click at [459, 161] on span "Recipe Builder" at bounding box center [471, 156] width 109 height 25
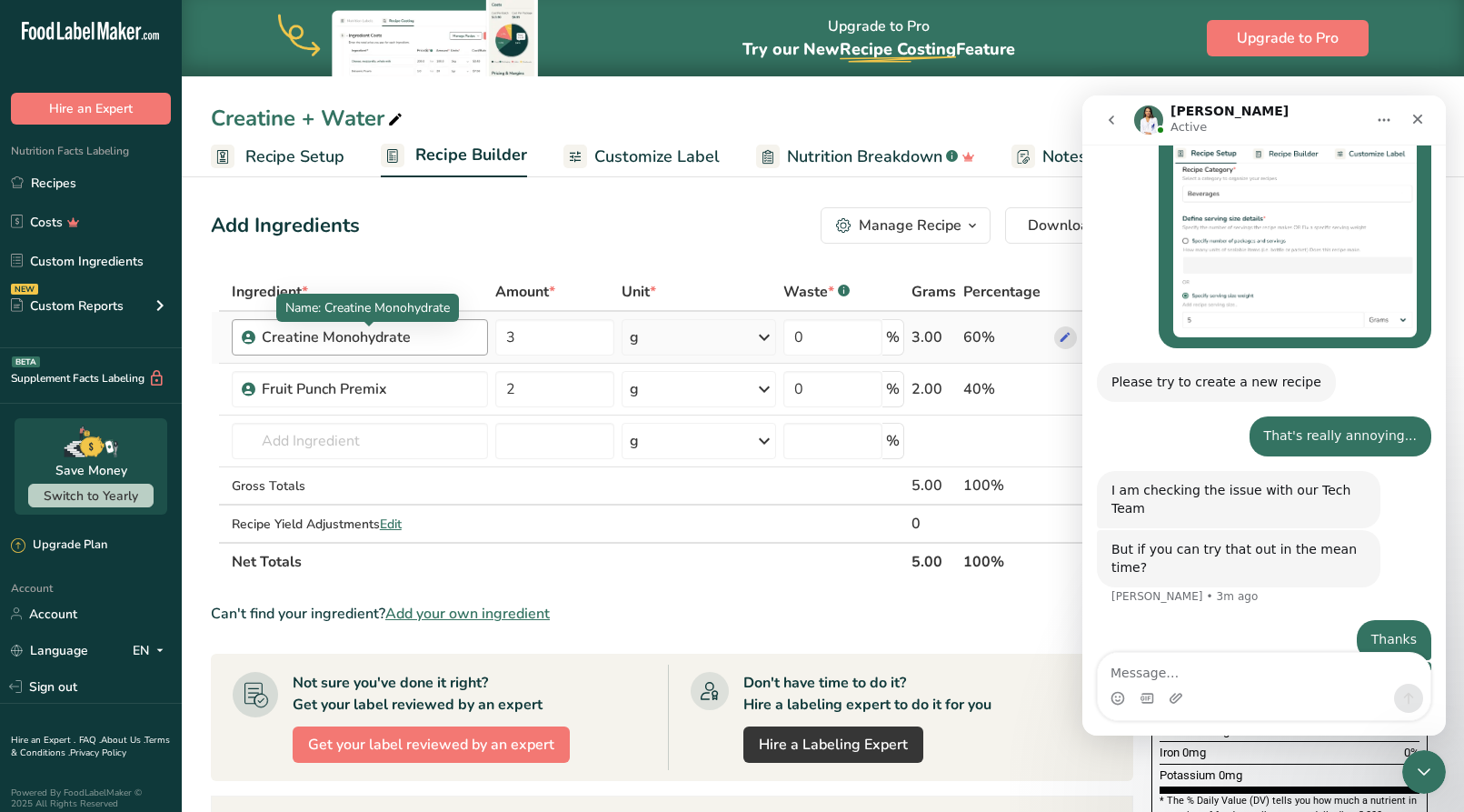
click at [408, 332] on div "Creatine Monohydrate" at bounding box center [369, 337] width 216 height 22
copy div "Creatine Monohydrate"
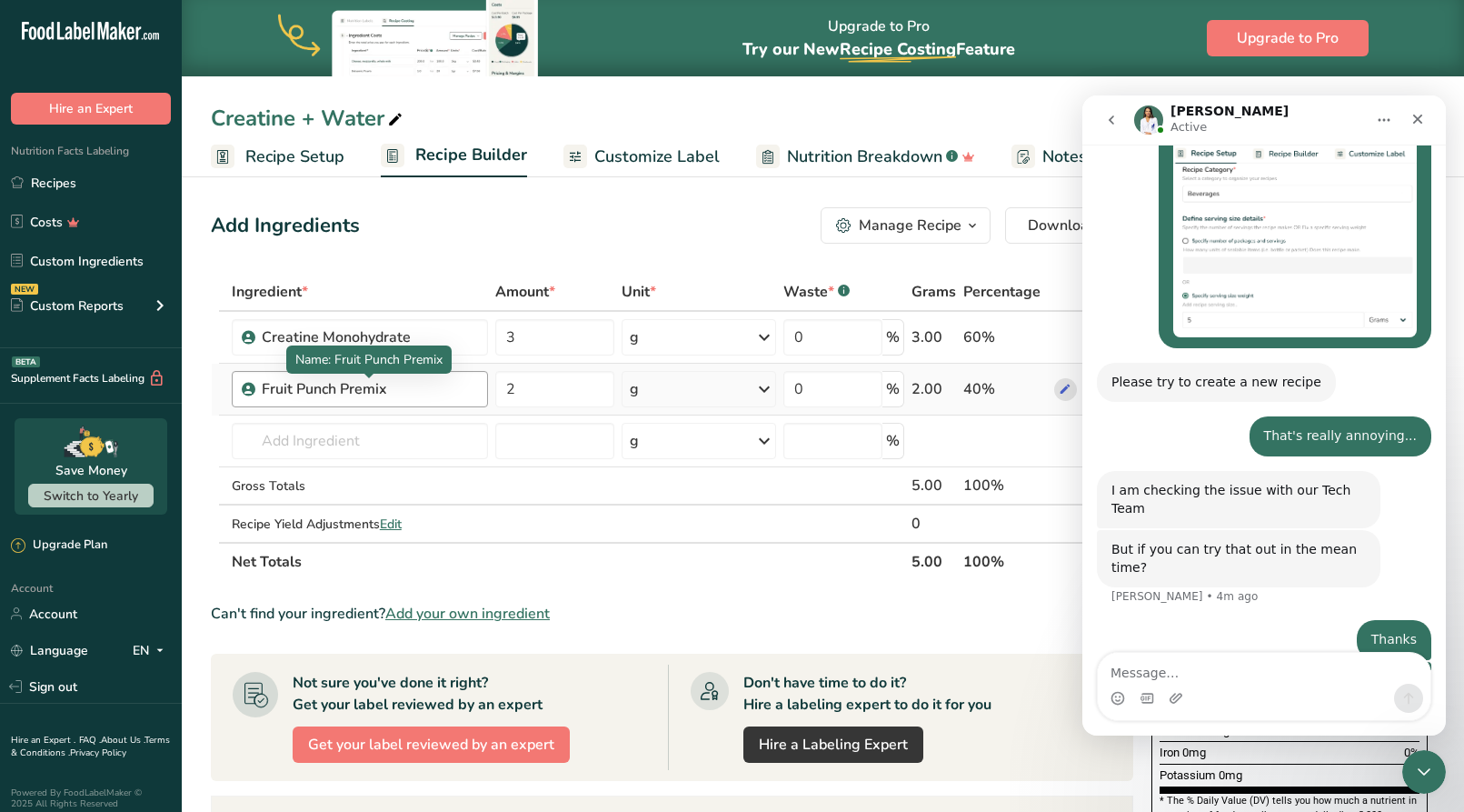
click at [408, 390] on div "Fruit Punch Premix" at bounding box center [369, 389] width 216 height 22
copy div "Fruit Punch Premix"
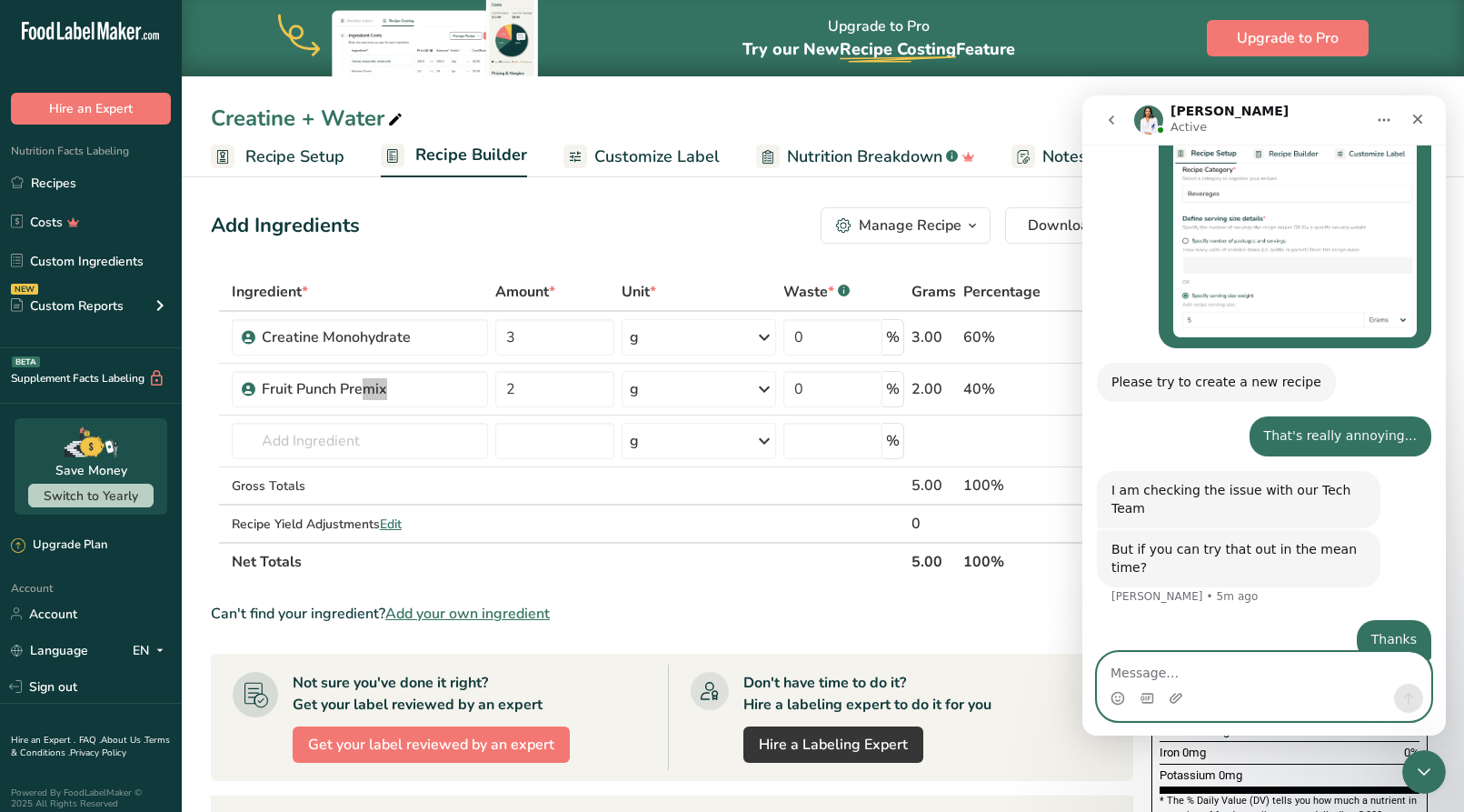
click at [1188, 647] on textarea "Message…" at bounding box center [1265, 668] width 333 height 31
type textarea "X"
type textarea "Creating a new recipe worked"
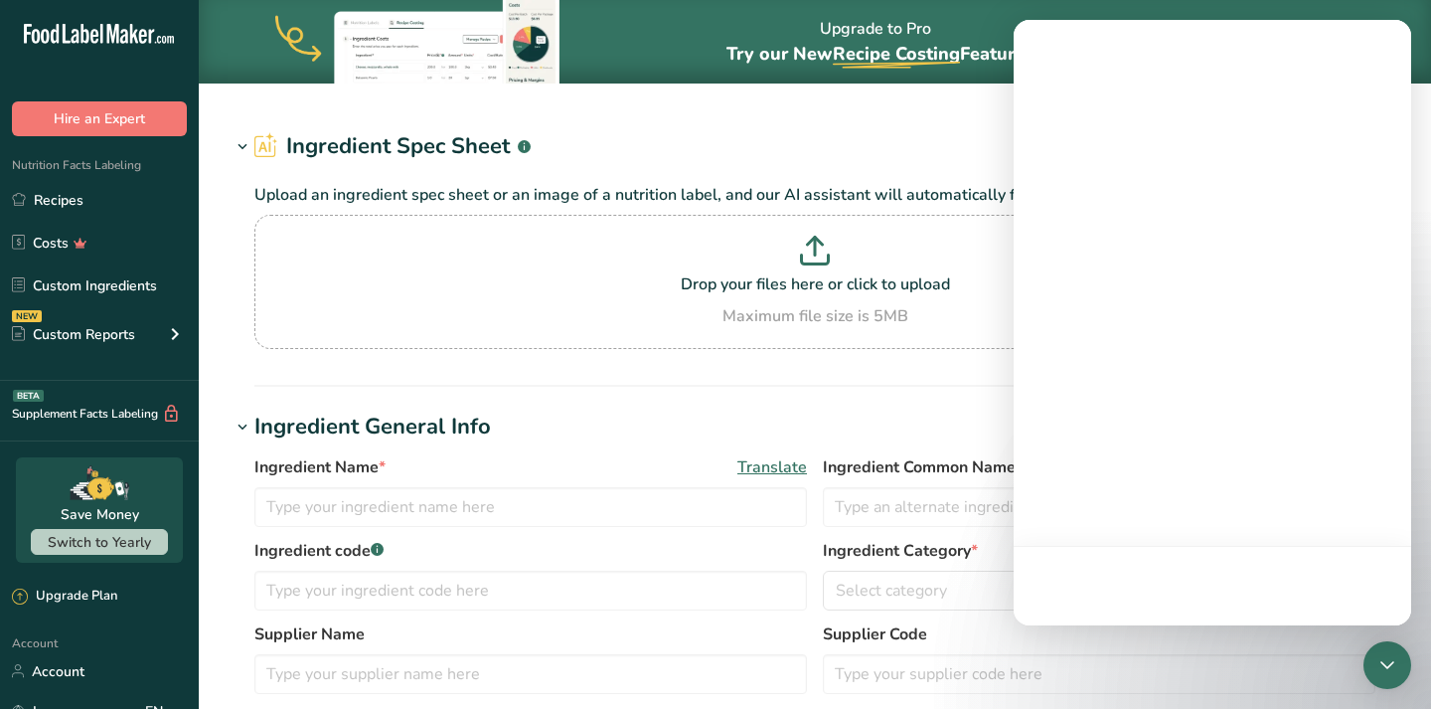
type input "Creatine Monohydrate"
type input "3"
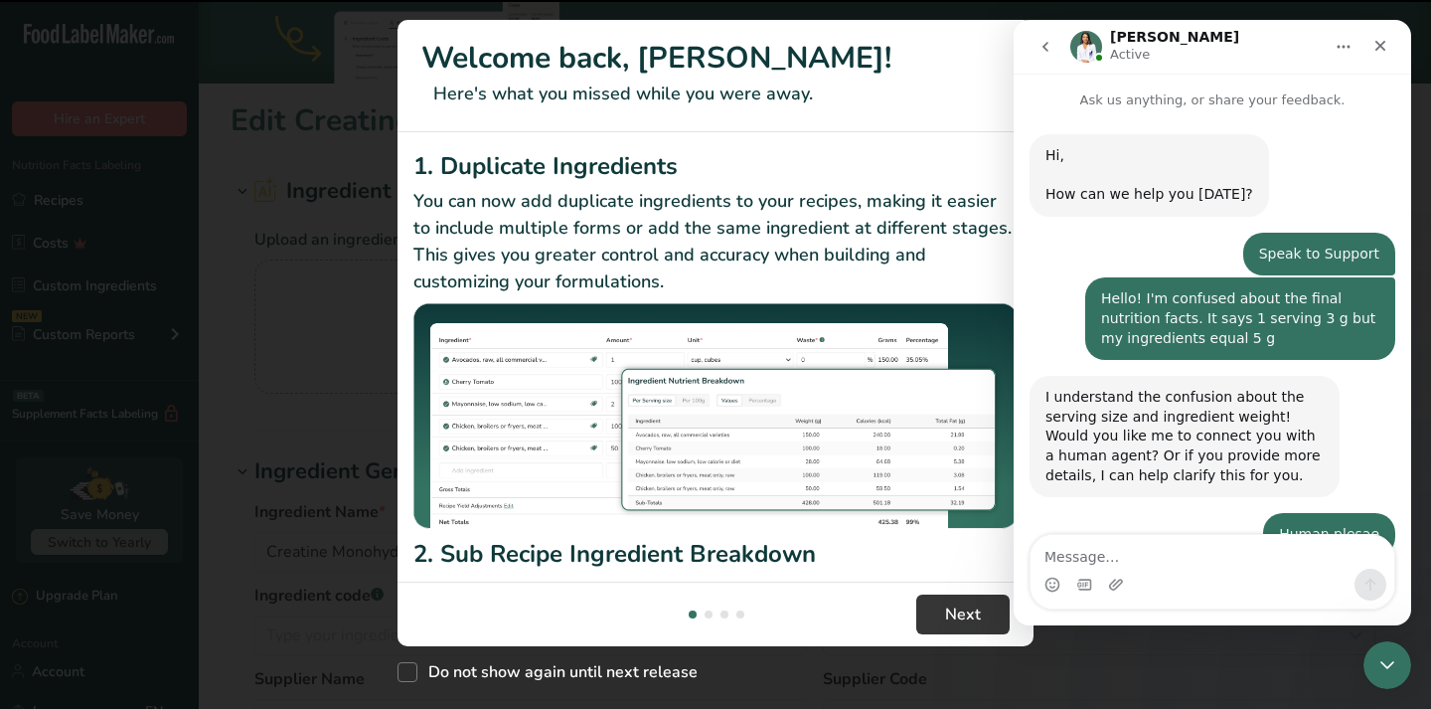
scroll to position [3704, 0]
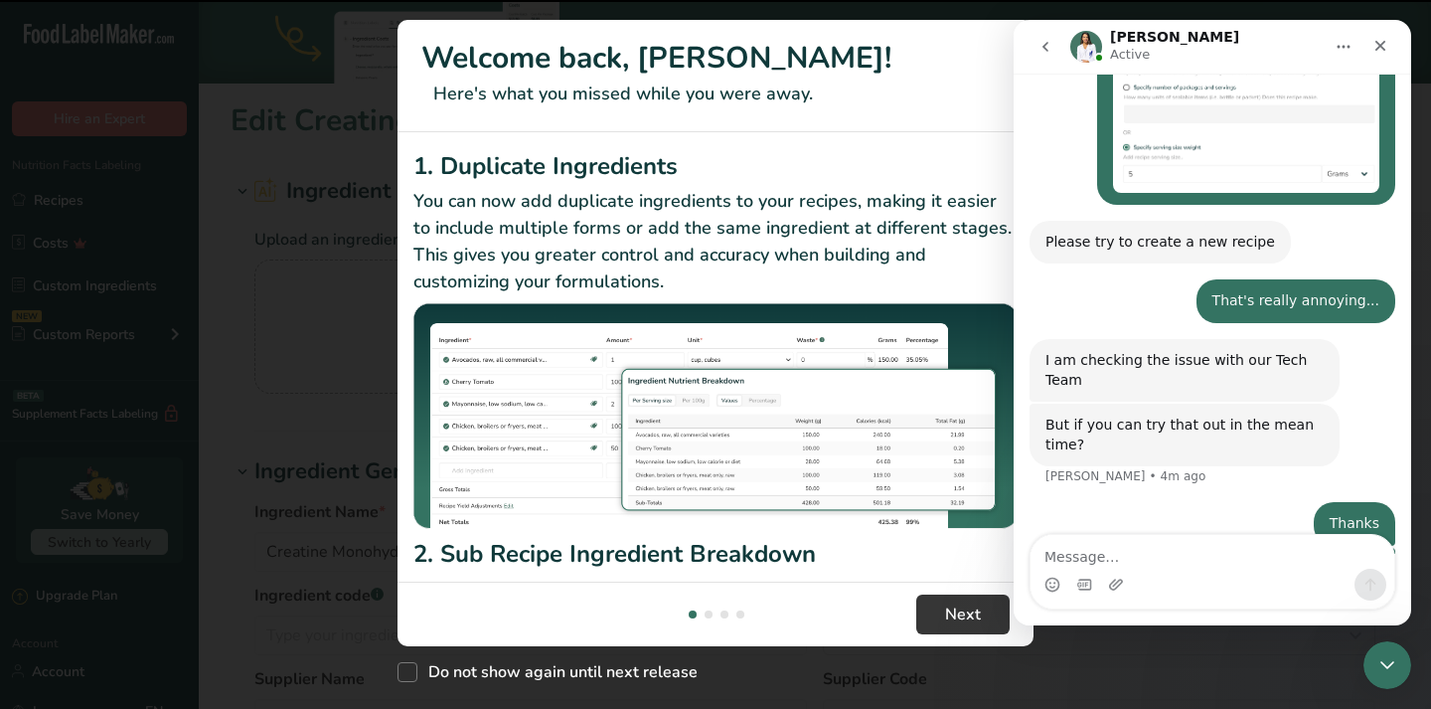
drag, startPoint x: 1384, startPoint y: 667, endPoint x: 2662, endPoint y: 1258, distance: 1408.4
click at [1384, 667] on icon "Close Intercom Messenger" at bounding box center [1388, 665] width 24 height 24
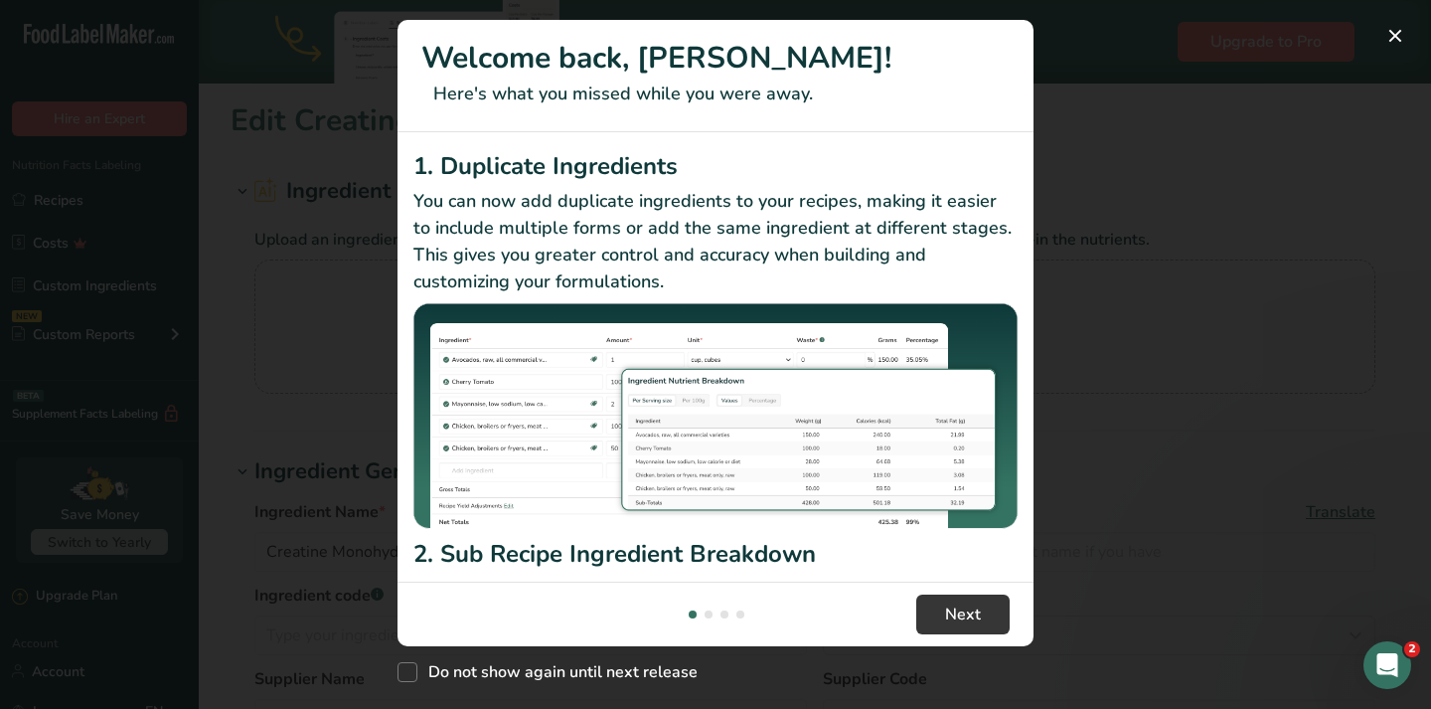
scroll to position [0, 0]
click at [1086, 138] on div "New Features" at bounding box center [715, 354] width 1431 height 709
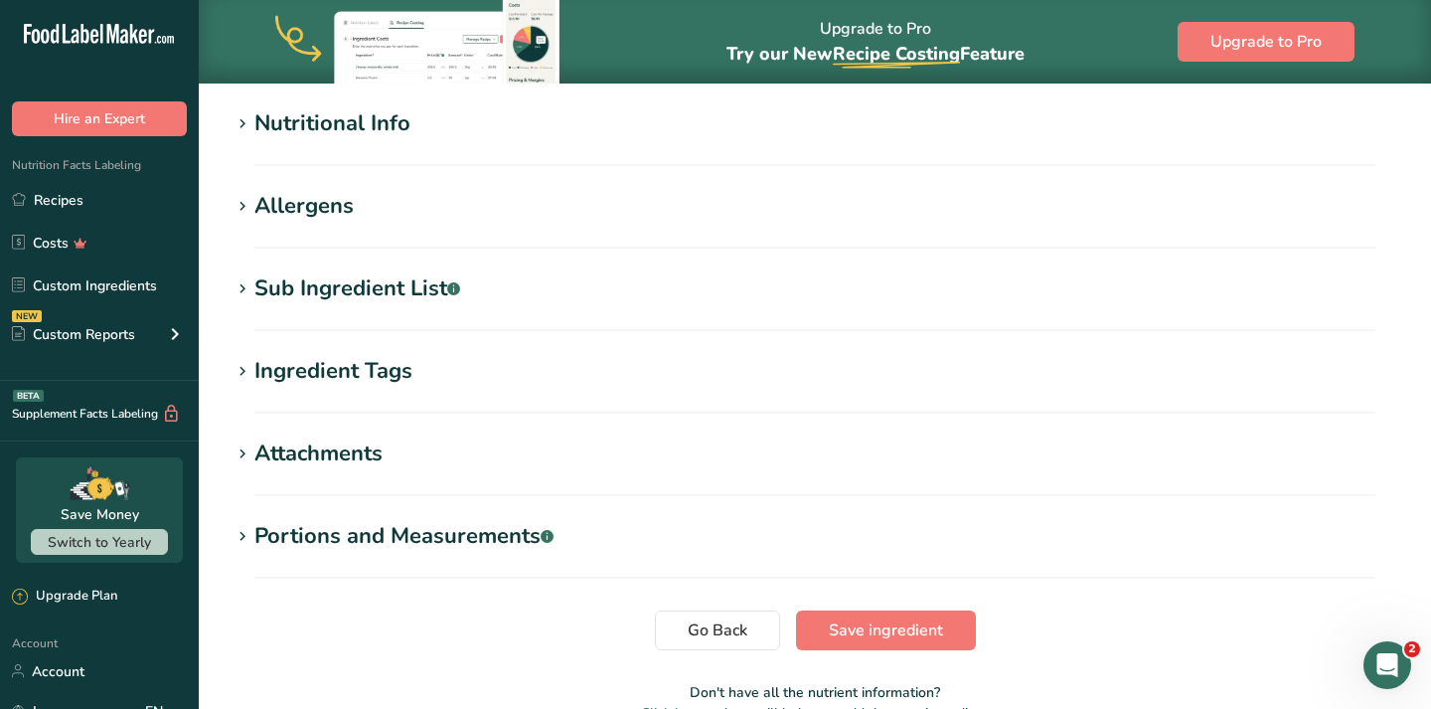
scroll to position [726, 0]
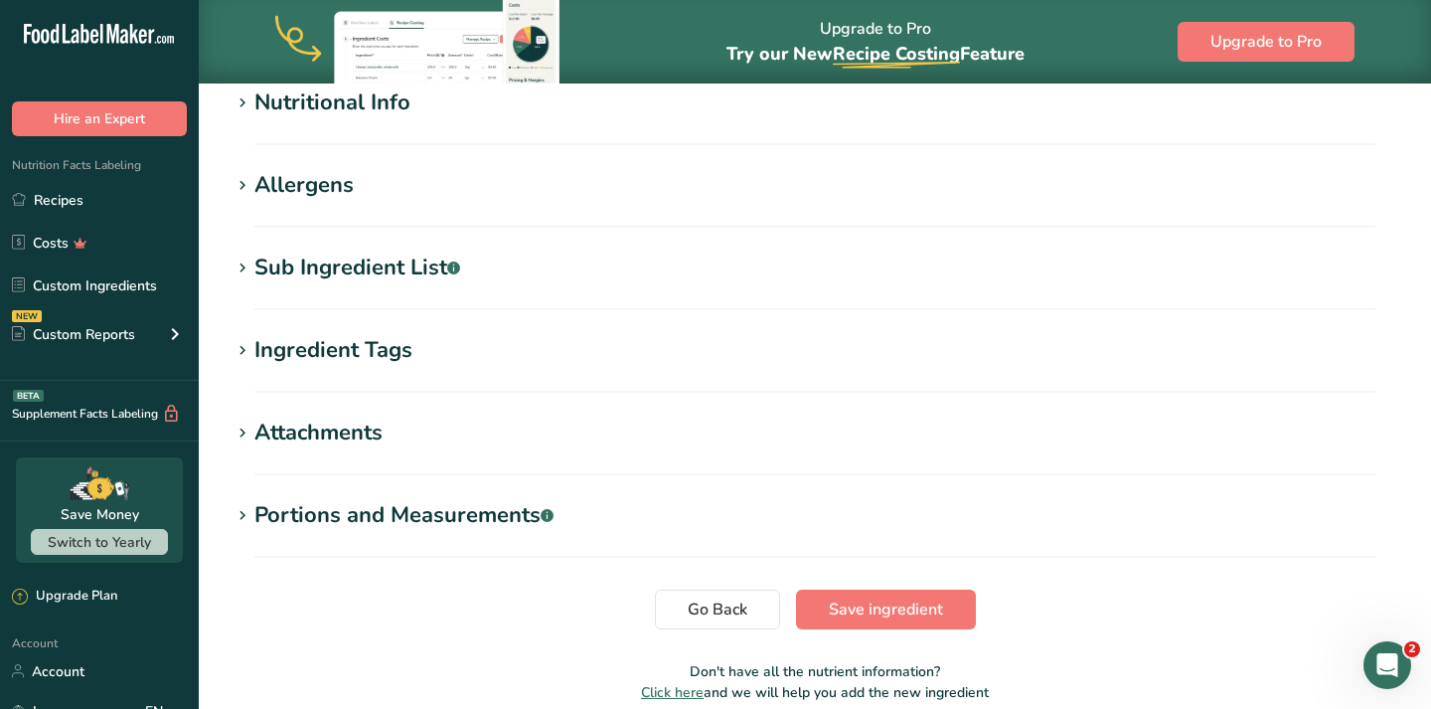
click at [367, 124] on section "Nutritional Info Serving Size .a-a{fill:#347362;}.b-a{fill:#fff;} Add ingredien…" at bounding box center [815, 115] width 1169 height 59
click at [364, 113] on div "Nutritional Info" at bounding box center [332, 102] width 156 height 33
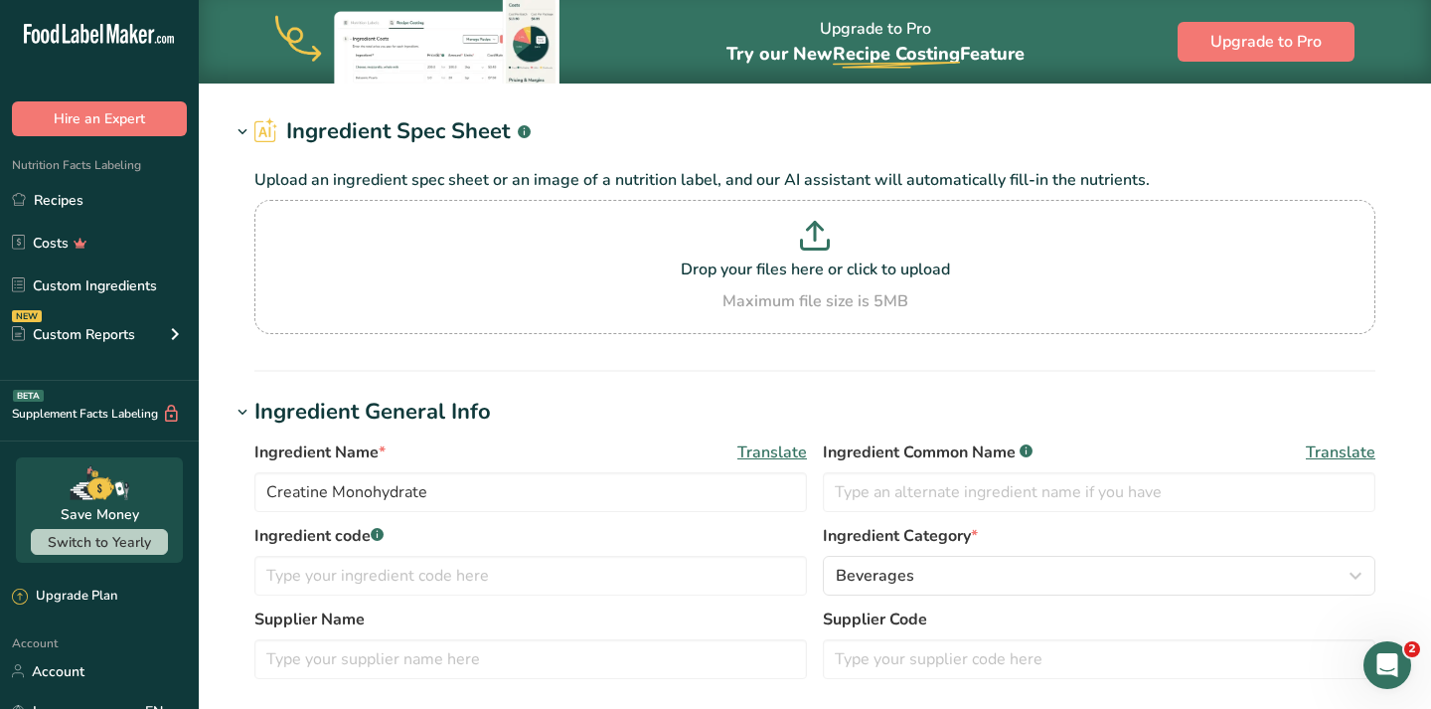
scroll to position [0, 0]
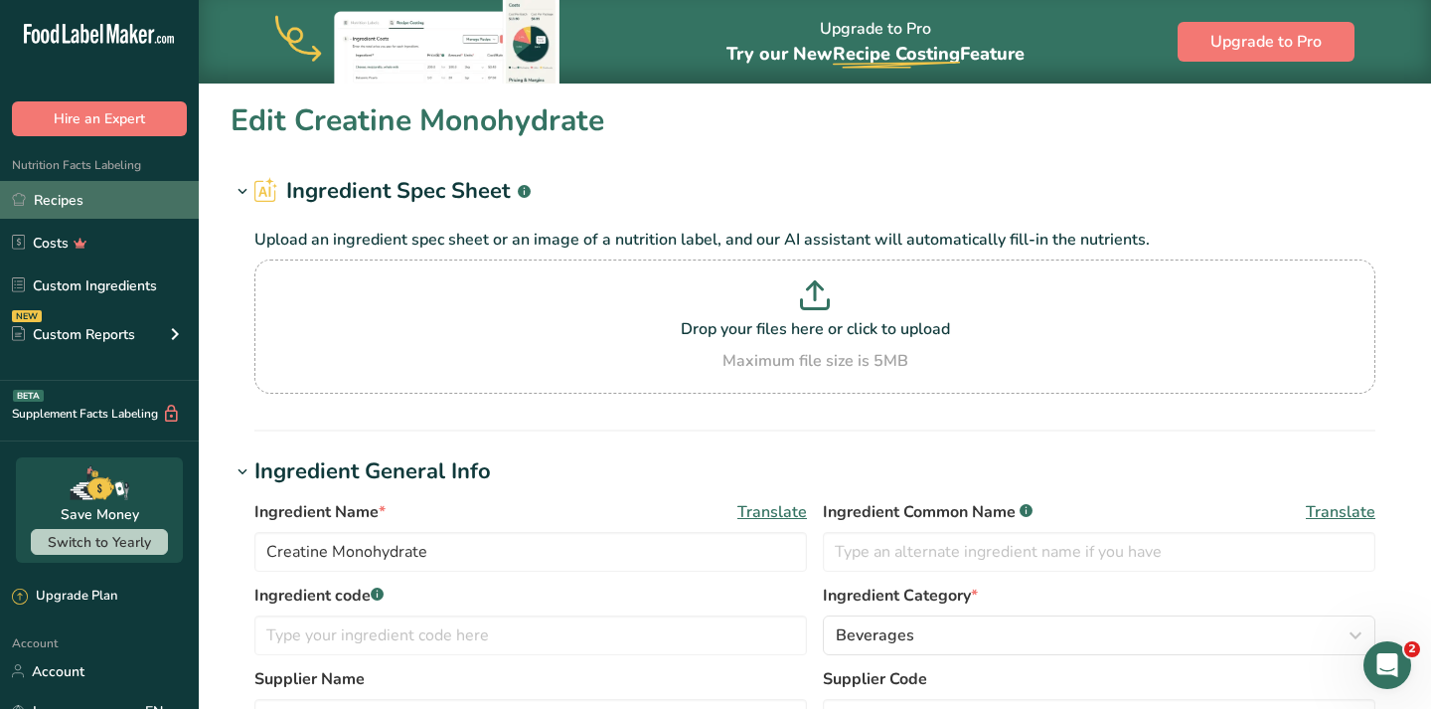
click at [106, 208] on link "Recipes" at bounding box center [99, 200] width 199 height 38
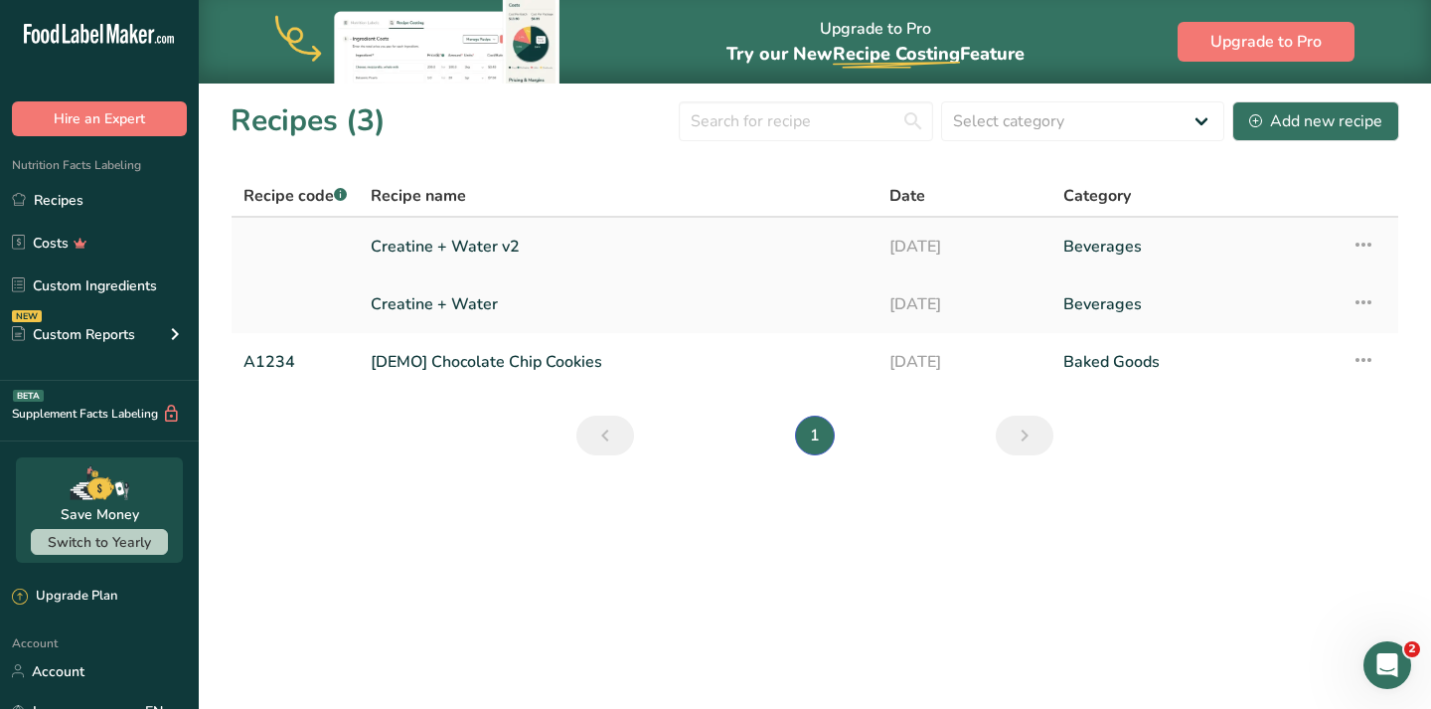
click at [489, 238] on link "Creatine + Water v2" at bounding box center [618, 247] width 495 height 42
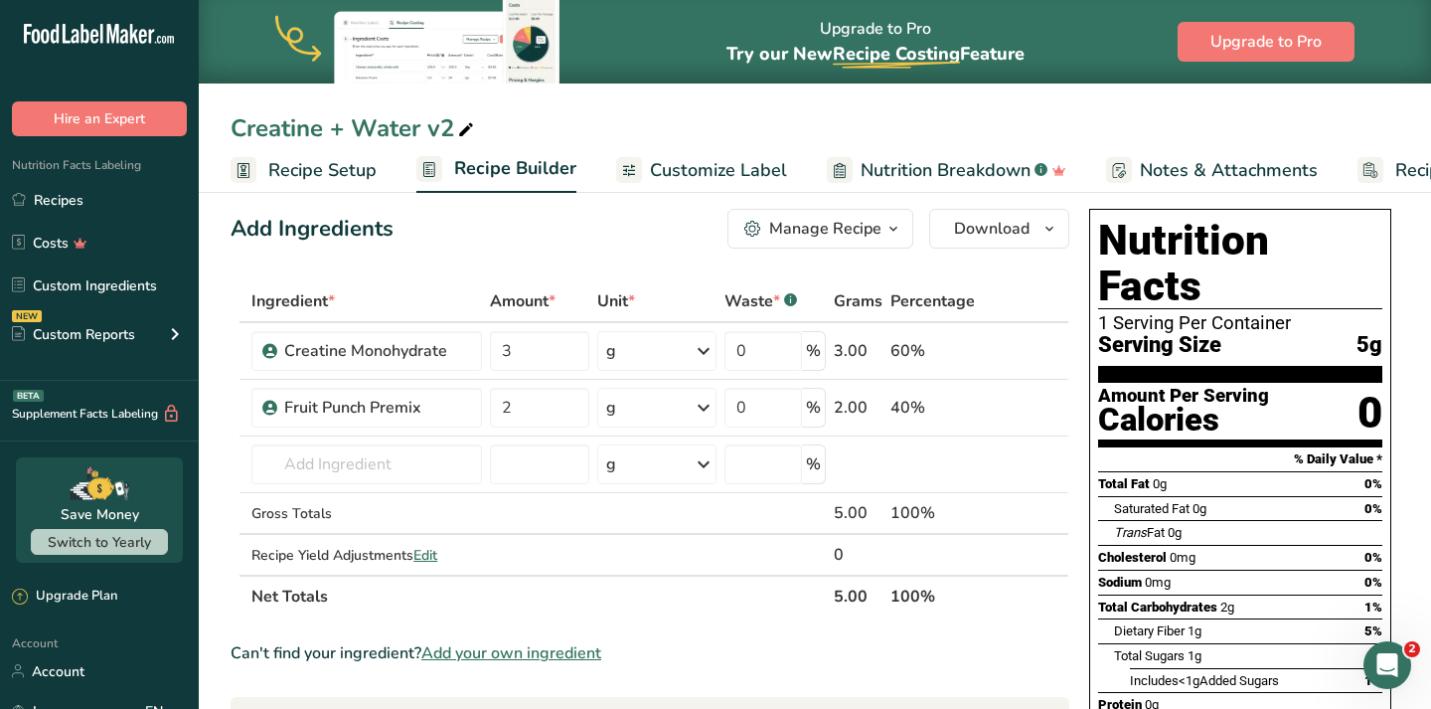
scroll to position [16, 0]
click at [1389, 660] on icon "Open Intercom Messenger" at bounding box center [1385, 662] width 33 height 33
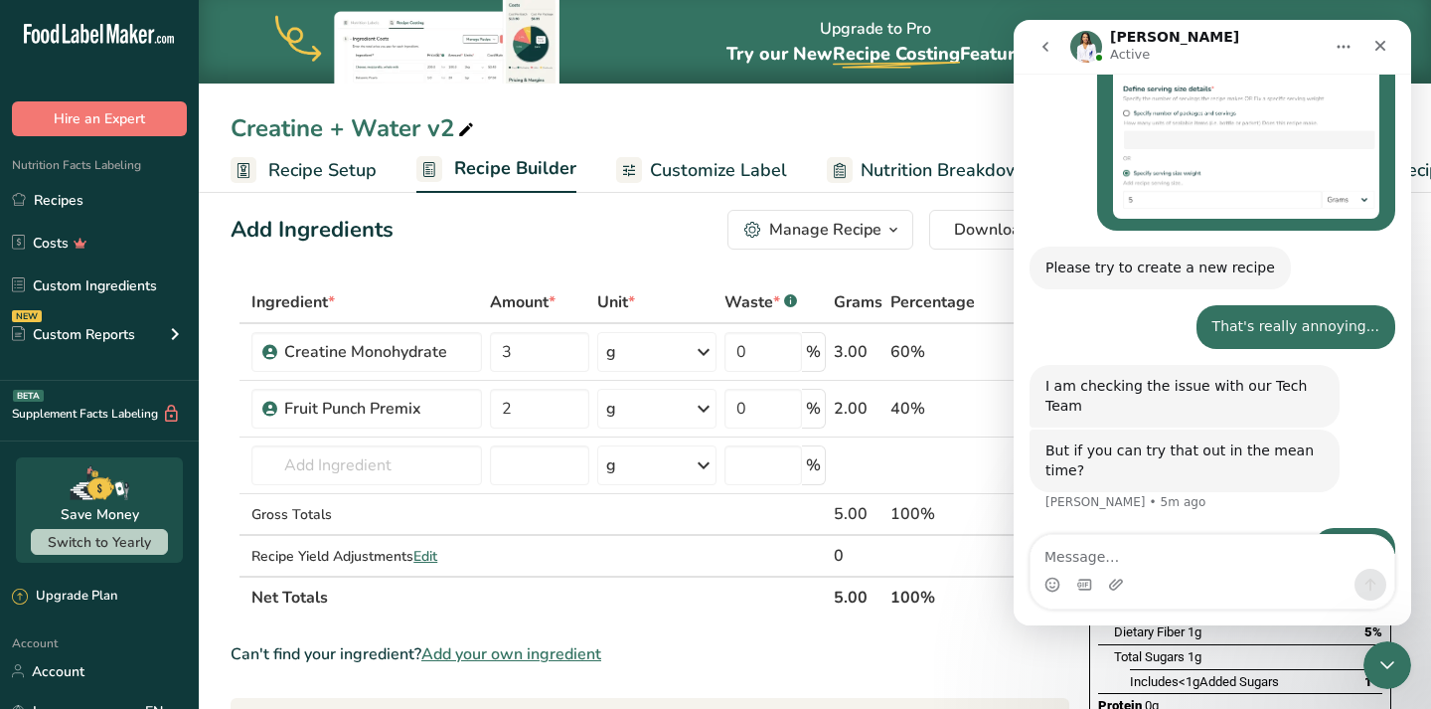
scroll to position [3750, 0]
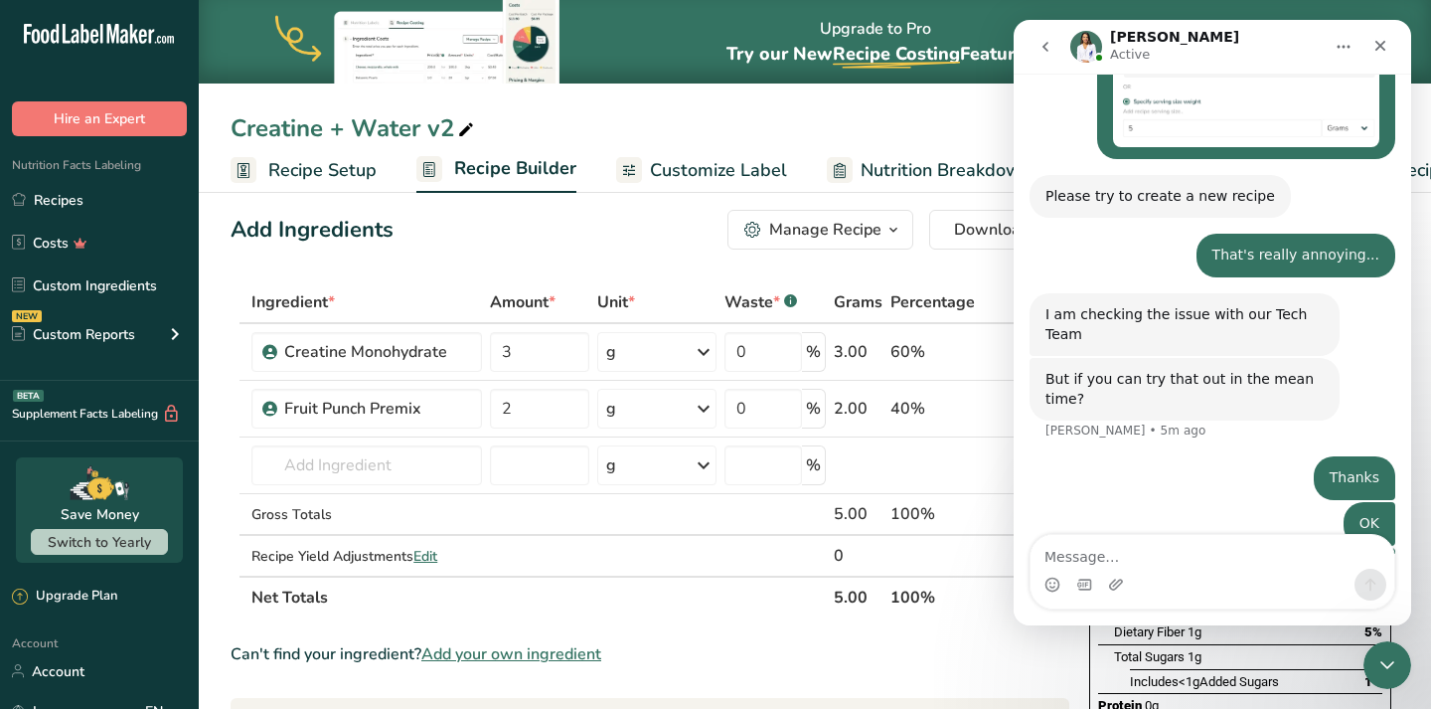
click at [502, 231] on div "Add Ingredients Manage Recipe Delete Recipe Duplicate Recipe Scale Recipe Save …" at bounding box center [650, 230] width 839 height 40
click at [1376, 43] on icon "Close" at bounding box center [1381, 46] width 16 height 16
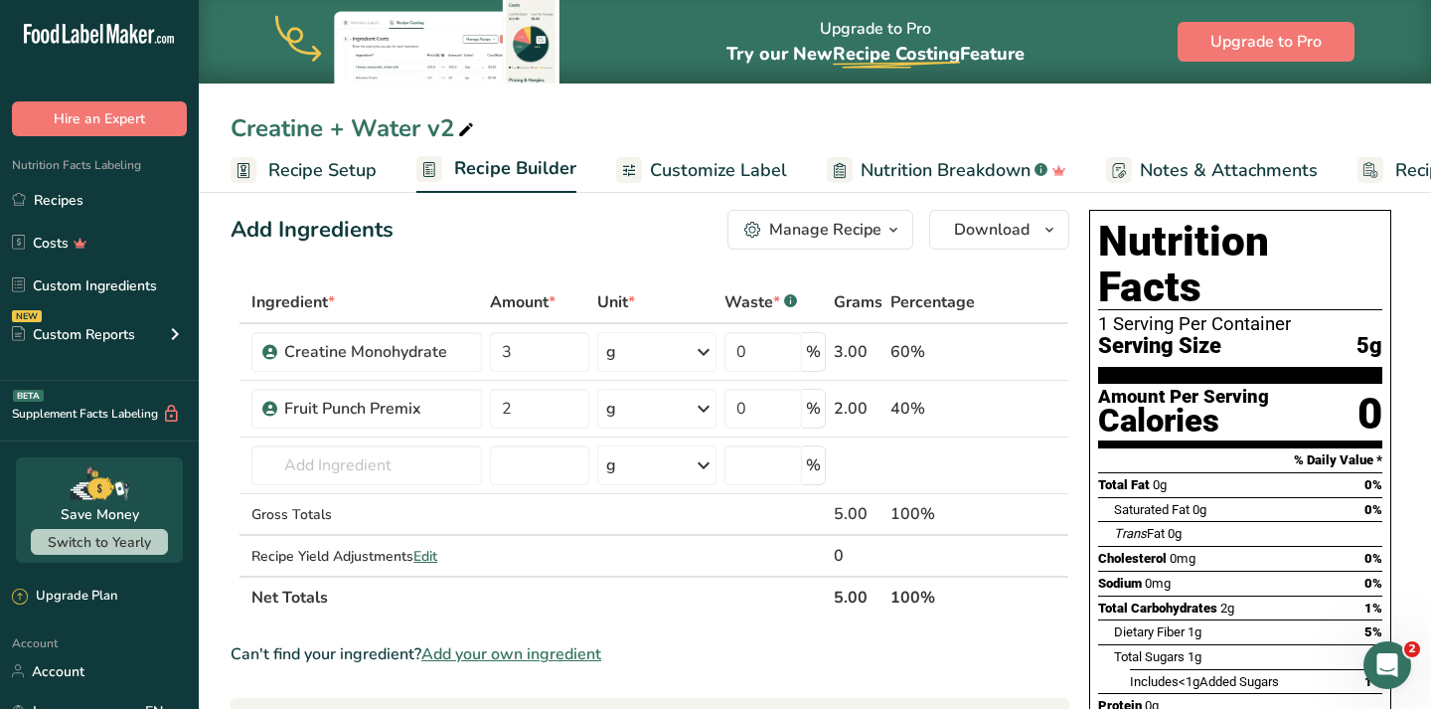
click at [569, 112] on div "Creatine + Water v2" at bounding box center [815, 128] width 1233 height 36
click at [591, 110] on div "Creatine + Water v2" at bounding box center [815, 128] width 1233 height 36
